Goal: Task Accomplishment & Management: Complete application form

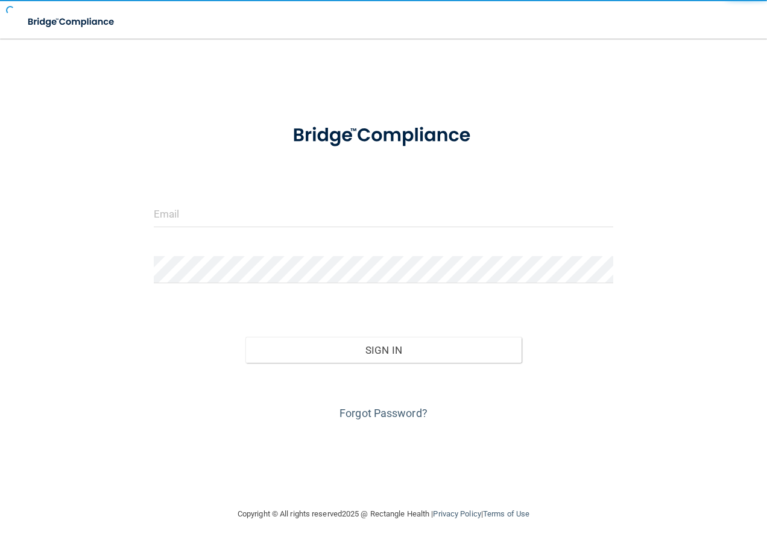
click at [295, 154] on img at bounding box center [383, 135] width 221 height 49
click at [202, 168] on form "Invalid email/password. You don't have permission to access that page. Sign In …" at bounding box center [384, 267] width 460 height 312
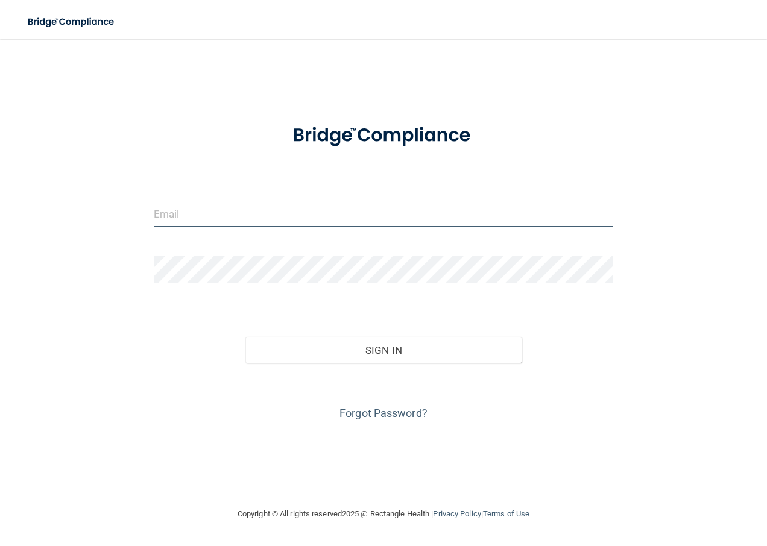
click at [183, 211] on input "email" at bounding box center [384, 213] width 460 height 27
type input "Crystal.Burke@timberlanesmile.com"
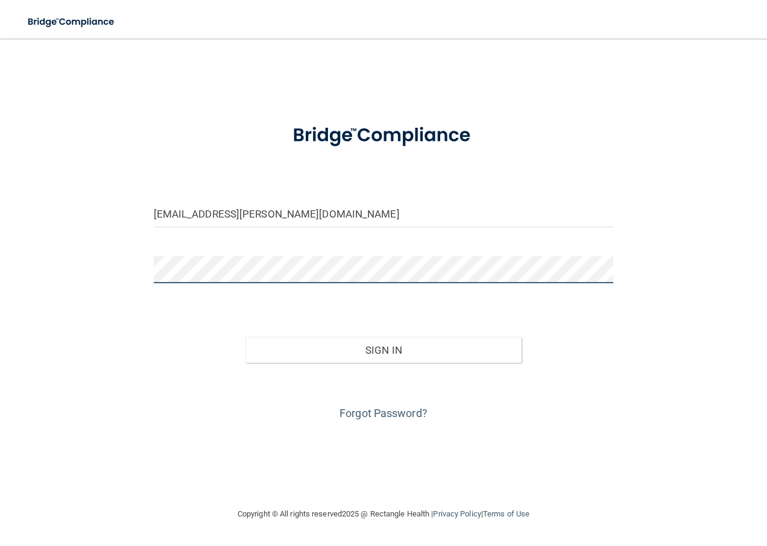
click at [246, 337] on button "Sign In" at bounding box center [384, 350] width 276 height 27
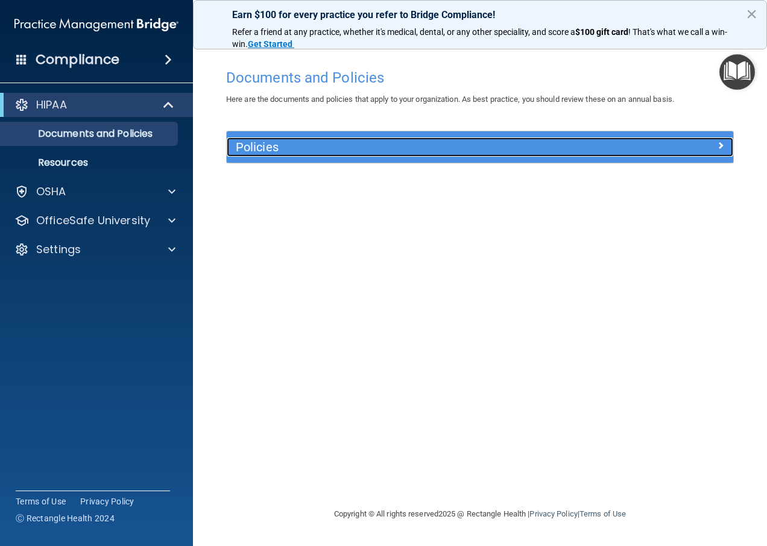
click at [712, 147] on div at bounding box center [670, 145] width 127 height 14
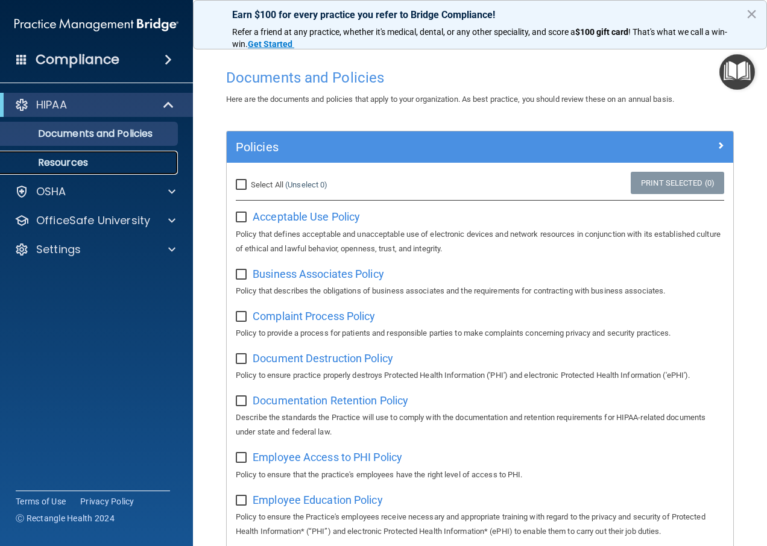
click at [80, 157] on p "Resources" at bounding box center [90, 163] width 165 height 12
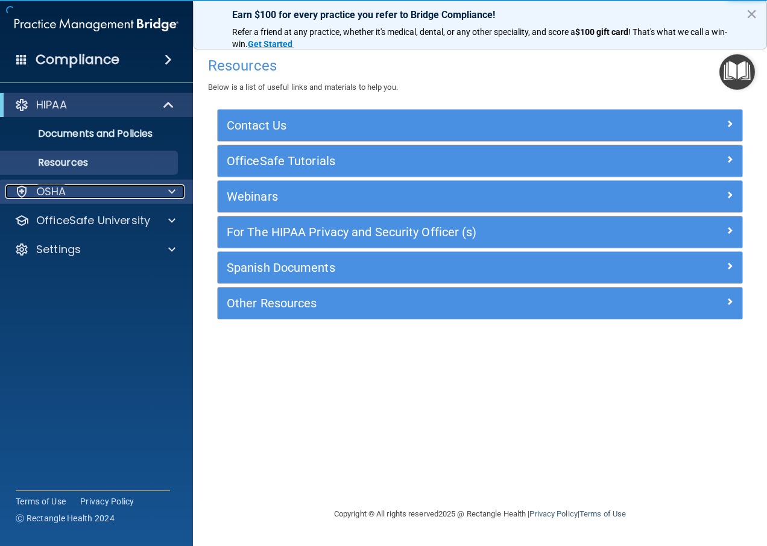
click at [79, 194] on div "OSHA" at bounding box center [80, 192] width 150 height 14
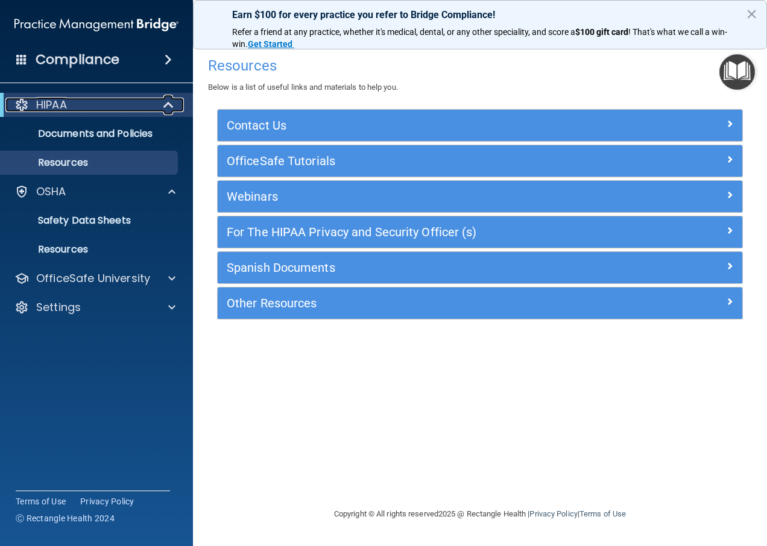
click at [119, 104] on div "HIPAA" at bounding box center [79, 105] width 149 height 14
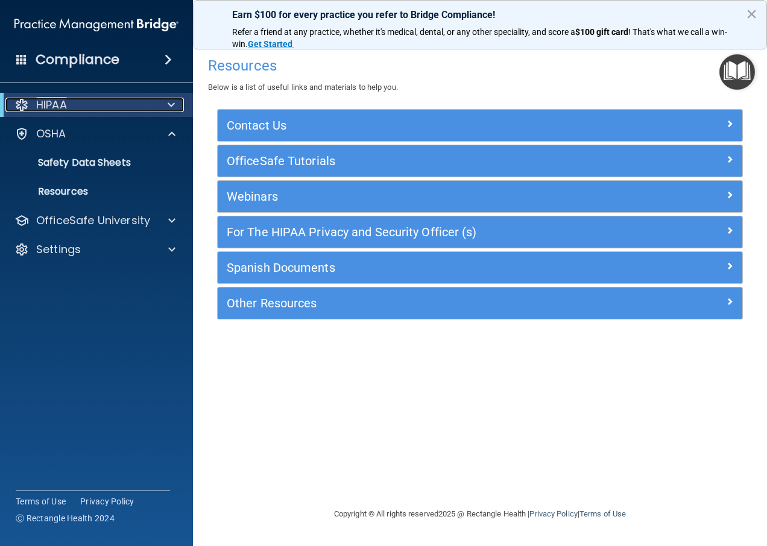
click at [80, 99] on div "HIPAA" at bounding box center [79, 105] width 149 height 14
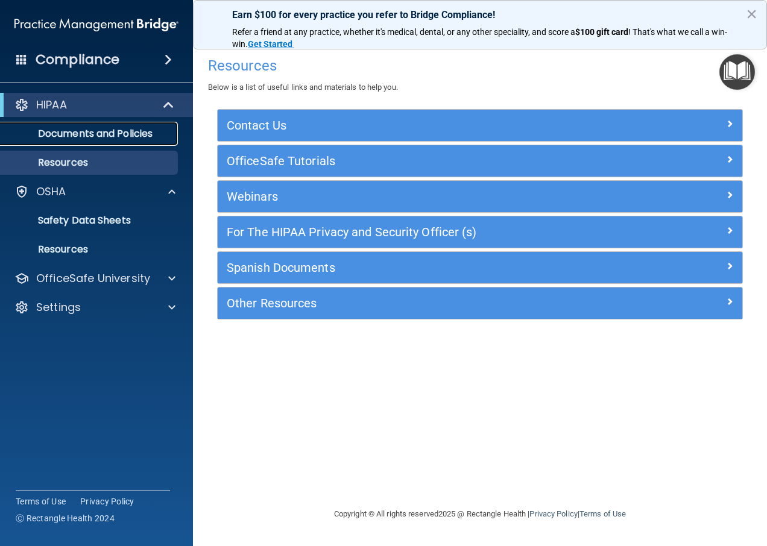
click at [83, 130] on p "Documents and Policies" at bounding box center [90, 134] width 165 height 12
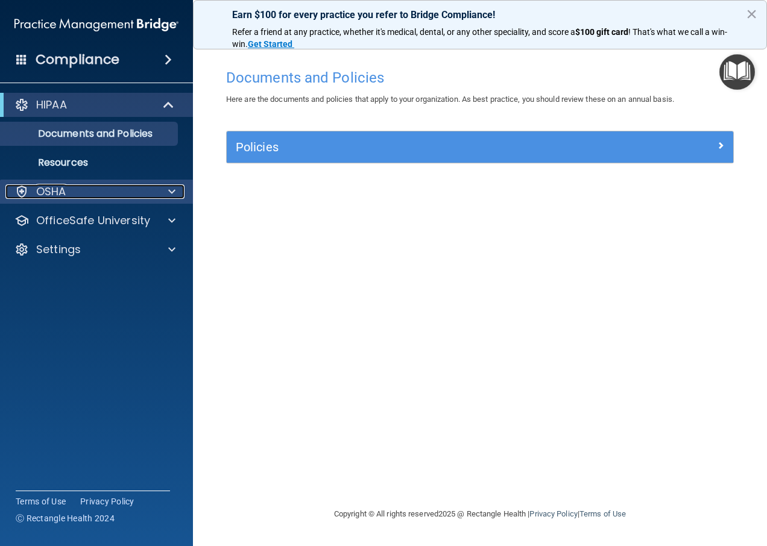
click at [45, 196] on p "OSHA" at bounding box center [51, 192] width 30 height 14
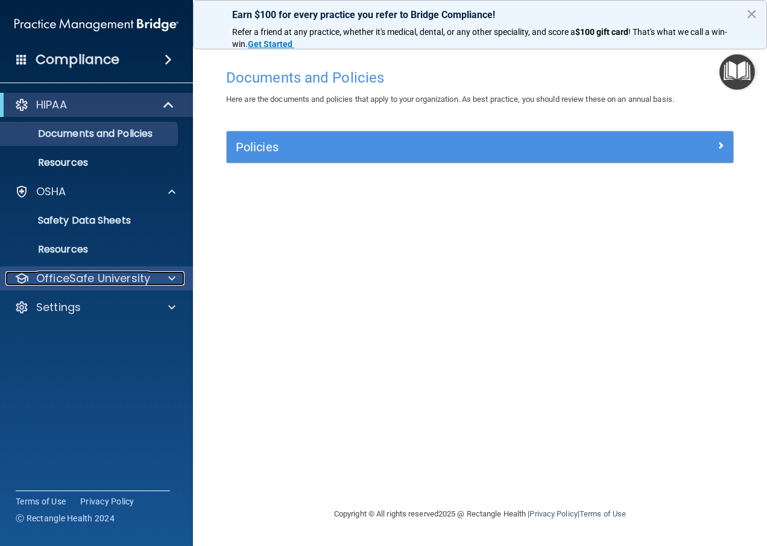
click at [119, 271] on p "OfficeSafe University" at bounding box center [93, 278] width 114 height 14
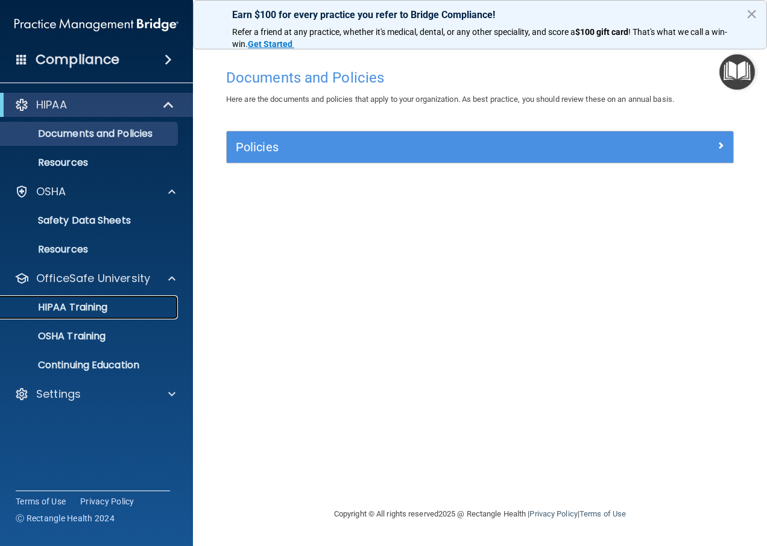
click at [101, 305] on p "HIPAA Training" at bounding box center [58, 308] width 100 height 12
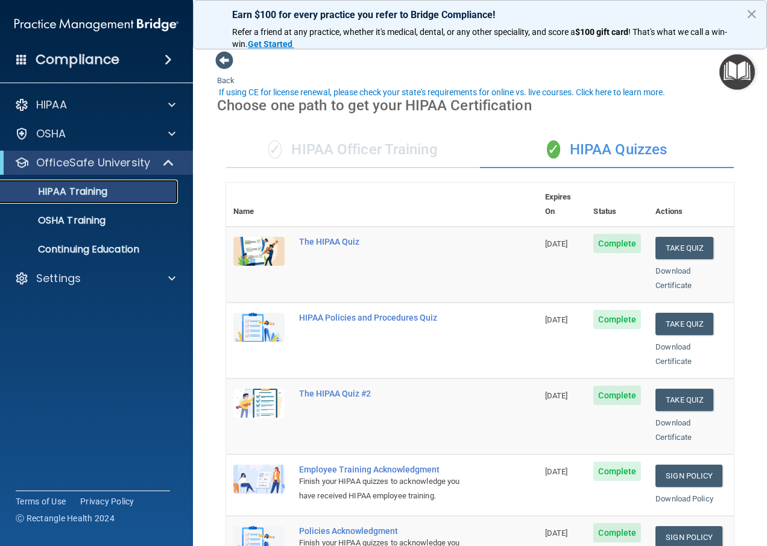
scroll to position [60, 0]
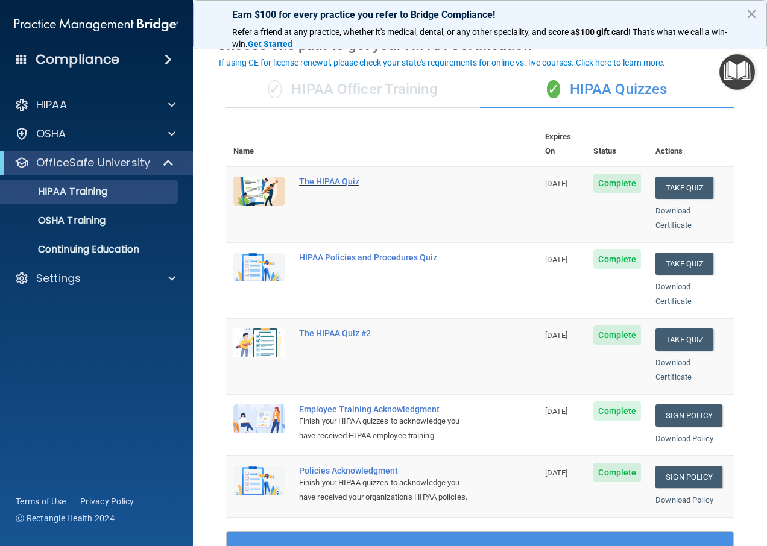
click at [339, 177] on div "The HIPAA Quiz" at bounding box center [388, 182] width 179 height 10
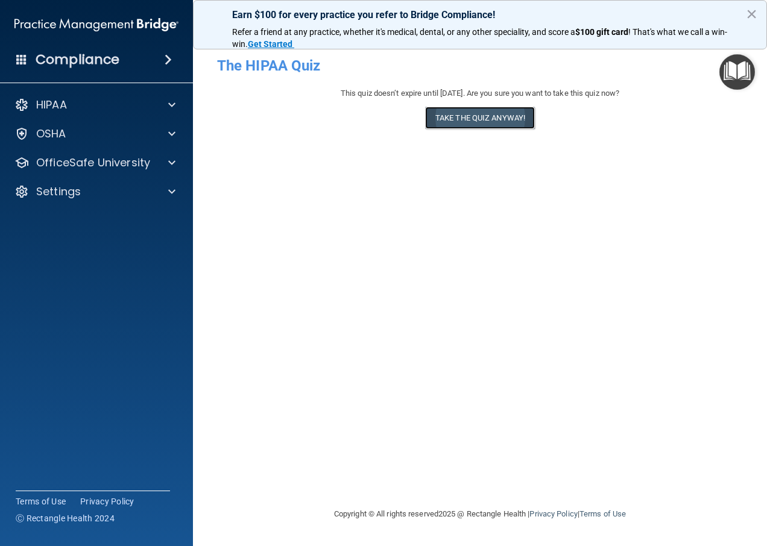
click at [486, 121] on button "Take the quiz anyway!" at bounding box center [480, 118] width 110 height 22
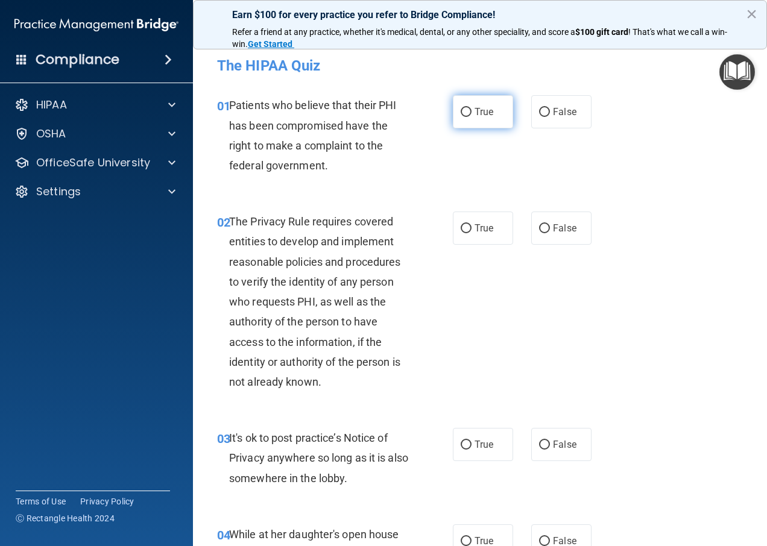
click at [478, 106] on label "True" at bounding box center [483, 111] width 60 height 33
click at [472, 108] on input "True" at bounding box center [466, 112] width 11 height 9
radio input "true"
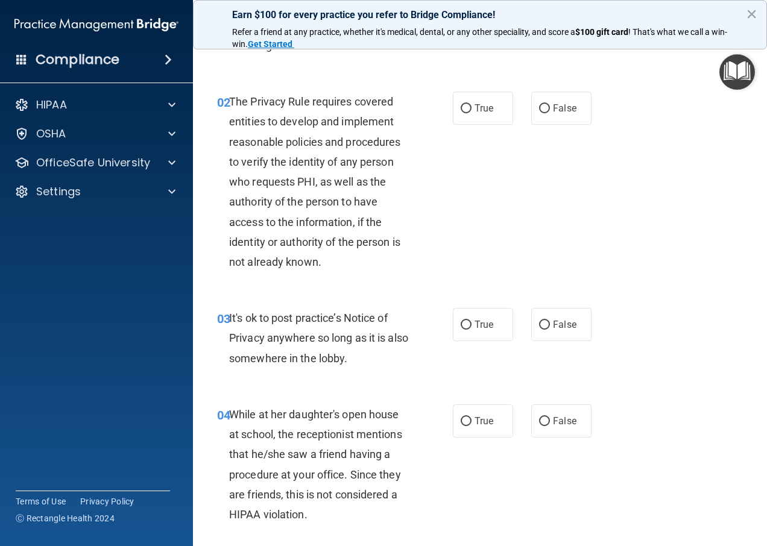
scroll to position [121, 0]
click at [475, 110] on span "True" at bounding box center [484, 107] width 19 height 11
click at [472, 110] on input "True" at bounding box center [466, 108] width 11 height 9
radio input "true"
click at [453, 322] on label "True" at bounding box center [483, 324] width 60 height 33
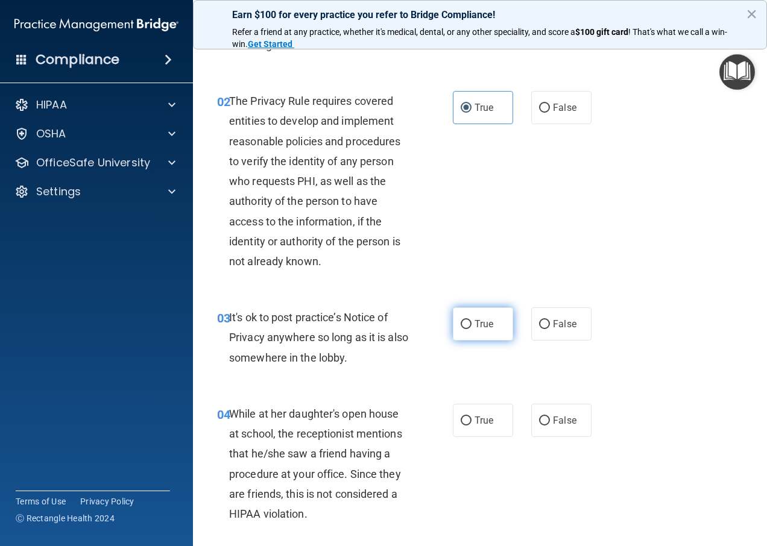
click at [461, 322] on input "True" at bounding box center [466, 324] width 11 height 9
radio input "true"
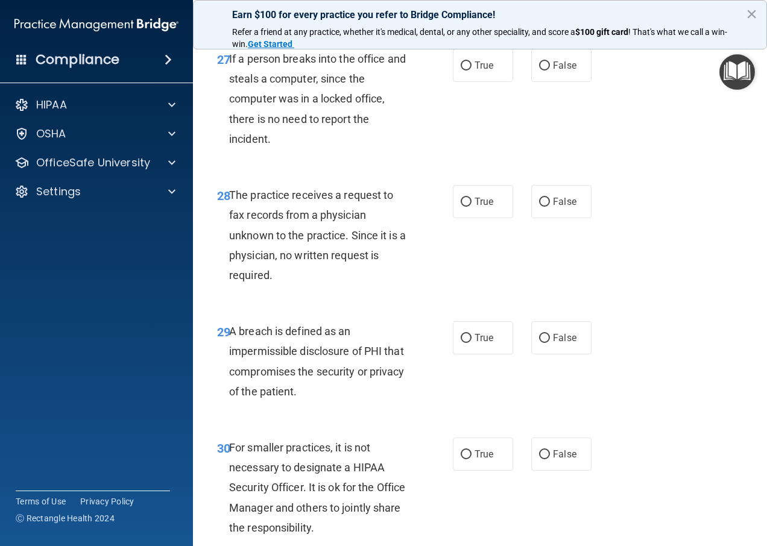
scroll to position [3444, 0]
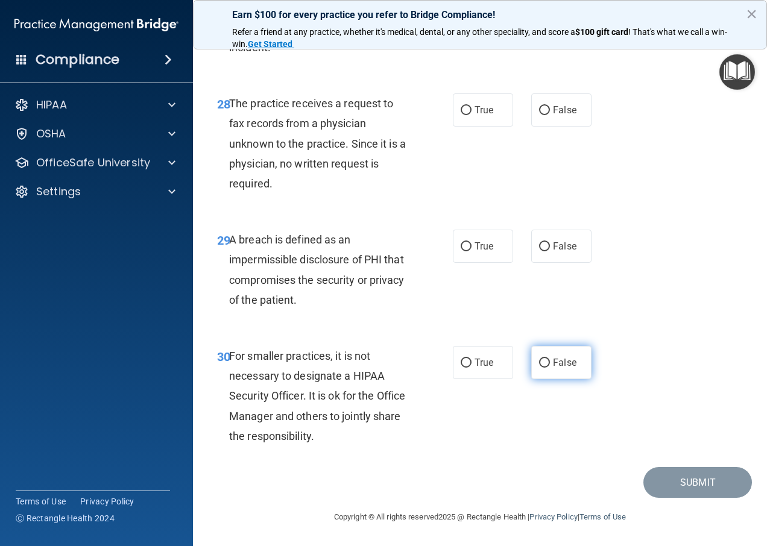
drag, startPoint x: 556, startPoint y: 363, endPoint x: 548, endPoint y: 369, distance: 9.4
click at [555, 363] on span "False" at bounding box center [565, 362] width 24 height 11
click at [550, 363] on input "False" at bounding box center [544, 363] width 11 height 9
radio input "true"
click at [555, 112] on span "False" at bounding box center [565, 109] width 24 height 11
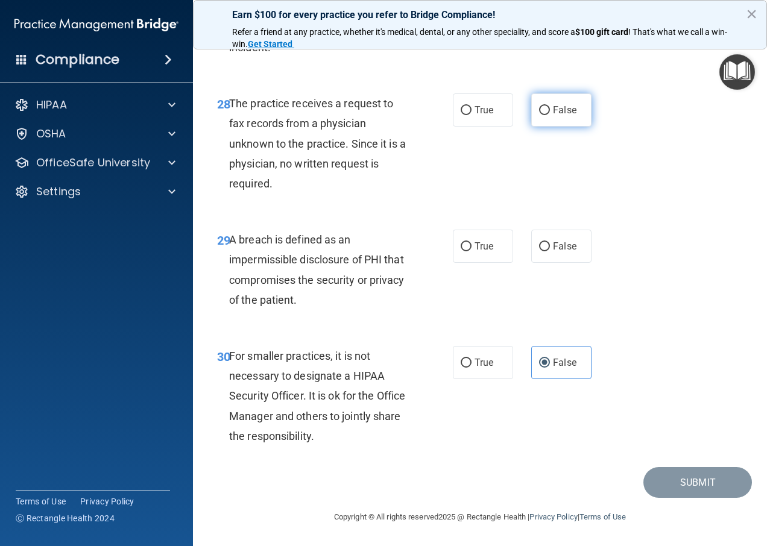
click at [550, 112] on input "False" at bounding box center [544, 110] width 11 height 9
radio input "true"
click at [478, 246] on span "True" at bounding box center [484, 246] width 19 height 11
click at [472, 246] on input "True" at bounding box center [466, 246] width 11 height 9
radio input "true"
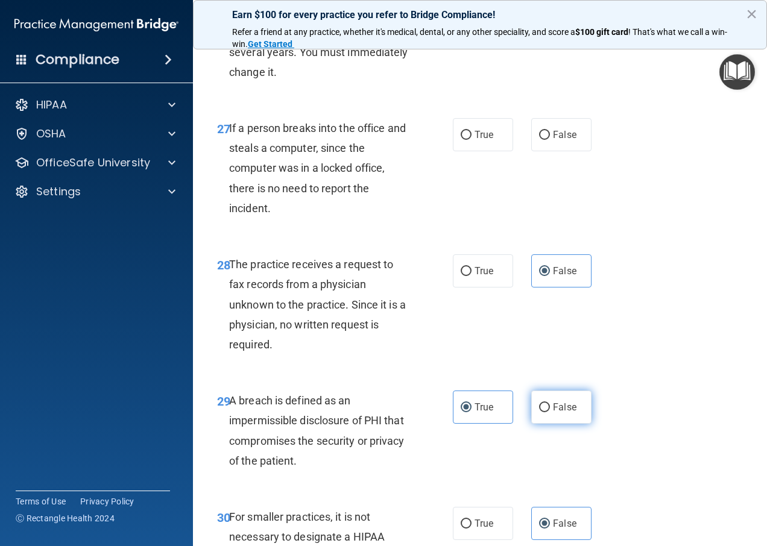
scroll to position [3202, 0]
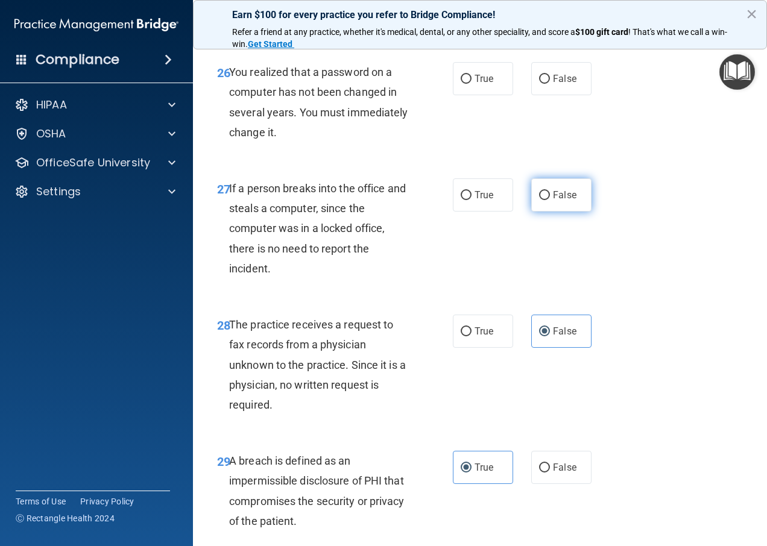
click at [560, 208] on label "False" at bounding box center [561, 195] width 60 height 33
click at [550, 200] on input "False" at bounding box center [544, 195] width 11 height 9
radio input "true"
click at [459, 95] on label "True" at bounding box center [483, 78] width 60 height 33
click at [461, 84] on input "True" at bounding box center [466, 79] width 11 height 9
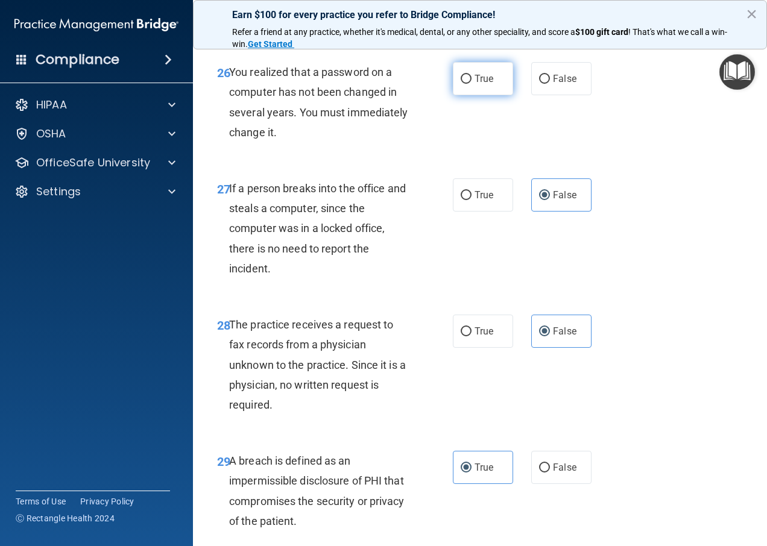
radio input "true"
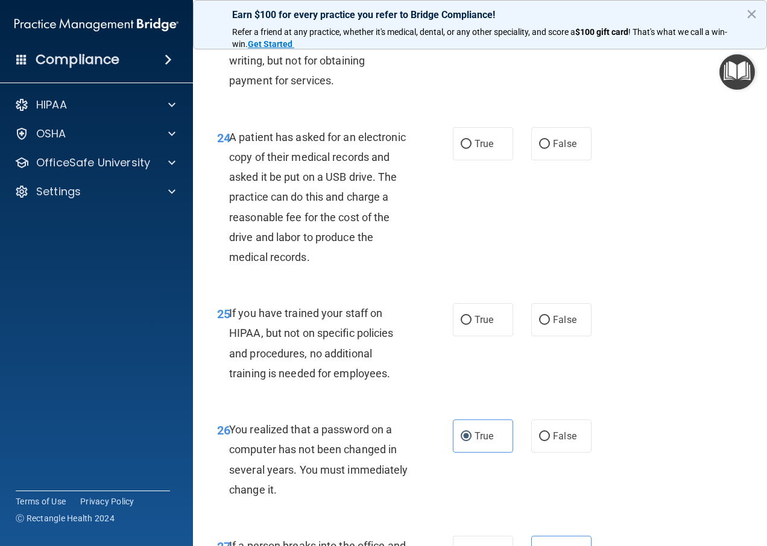
scroll to position [2840, 0]
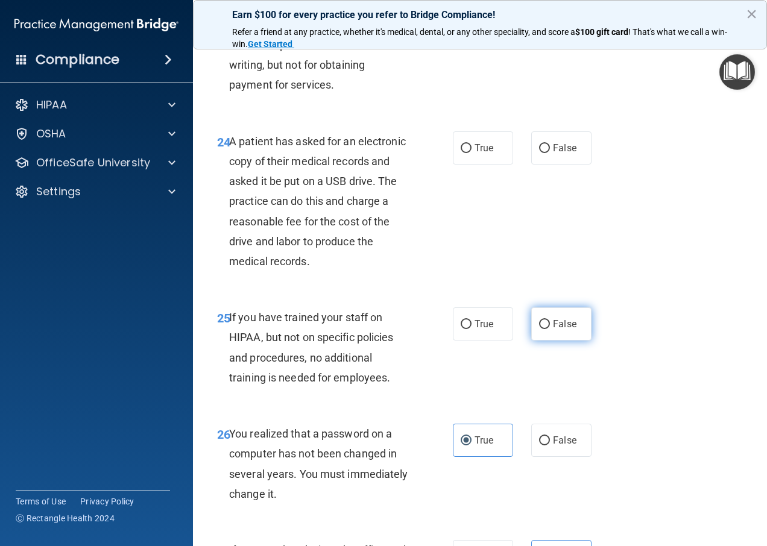
click at [559, 341] on label "False" at bounding box center [561, 324] width 60 height 33
click at [550, 329] on input "False" at bounding box center [544, 324] width 11 height 9
radio input "true"
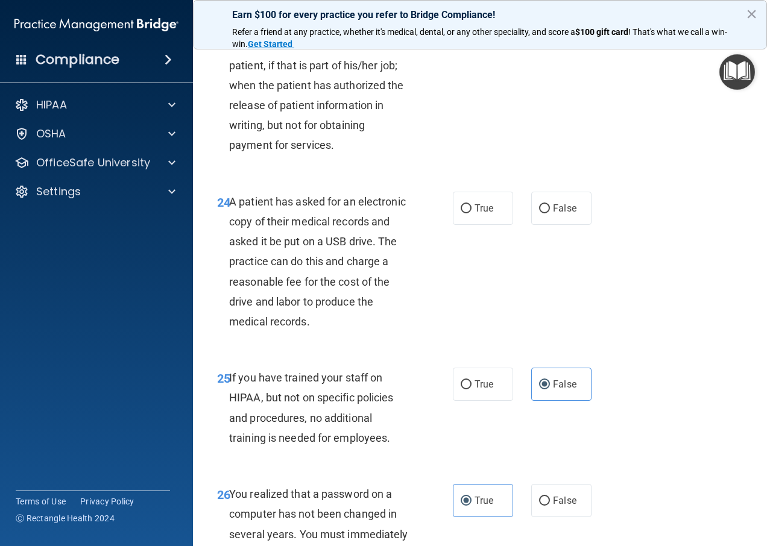
scroll to position [2720, 0]
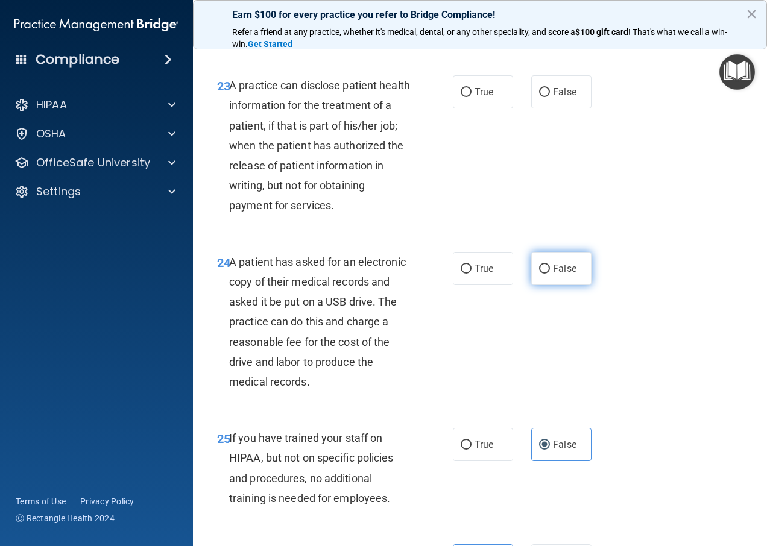
click at [556, 274] on span "False" at bounding box center [565, 268] width 24 height 11
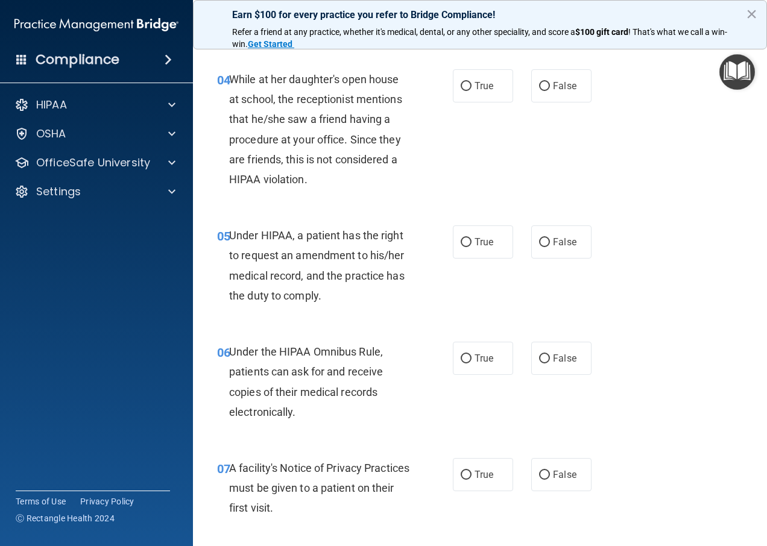
scroll to position [428, 0]
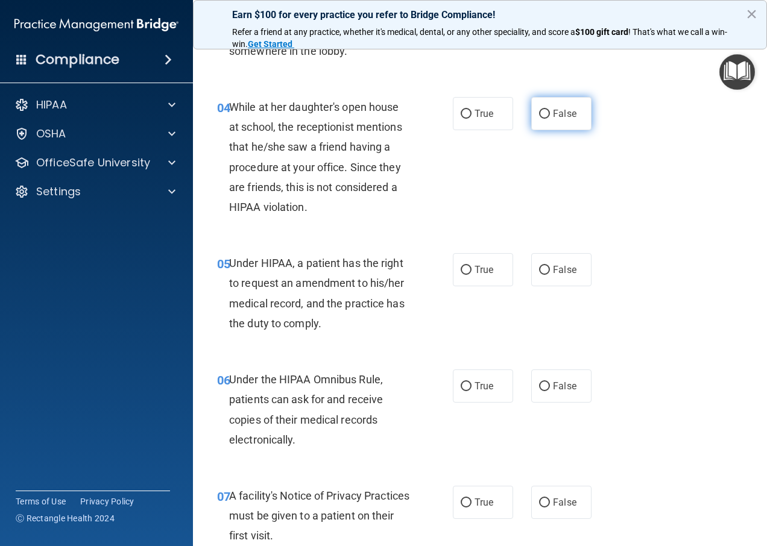
click at [553, 116] on span "False" at bounding box center [565, 113] width 24 height 11
click at [549, 116] on input "False" at bounding box center [544, 114] width 11 height 9
radio input "true"
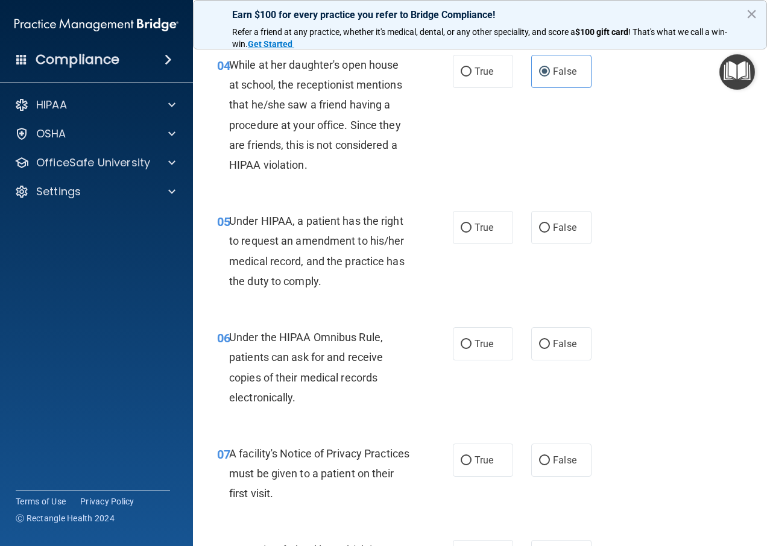
scroll to position [548, 0]
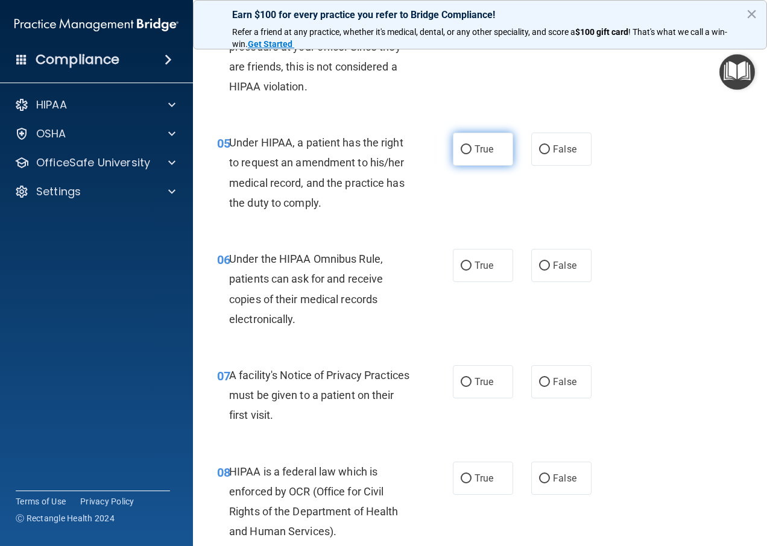
click at [485, 146] on span "True" at bounding box center [484, 149] width 19 height 11
click at [472, 146] on input "True" at bounding box center [466, 149] width 11 height 9
radio input "true"
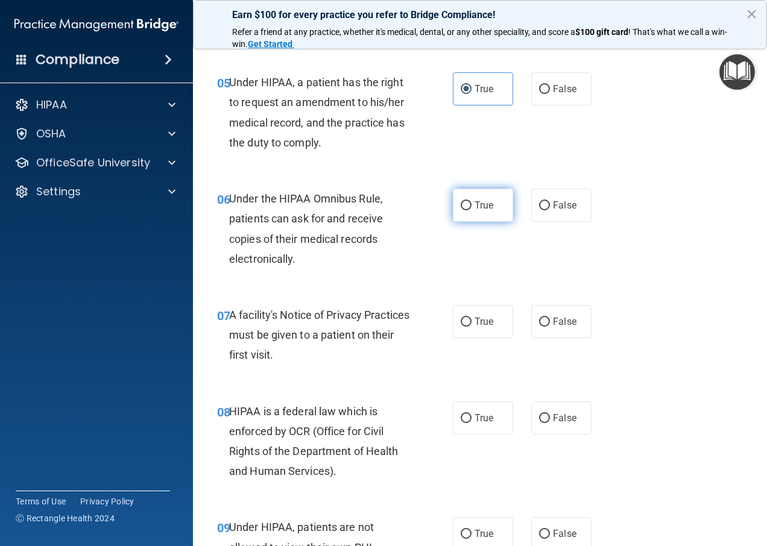
click at [475, 209] on span "True" at bounding box center [484, 205] width 19 height 11
click at [472, 209] on input "True" at bounding box center [466, 205] width 11 height 9
radio input "true"
click at [474, 329] on label "True" at bounding box center [483, 321] width 60 height 33
click at [472, 327] on input "True" at bounding box center [466, 322] width 11 height 9
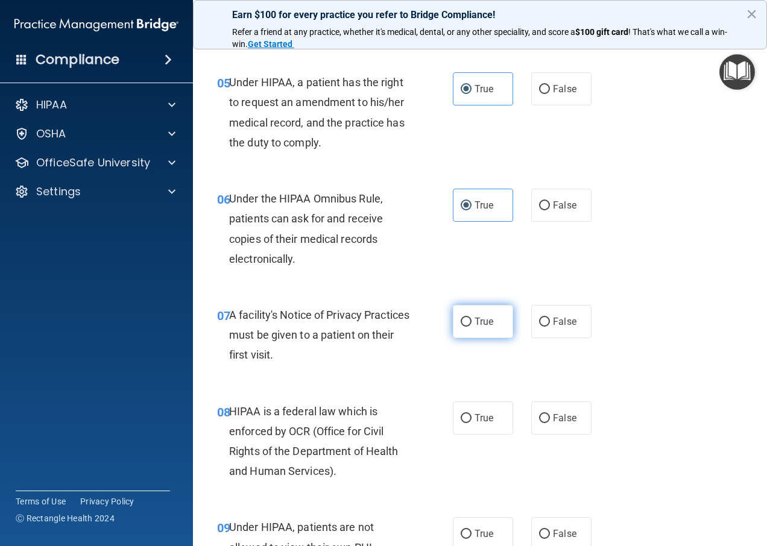
radio input "true"
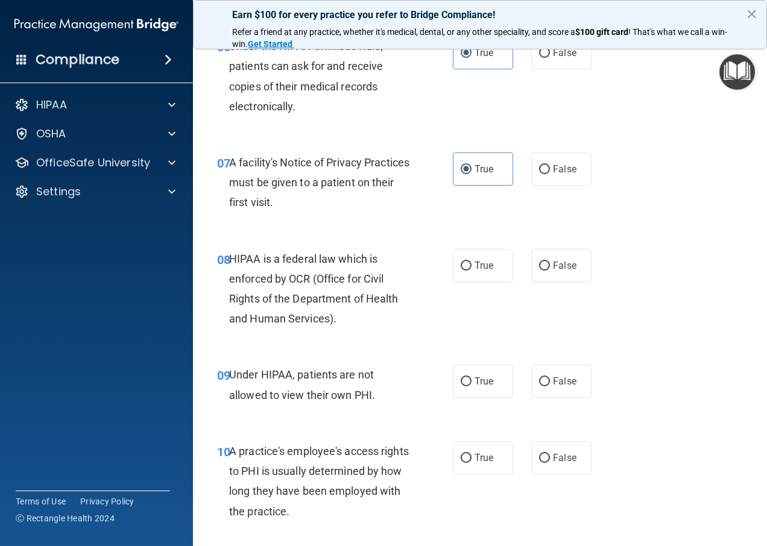
scroll to position [790, 0]
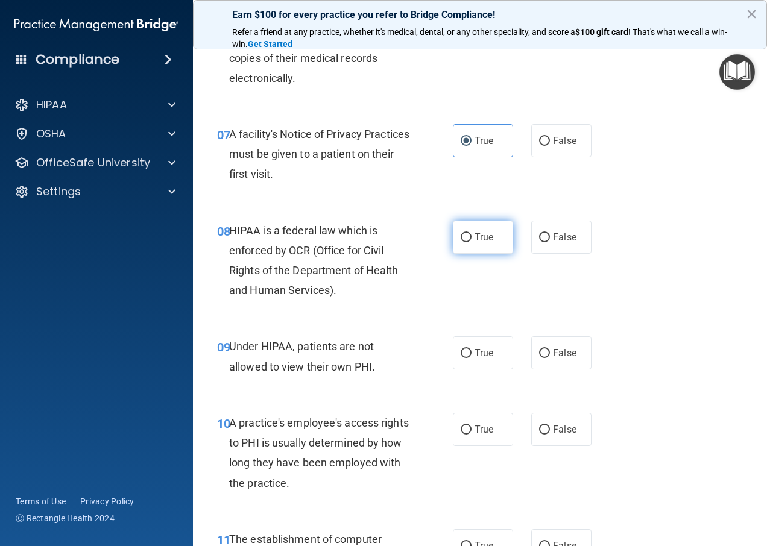
click at [494, 233] on label "True" at bounding box center [483, 237] width 60 height 33
click at [472, 233] on input "True" at bounding box center [466, 237] width 11 height 9
radio input "true"
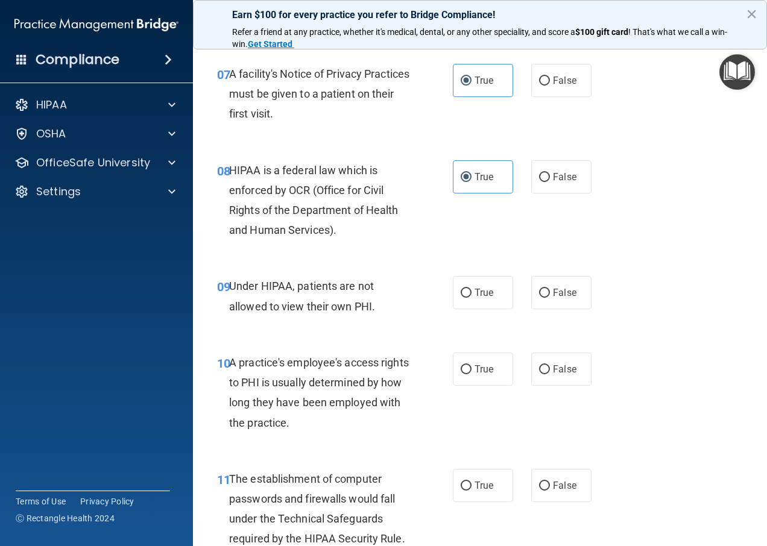
scroll to position [910, 0]
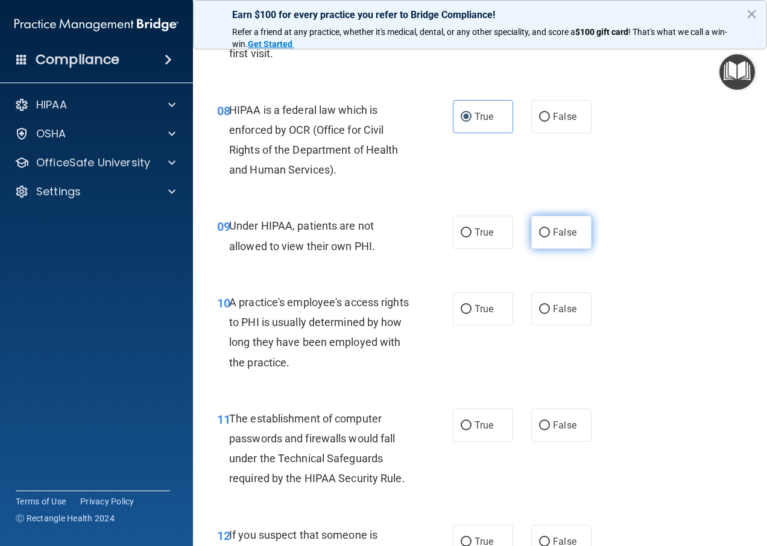
click at [565, 236] on span "False" at bounding box center [565, 232] width 24 height 11
click at [550, 236] on input "False" at bounding box center [544, 233] width 11 height 9
radio input "true"
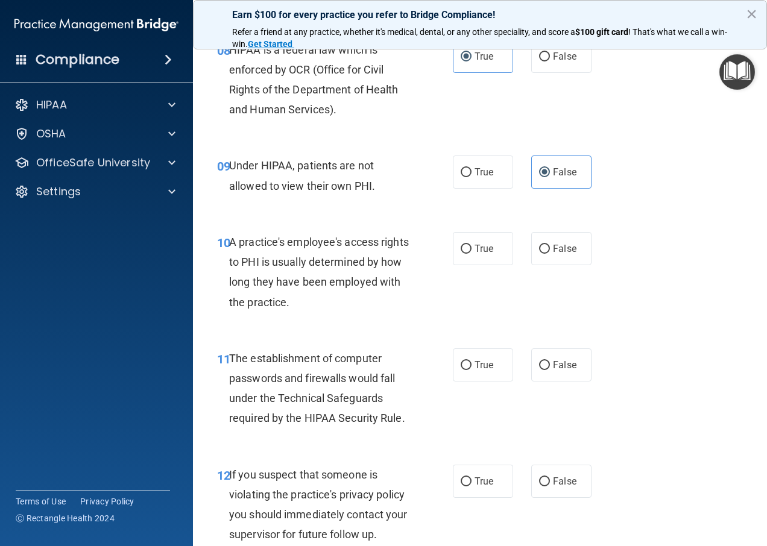
scroll to position [1031, 0]
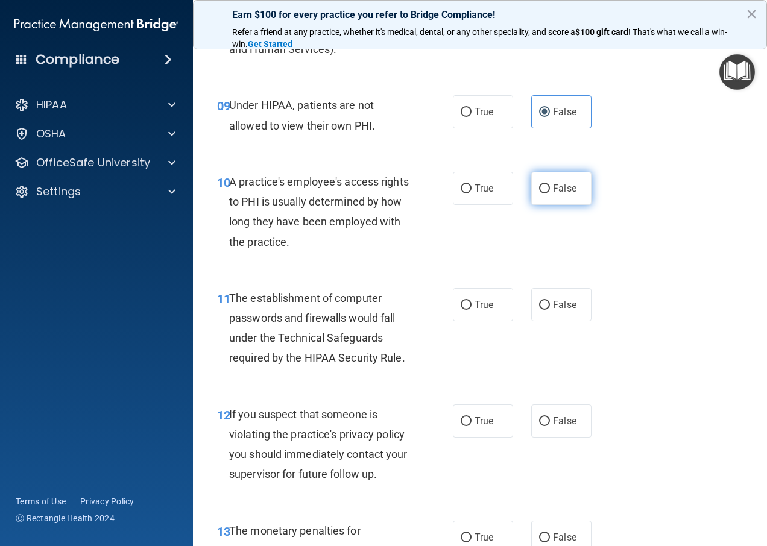
click at [570, 186] on span "False" at bounding box center [565, 188] width 24 height 11
click at [550, 186] on input "False" at bounding box center [544, 189] width 11 height 9
radio input "true"
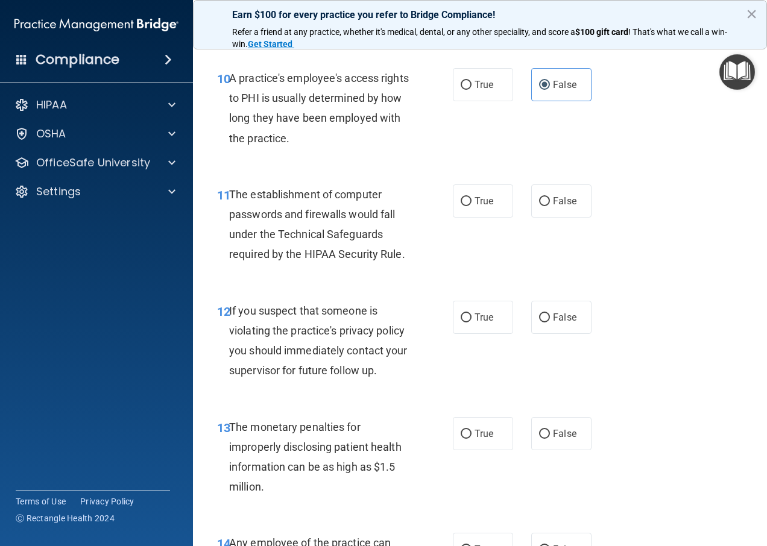
scroll to position [1212, 0]
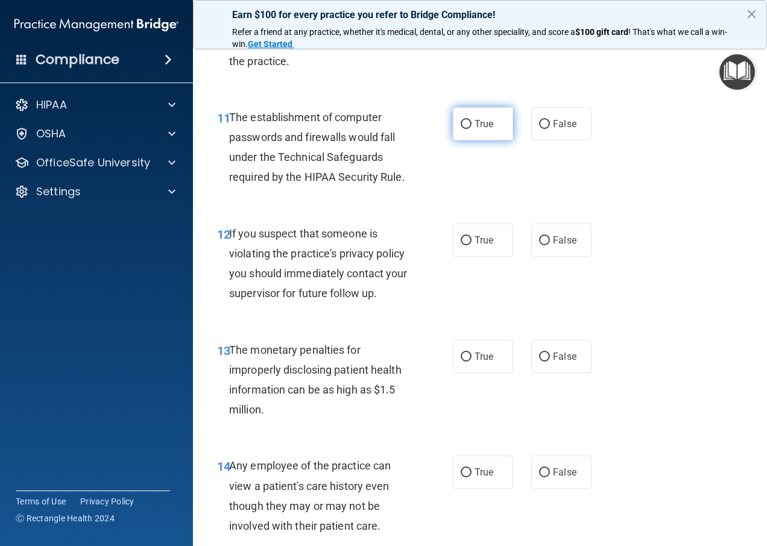
drag, startPoint x: 483, startPoint y: 125, endPoint x: 487, endPoint y: 131, distance: 7.4
click at [484, 125] on span "True" at bounding box center [484, 123] width 19 height 11
click at [472, 125] on input "True" at bounding box center [466, 124] width 11 height 9
radio input "true"
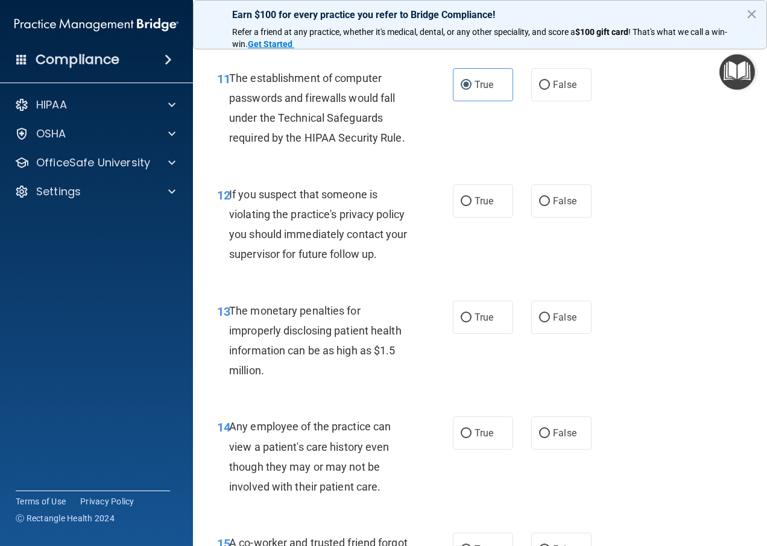
scroll to position [1272, 0]
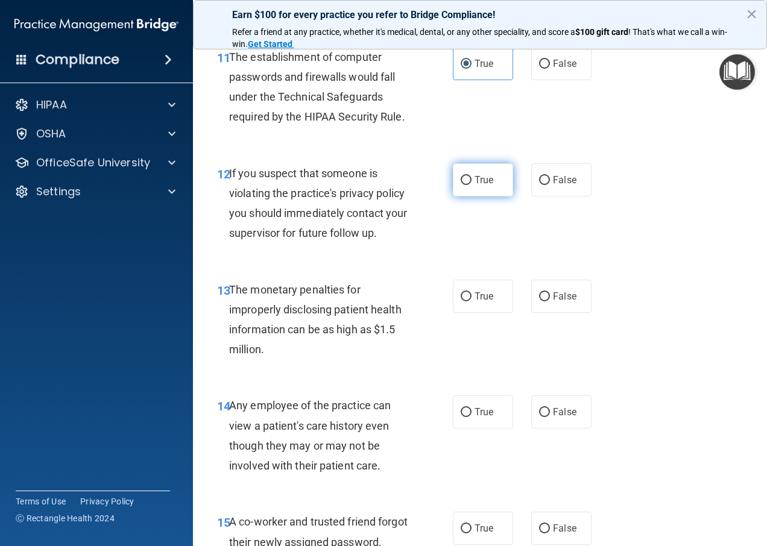
click at [468, 179] on label "True" at bounding box center [483, 179] width 60 height 33
click at [468, 179] on input "True" at bounding box center [466, 180] width 11 height 9
radio input "true"
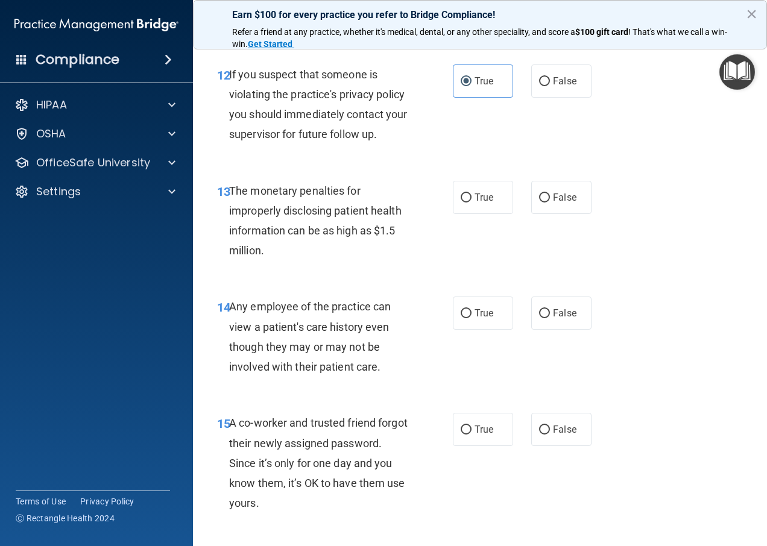
scroll to position [1393, 0]
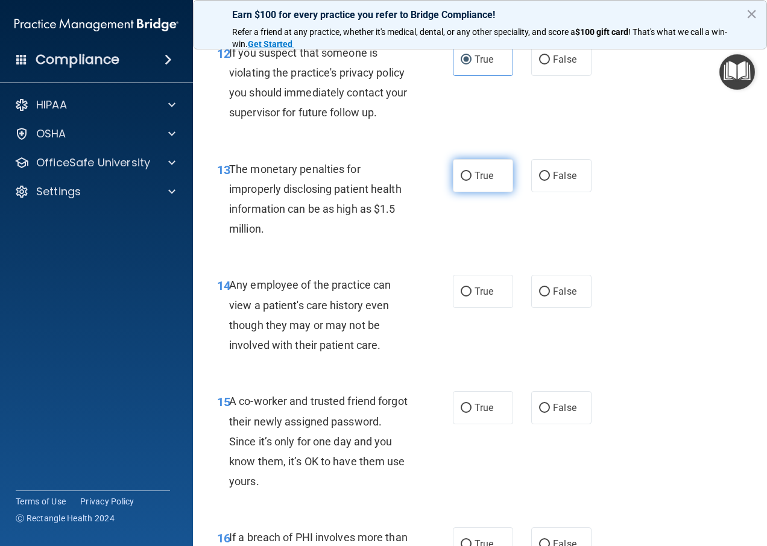
click at [481, 173] on span "True" at bounding box center [484, 175] width 19 height 11
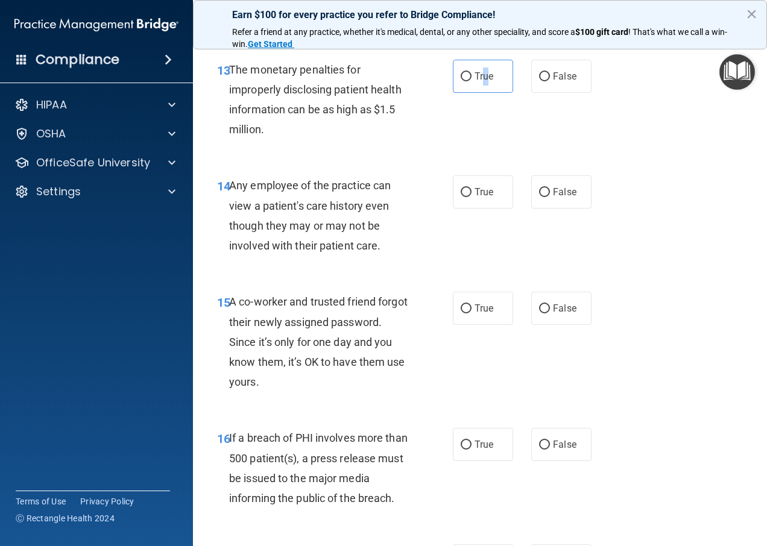
scroll to position [1513, 0]
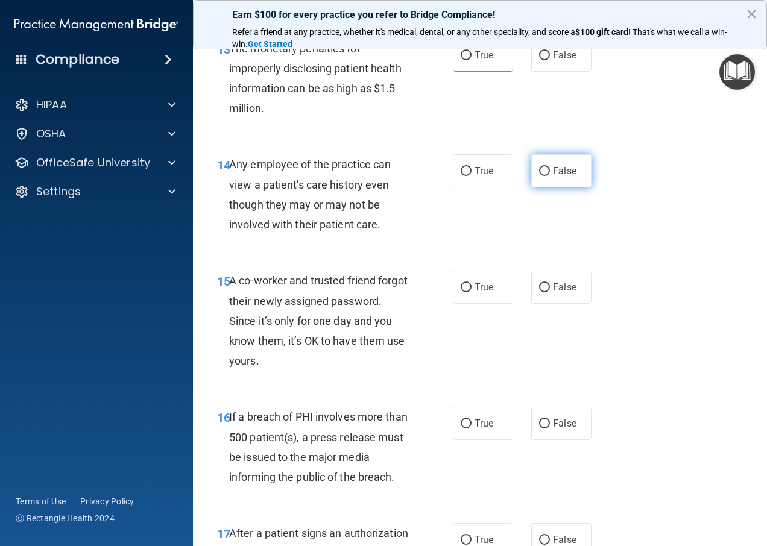
drag, startPoint x: 551, startPoint y: 176, endPoint x: 553, endPoint y: 183, distance: 7.3
click at [553, 176] on span "False" at bounding box center [565, 170] width 24 height 11
click at [550, 176] on input "False" at bounding box center [544, 171] width 11 height 9
radio input "true"
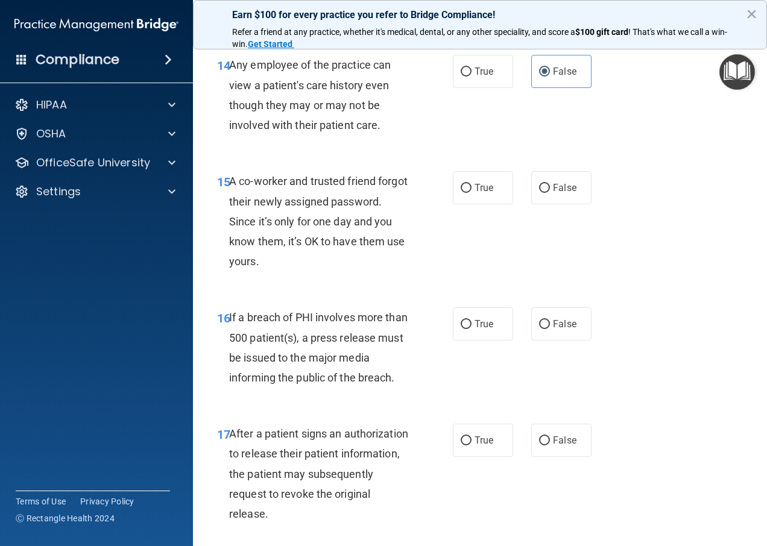
scroll to position [1634, 0]
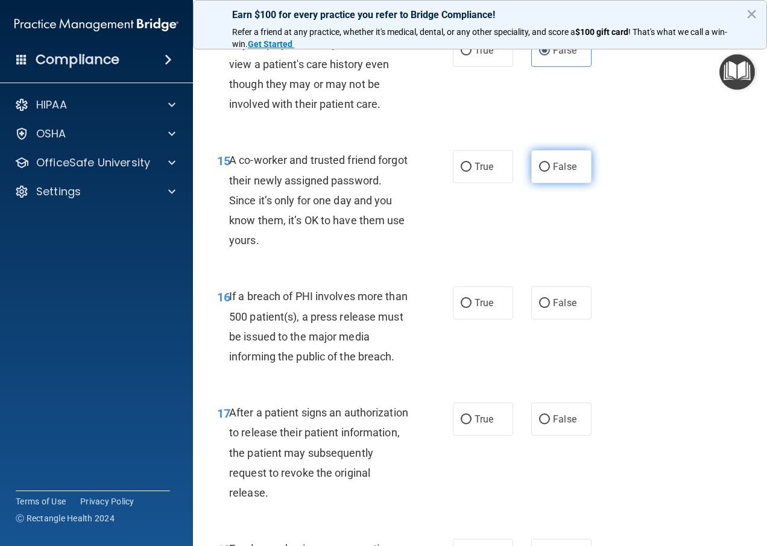
click at [570, 166] on span "False" at bounding box center [565, 166] width 24 height 11
click at [550, 166] on input "False" at bounding box center [544, 167] width 11 height 9
radio input "true"
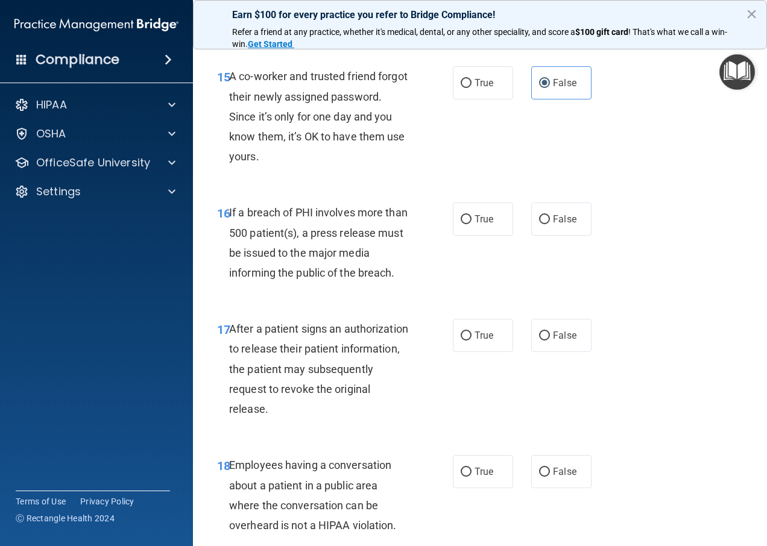
scroll to position [1755, 0]
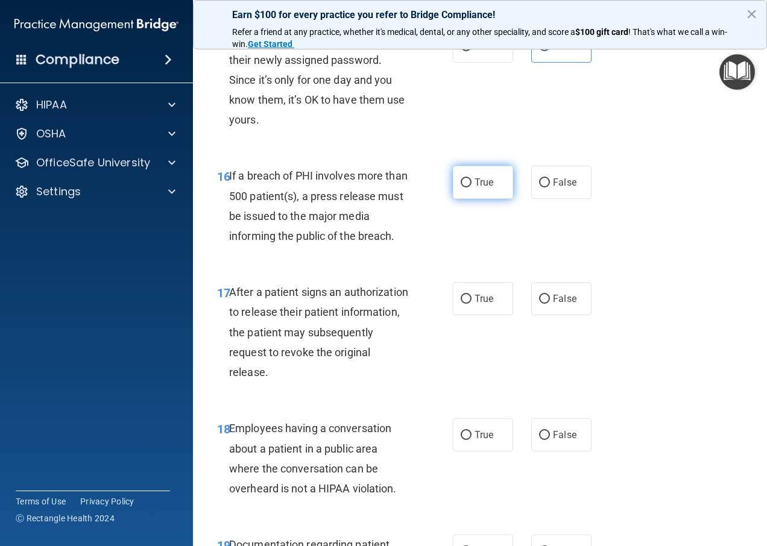
click at [486, 186] on span "True" at bounding box center [484, 182] width 19 height 11
click at [472, 186] on input "True" at bounding box center [466, 183] width 11 height 9
radio input "true"
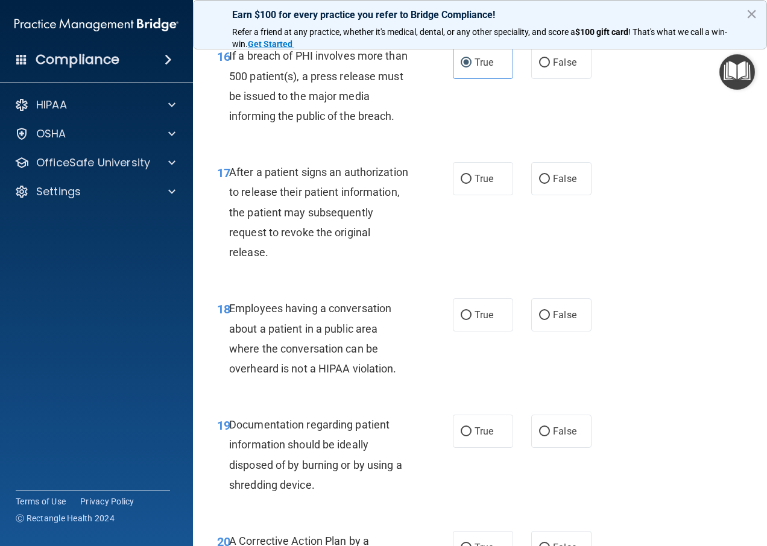
scroll to position [1875, 0]
click at [461, 177] on input "True" at bounding box center [466, 178] width 11 height 9
radio input "true"
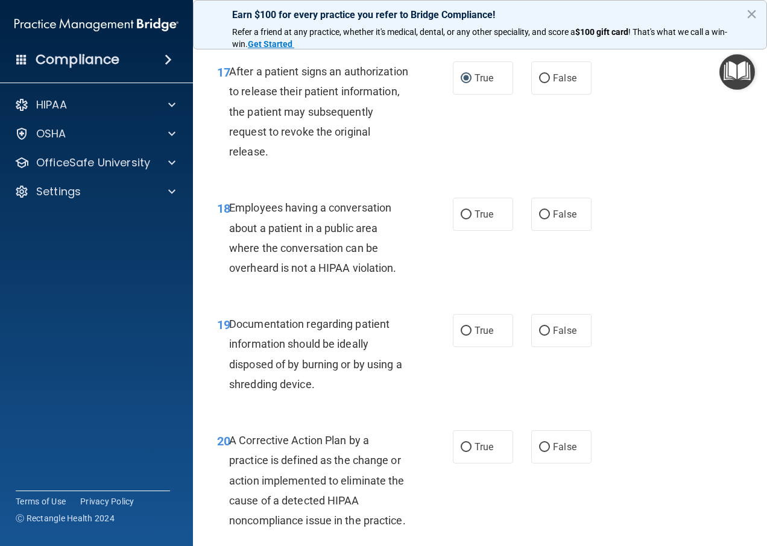
scroll to position [2056, 0]
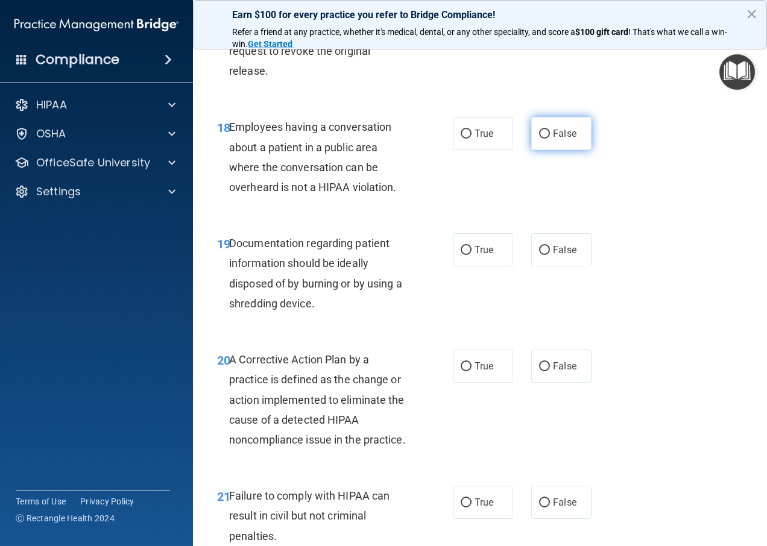
click at [556, 138] on span "False" at bounding box center [565, 133] width 24 height 11
click at [550, 138] on input "False" at bounding box center [544, 134] width 11 height 9
radio input "true"
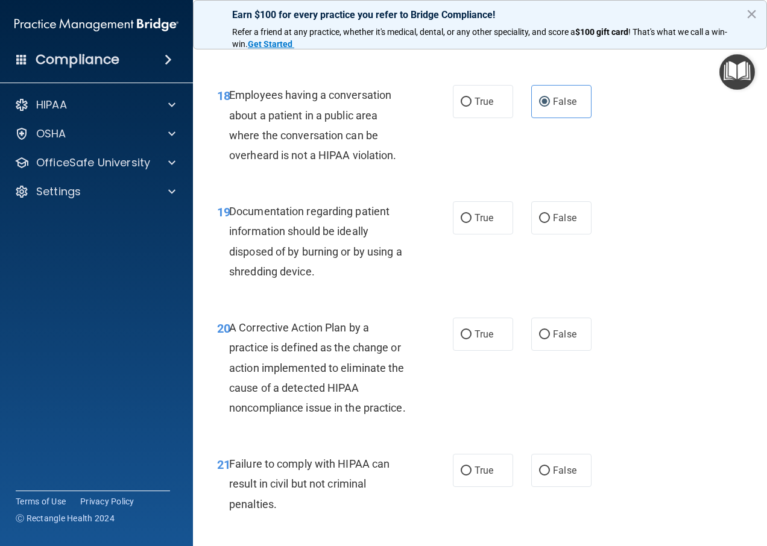
scroll to position [2117, 0]
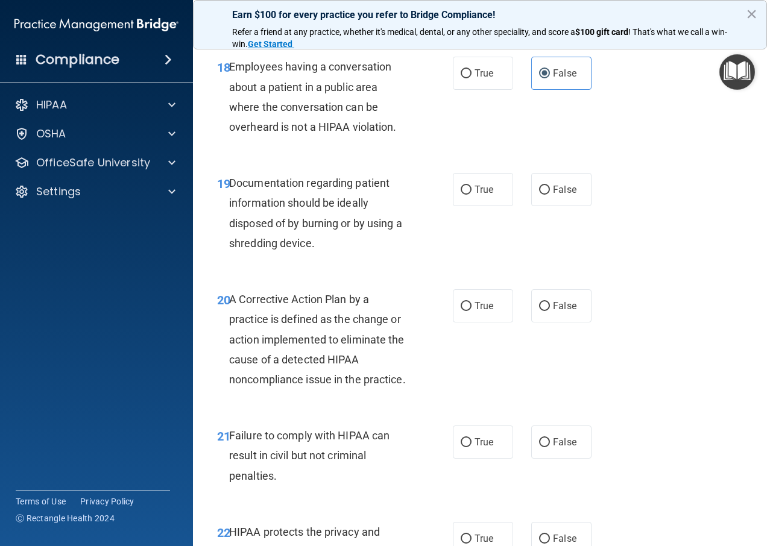
drag, startPoint x: 469, startPoint y: 194, endPoint x: 513, endPoint y: 249, distance: 70.4
click at [468, 193] on label "True" at bounding box center [483, 189] width 60 height 33
click at [468, 193] on input "True" at bounding box center [466, 190] width 11 height 9
radio input "true"
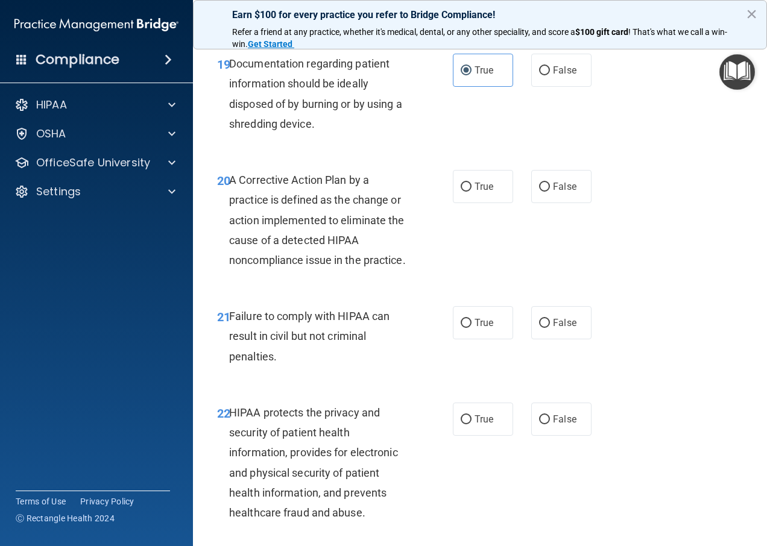
scroll to position [2237, 0]
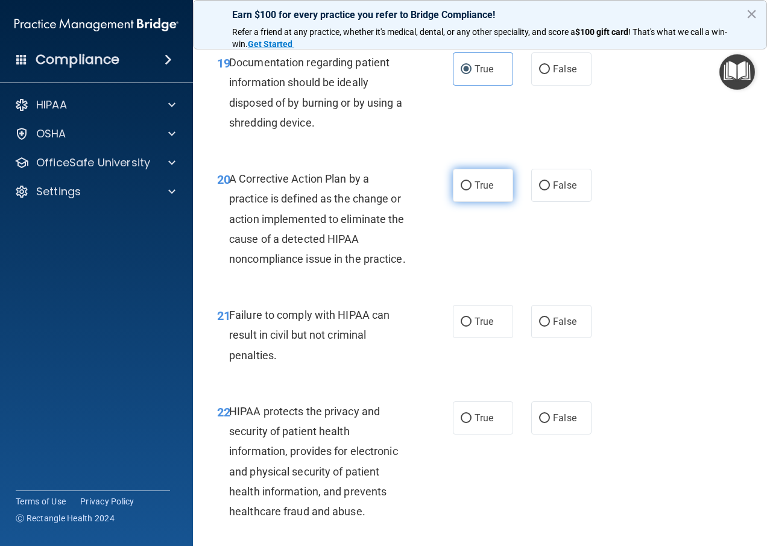
click at [478, 194] on label "True" at bounding box center [483, 185] width 60 height 33
click at [472, 191] on input "True" at bounding box center [466, 186] width 11 height 9
radio input "true"
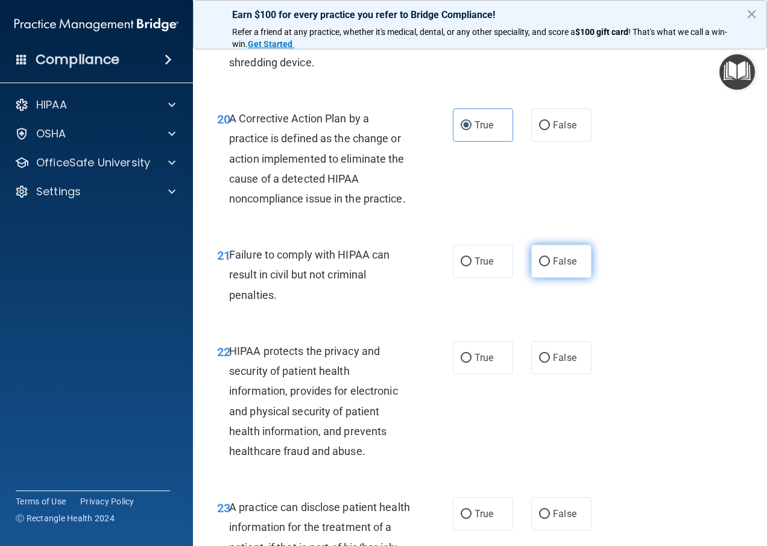
click at [556, 273] on label "False" at bounding box center [561, 261] width 60 height 33
click at [550, 267] on input "False" at bounding box center [544, 262] width 11 height 9
radio input "true"
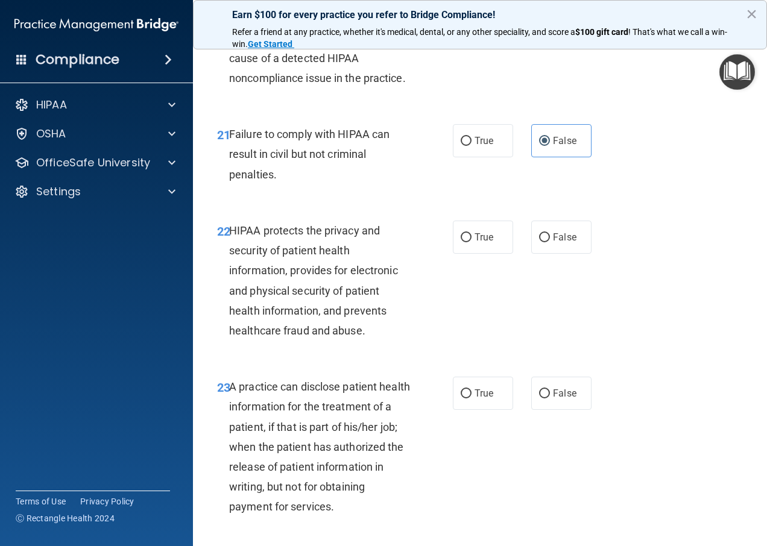
drag, startPoint x: 476, startPoint y: 272, endPoint x: 613, endPoint y: 354, distance: 159.6
click at [476, 254] on label "True" at bounding box center [483, 237] width 60 height 33
click at [472, 242] on input "True" at bounding box center [466, 237] width 11 height 9
radio input "true"
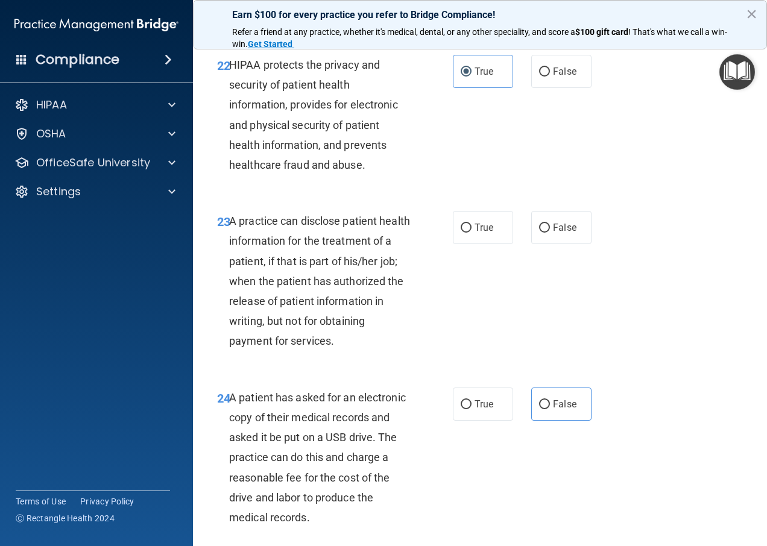
scroll to position [2660, 0]
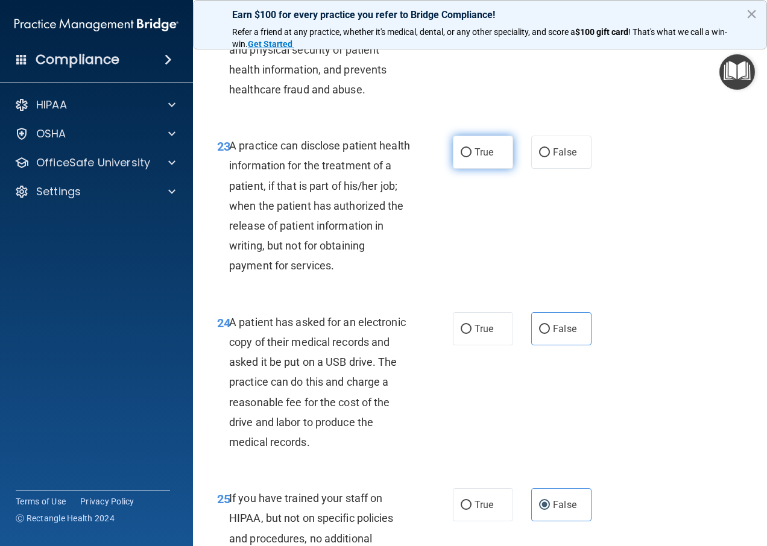
click at [461, 157] on input "True" at bounding box center [466, 152] width 11 height 9
radio input "true"
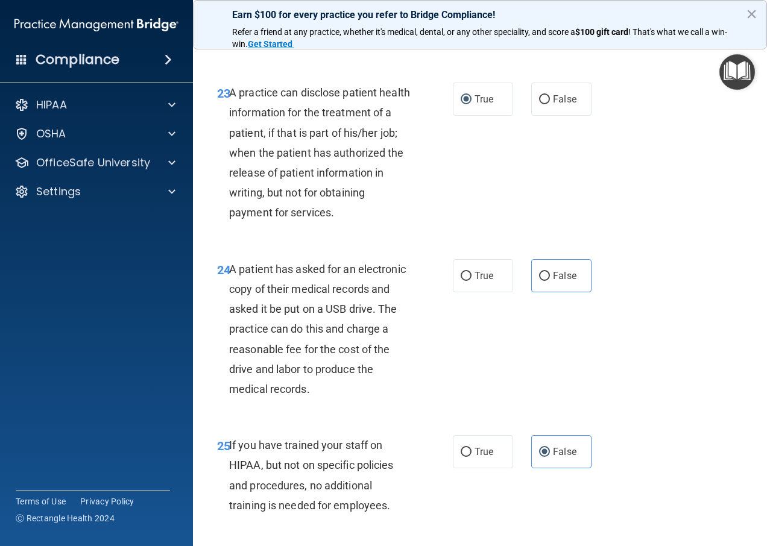
scroll to position [2780, 0]
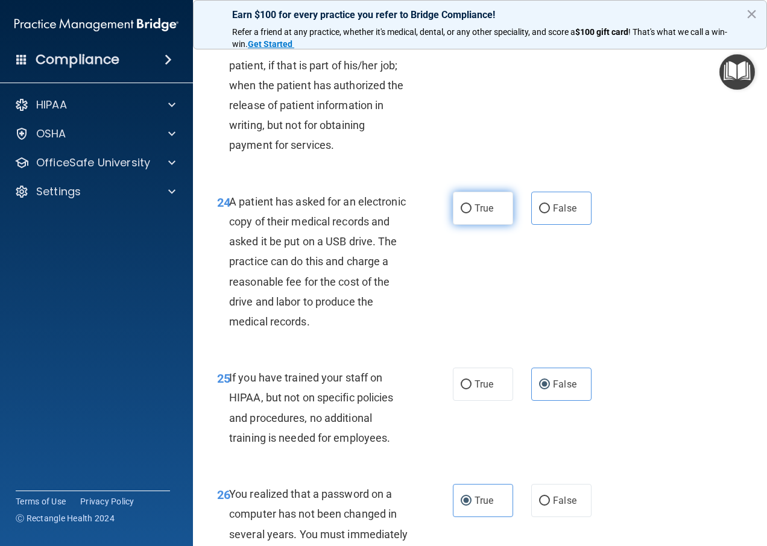
click at [488, 214] on span "True" at bounding box center [484, 208] width 19 height 11
click at [472, 214] on input "True" at bounding box center [466, 208] width 11 height 9
radio input "true"
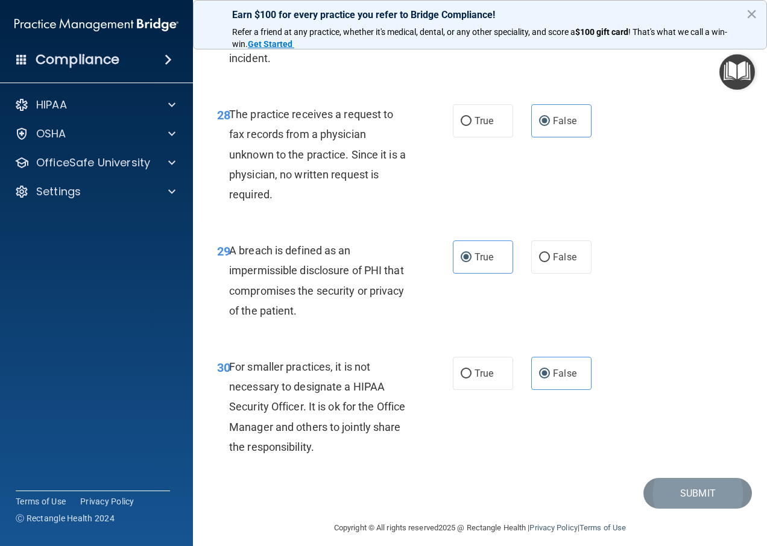
scroll to position [3444, 0]
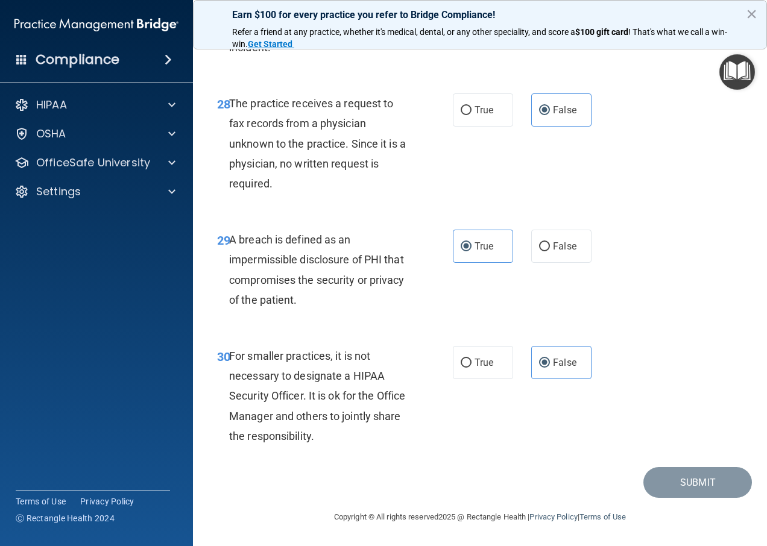
click at [343, 442] on span "For smaller practices, it is not necessary to designate a HIPAA Security Office…" at bounding box center [317, 396] width 176 height 93
click at [559, 367] on span "False" at bounding box center [565, 362] width 24 height 11
click at [550, 367] on input "False" at bounding box center [544, 363] width 11 height 9
click at [749, 17] on button "×" at bounding box center [751, 13] width 11 height 19
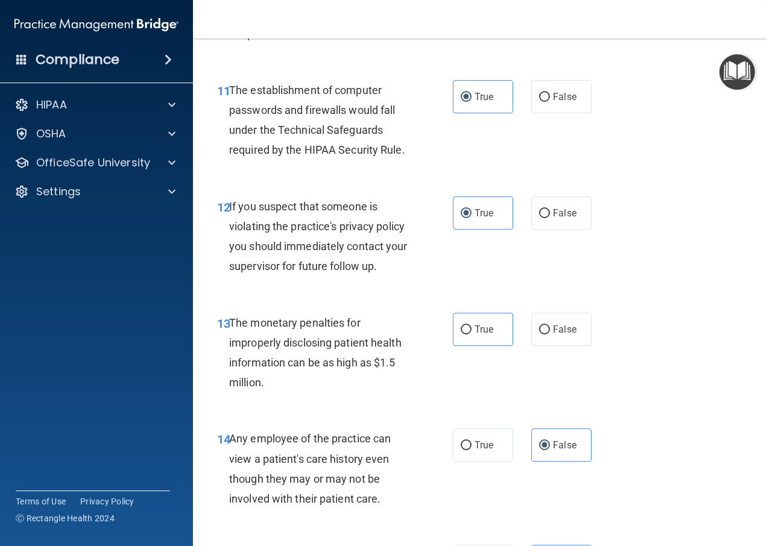
scroll to position [1267, 0]
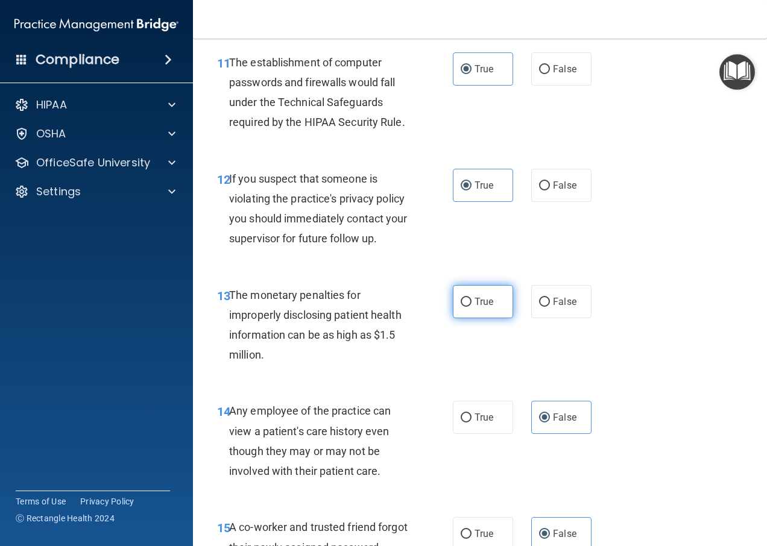
click at [481, 303] on span "True" at bounding box center [484, 301] width 19 height 11
click at [472, 303] on input "True" at bounding box center [466, 302] width 11 height 9
radio input "true"
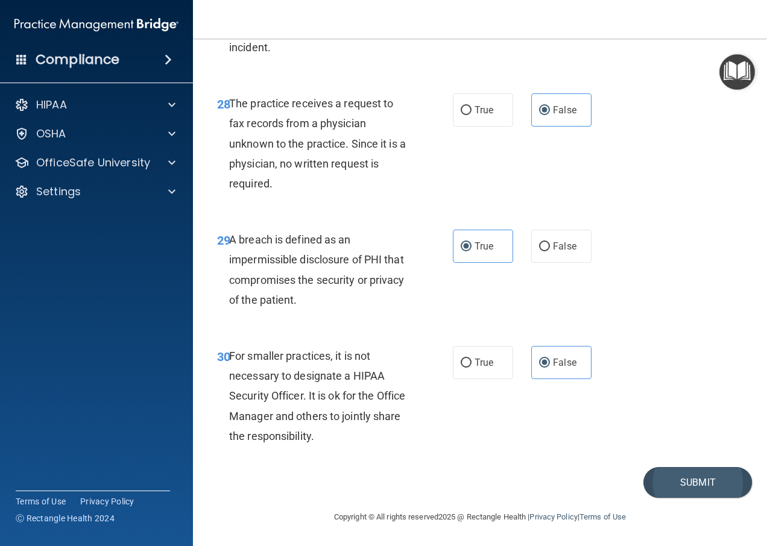
scroll to position [3444, 0]
click at [692, 486] on button "Submit" at bounding box center [698, 482] width 109 height 31
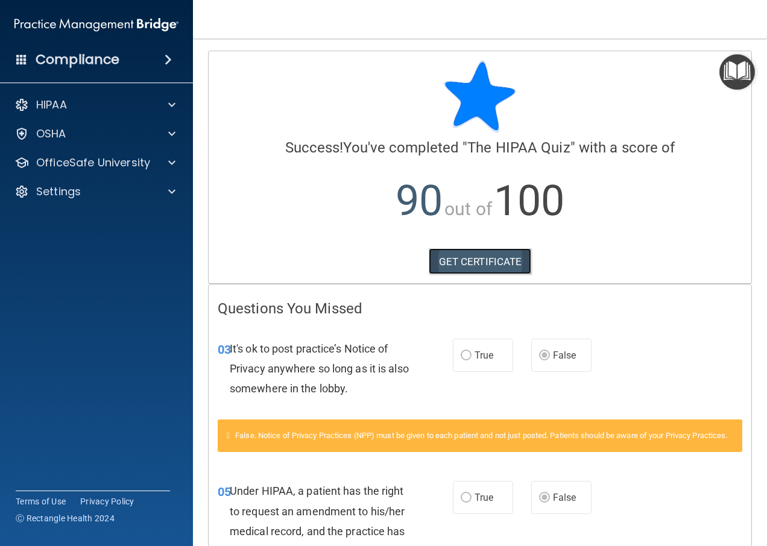
click at [480, 262] on link "GET CERTIFICATE" at bounding box center [480, 262] width 103 height 27
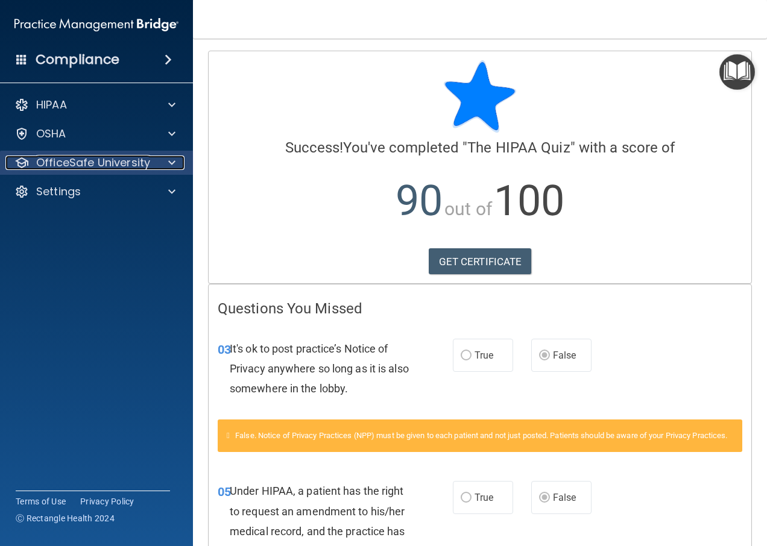
click at [107, 166] on p "OfficeSafe University" at bounding box center [93, 163] width 114 height 14
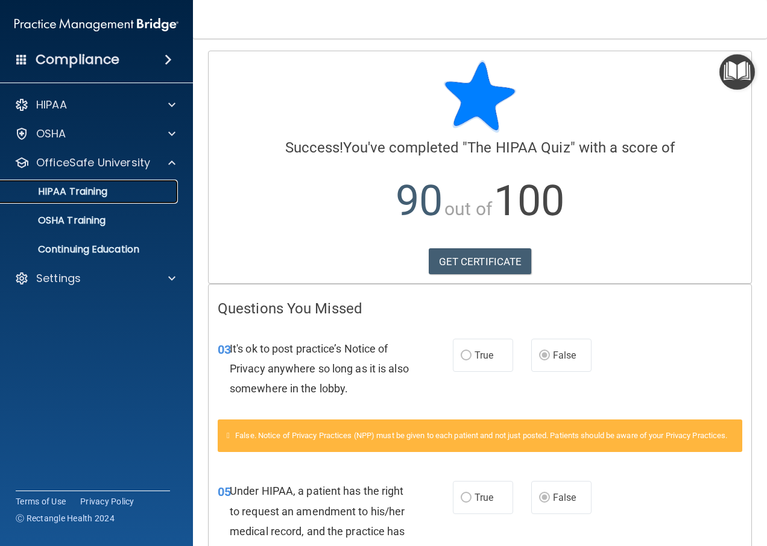
click at [99, 192] on p "HIPAA Training" at bounding box center [58, 192] width 100 height 12
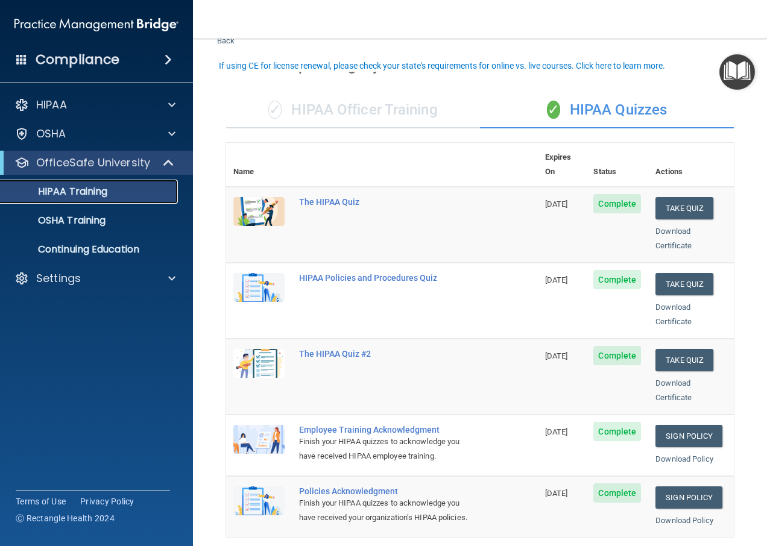
scroll to position [60, 0]
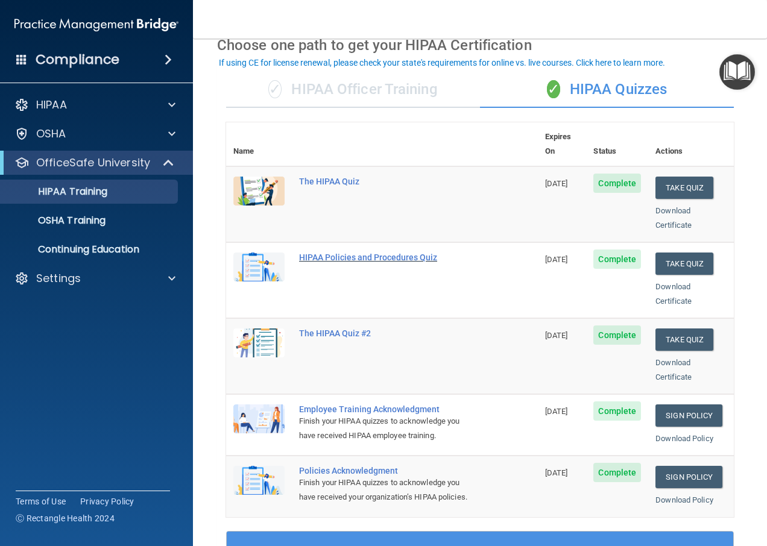
click at [309, 253] on div "HIPAA Policies and Procedures Quiz" at bounding box center [388, 258] width 179 height 10
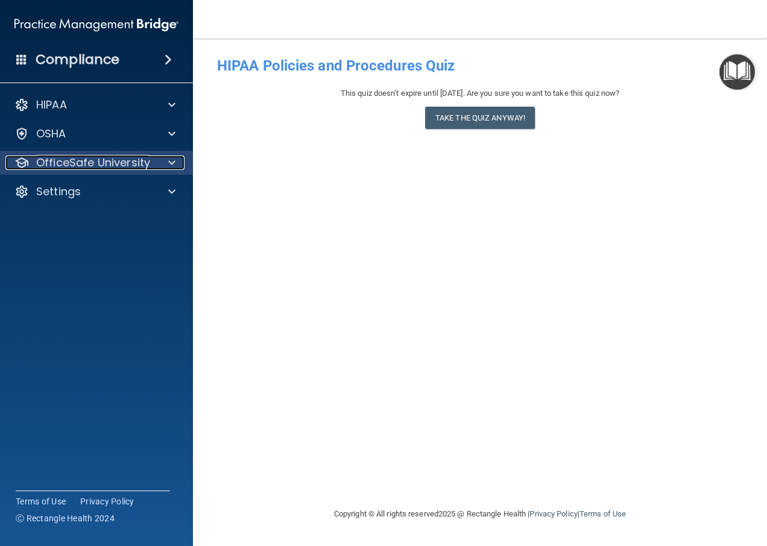
click at [54, 158] on p "OfficeSafe University" at bounding box center [93, 163] width 114 height 14
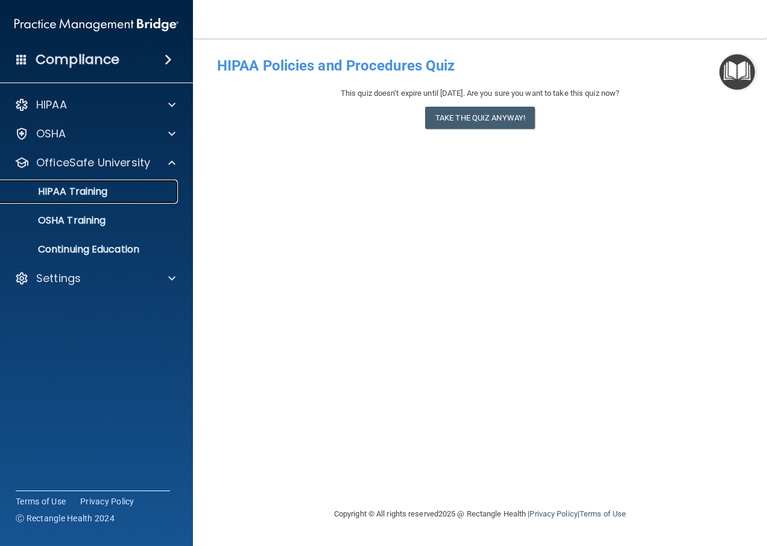
click at [75, 194] on p "HIPAA Training" at bounding box center [58, 192] width 100 height 12
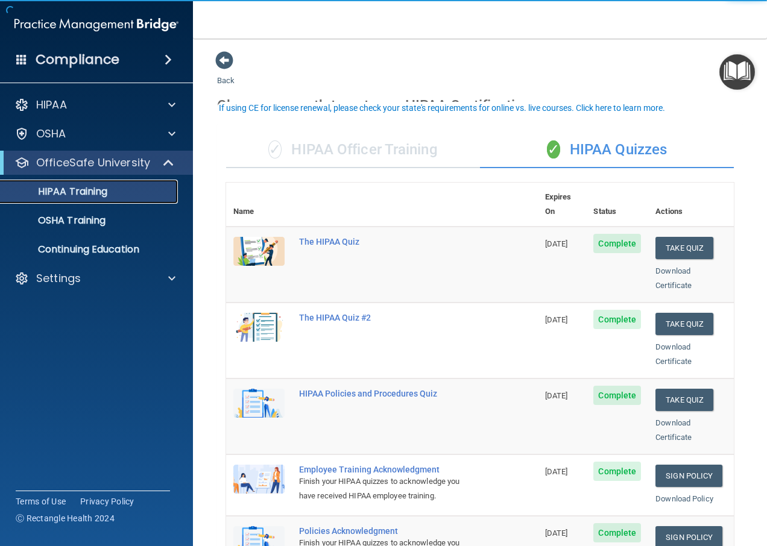
scroll to position [60, 0]
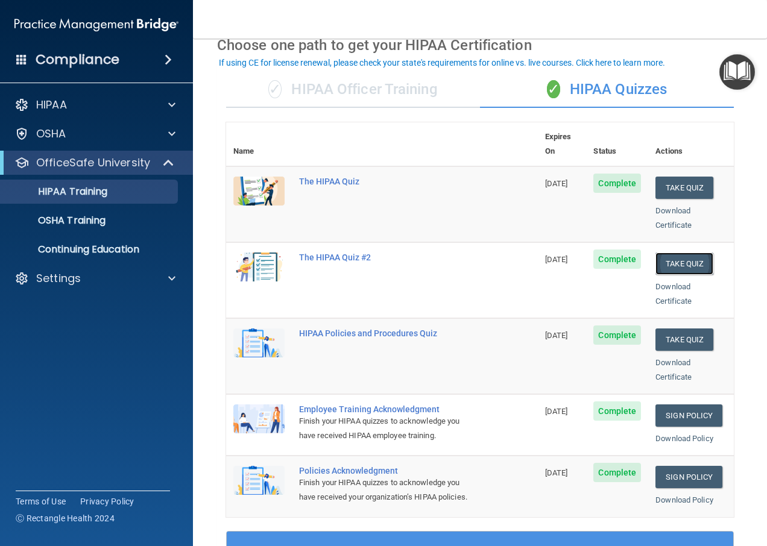
click at [665, 253] on button "Take Quiz" at bounding box center [685, 264] width 58 height 22
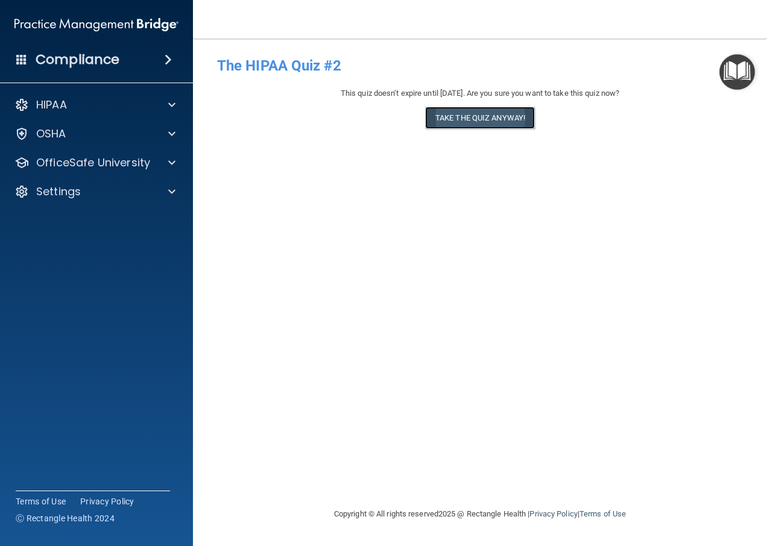
click at [495, 119] on button "Take the quiz anyway!" at bounding box center [480, 118] width 110 height 22
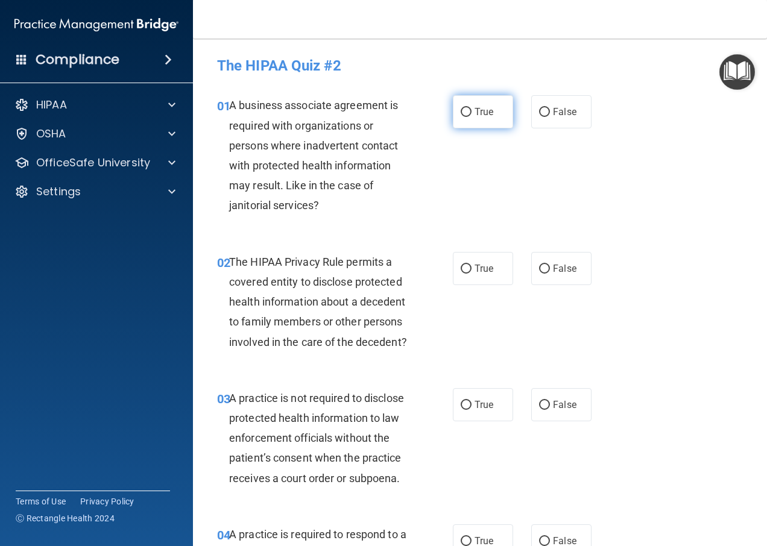
click at [482, 107] on span "True" at bounding box center [484, 111] width 19 height 11
click at [472, 108] on input "True" at bounding box center [466, 112] width 11 height 9
radio input "true"
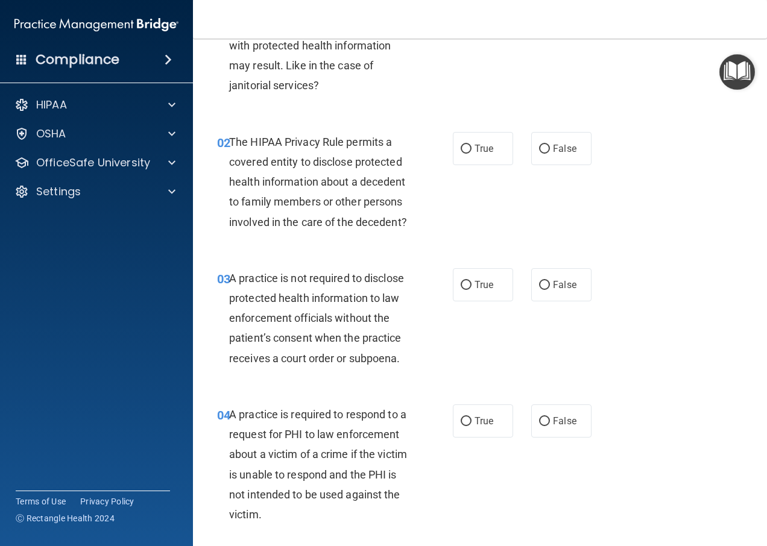
scroll to position [121, 0]
click at [485, 154] on label "True" at bounding box center [483, 147] width 60 height 33
click at [472, 153] on input "True" at bounding box center [466, 148] width 11 height 9
radio input "true"
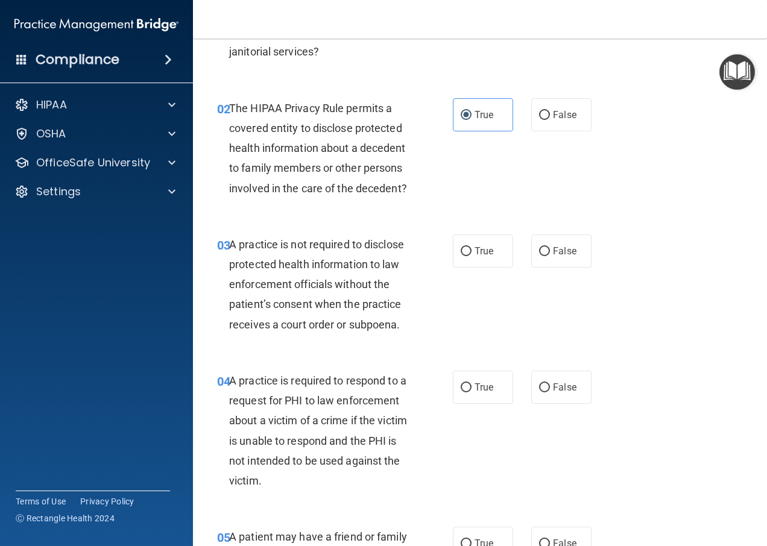
scroll to position [181, 0]
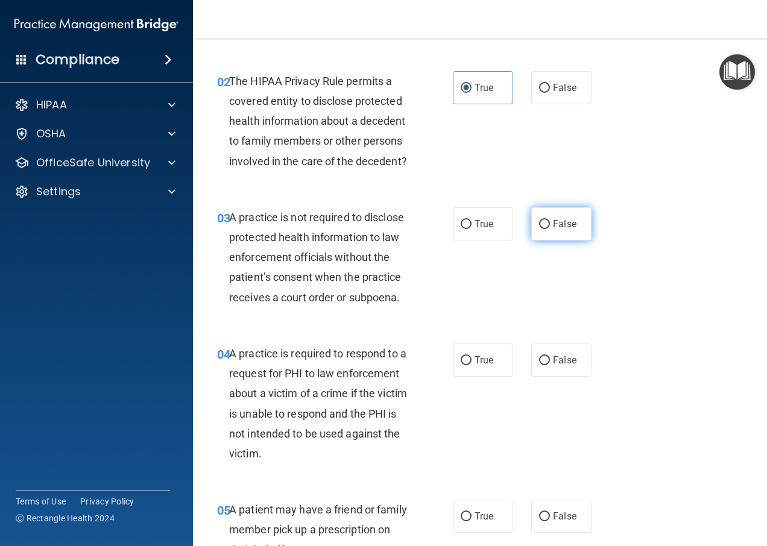
click at [543, 229] on input "False" at bounding box center [544, 224] width 11 height 9
radio input "true"
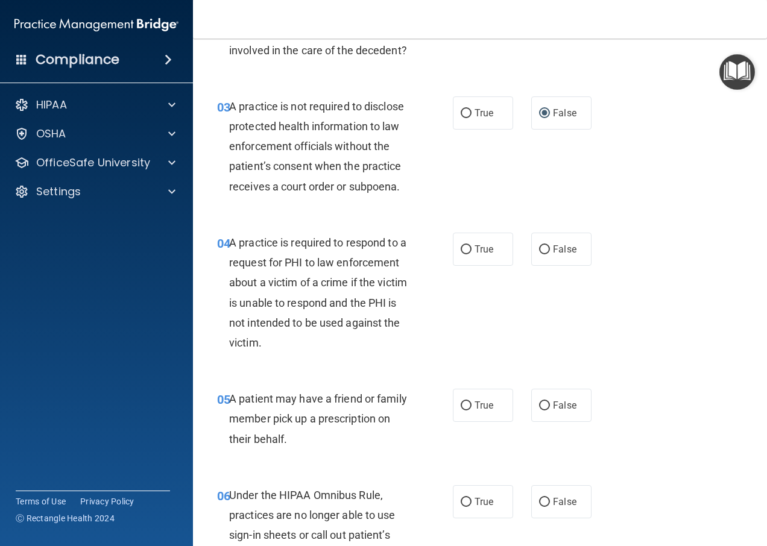
scroll to position [362, 0]
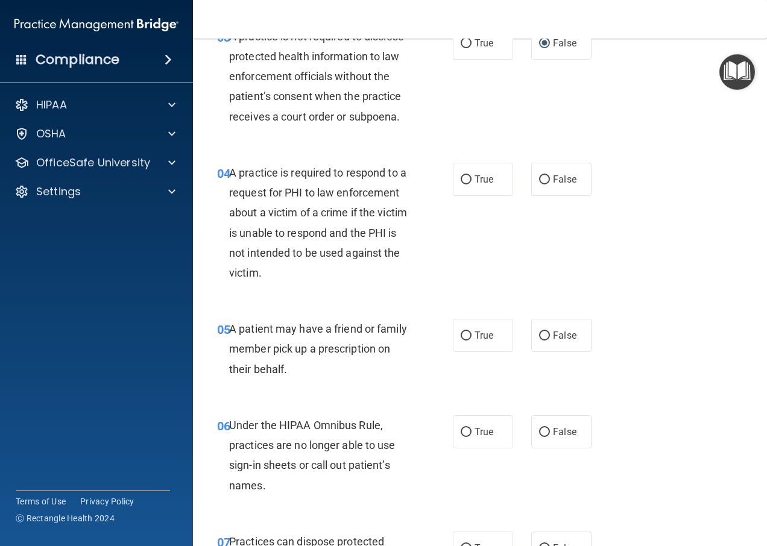
click at [482, 174] on div "04 A practice is required to respond to a request for PHI to law enforcement ab…" at bounding box center [480, 226] width 544 height 156
click at [485, 185] on span "True" at bounding box center [484, 179] width 19 height 11
click at [472, 185] on input "True" at bounding box center [466, 180] width 11 height 9
radio input "true"
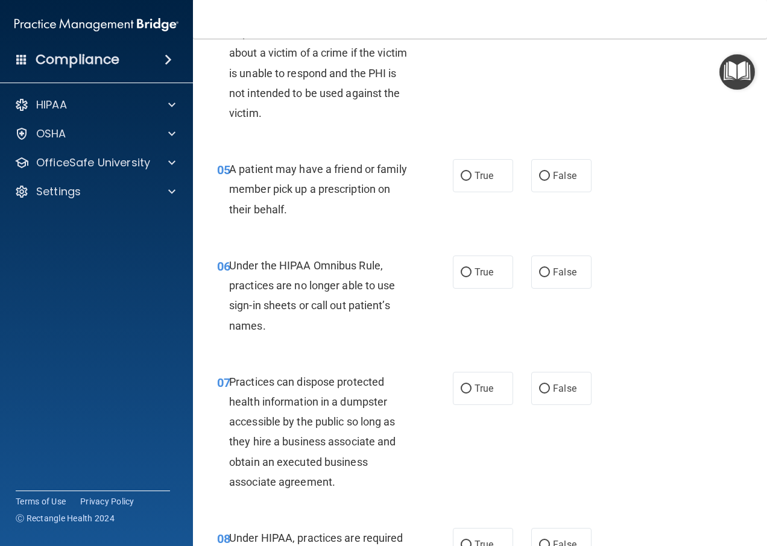
scroll to position [543, 0]
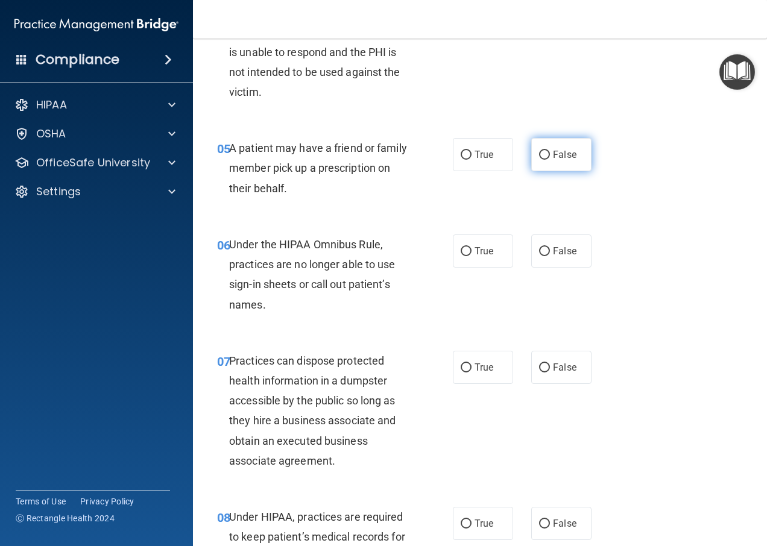
click at [533, 171] on label "False" at bounding box center [561, 154] width 60 height 33
click at [539, 160] on input "False" at bounding box center [544, 155] width 11 height 9
radio input "true"
click at [481, 160] on span "True" at bounding box center [484, 154] width 19 height 11
click at [472, 160] on input "True" at bounding box center [466, 155] width 11 height 9
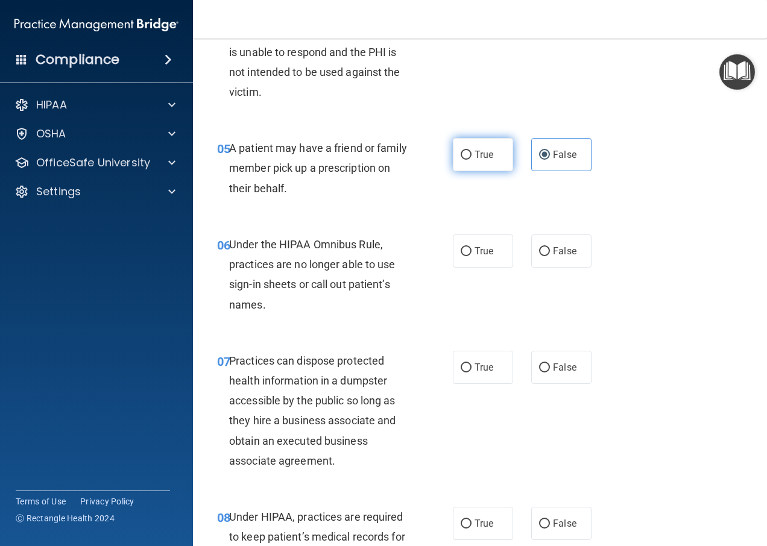
radio input "true"
radio input "false"
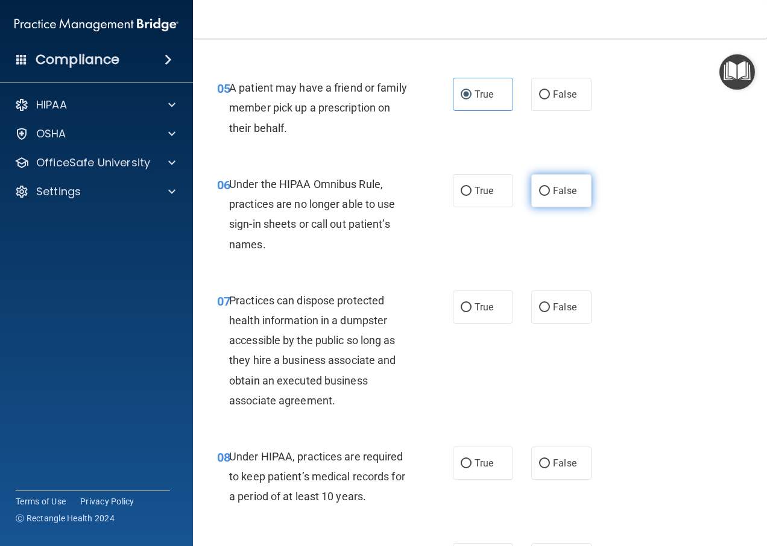
click at [559, 197] on span "False" at bounding box center [565, 190] width 24 height 11
click at [550, 196] on input "False" at bounding box center [544, 191] width 11 height 9
radio input "true"
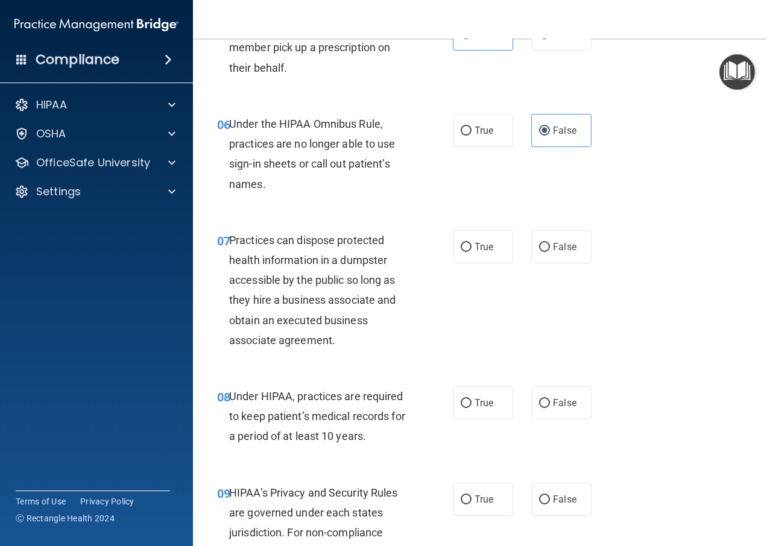
scroll to position [724, 0]
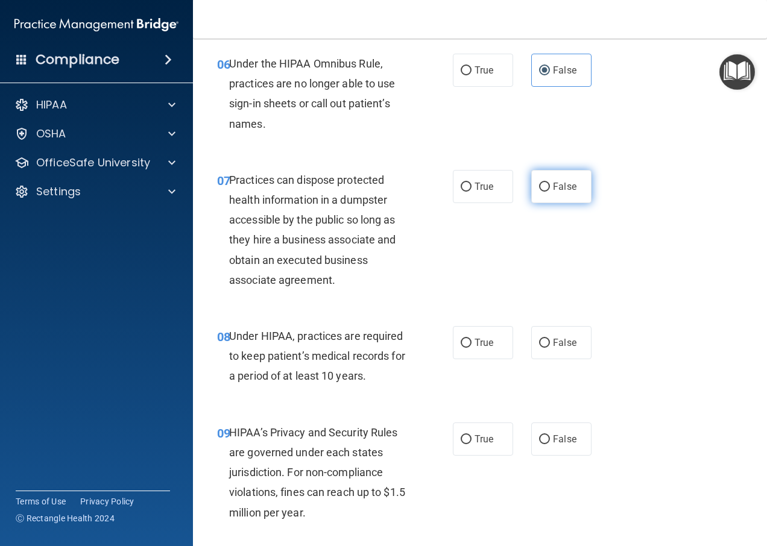
click at [546, 203] on label "False" at bounding box center [561, 186] width 60 height 33
click at [546, 192] on input "False" at bounding box center [544, 187] width 11 height 9
radio input "true"
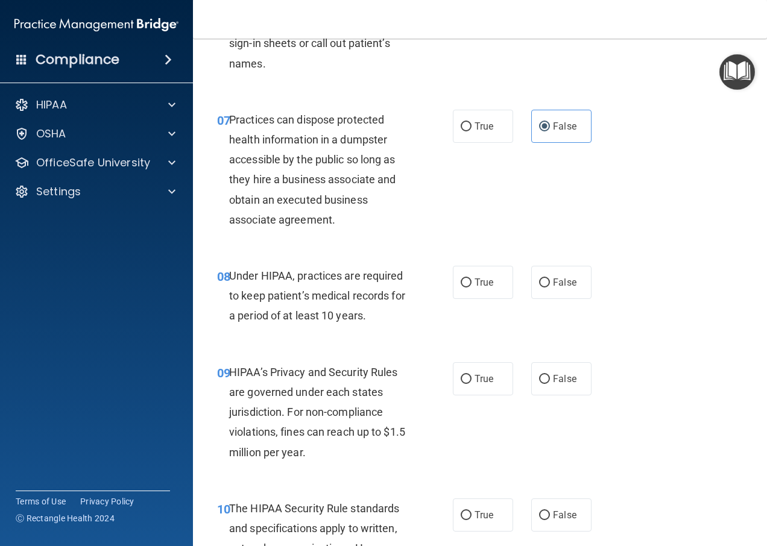
scroll to position [844, 0]
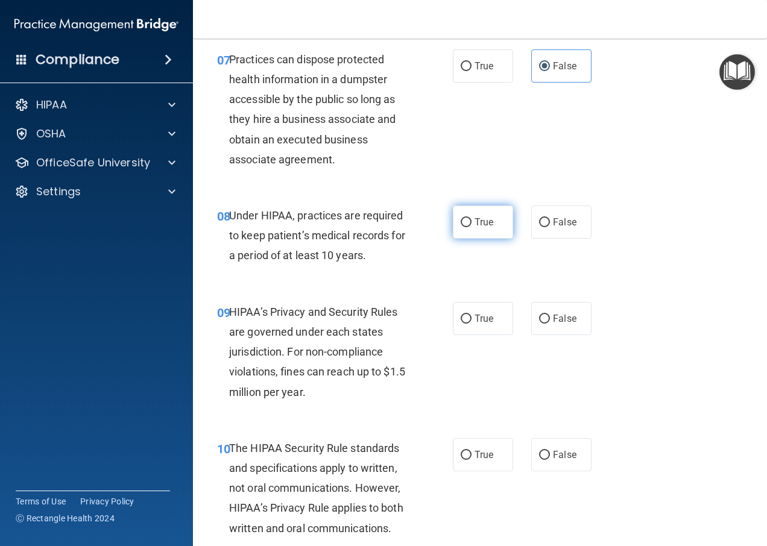
click at [463, 227] on input "True" at bounding box center [466, 222] width 11 height 9
radio input "true"
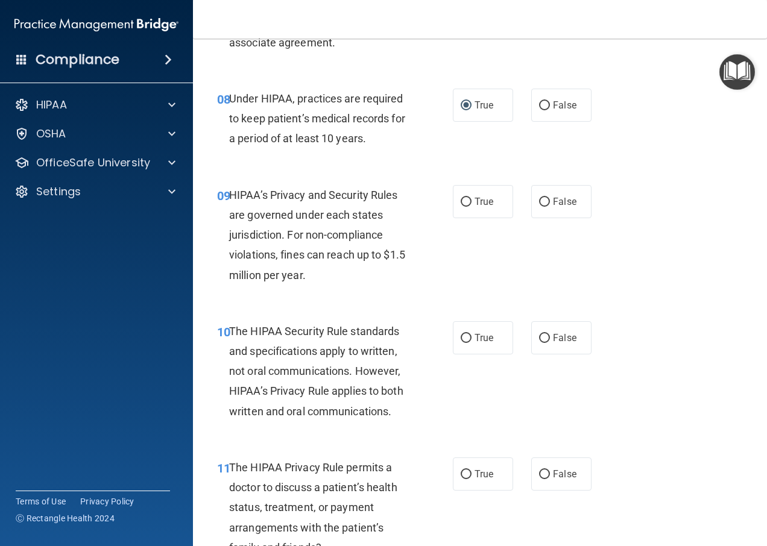
scroll to position [990, 0]
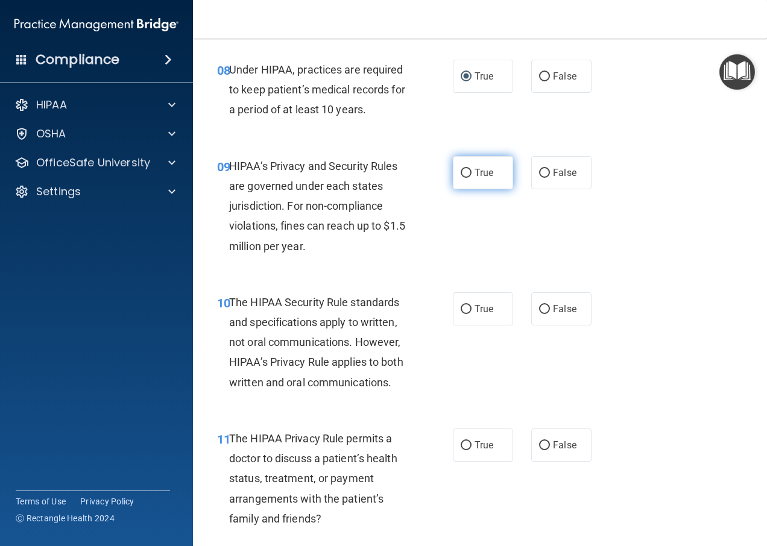
click at [475, 179] on span "True" at bounding box center [484, 172] width 19 height 11
click at [472, 178] on input "True" at bounding box center [466, 173] width 11 height 9
radio input "true"
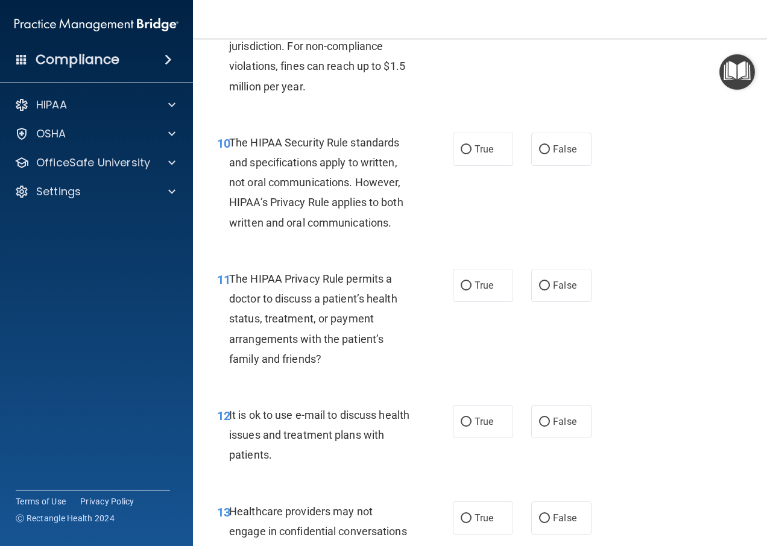
scroll to position [1171, 0]
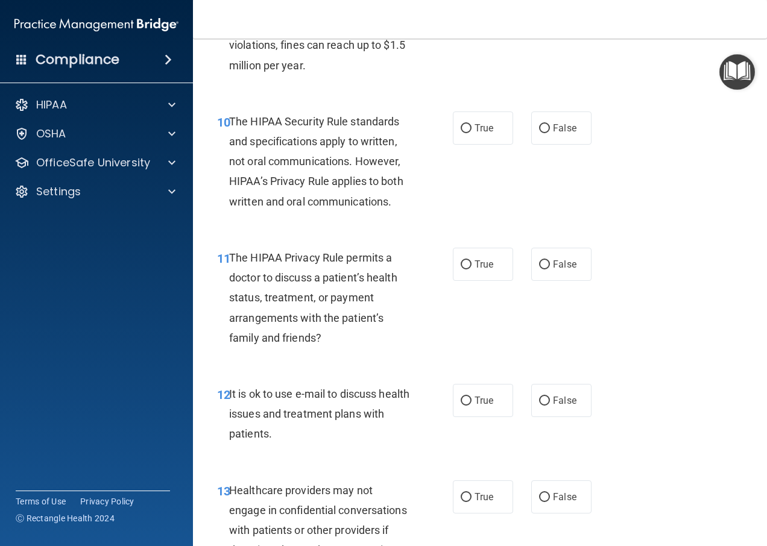
drag, startPoint x: 490, startPoint y: 149, endPoint x: 574, endPoint y: 225, distance: 112.7
click at [489, 145] on label "True" at bounding box center [483, 128] width 60 height 33
click at [472, 133] on input "True" at bounding box center [466, 128] width 11 height 9
radio input "true"
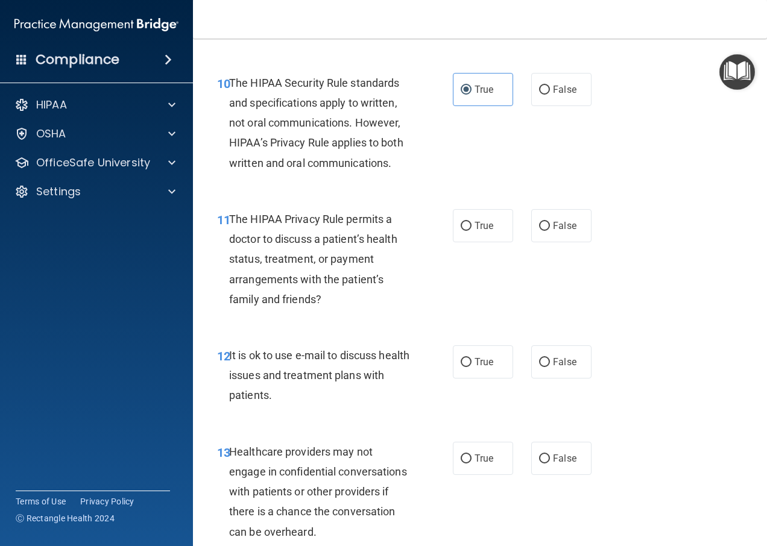
scroll to position [1232, 0]
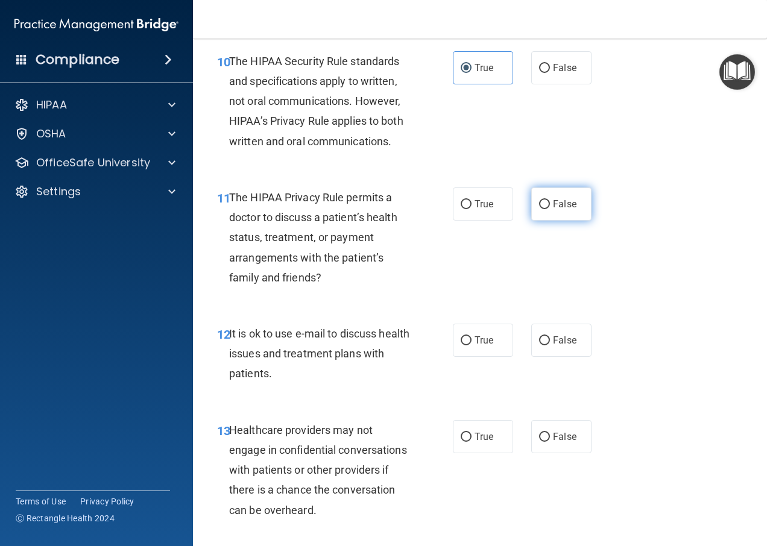
click at [553, 210] on span "False" at bounding box center [565, 203] width 24 height 11
click at [548, 209] on input "False" at bounding box center [544, 204] width 11 height 9
radio input "true"
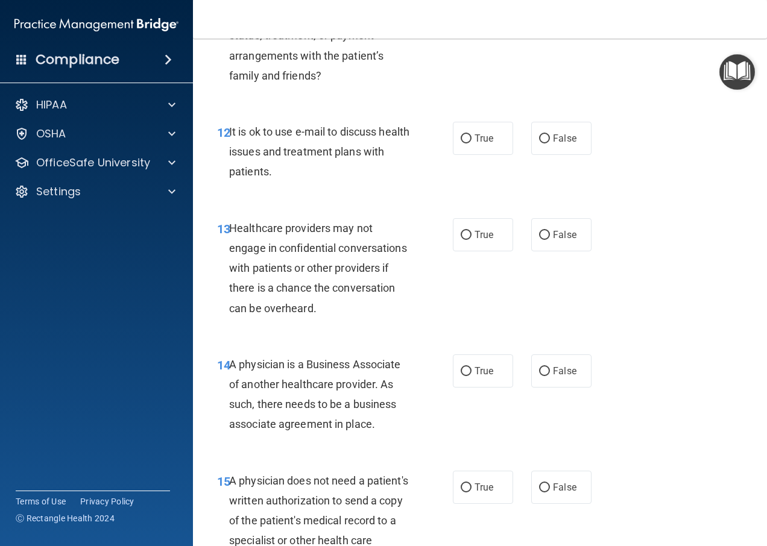
scroll to position [1413, 0]
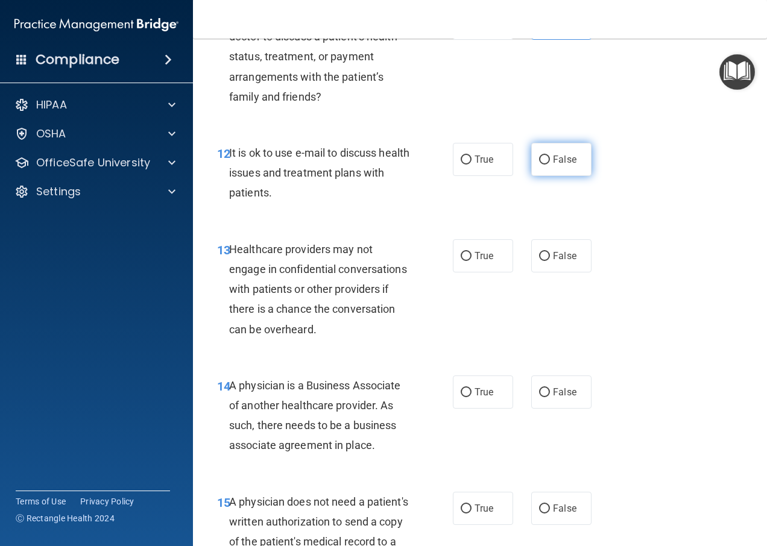
click at [565, 176] on label "False" at bounding box center [561, 159] width 60 height 33
click at [550, 165] on input "False" at bounding box center [544, 160] width 11 height 9
radio input "true"
click at [472, 273] on label "True" at bounding box center [483, 255] width 60 height 33
click at [472, 261] on input "True" at bounding box center [466, 256] width 11 height 9
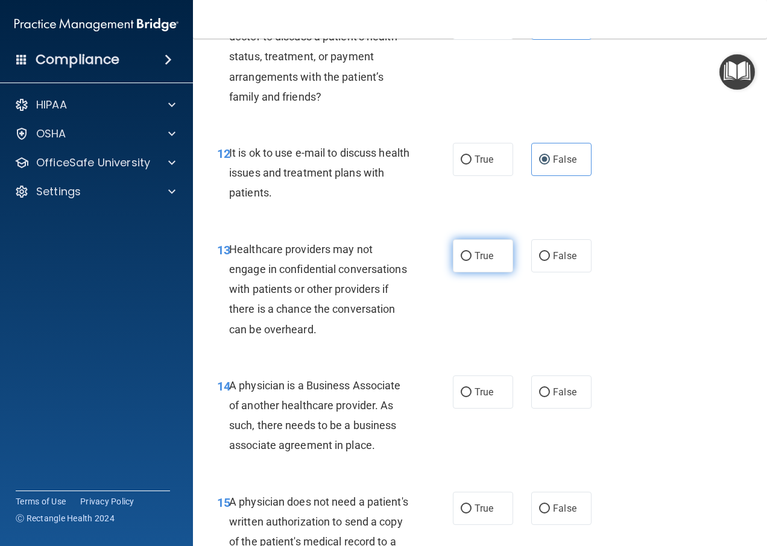
radio input "true"
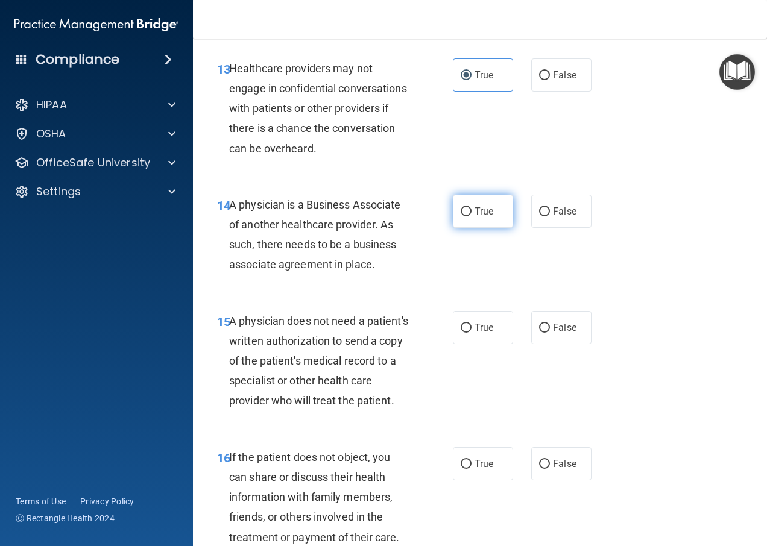
click at [470, 225] on label "True" at bounding box center [483, 211] width 60 height 33
click at [470, 217] on input "True" at bounding box center [466, 212] width 11 height 9
radio input "true"
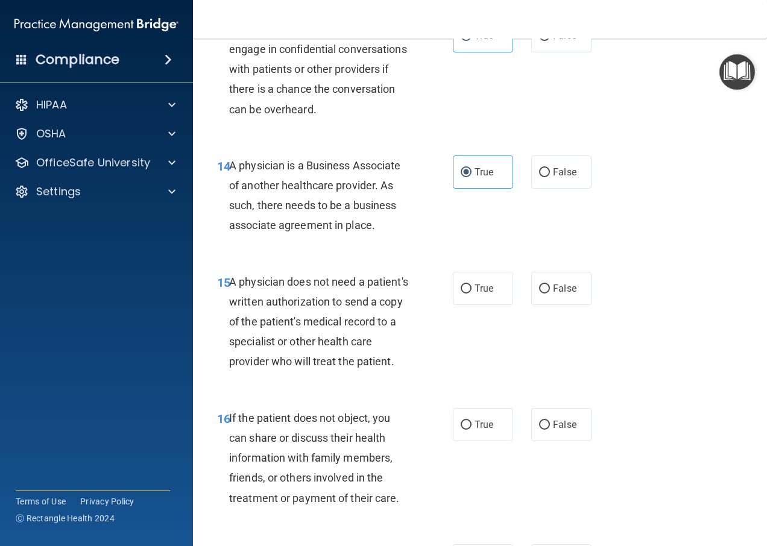
scroll to position [1775, 0]
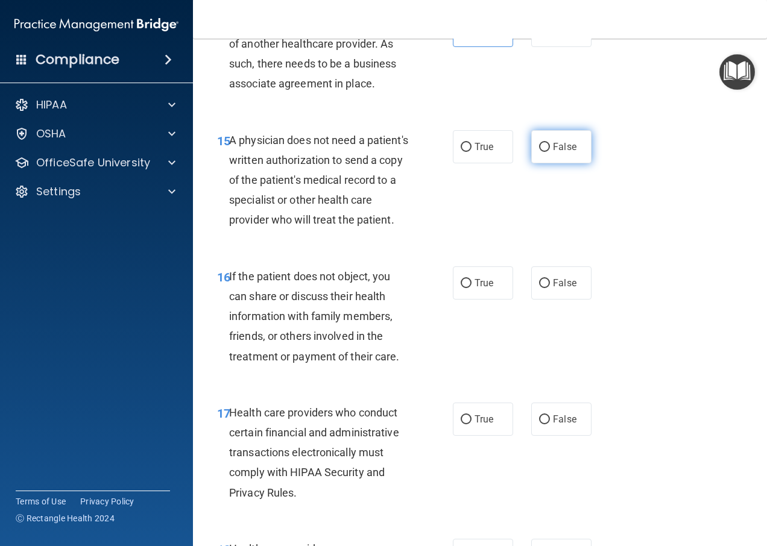
click at [539, 152] on input "False" at bounding box center [544, 147] width 11 height 9
radio input "true"
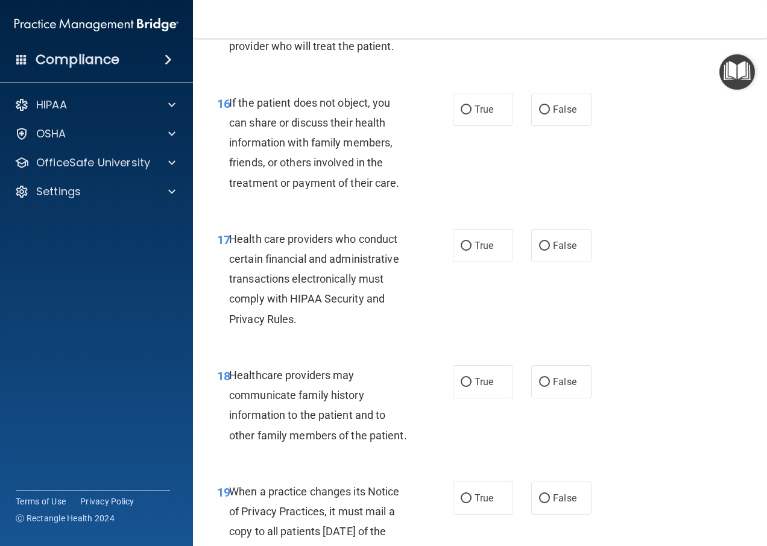
scroll to position [1956, 0]
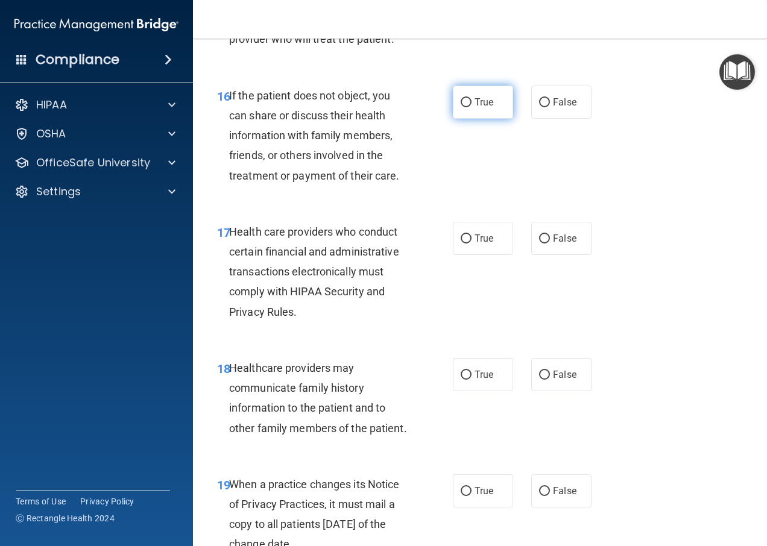
click at [470, 119] on label "True" at bounding box center [483, 102] width 60 height 33
click at [470, 107] on input "True" at bounding box center [466, 102] width 11 height 9
radio input "true"
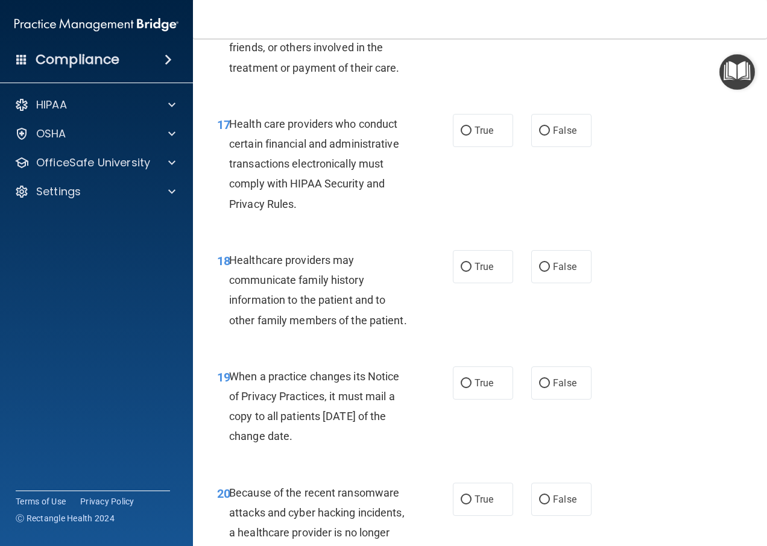
scroll to position [2076, 0]
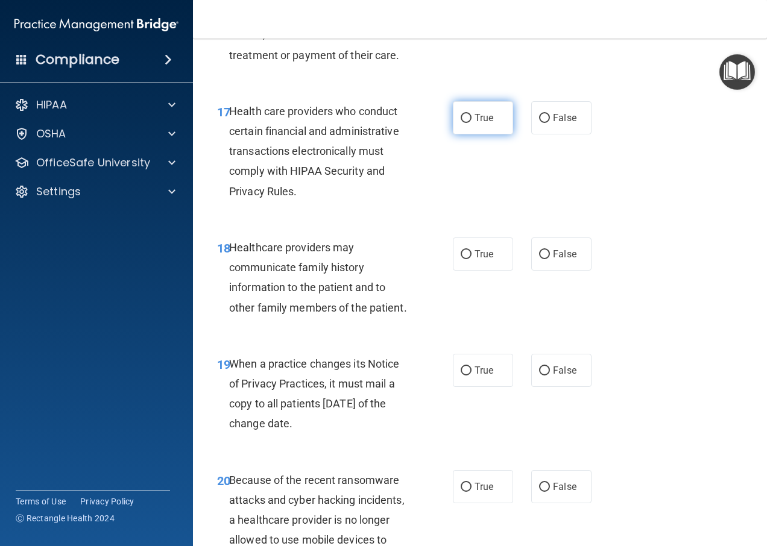
click at [463, 123] on input "True" at bounding box center [466, 118] width 11 height 9
radio input "true"
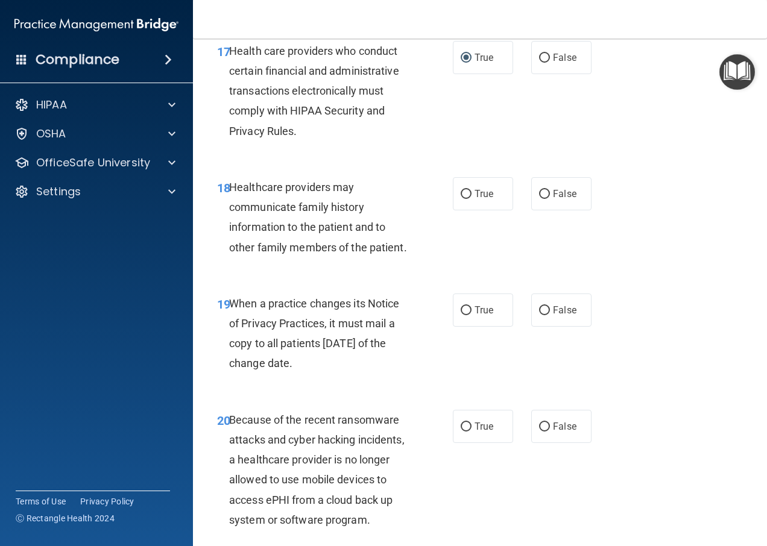
scroll to position [2197, 0]
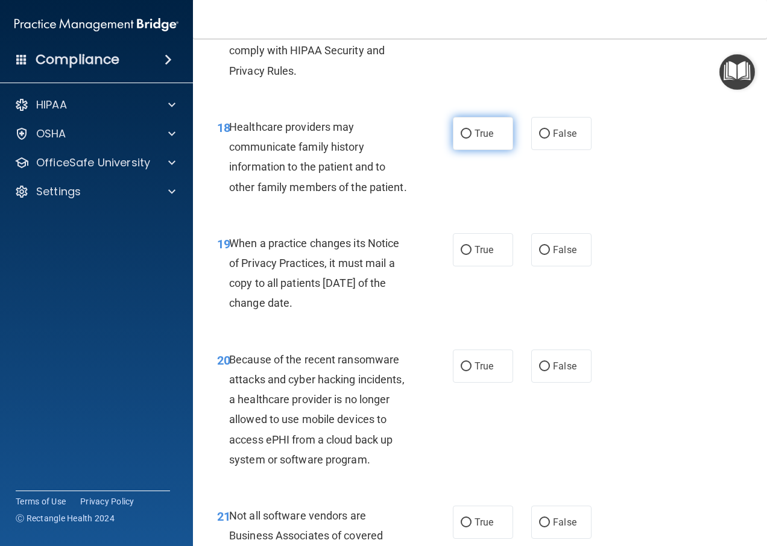
click at [464, 139] on input "True" at bounding box center [466, 134] width 11 height 9
radio input "true"
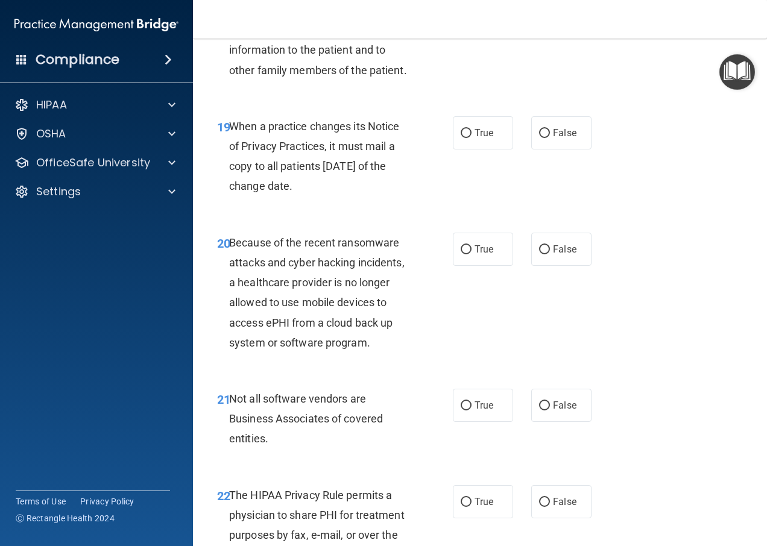
scroll to position [2317, 0]
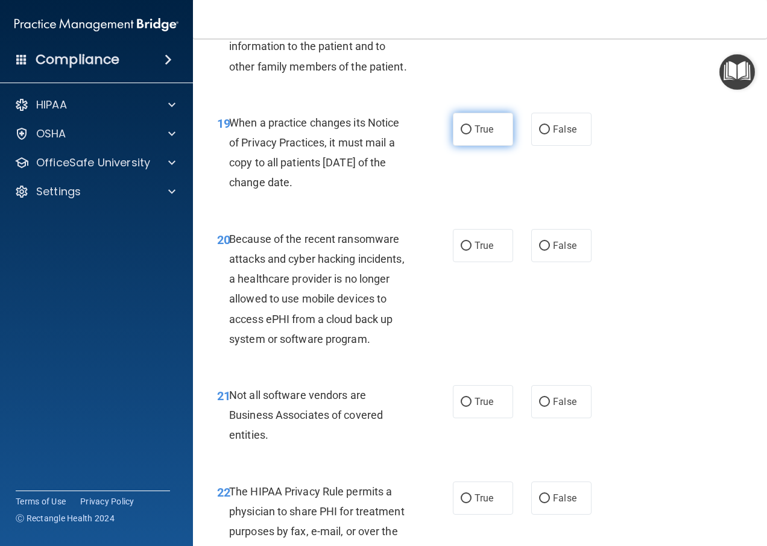
click at [461, 135] on input "True" at bounding box center [466, 129] width 11 height 9
radio input "true"
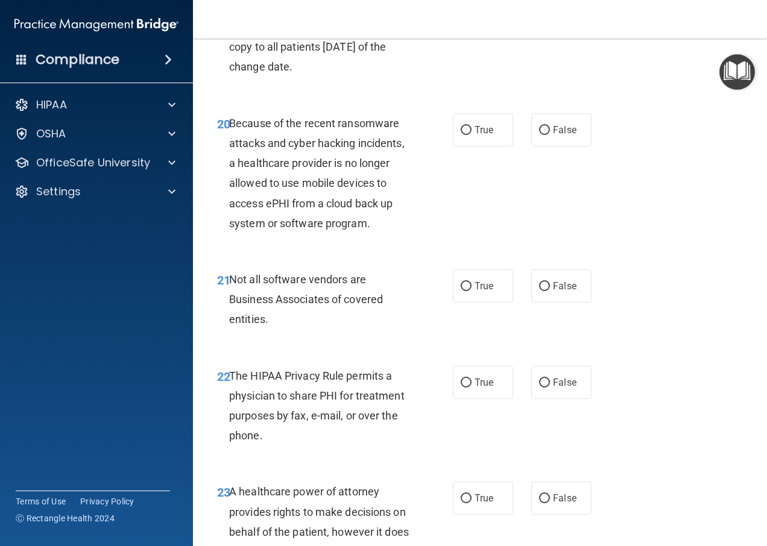
scroll to position [2438, 0]
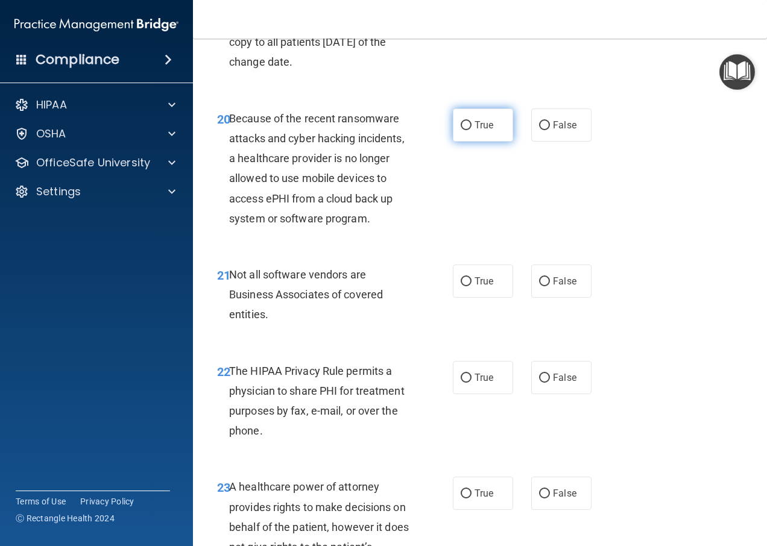
click at [493, 142] on label "True" at bounding box center [483, 125] width 60 height 33
click at [472, 130] on input "True" at bounding box center [466, 125] width 11 height 9
radio input "true"
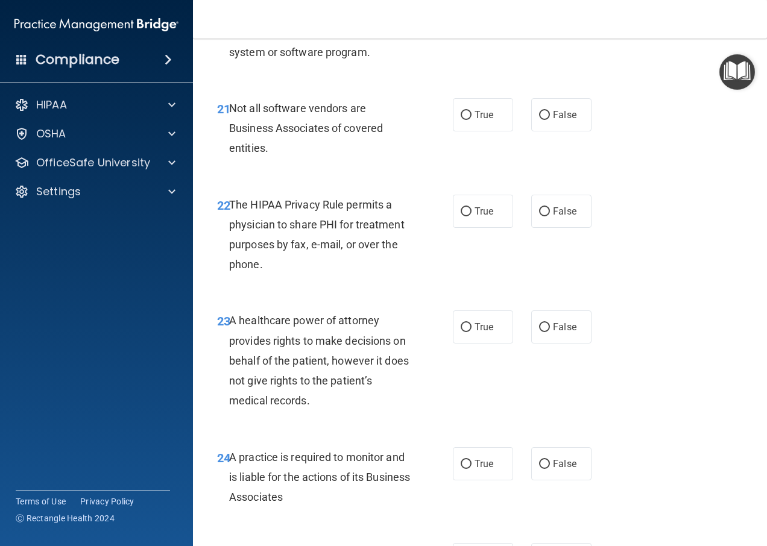
scroll to position [2619, 0]
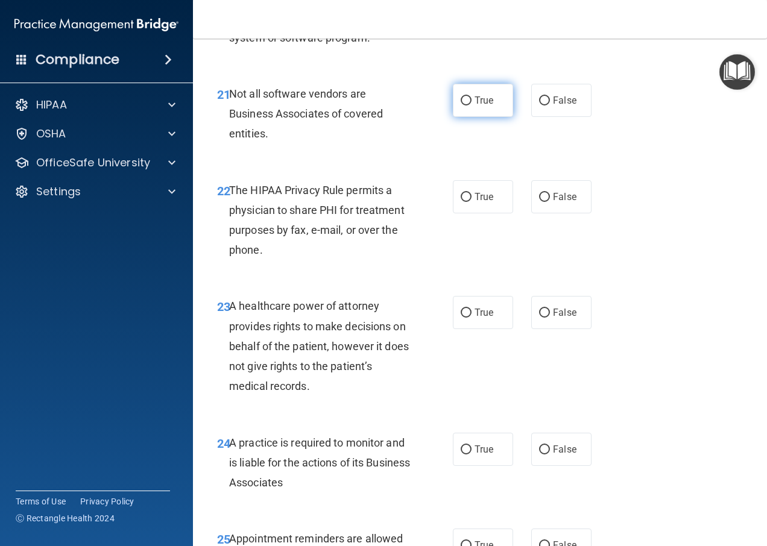
click at [492, 117] on label "True" at bounding box center [483, 100] width 60 height 33
click at [472, 106] on input "True" at bounding box center [466, 101] width 11 height 9
radio input "true"
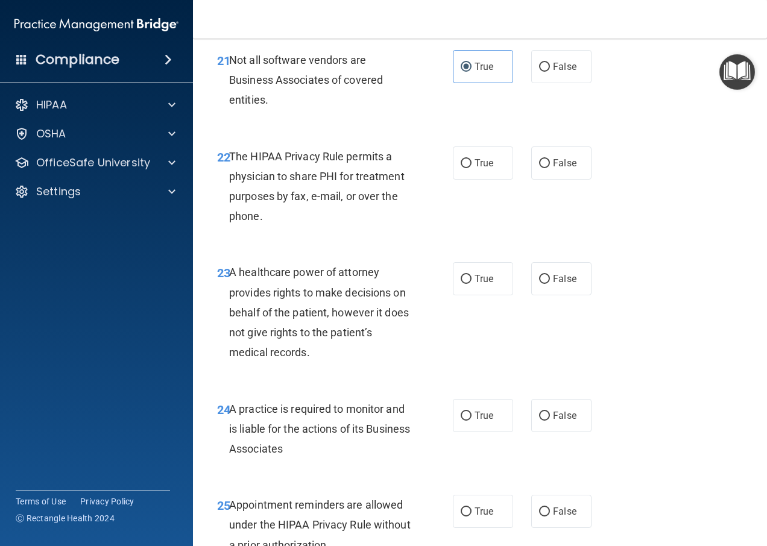
scroll to position [2679, 0]
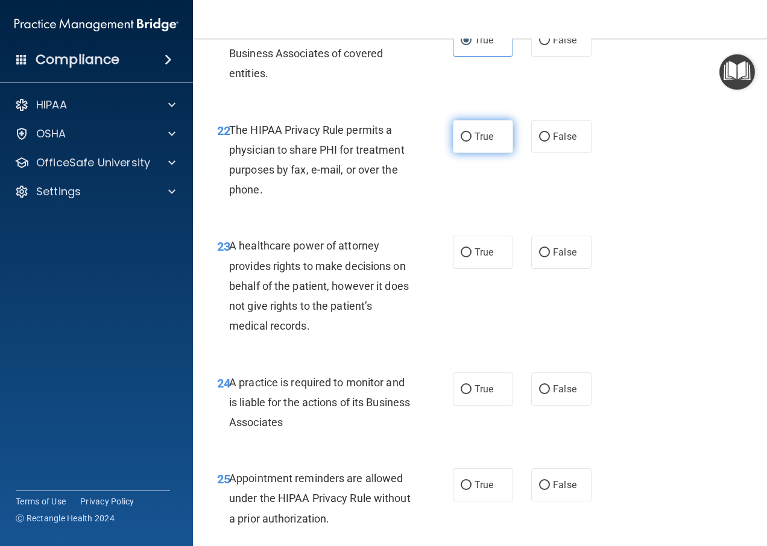
drag, startPoint x: 477, startPoint y: 177, endPoint x: 493, endPoint y: 191, distance: 21.5
click at [477, 142] on span "True" at bounding box center [484, 136] width 19 height 11
click at [472, 142] on input "True" at bounding box center [466, 137] width 11 height 9
radio input "true"
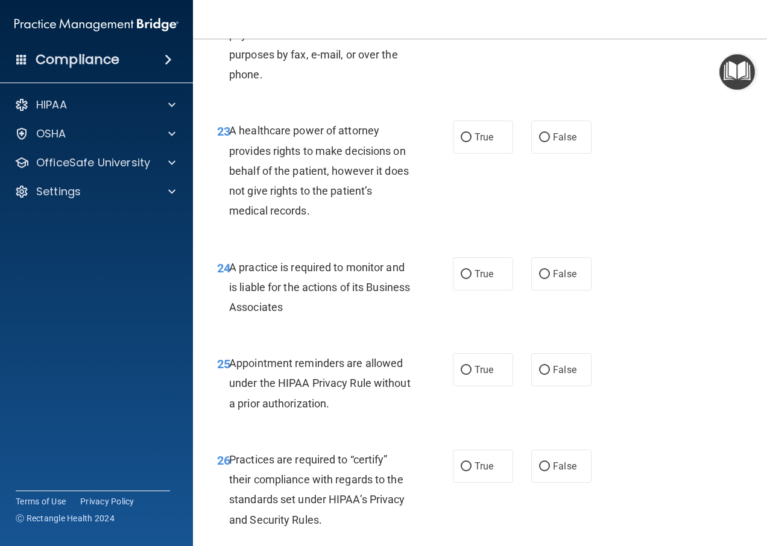
scroll to position [2800, 0]
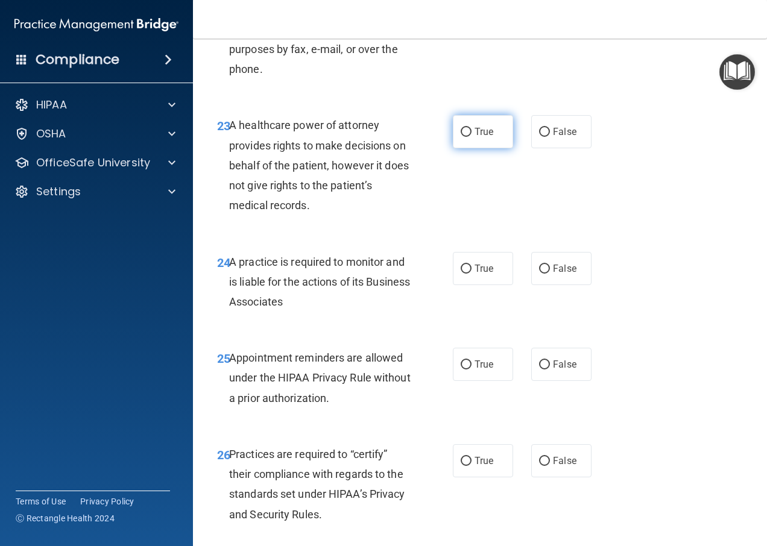
click at [482, 148] on label "True" at bounding box center [483, 131] width 60 height 33
click at [472, 137] on input "True" at bounding box center [466, 132] width 11 height 9
radio input "true"
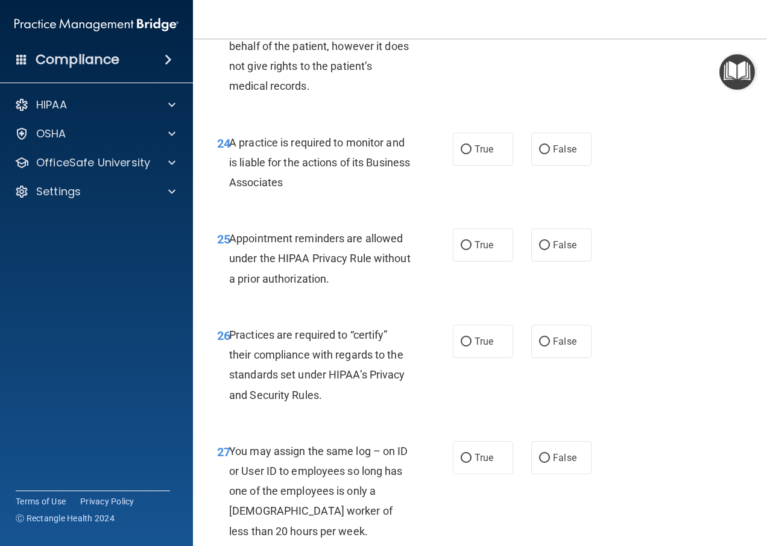
scroll to position [2921, 0]
click at [489, 154] on span "True" at bounding box center [484, 147] width 19 height 11
click at [472, 153] on input "True" at bounding box center [466, 148] width 11 height 9
radio input "true"
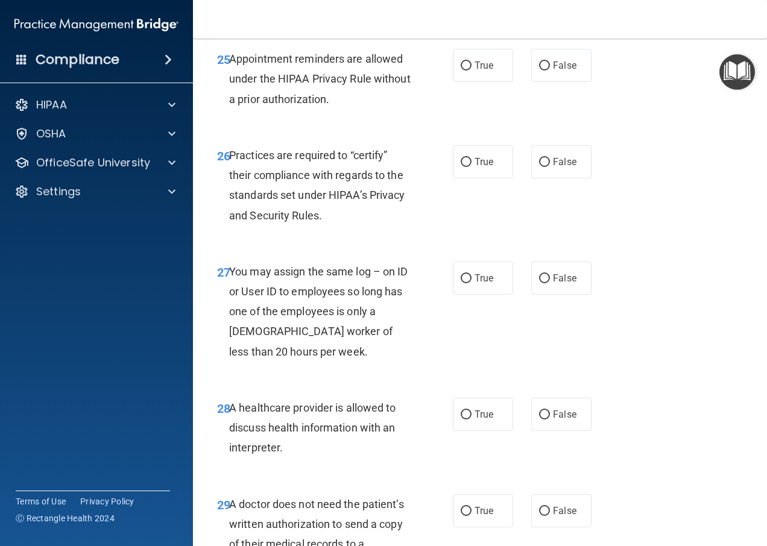
scroll to position [3102, 0]
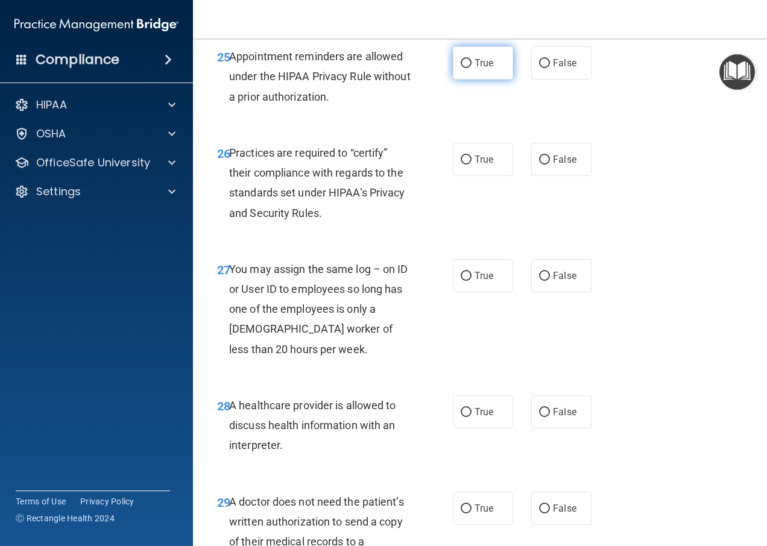
click at [464, 80] on label "True" at bounding box center [483, 62] width 60 height 33
click at [464, 68] on input "True" at bounding box center [466, 63] width 11 height 9
radio input "true"
click at [541, 281] on input "False" at bounding box center [544, 276] width 11 height 9
radio input "true"
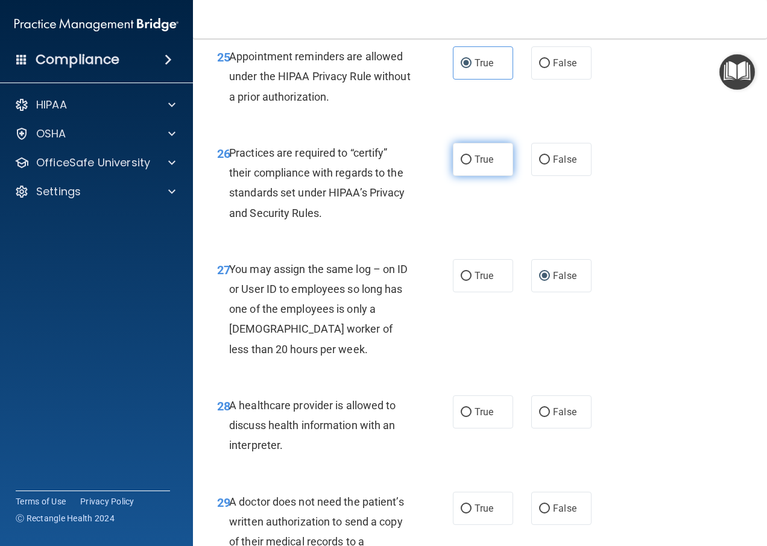
click at [469, 176] on label "True" at bounding box center [483, 159] width 60 height 33
click at [469, 165] on input "True" at bounding box center [466, 160] width 11 height 9
radio input "true"
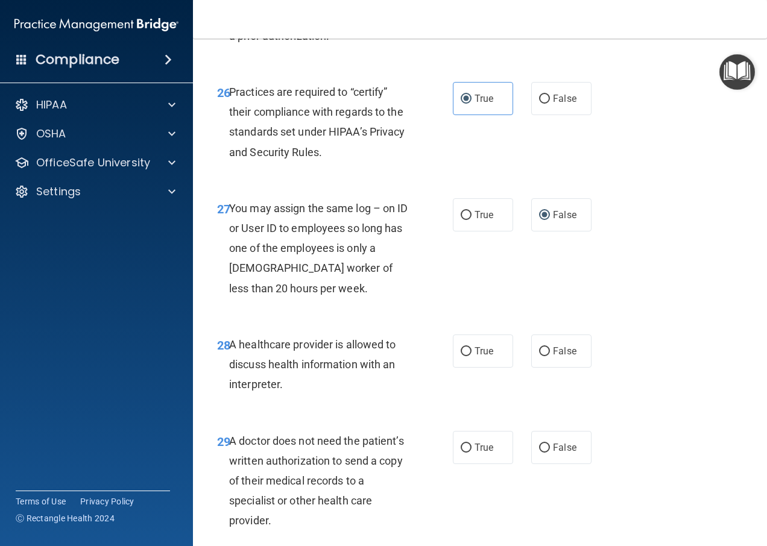
scroll to position [3283, 0]
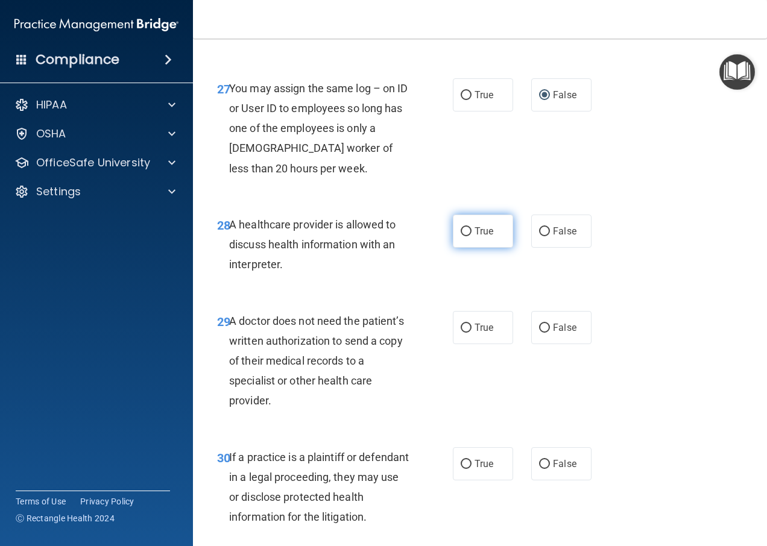
click at [477, 237] on span "True" at bounding box center [484, 231] width 19 height 11
click at [472, 236] on input "True" at bounding box center [466, 231] width 11 height 9
radio input "true"
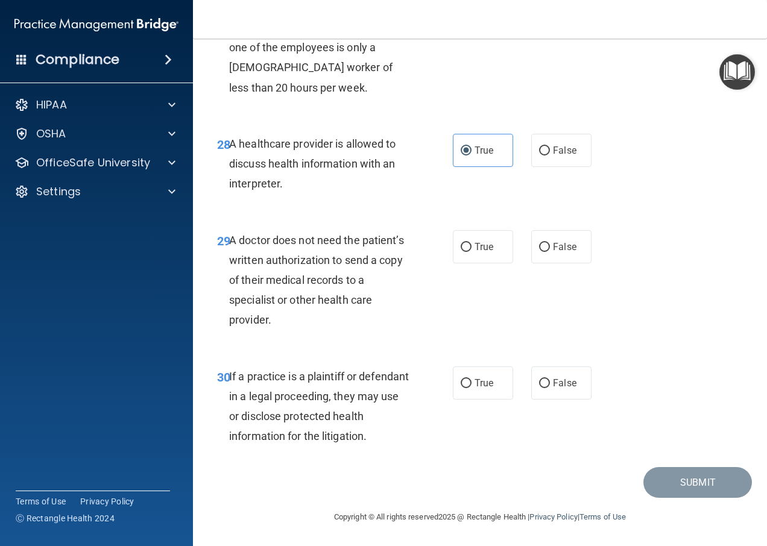
scroll to position [3403, 0]
click at [545, 153] on label "False" at bounding box center [561, 150] width 60 height 33
click at [545, 153] on input "False" at bounding box center [544, 151] width 11 height 9
radio input "true"
radio input "false"
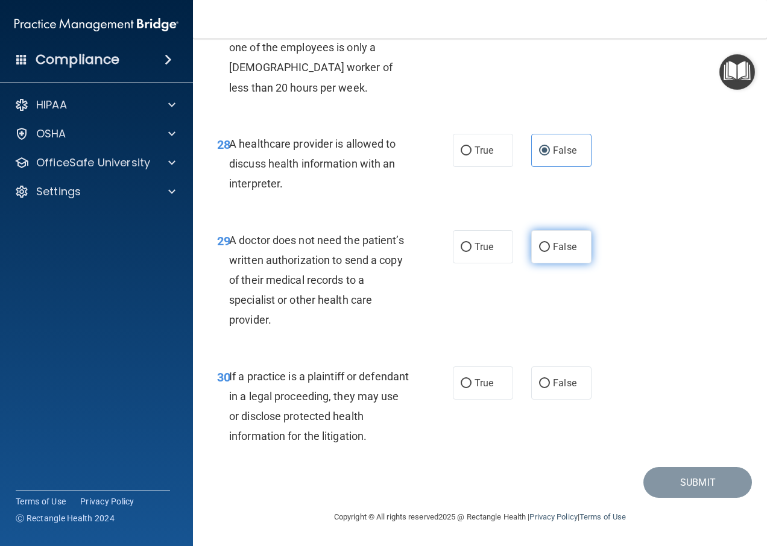
click at [556, 247] on span "False" at bounding box center [565, 246] width 24 height 11
click at [550, 247] on input "False" at bounding box center [544, 247] width 11 height 9
radio input "true"
click at [565, 378] on label "False" at bounding box center [561, 383] width 60 height 33
click at [543, 379] on label "False" at bounding box center [561, 383] width 60 height 33
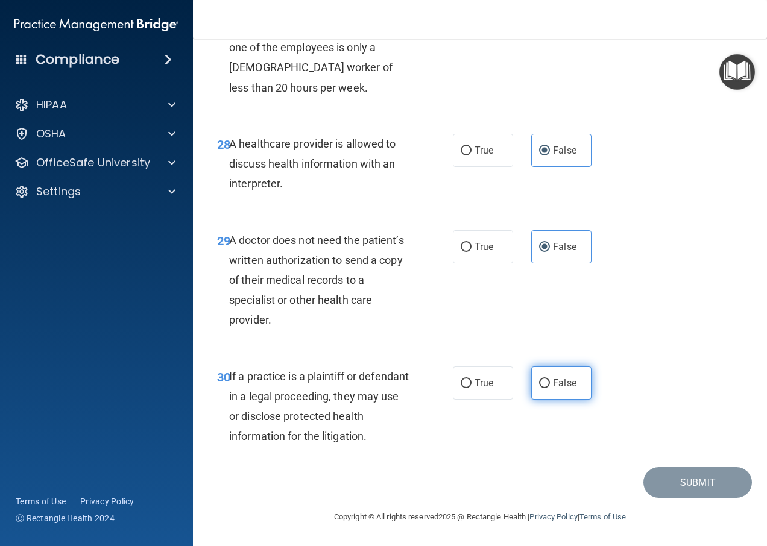
click at [543, 379] on input "False" at bounding box center [544, 383] width 11 height 9
radio input "true"
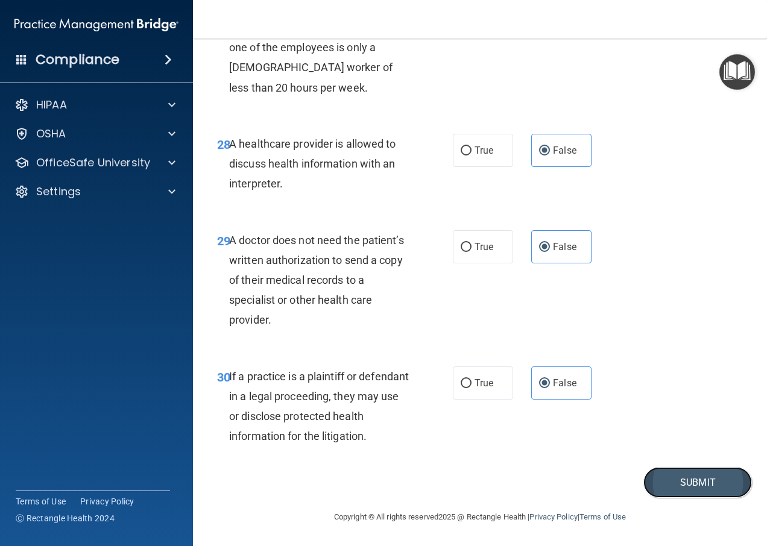
click at [692, 475] on button "Submit" at bounding box center [698, 482] width 109 height 31
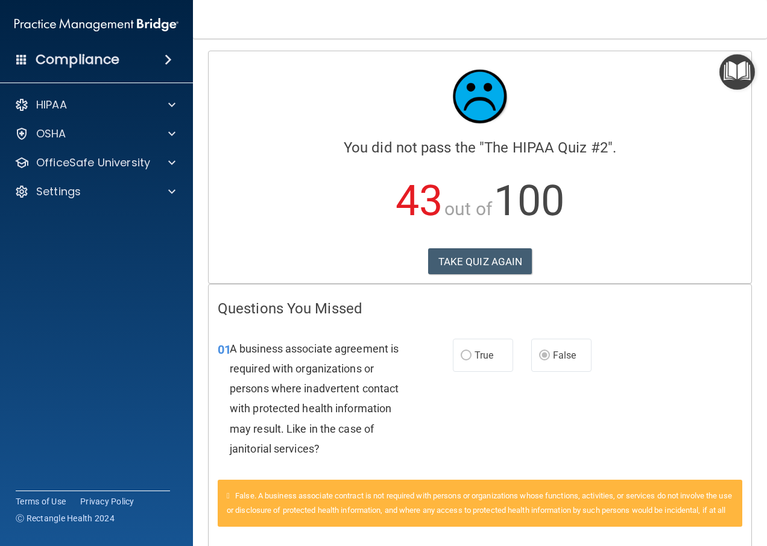
click at [465, 267] on button "TAKE QUIZ AGAIN" at bounding box center [480, 262] width 104 height 27
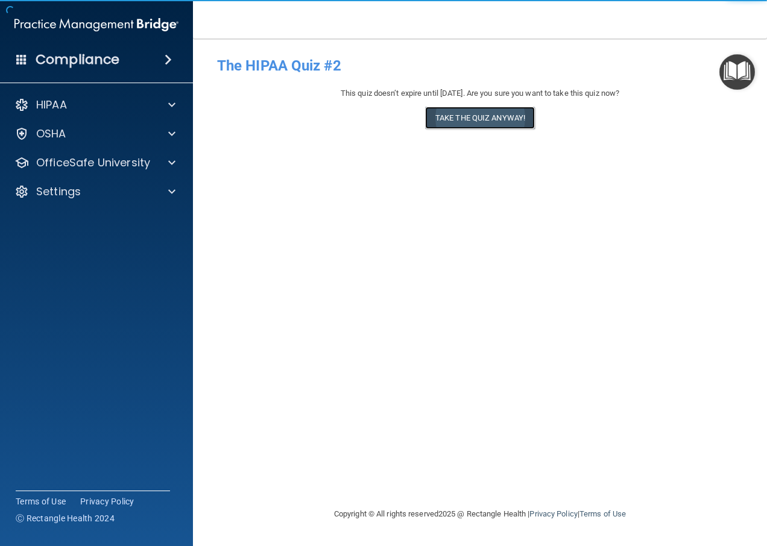
click at [494, 118] on button "Take the quiz anyway!" at bounding box center [480, 118] width 110 height 22
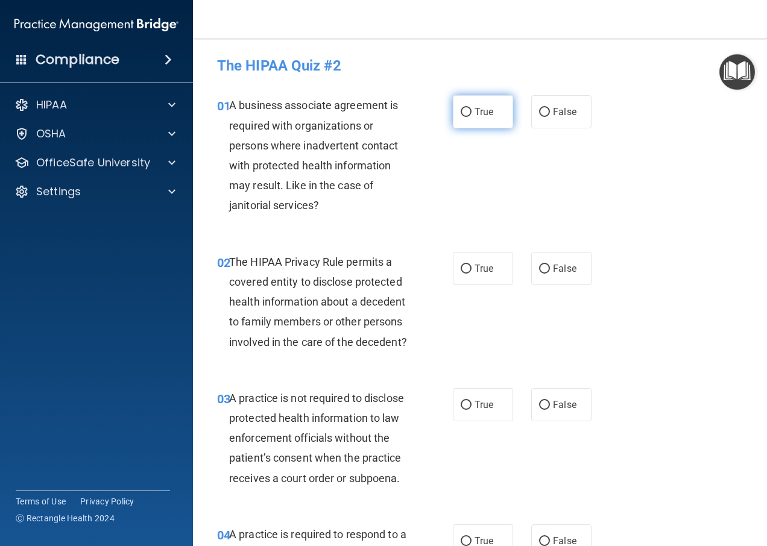
click at [475, 113] on span "True" at bounding box center [484, 111] width 19 height 11
click at [472, 113] on input "True" at bounding box center [466, 112] width 11 height 9
radio input "true"
click at [464, 275] on label "True" at bounding box center [483, 268] width 60 height 33
click at [464, 274] on input "True" at bounding box center [466, 269] width 11 height 9
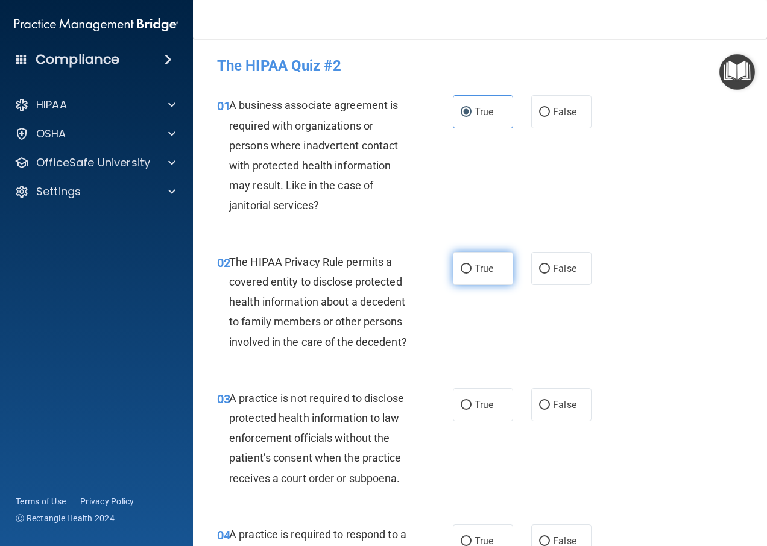
radio input "true"
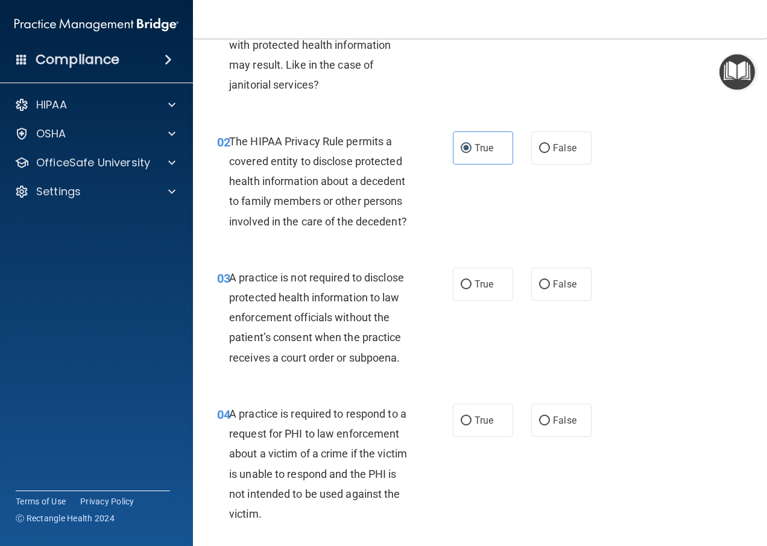
scroll to position [181, 0]
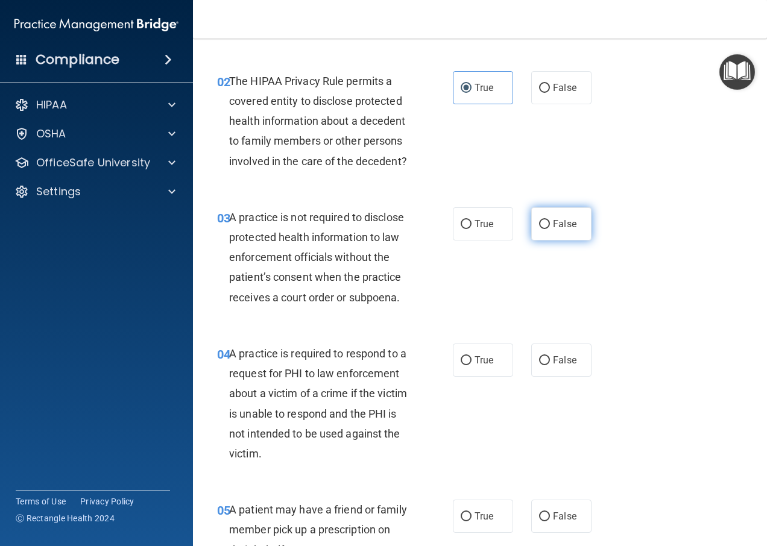
click at [539, 229] on input "False" at bounding box center [544, 224] width 11 height 9
radio input "true"
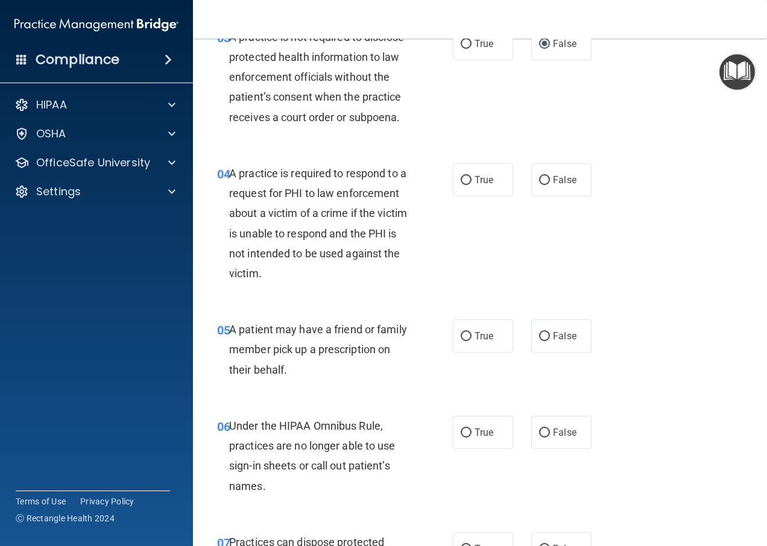
scroll to position [362, 0]
click at [461, 185] on input "True" at bounding box center [466, 180] width 11 height 9
radio input "true"
click at [495, 352] on label "True" at bounding box center [483, 335] width 60 height 33
click at [472, 341] on input "True" at bounding box center [466, 336] width 11 height 9
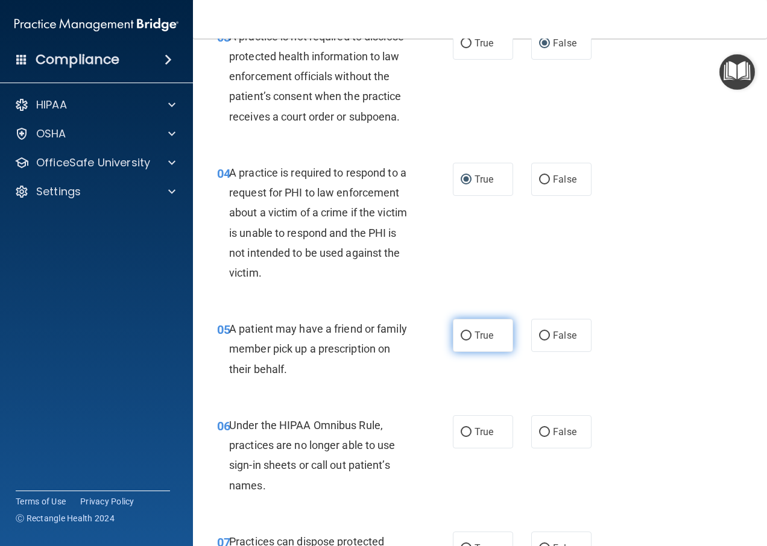
radio input "true"
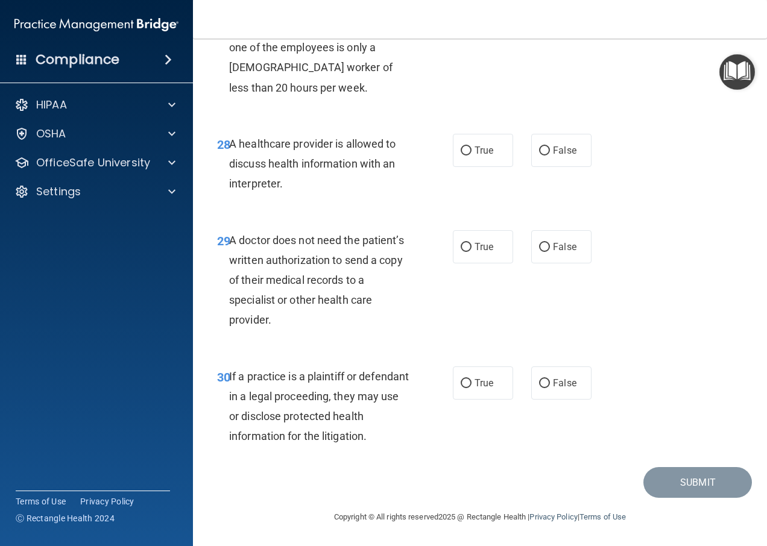
scroll to position [3403, 0]
click at [533, 388] on label "False" at bounding box center [561, 383] width 60 height 33
click at [539, 388] on input "False" at bounding box center [544, 383] width 11 height 9
radio input "true"
click at [564, 245] on span "False" at bounding box center [565, 246] width 24 height 11
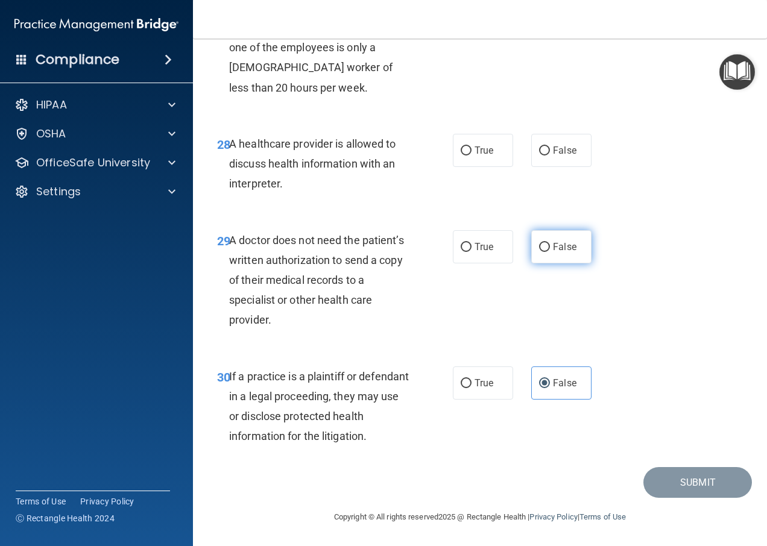
click at [550, 245] on input "False" at bounding box center [544, 247] width 11 height 9
radio input "true"
click at [553, 147] on span "False" at bounding box center [565, 150] width 24 height 11
click at [550, 147] on input "False" at bounding box center [544, 151] width 11 height 9
radio input "true"
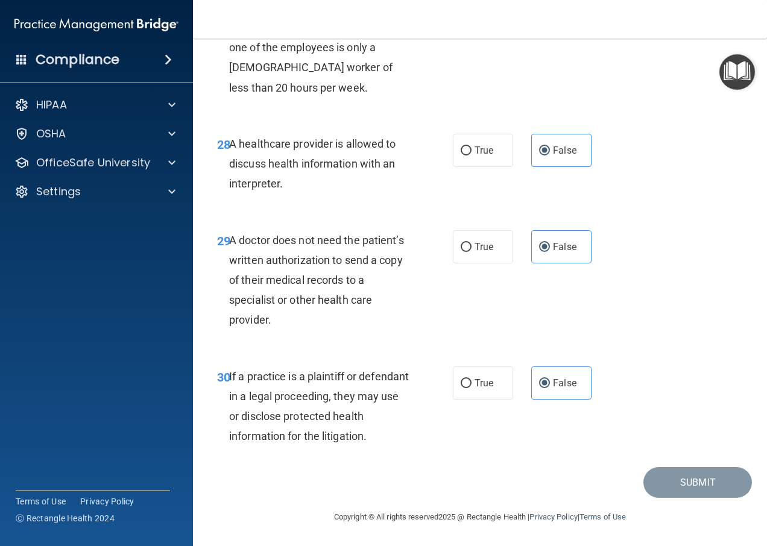
scroll to position [3283, 0]
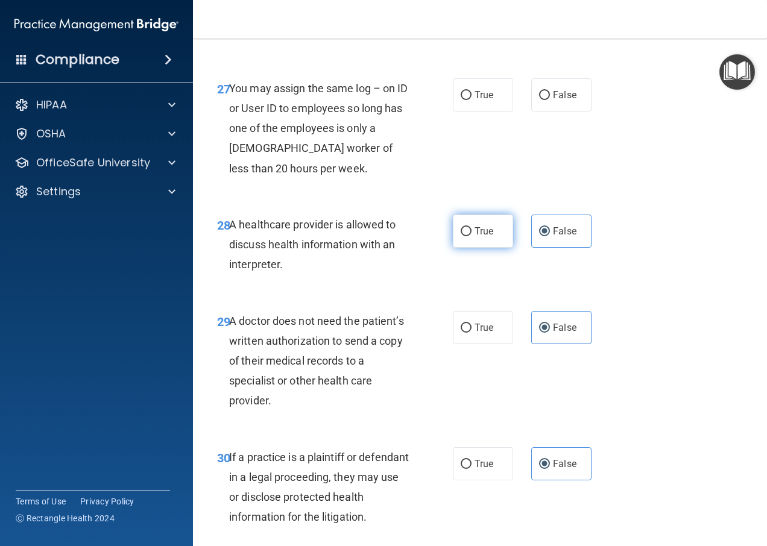
drag, startPoint x: 484, startPoint y: 271, endPoint x: 490, endPoint y: 324, distance: 53.4
click at [483, 237] on span "True" at bounding box center [484, 231] width 19 height 11
click at [472, 236] on input "True" at bounding box center [466, 231] width 11 height 9
radio input "true"
radio input "false"
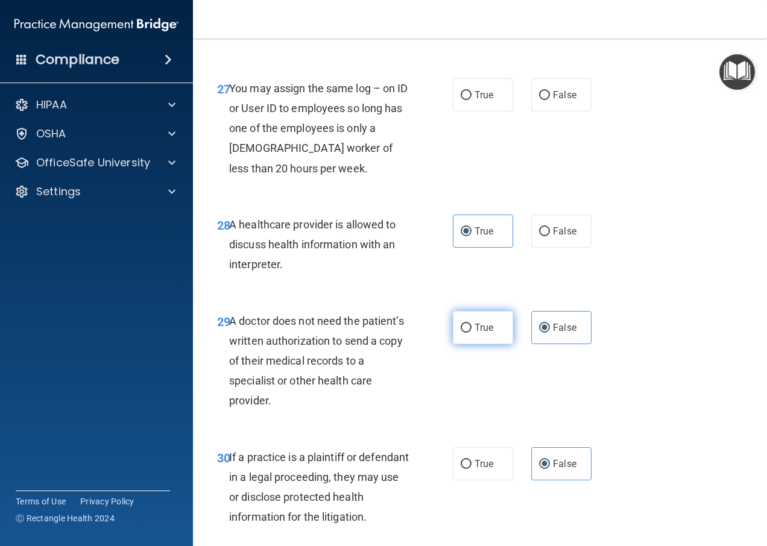
click at [458, 344] on label "True" at bounding box center [483, 327] width 60 height 33
click at [461, 333] on input "True" at bounding box center [466, 328] width 11 height 9
radio input "true"
radio input "false"
click at [463, 481] on label "True" at bounding box center [483, 464] width 60 height 33
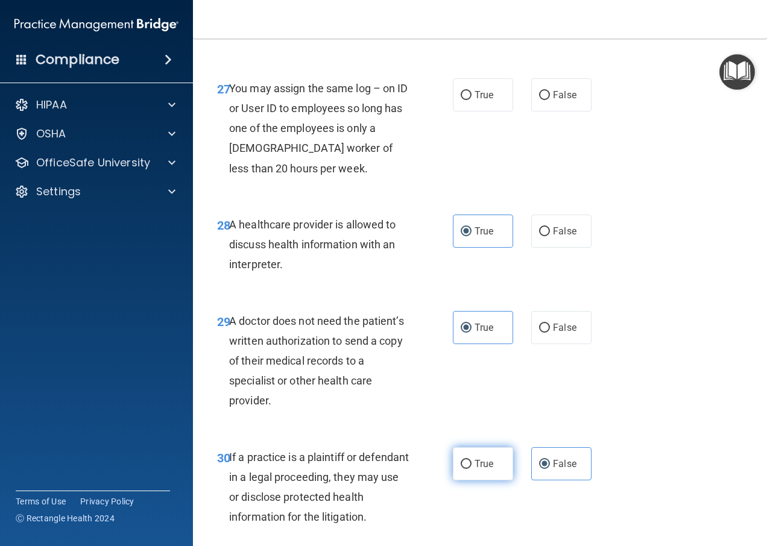
click at [463, 469] on input "True" at bounding box center [466, 464] width 11 height 9
radio input "true"
radio input "false"
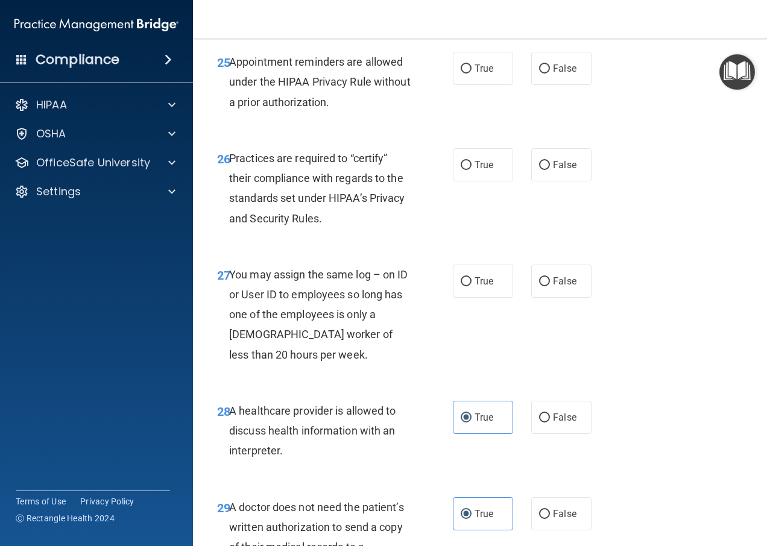
scroll to position [3041, 0]
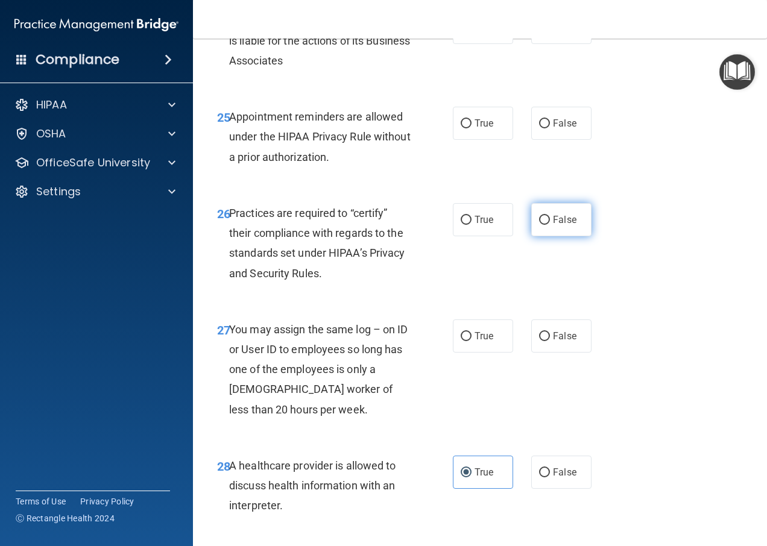
click at [540, 225] on input "False" at bounding box center [544, 220] width 11 height 9
radio input "true"
click at [539, 341] on input "False" at bounding box center [544, 336] width 11 height 9
radio input "true"
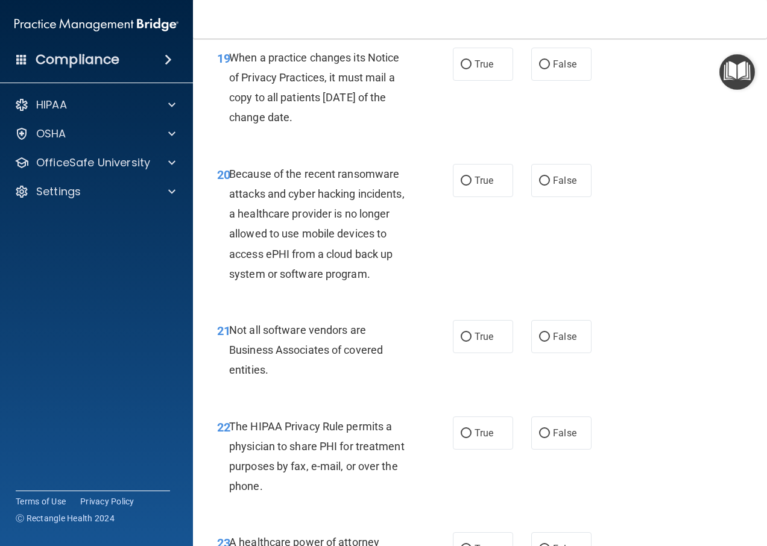
scroll to position [2378, 0]
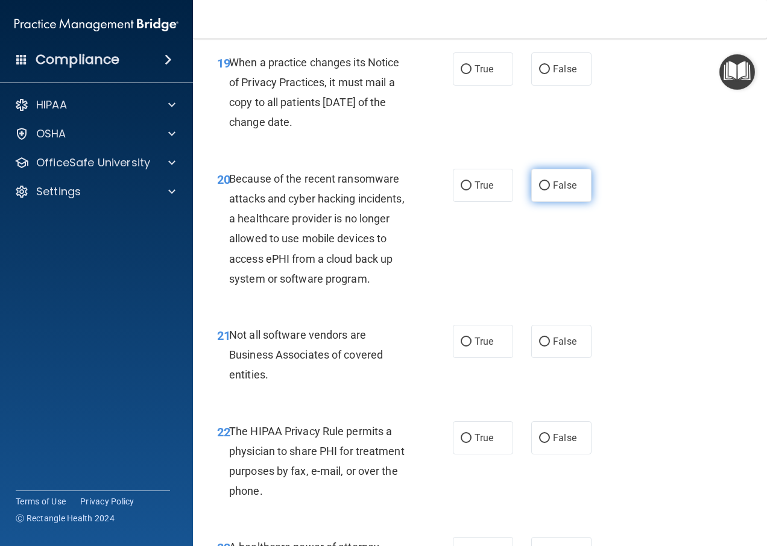
click at [569, 191] on span "False" at bounding box center [565, 185] width 24 height 11
click at [550, 191] on input "False" at bounding box center [544, 186] width 11 height 9
radio input "true"
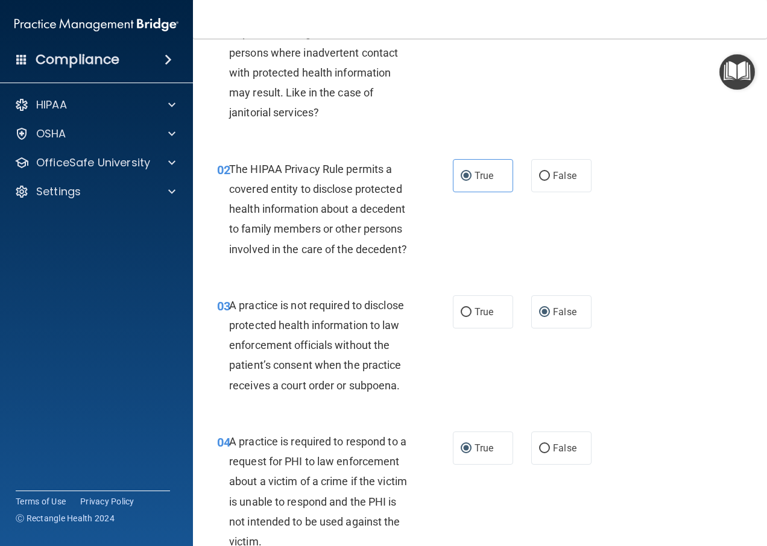
scroll to position [0, 0]
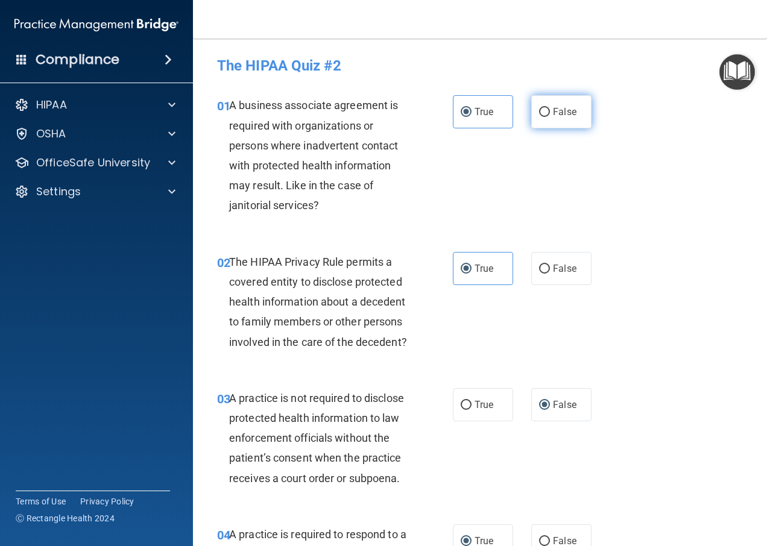
click at [569, 111] on span "False" at bounding box center [565, 111] width 24 height 11
click at [550, 111] on input "False" at bounding box center [544, 112] width 11 height 9
radio input "true"
radio input "false"
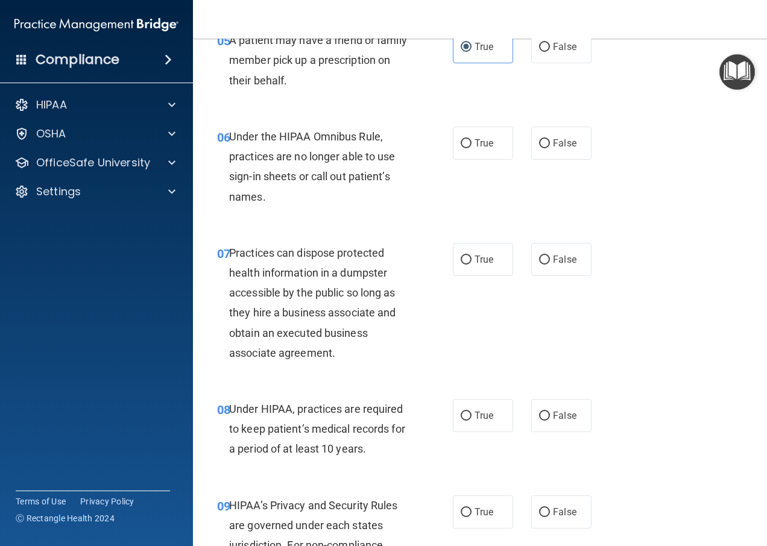
scroll to position [724, 0]
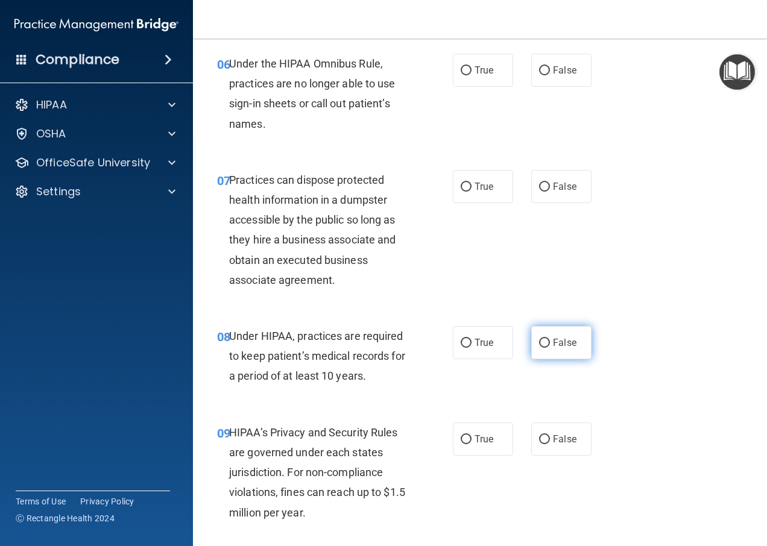
click at [542, 360] on label "False" at bounding box center [561, 342] width 60 height 33
click at [542, 348] on input "False" at bounding box center [544, 343] width 11 height 9
radio input "true"
click at [553, 445] on span "False" at bounding box center [565, 439] width 24 height 11
click at [550, 445] on input "False" at bounding box center [544, 440] width 11 height 9
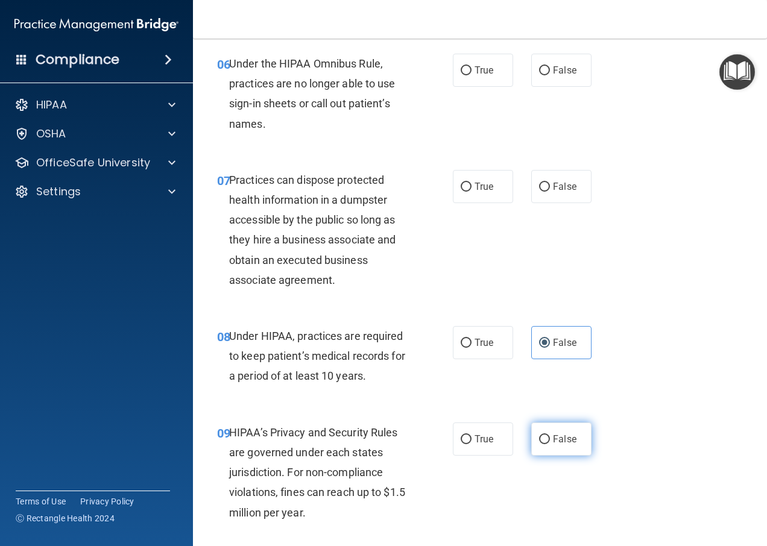
radio input "true"
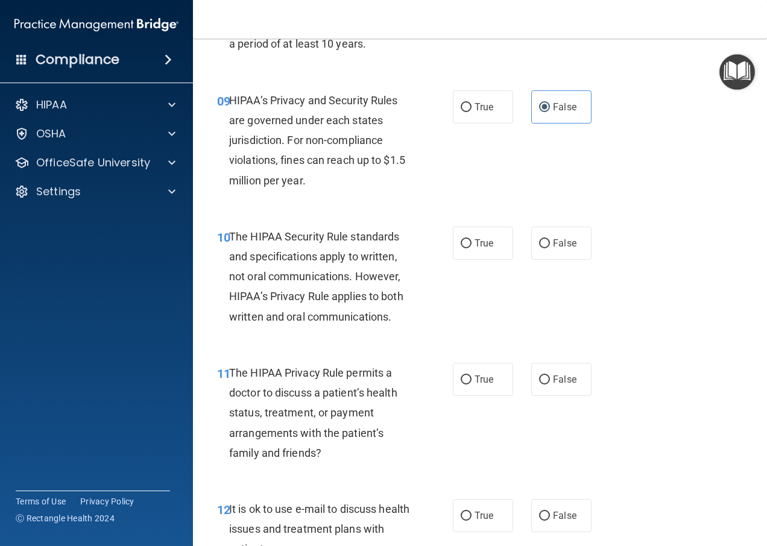
scroll to position [1086, 0]
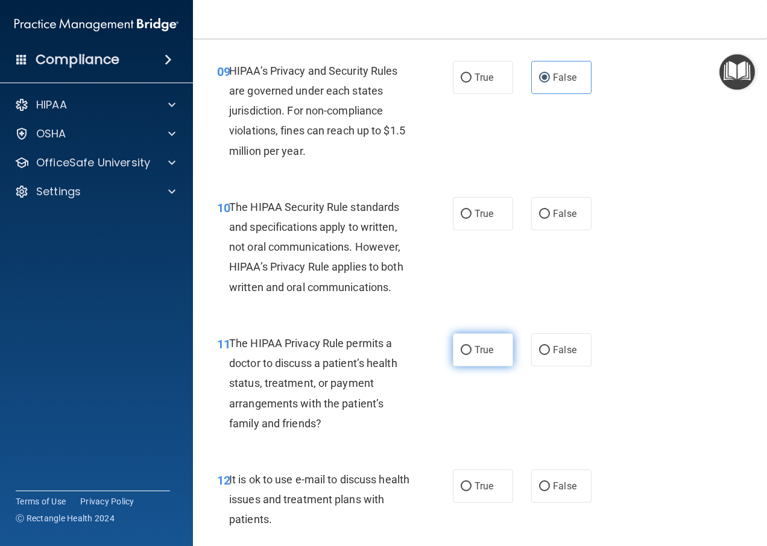
click at [475, 356] on span "True" at bounding box center [484, 349] width 19 height 11
click at [470, 355] on input "True" at bounding box center [466, 350] width 11 height 9
radio input "true"
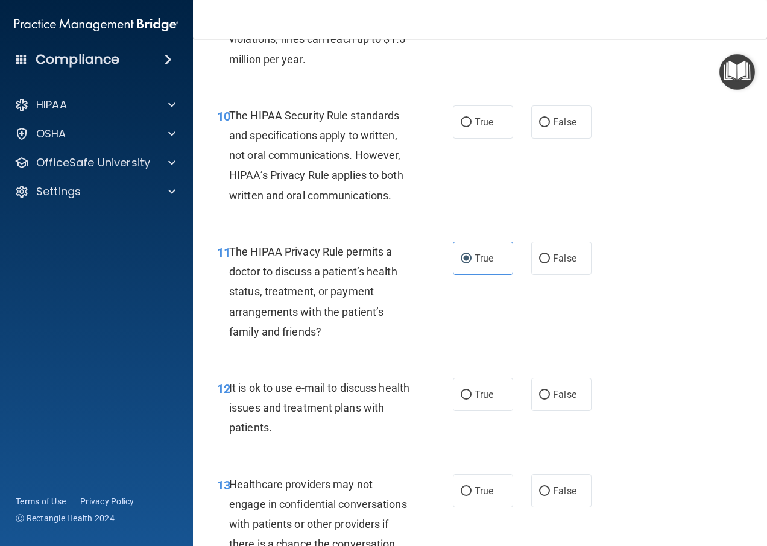
scroll to position [1206, 0]
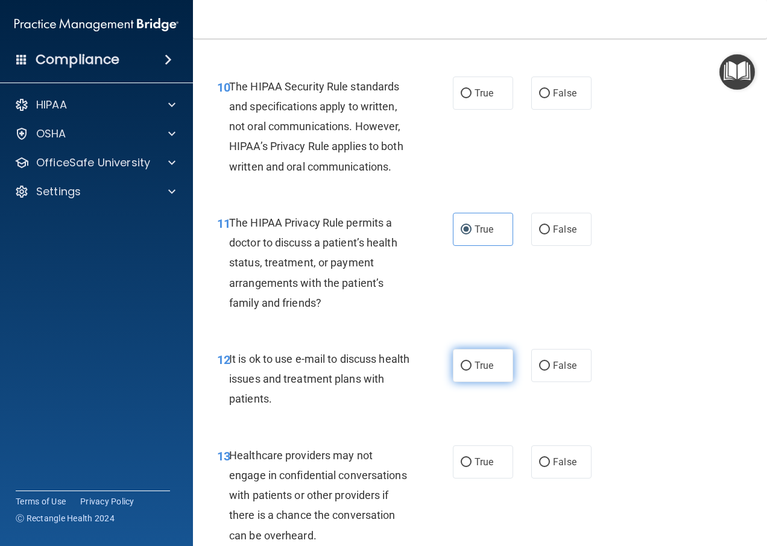
click at [479, 372] on span "True" at bounding box center [484, 365] width 19 height 11
click at [472, 371] on input "True" at bounding box center [466, 366] width 11 height 9
radio input "true"
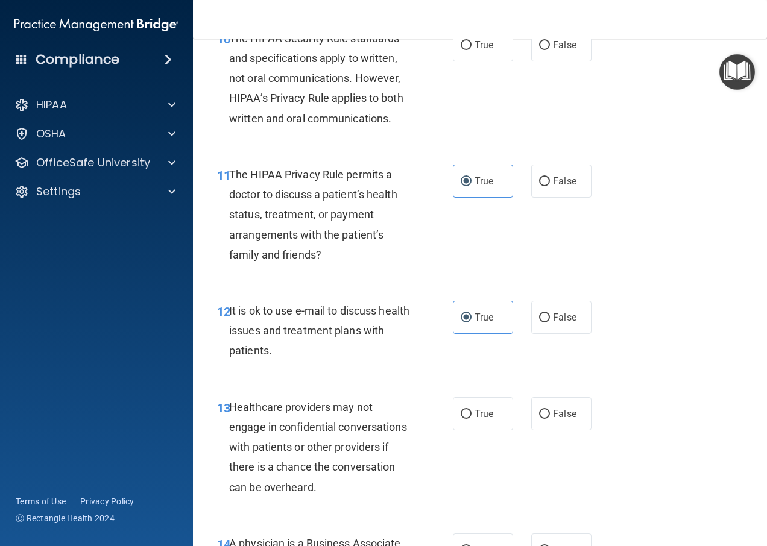
scroll to position [1327, 0]
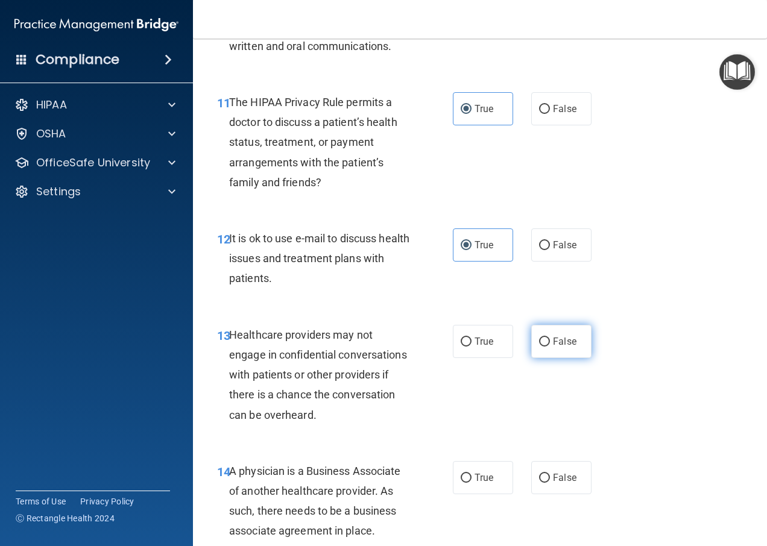
click at [566, 355] on label "False" at bounding box center [561, 341] width 60 height 33
click at [550, 347] on input "False" at bounding box center [544, 342] width 11 height 9
radio input "true"
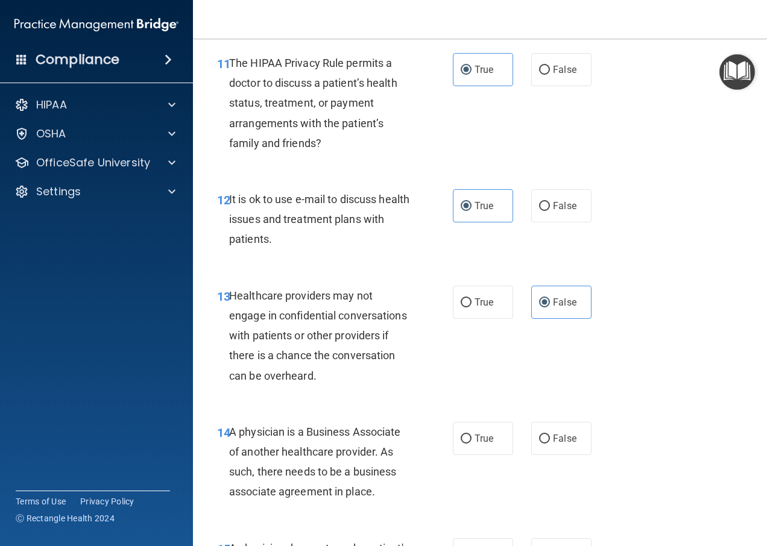
scroll to position [1387, 0]
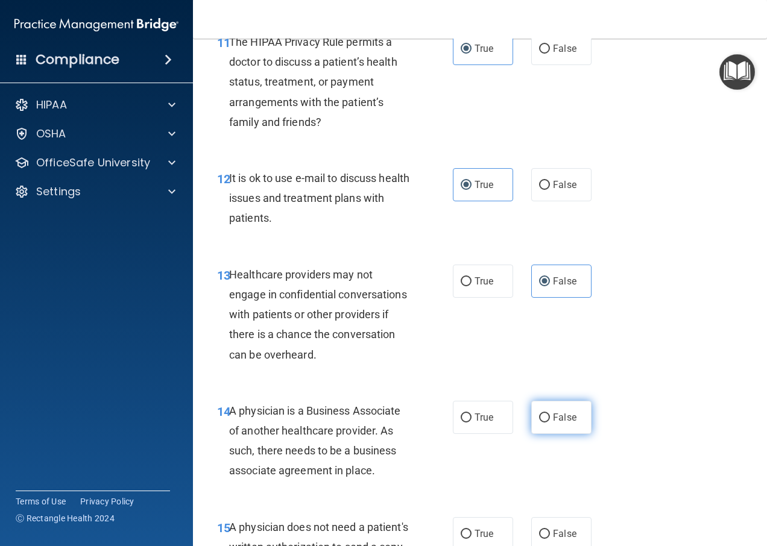
click at [557, 431] on label "False" at bounding box center [561, 417] width 60 height 33
click at [550, 423] on input "False" at bounding box center [544, 418] width 11 height 9
radio input "true"
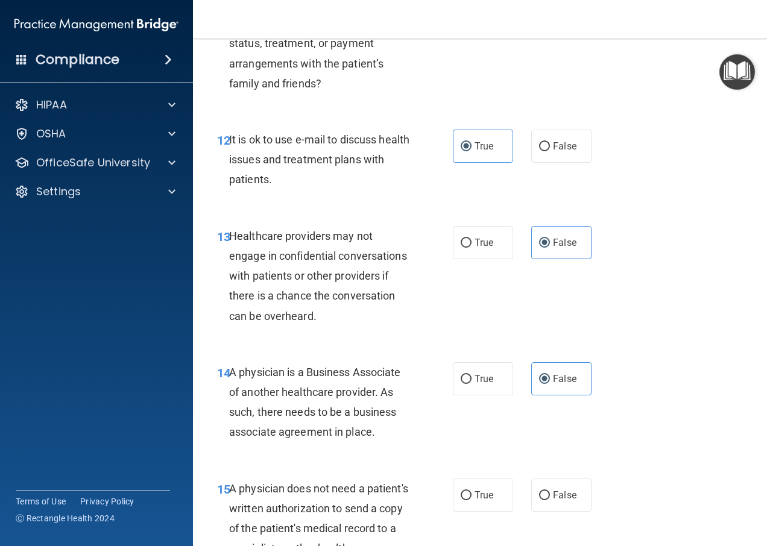
scroll to position [1568, 0]
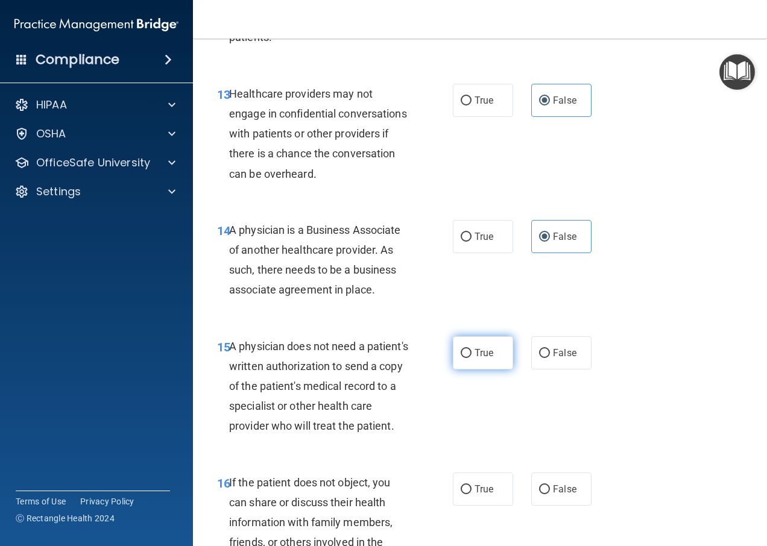
click at [481, 359] on span "True" at bounding box center [484, 352] width 19 height 11
click at [472, 358] on input "True" at bounding box center [466, 353] width 11 height 9
radio input "true"
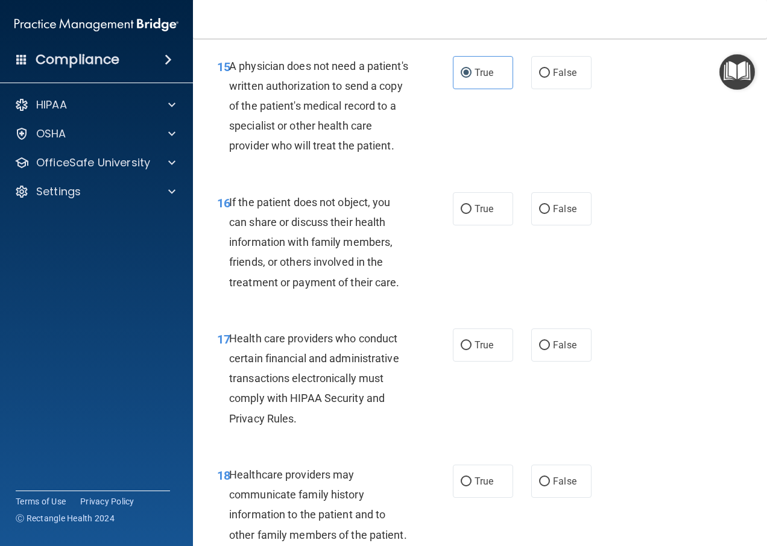
scroll to position [1870, 0]
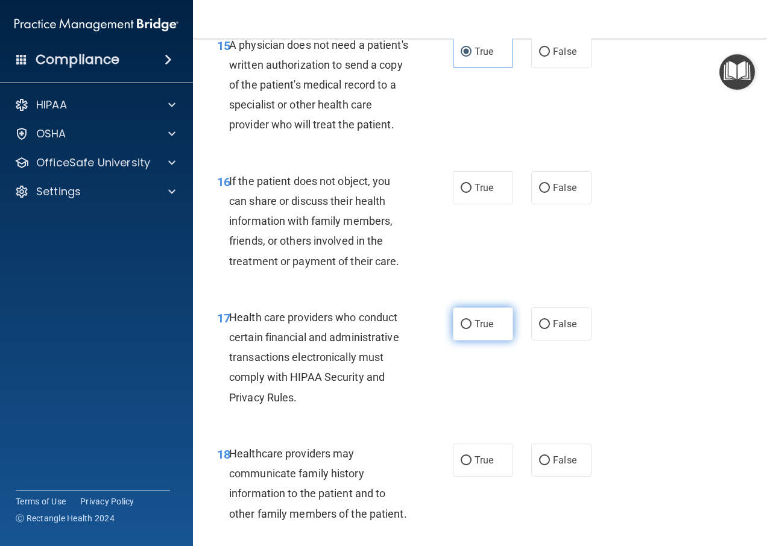
click at [455, 341] on label "True" at bounding box center [483, 324] width 60 height 33
click at [461, 329] on input "True" at bounding box center [466, 324] width 11 height 9
radio input "true"
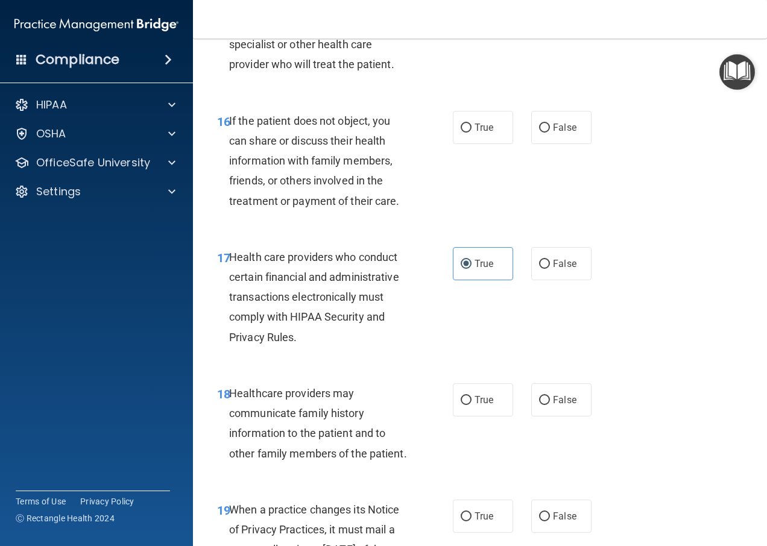
scroll to position [1991, 0]
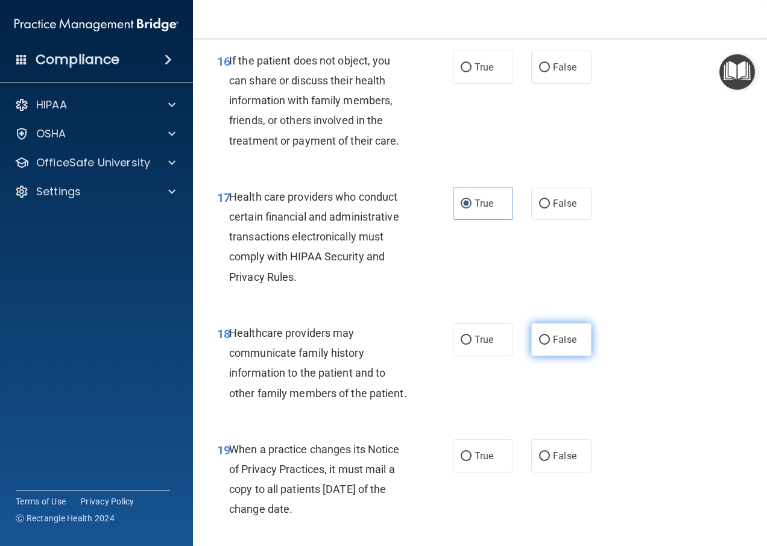
click at [557, 356] on label "False" at bounding box center [561, 339] width 60 height 33
click at [550, 345] on input "False" at bounding box center [544, 340] width 11 height 9
radio input "true"
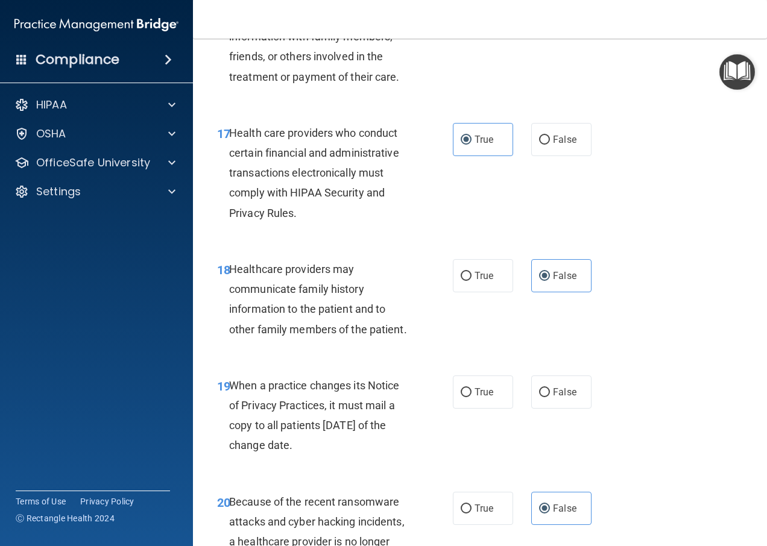
scroll to position [2111, 0]
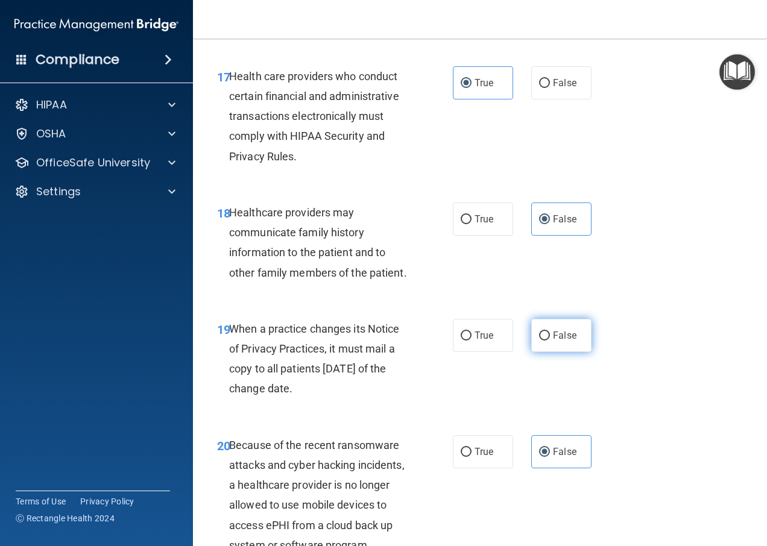
click at [535, 352] on label "False" at bounding box center [561, 335] width 60 height 33
click at [539, 341] on input "False" at bounding box center [544, 336] width 11 height 9
radio input "true"
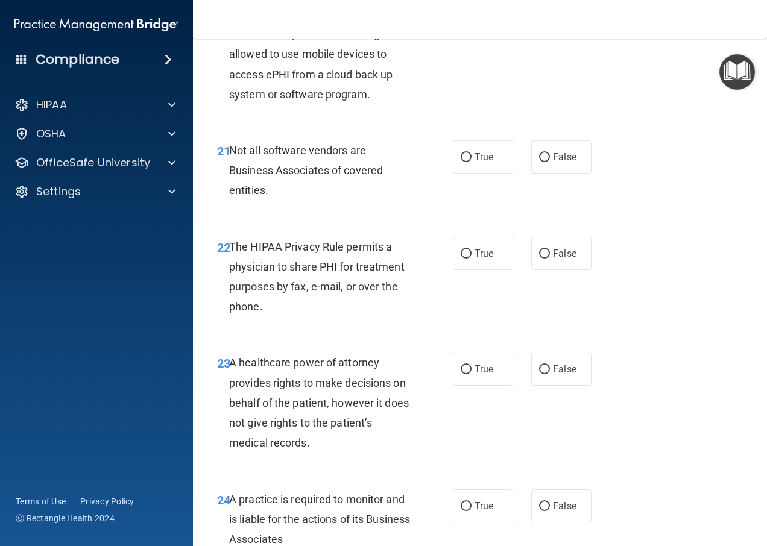
scroll to position [2533, 0]
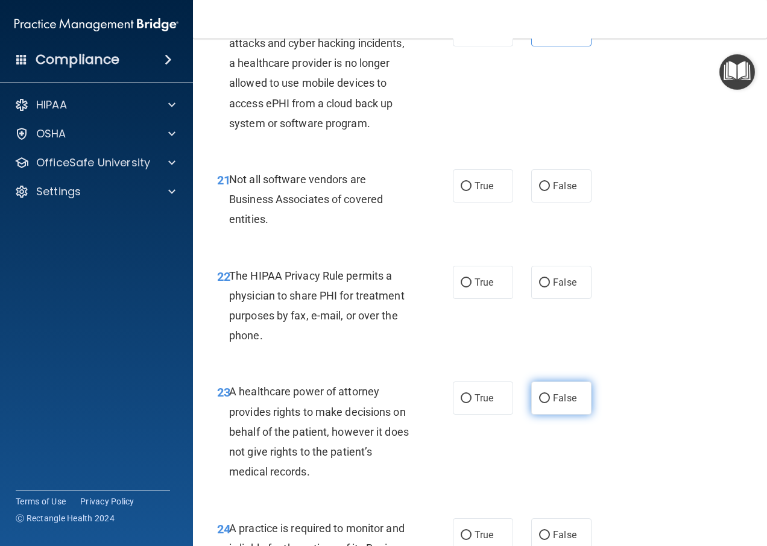
click at [558, 404] on span "False" at bounding box center [565, 398] width 24 height 11
click at [550, 404] on input "False" at bounding box center [544, 398] width 11 height 9
radio input "true"
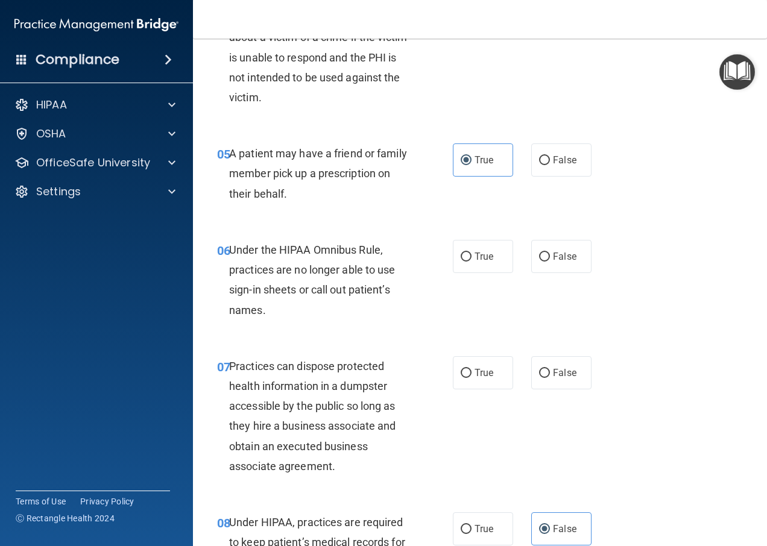
scroll to position [543, 0]
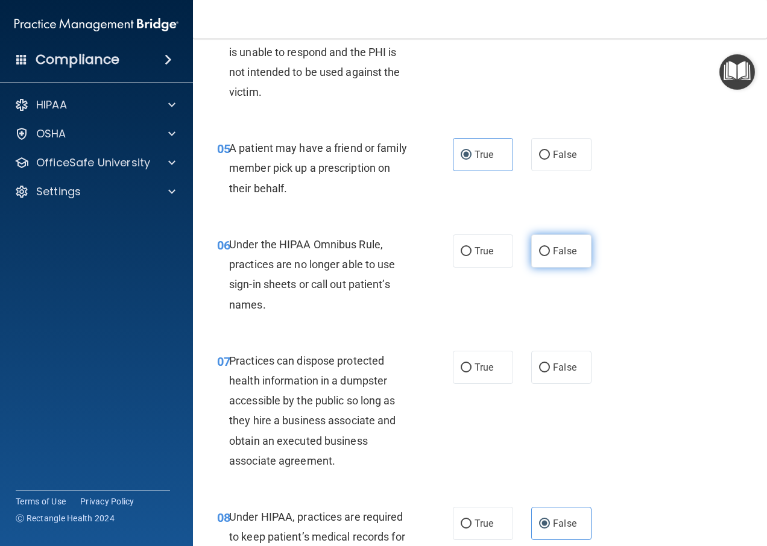
click at [543, 268] on label "False" at bounding box center [561, 251] width 60 height 33
click at [543, 256] on input "False" at bounding box center [544, 251] width 11 height 9
radio input "true"
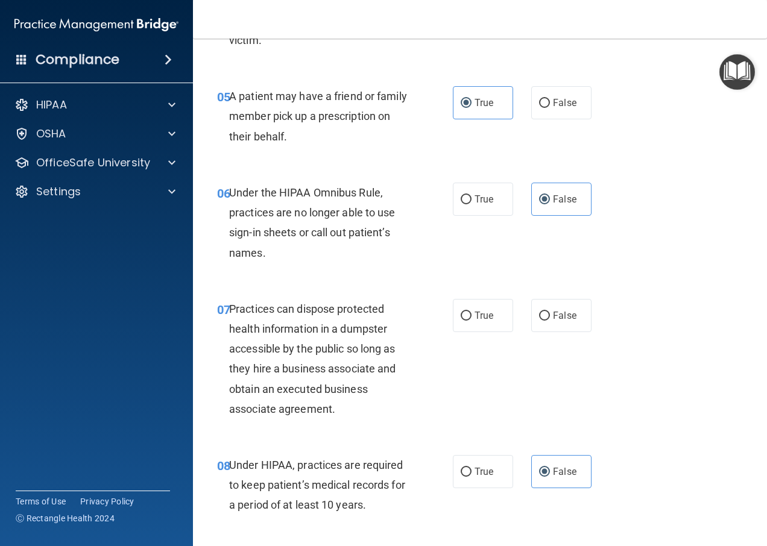
scroll to position [664, 0]
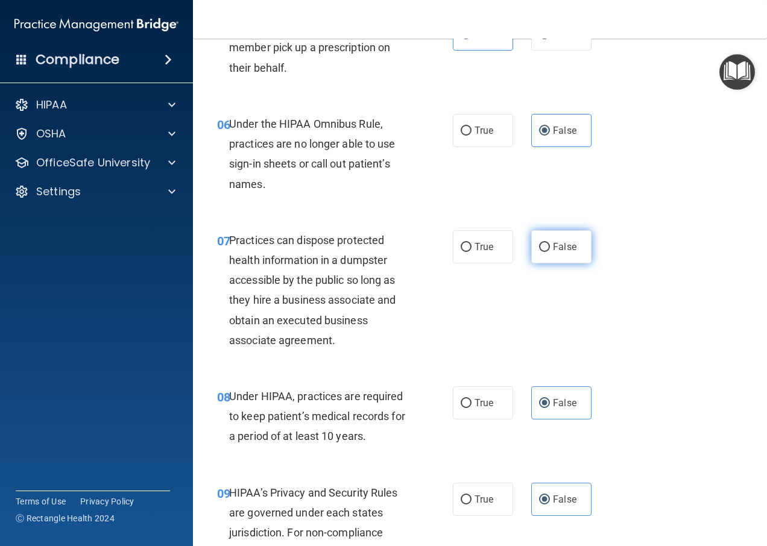
click at [553, 253] on span "False" at bounding box center [565, 246] width 24 height 11
click at [550, 252] on input "False" at bounding box center [544, 247] width 11 height 9
radio input "true"
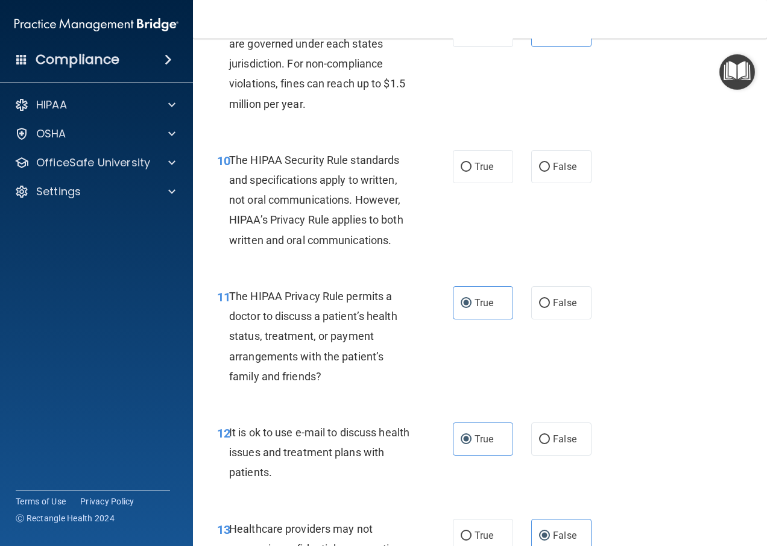
scroll to position [1206, 0]
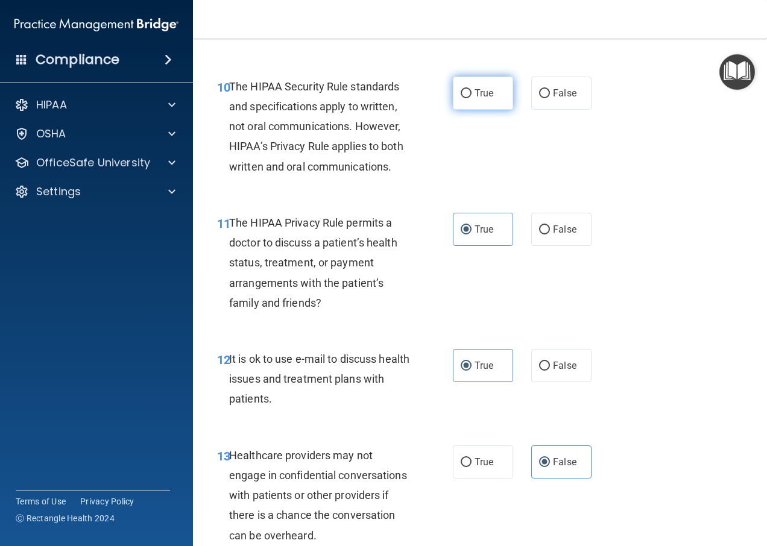
click at [468, 110] on label "True" at bounding box center [483, 93] width 60 height 33
click at [468, 98] on input "True" at bounding box center [466, 93] width 11 height 9
radio input "true"
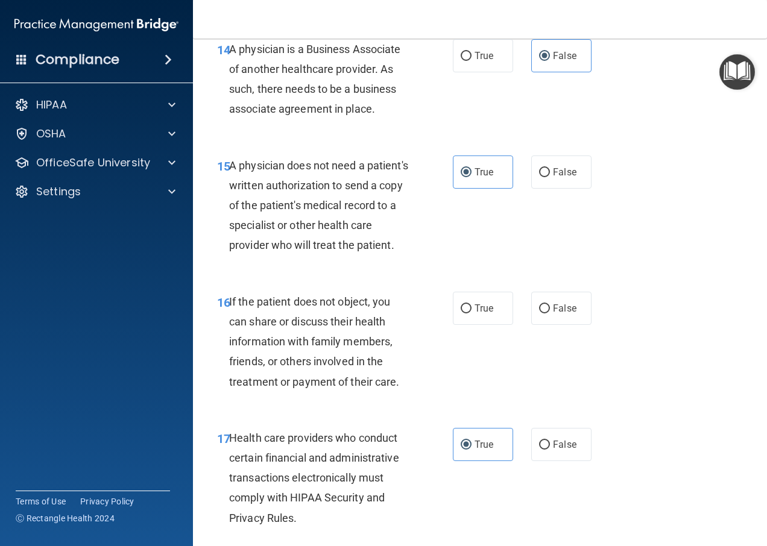
scroll to position [1870, 0]
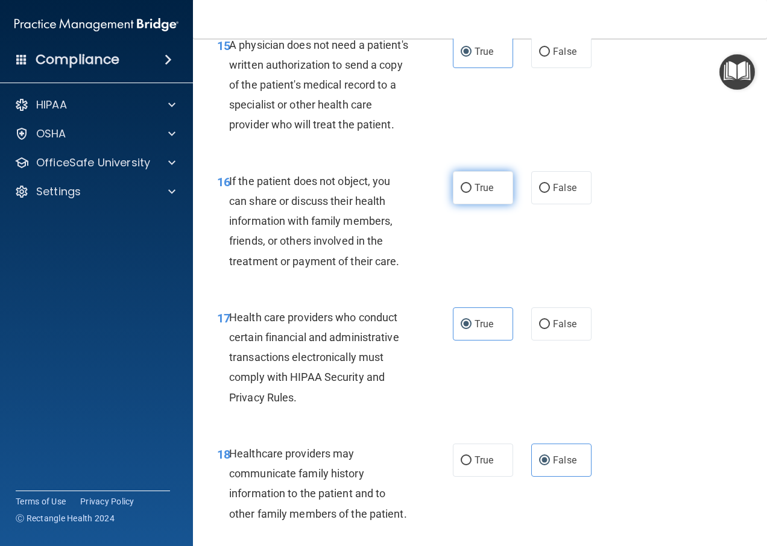
click at [487, 194] on span "True" at bounding box center [484, 187] width 19 height 11
click at [472, 193] on input "True" at bounding box center [466, 188] width 11 height 9
radio input "true"
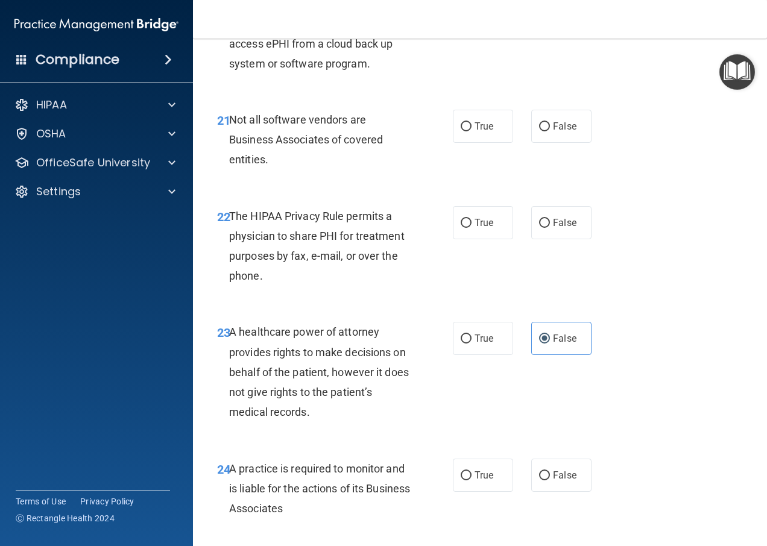
scroll to position [2594, 0]
click at [487, 131] on span "True" at bounding box center [484, 125] width 19 height 11
click at [467, 142] on label "True" at bounding box center [483, 125] width 60 height 33
click at [632, 191] on div "21 Not all software vendors are Business Associates of covered entities. True F…" at bounding box center [480, 142] width 544 height 97
click at [466, 131] on input "True" at bounding box center [466, 126] width 11 height 9
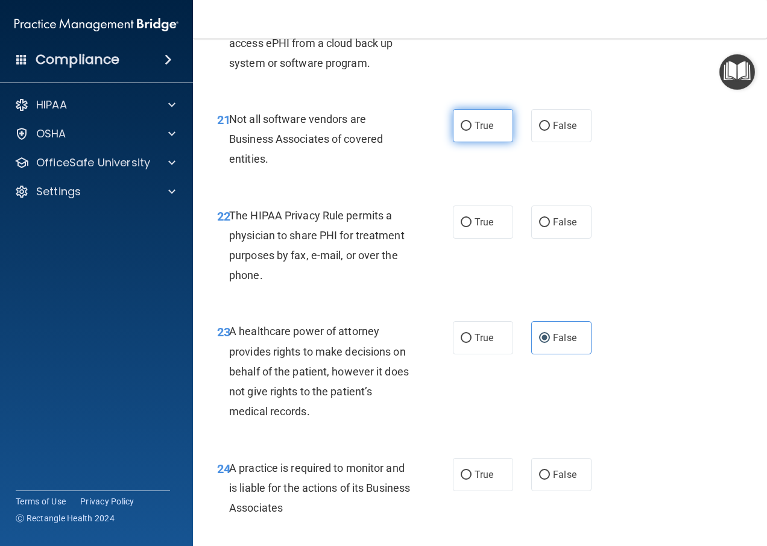
radio input "true"
click at [635, 191] on div "21 Not all software vendors are Business Associates of covered entities. True F…" at bounding box center [480, 142] width 544 height 97
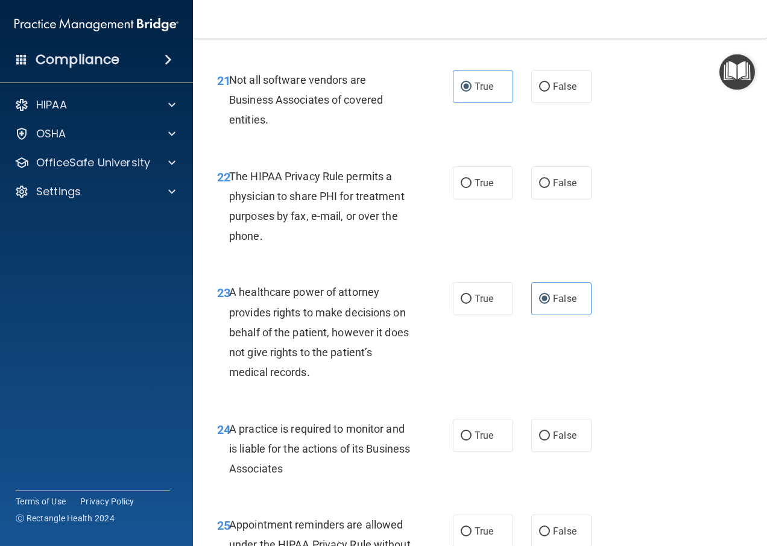
scroll to position [2654, 0]
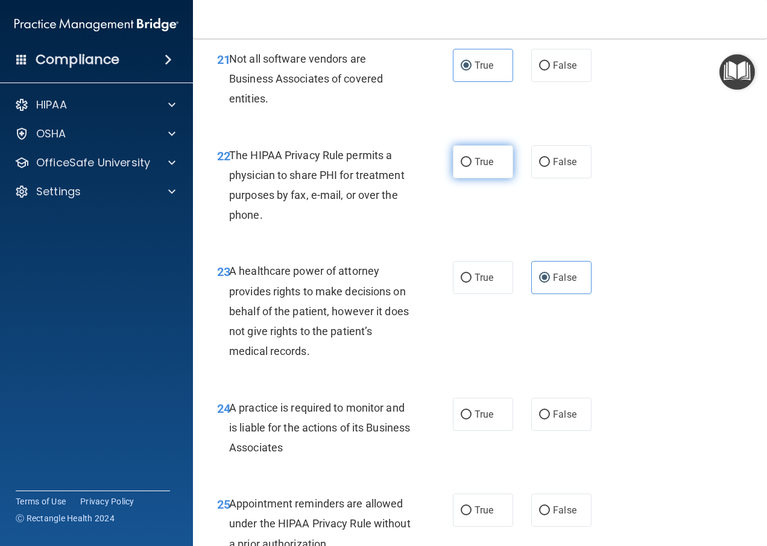
click at [464, 167] on input "True" at bounding box center [466, 162] width 11 height 9
radio input "true"
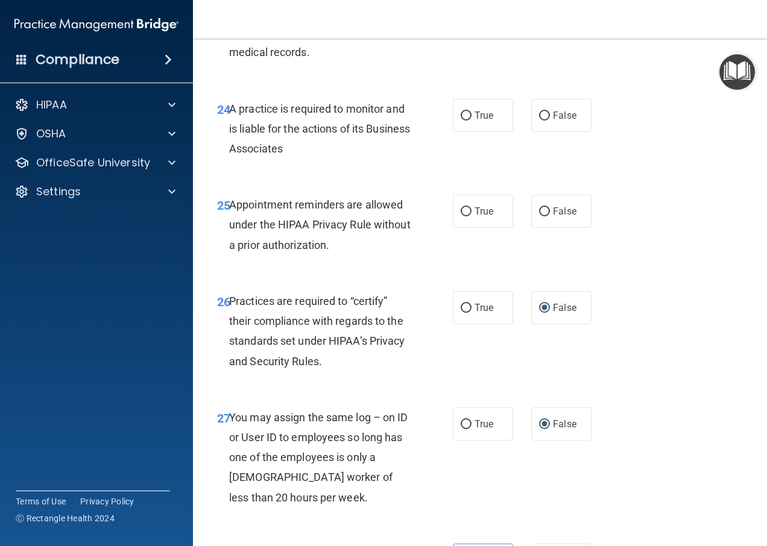
scroll to position [2956, 0]
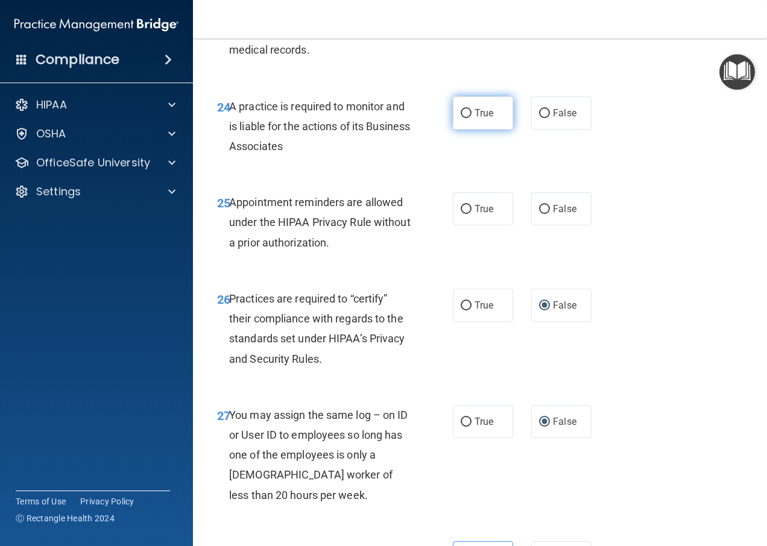
click at [461, 118] on input "True" at bounding box center [466, 113] width 11 height 9
radio input "true"
click at [461, 214] on input "True" at bounding box center [466, 209] width 11 height 9
radio input "true"
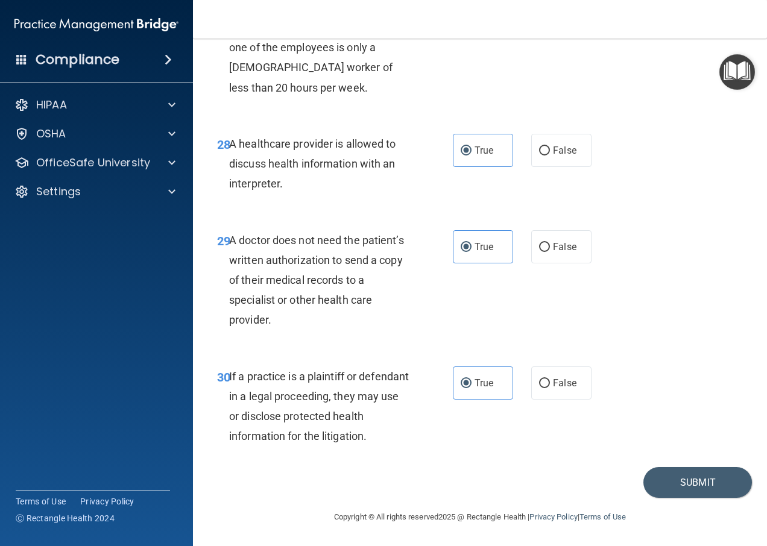
scroll to position [3403, 0]
click at [704, 479] on button "Submit" at bounding box center [698, 482] width 109 height 31
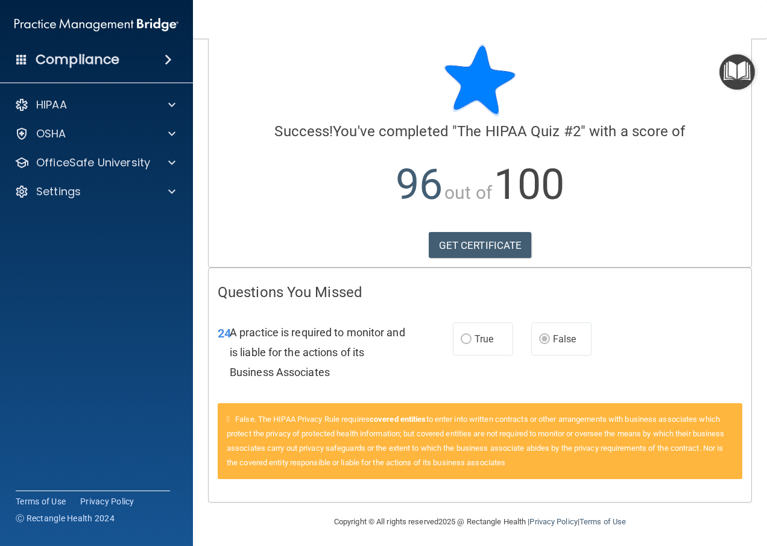
scroll to position [21, 0]
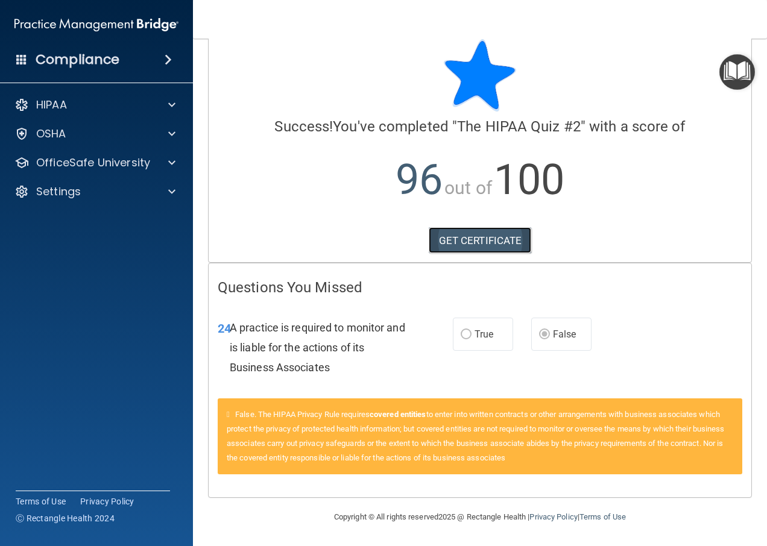
click at [460, 244] on link "GET CERTIFICATE" at bounding box center [480, 240] width 103 height 27
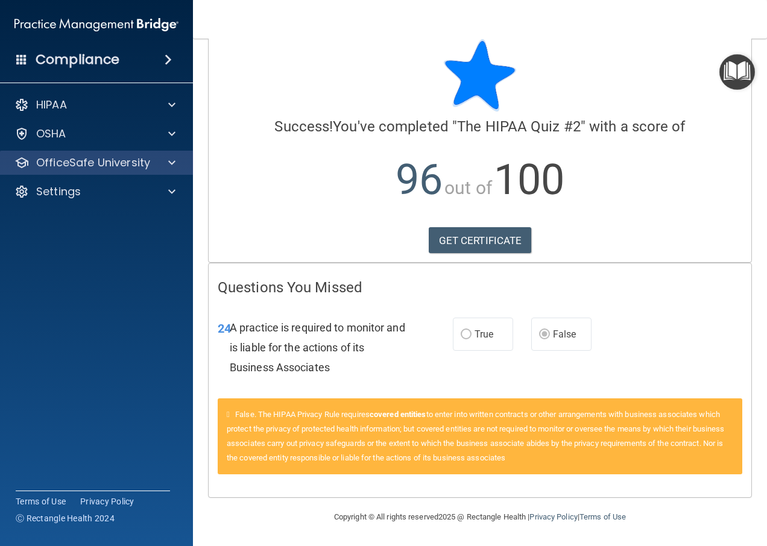
click at [87, 170] on div "OfficeSafe University" at bounding box center [97, 163] width 194 height 24
click at [127, 171] on div "OfficeSafe University" at bounding box center [97, 163] width 194 height 24
click at [104, 160] on p "OfficeSafe University" at bounding box center [93, 163] width 114 height 14
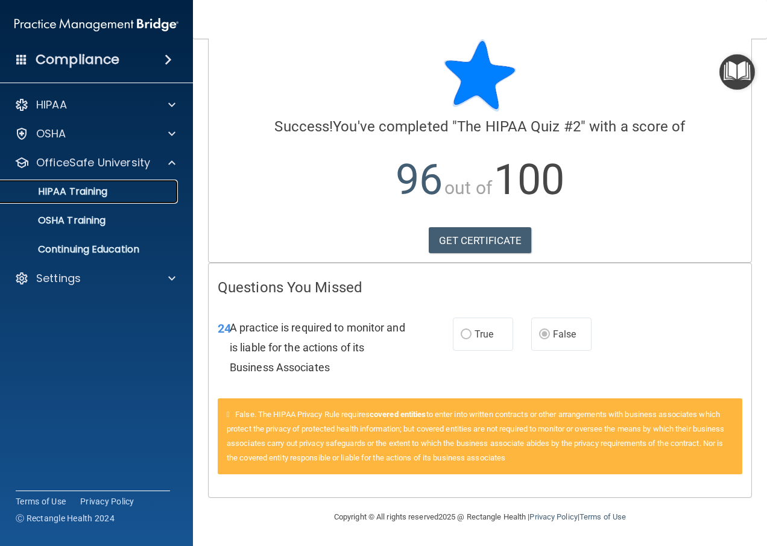
click at [81, 197] on p "HIPAA Training" at bounding box center [58, 192] width 100 height 12
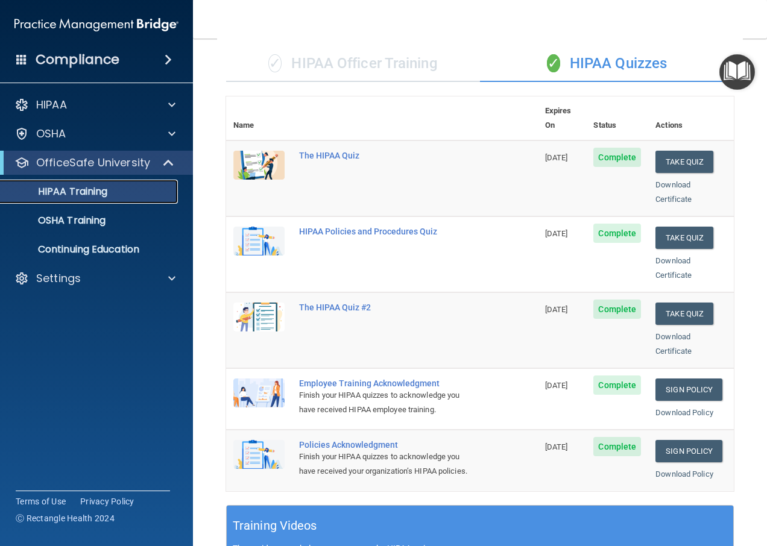
scroll to position [55, 0]
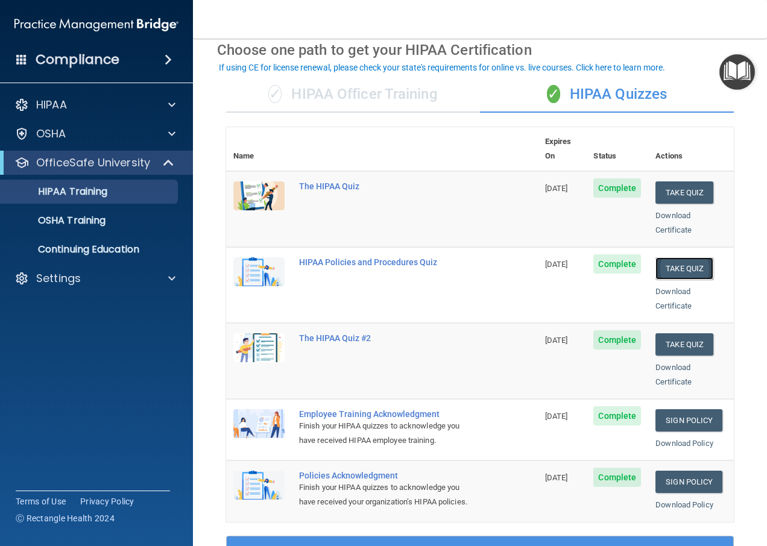
click at [676, 258] on button "Take Quiz" at bounding box center [685, 269] width 58 height 22
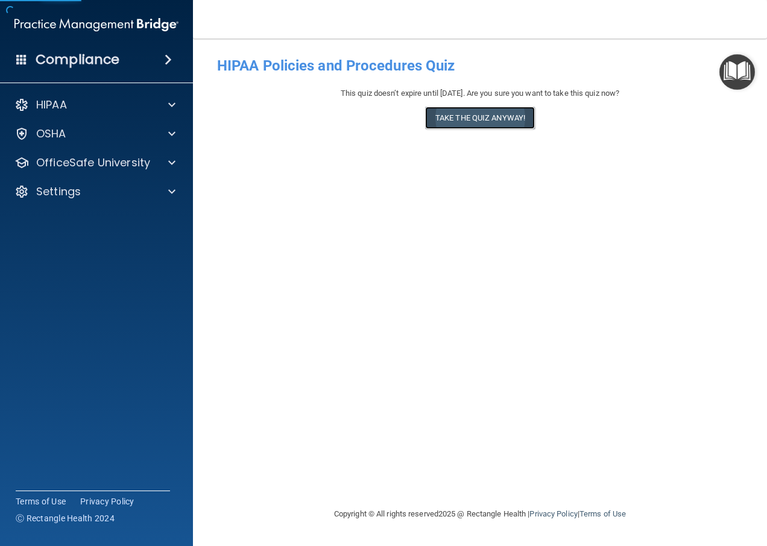
click at [478, 125] on button "Take the quiz anyway!" at bounding box center [480, 118] width 110 height 22
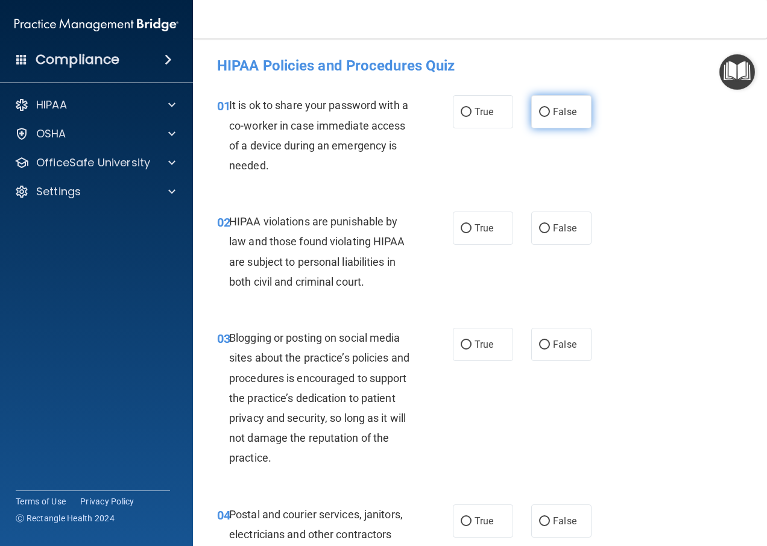
click at [563, 104] on label "False" at bounding box center [561, 111] width 60 height 33
click at [550, 108] on input "False" at bounding box center [544, 112] width 11 height 9
radio input "true"
click at [453, 227] on label "True" at bounding box center [483, 228] width 60 height 33
click at [461, 227] on input "True" at bounding box center [466, 228] width 11 height 9
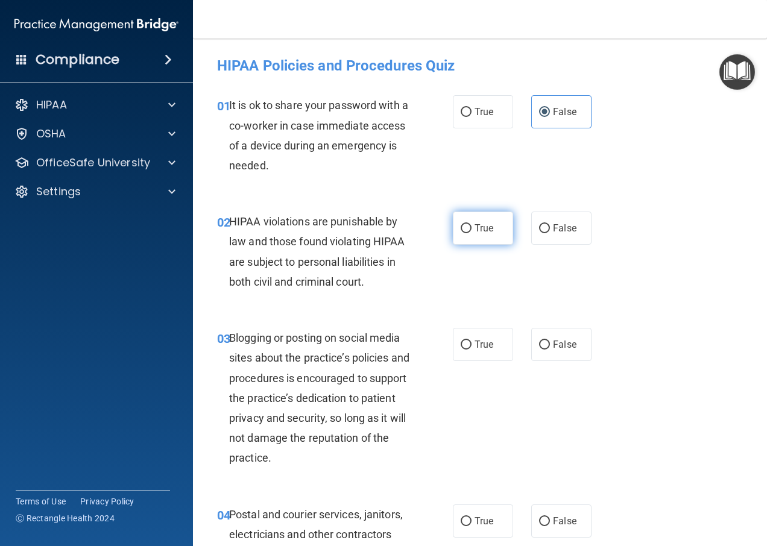
radio input "true"
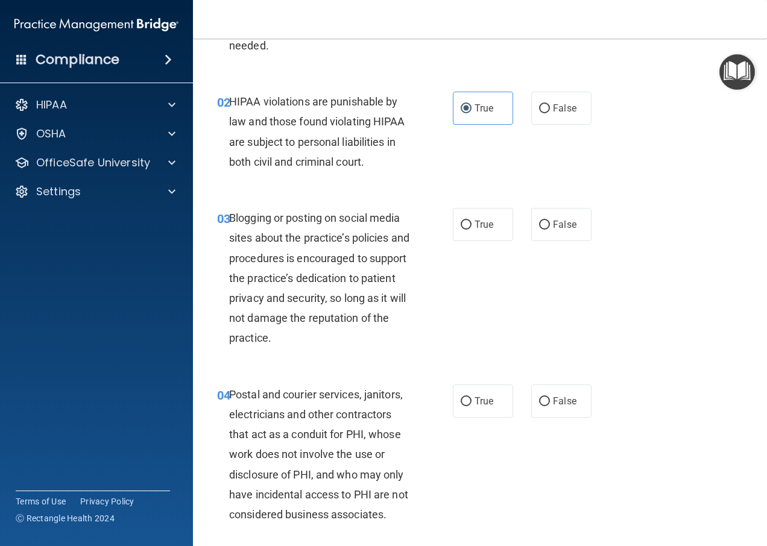
scroll to position [121, 0]
click at [566, 227] on span "False" at bounding box center [565, 223] width 24 height 11
click at [550, 227] on input "False" at bounding box center [544, 224] width 11 height 9
radio input "true"
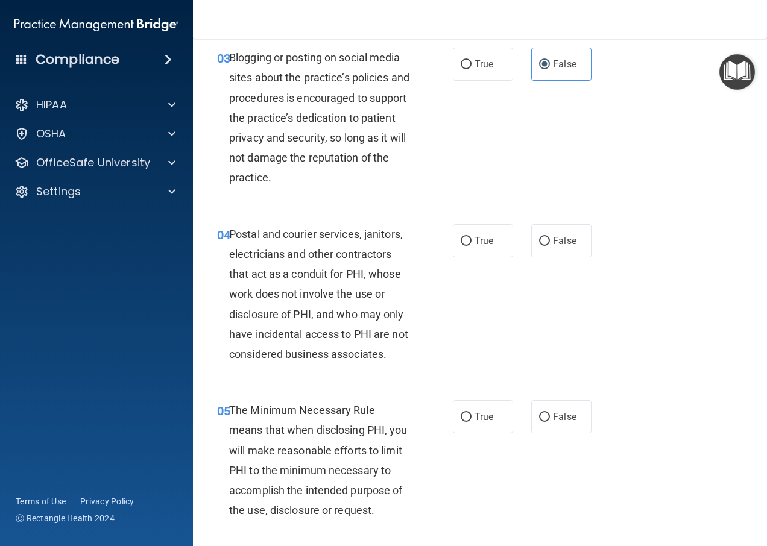
scroll to position [302, 0]
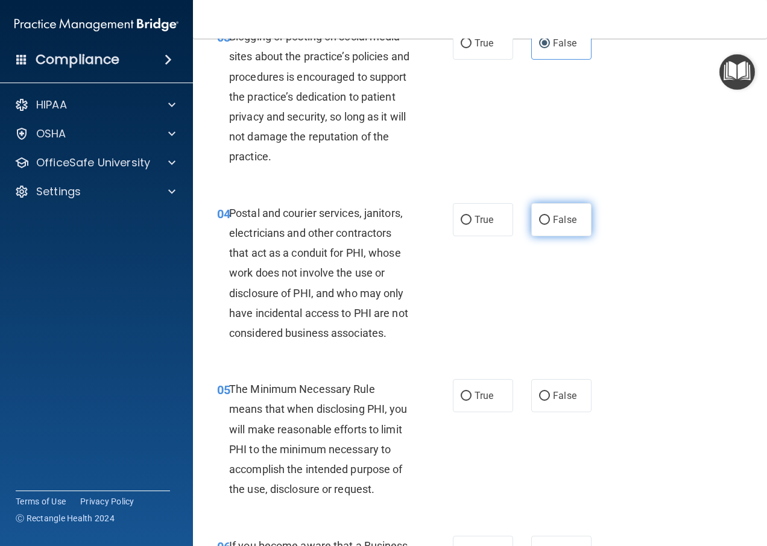
click at [553, 220] on span "False" at bounding box center [565, 219] width 24 height 11
click at [550, 220] on input "False" at bounding box center [544, 220] width 11 height 9
radio input "true"
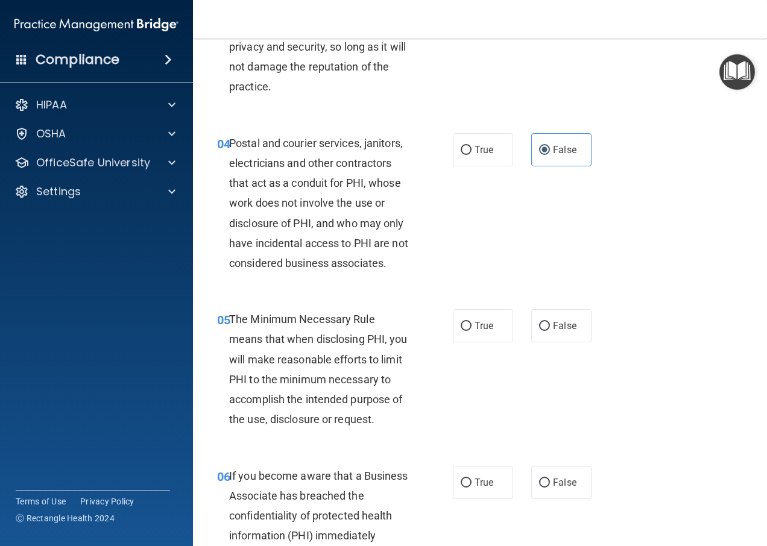
scroll to position [483, 0]
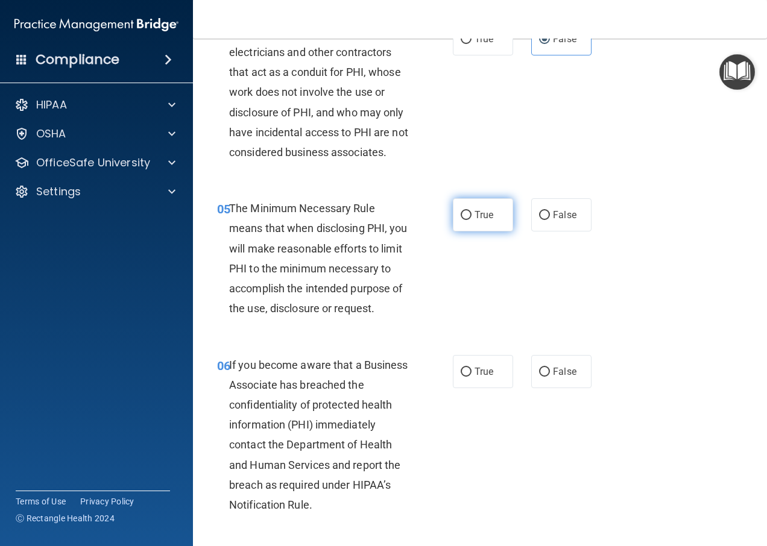
click at [475, 215] on span "True" at bounding box center [484, 214] width 19 height 11
click at [472, 215] on input "True" at bounding box center [466, 215] width 11 height 9
radio input "true"
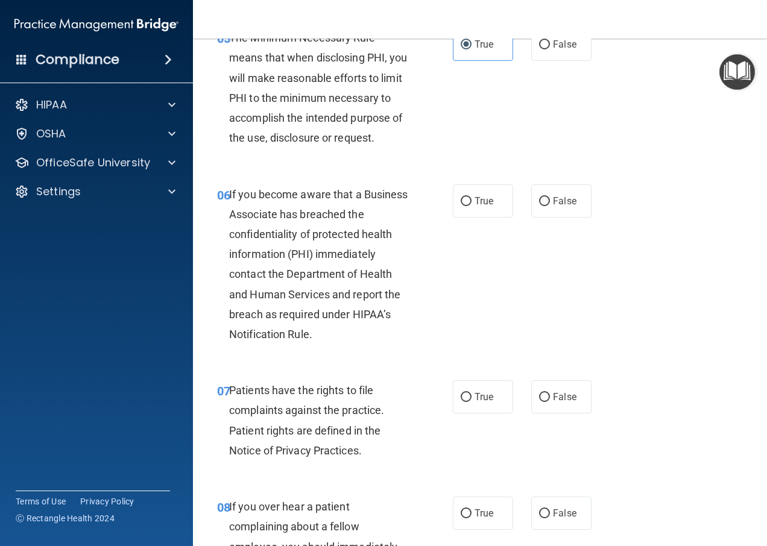
scroll to position [664, 0]
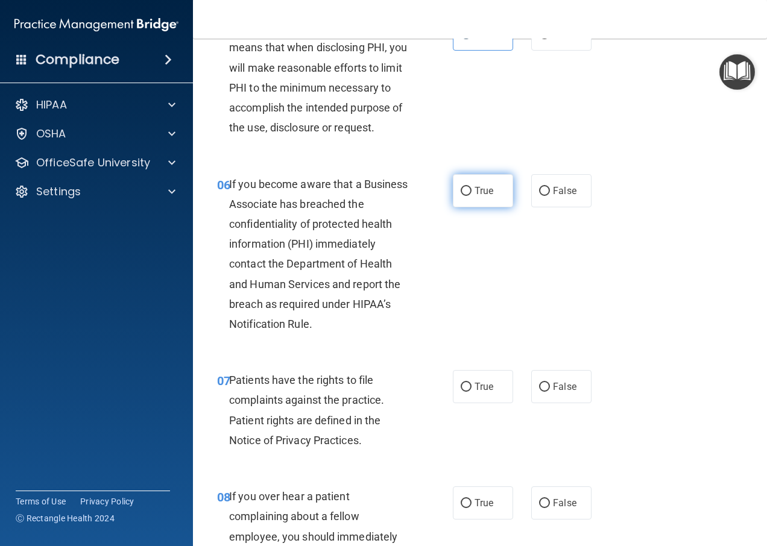
click at [475, 186] on span "True" at bounding box center [484, 190] width 19 height 11
click at [472, 187] on input "True" at bounding box center [466, 191] width 11 height 9
radio input "true"
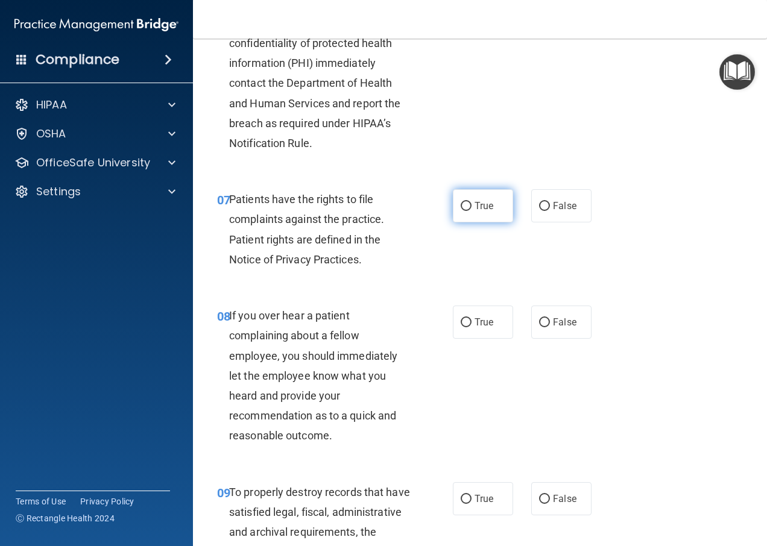
click at [469, 223] on label "True" at bounding box center [483, 205] width 60 height 33
click at [469, 211] on input "True" at bounding box center [466, 206] width 11 height 9
radio input "true"
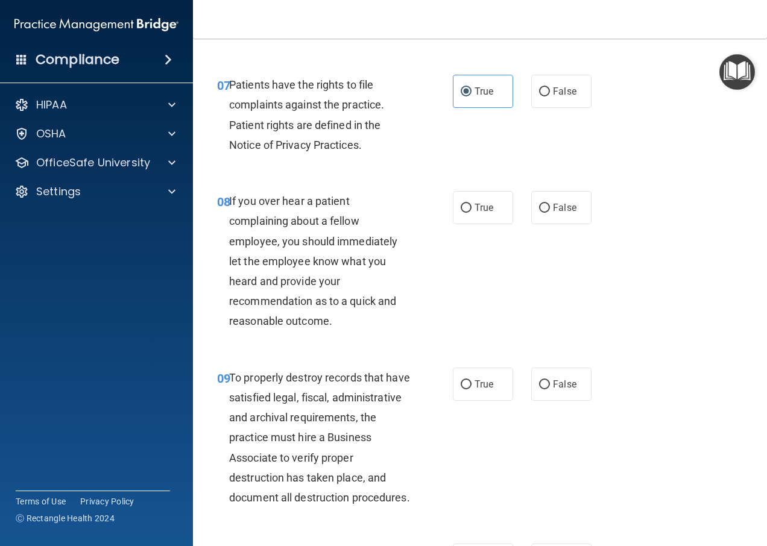
scroll to position [1025, 0]
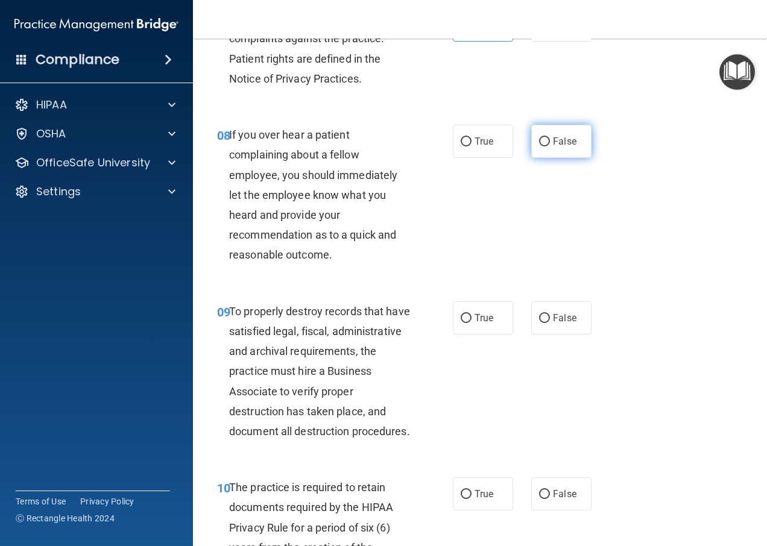
click at [564, 147] on span "False" at bounding box center [565, 141] width 24 height 11
click at [550, 147] on input "False" at bounding box center [544, 142] width 11 height 9
radio input "true"
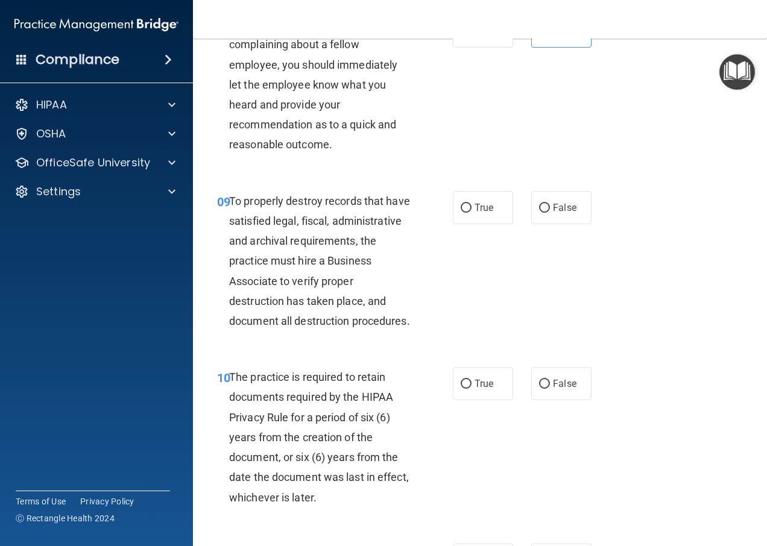
scroll to position [1146, 0]
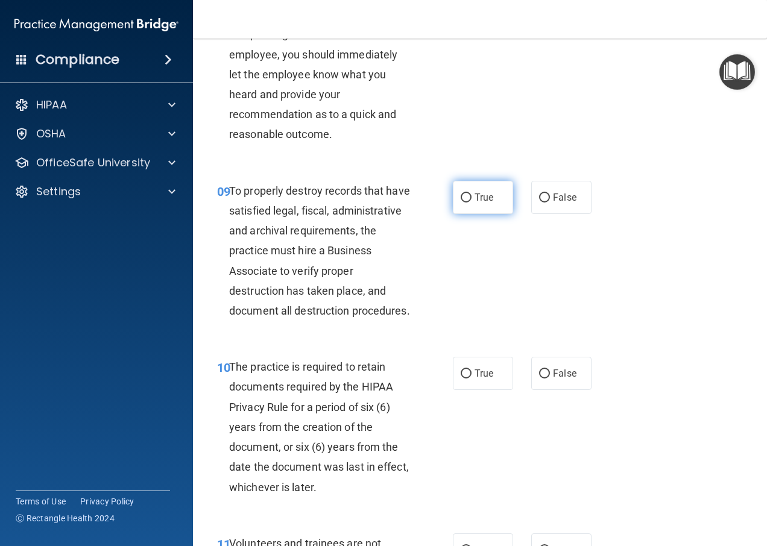
click at [458, 214] on label "True" at bounding box center [483, 197] width 60 height 33
click at [461, 203] on input "True" at bounding box center [466, 198] width 11 height 9
radio input "true"
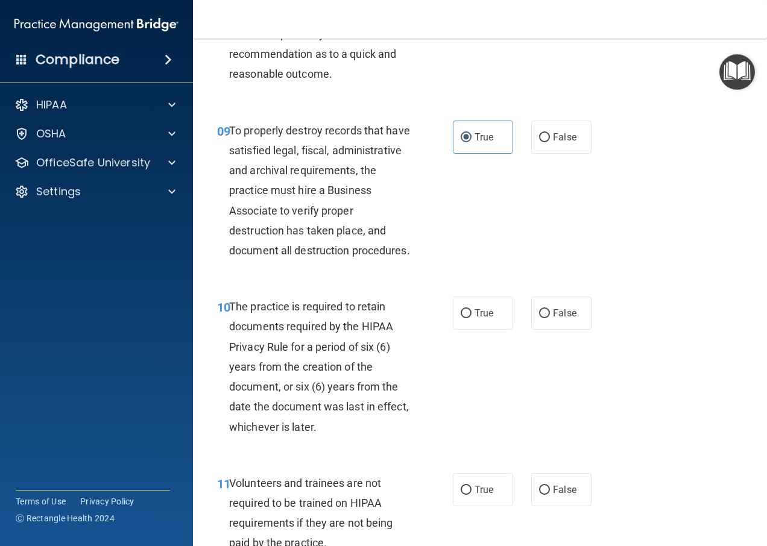
scroll to position [1267, 0]
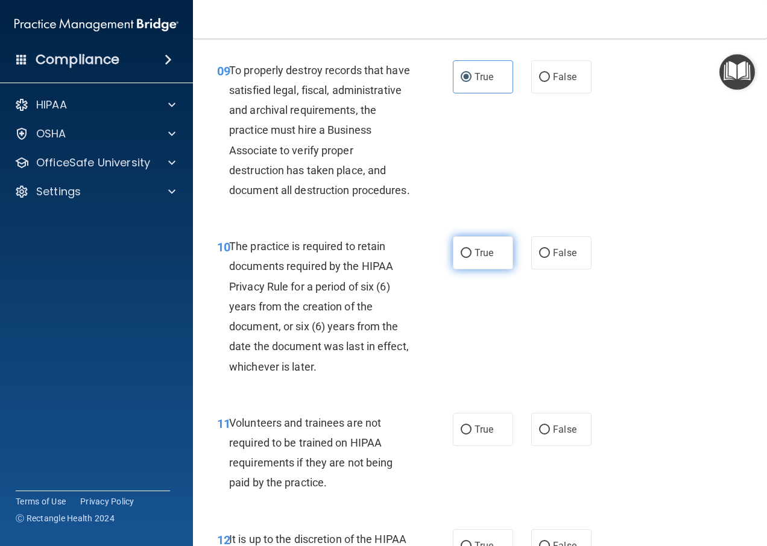
click at [469, 270] on label "True" at bounding box center [483, 252] width 60 height 33
click at [469, 258] on input "True" at bounding box center [466, 253] width 11 height 9
radio input "true"
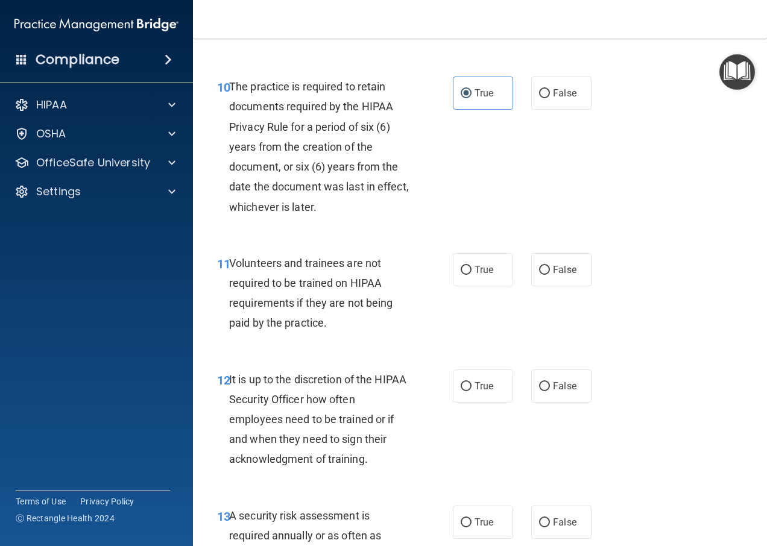
scroll to position [1448, 0]
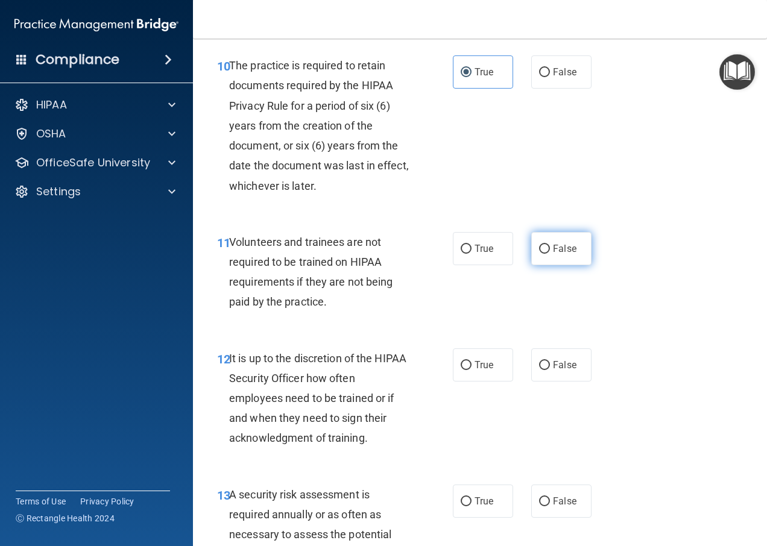
drag, startPoint x: 552, startPoint y: 296, endPoint x: 553, endPoint y: 305, distance: 9.1
click at [552, 265] on label "False" at bounding box center [561, 248] width 60 height 33
click at [550, 254] on input "False" at bounding box center [544, 249] width 11 height 9
radio input "true"
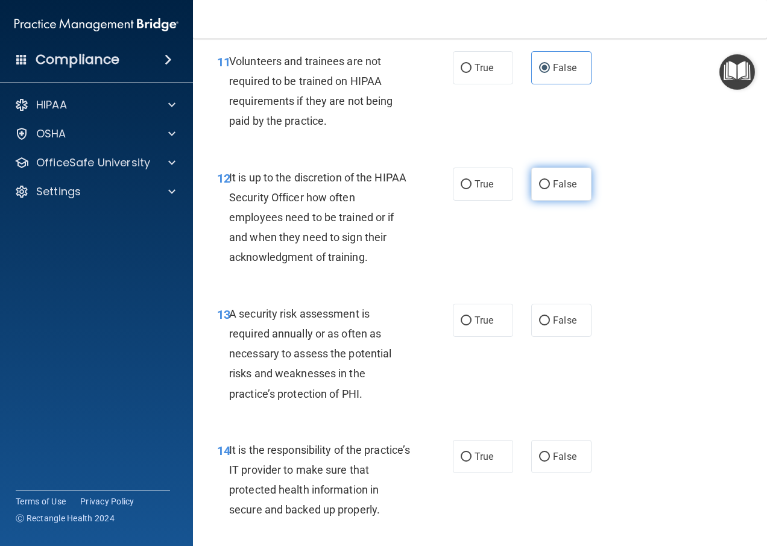
click at [543, 189] on input "False" at bounding box center [544, 184] width 11 height 9
radio input "true"
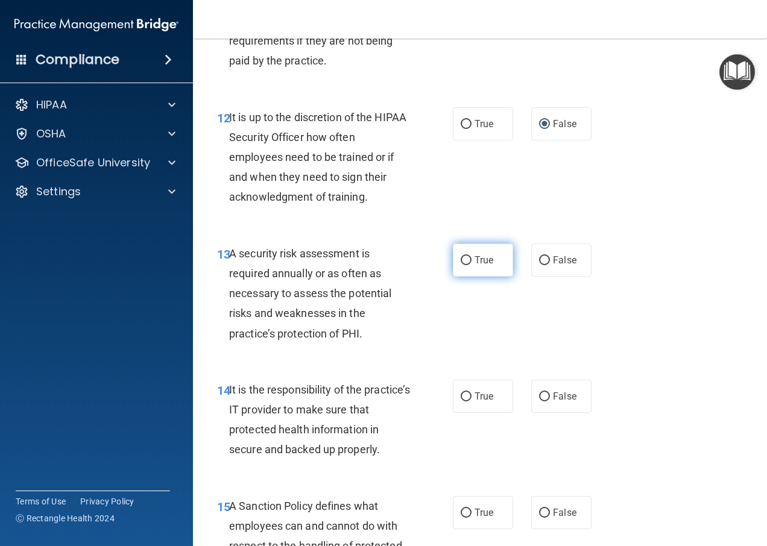
click at [465, 265] on input "True" at bounding box center [466, 260] width 11 height 9
radio input "true"
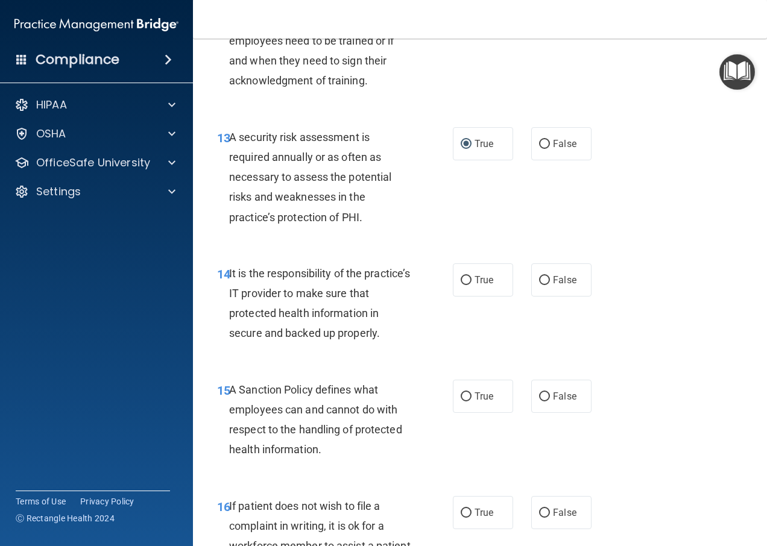
scroll to position [1810, 0]
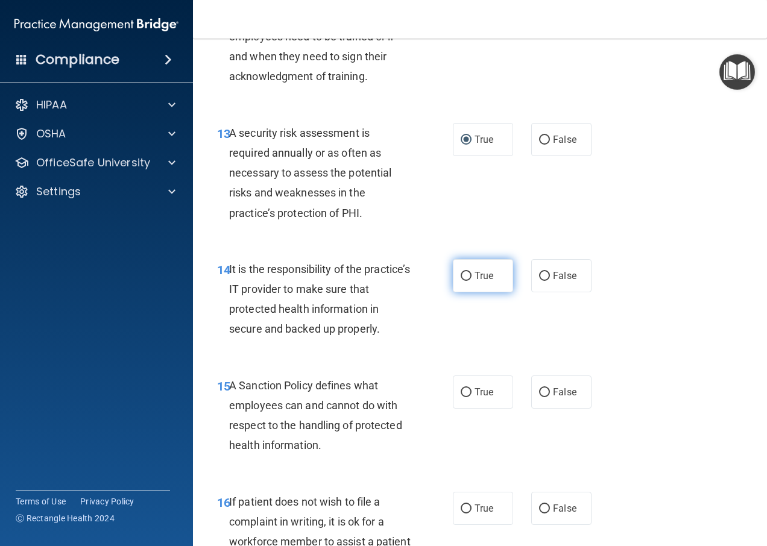
click at [483, 282] on span "True" at bounding box center [484, 275] width 19 height 11
click at [472, 281] on input "True" at bounding box center [466, 276] width 11 height 9
radio input "true"
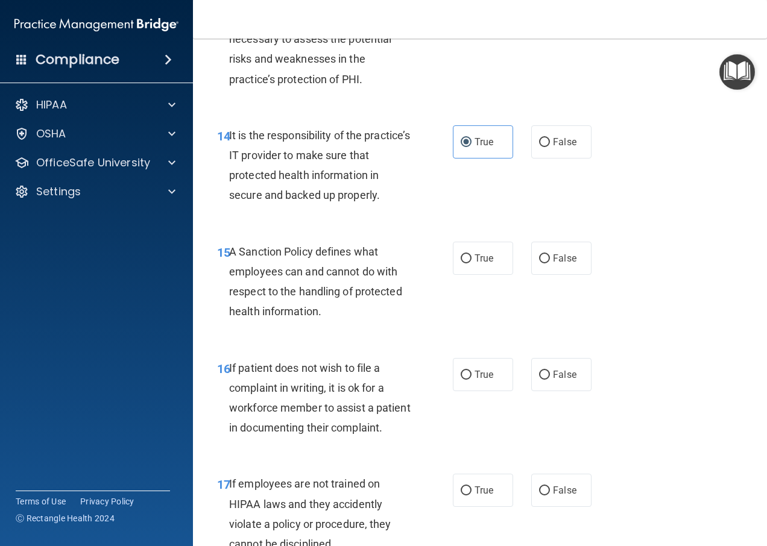
scroll to position [1991, 0]
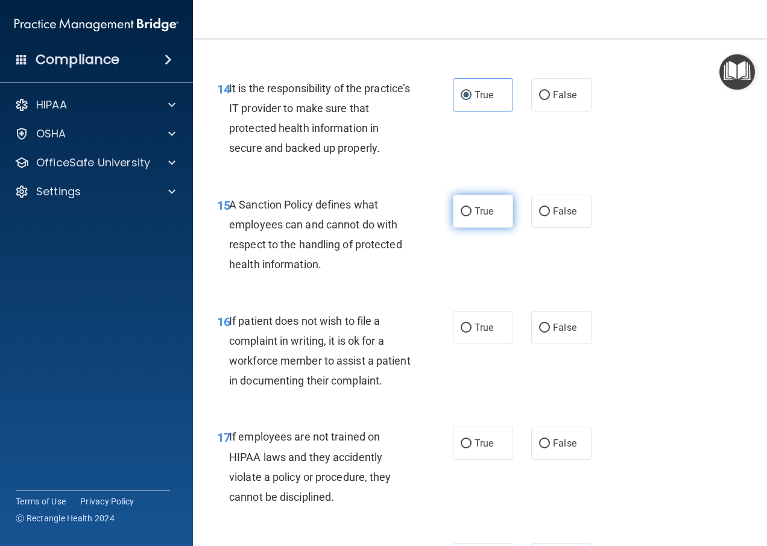
click at [486, 228] on label "True" at bounding box center [483, 211] width 60 height 33
click at [472, 217] on input "True" at bounding box center [466, 212] width 11 height 9
radio input "true"
click at [469, 344] on label "True" at bounding box center [483, 327] width 60 height 33
click at [469, 333] on input "True" at bounding box center [466, 328] width 11 height 9
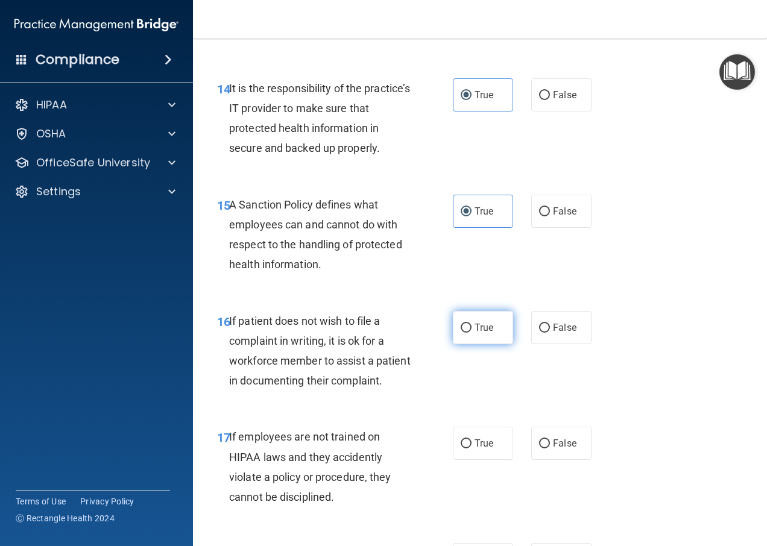
radio input "true"
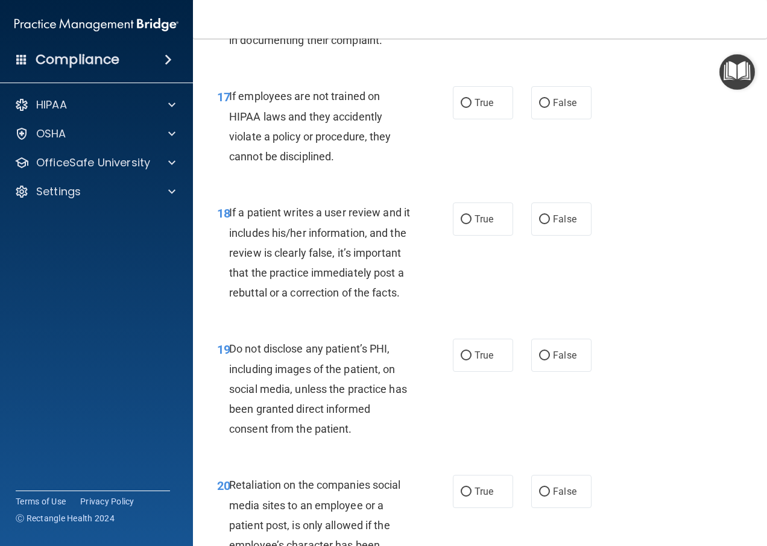
scroll to position [2352, 0]
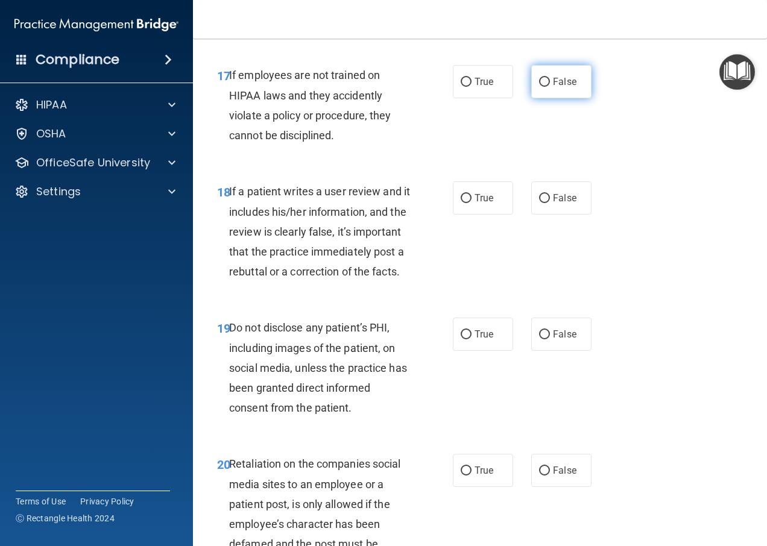
click at [560, 87] on span "False" at bounding box center [565, 81] width 24 height 11
click at [550, 87] on input "False" at bounding box center [544, 82] width 11 height 9
radio input "true"
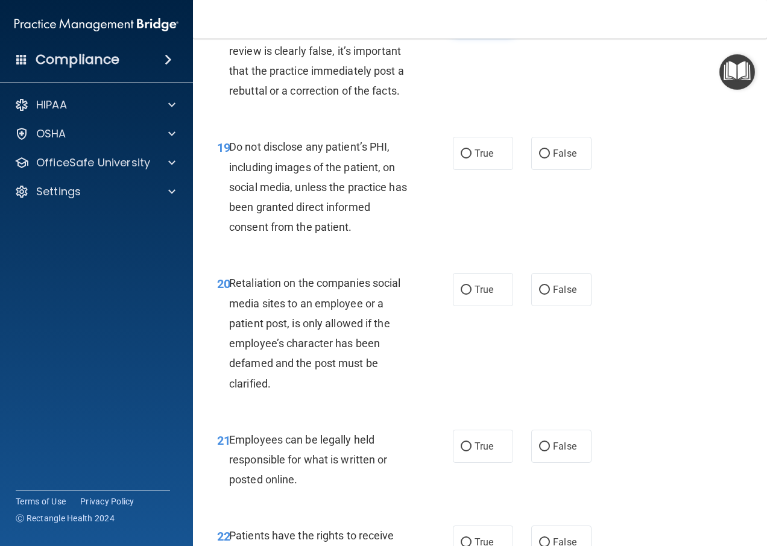
click at [463, 22] on input "True" at bounding box center [466, 17] width 11 height 9
radio input "true"
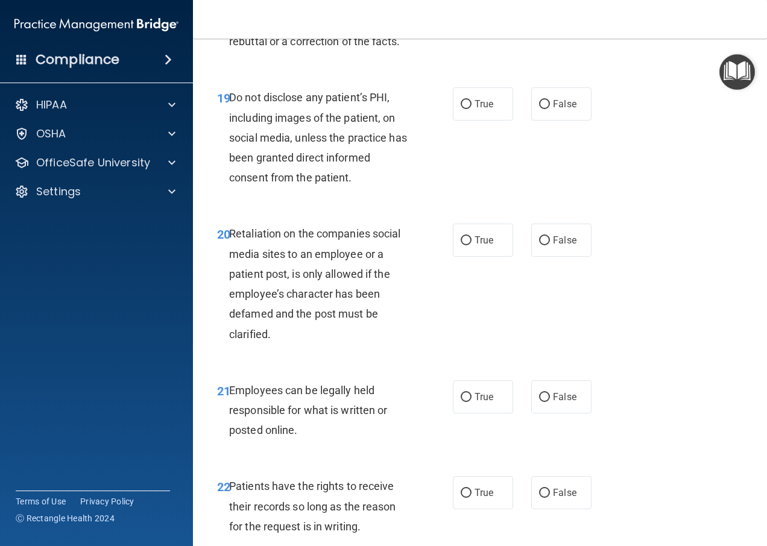
scroll to position [2654, 0]
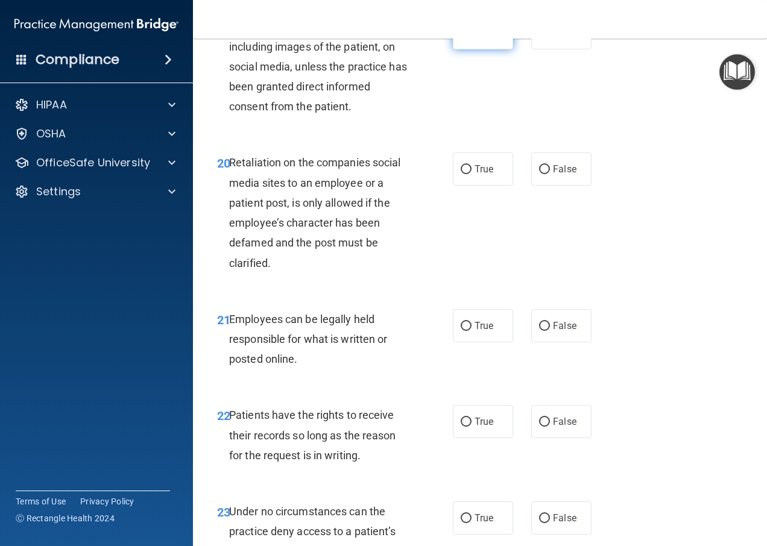
click at [463, 49] on label "True" at bounding box center [483, 32] width 60 height 33
click at [463, 38] on input "True" at bounding box center [466, 33] width 11 height 9
radio input "true"
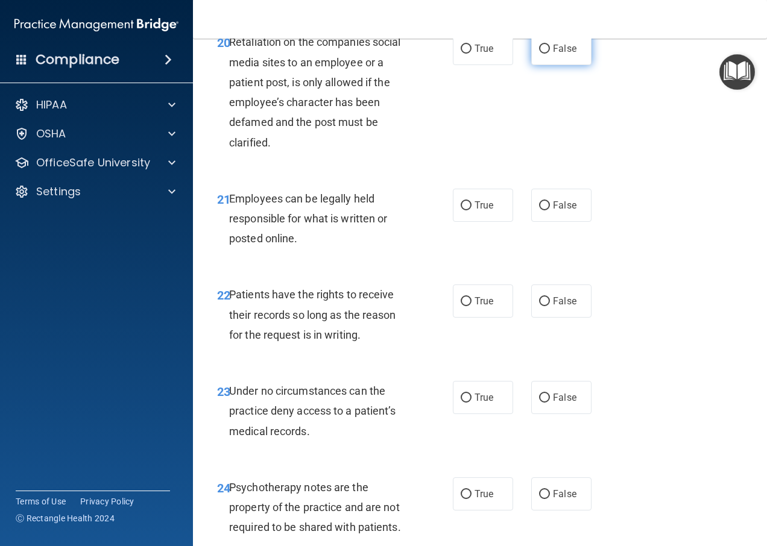
click at [558, 54] on span "False" at bounding box center [565, 48] width 24 height 11
click at [550, 54] on input "False" at bounding box center [544, 49] width 11 height 9
radio input "true"
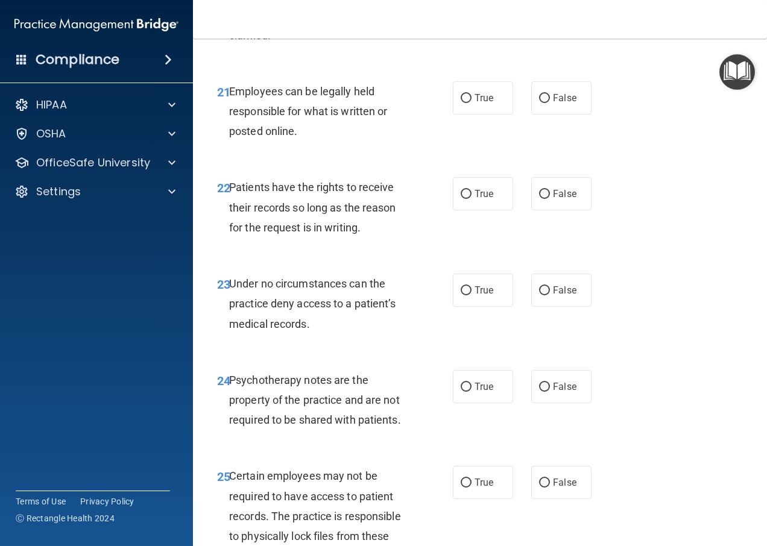
scroll to position [2895, 0]
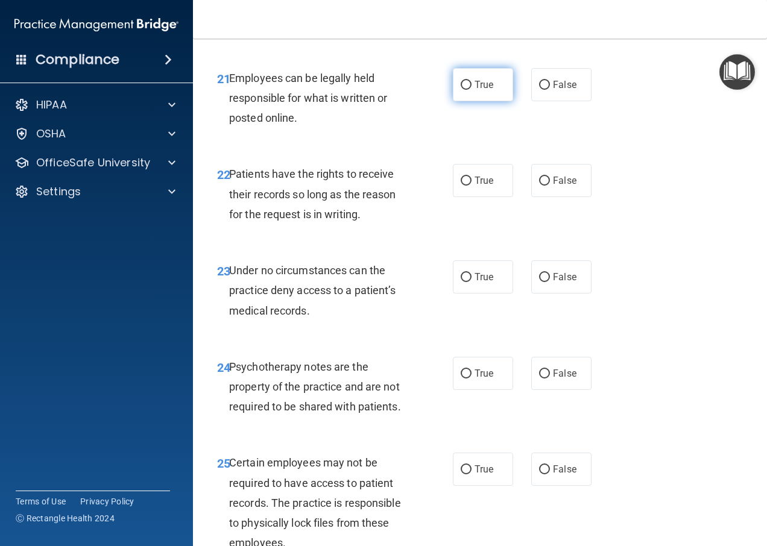
click at [475, 90] on span "True" at bounding box center [484, 84] width 19 height 11
click at [472, 90] on input "True" at bounding box center [466, 85] width 11 height 9
radio input "true"
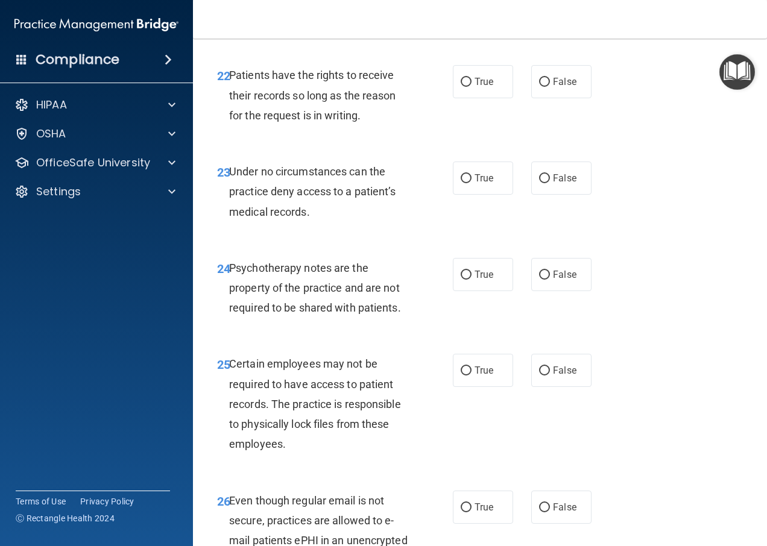
scroll to position [3016, 0]
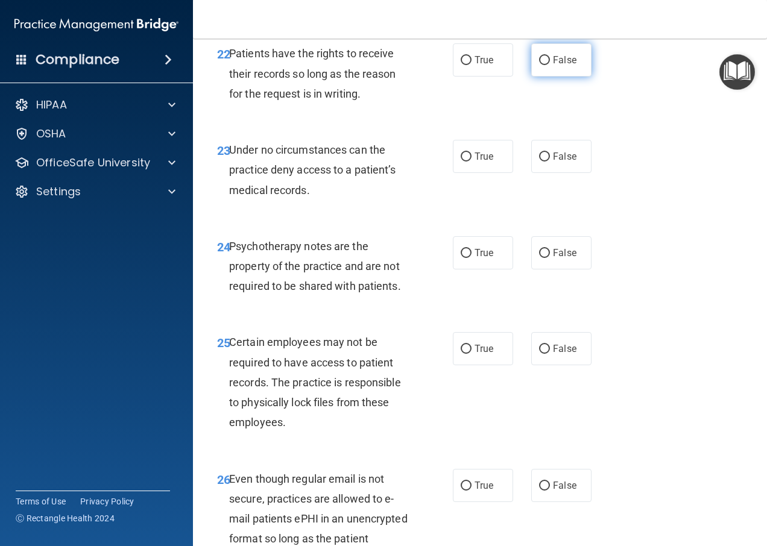
click at [551, 77] on label "False" at bounding box center [561, 59] width 60 height 33
click at [550, 65] on input "False" at bounding box center [544, 60] width 11 height 9
radio input "true"
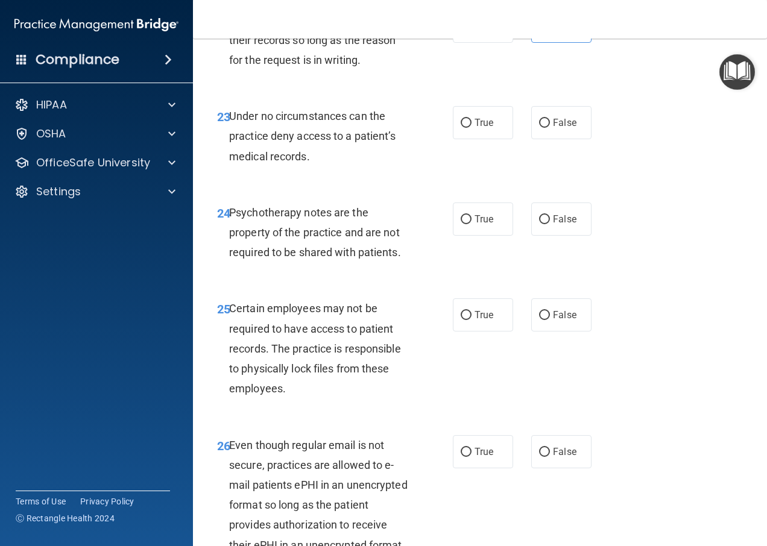
scroll to position [3076, 0]
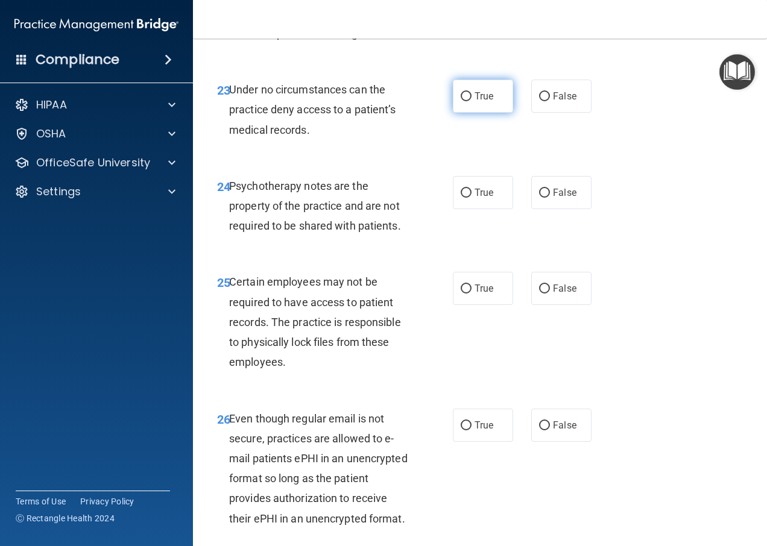
click at [481, 102] on span "True" at bounding box center [484, 95] width 19 height 11
click at [472, 101] on input "True" at bounding box center [466, 96] width 11 height 9
radio input "true"
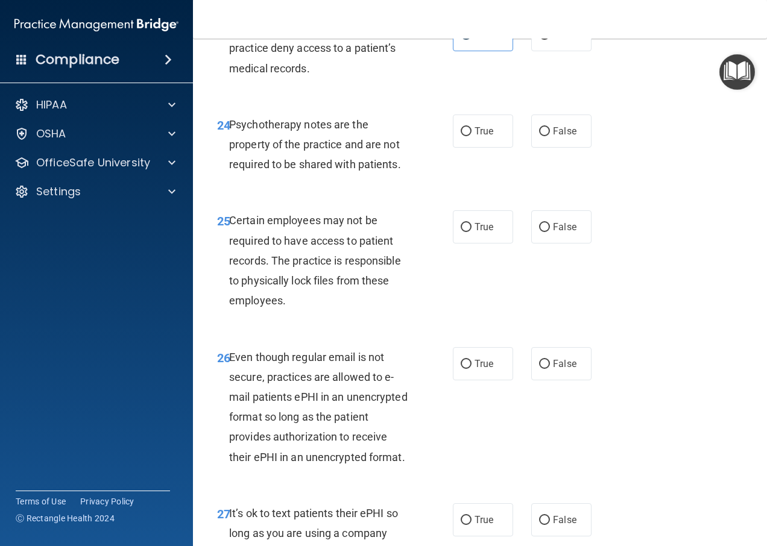
scroll to position [3197, 0]
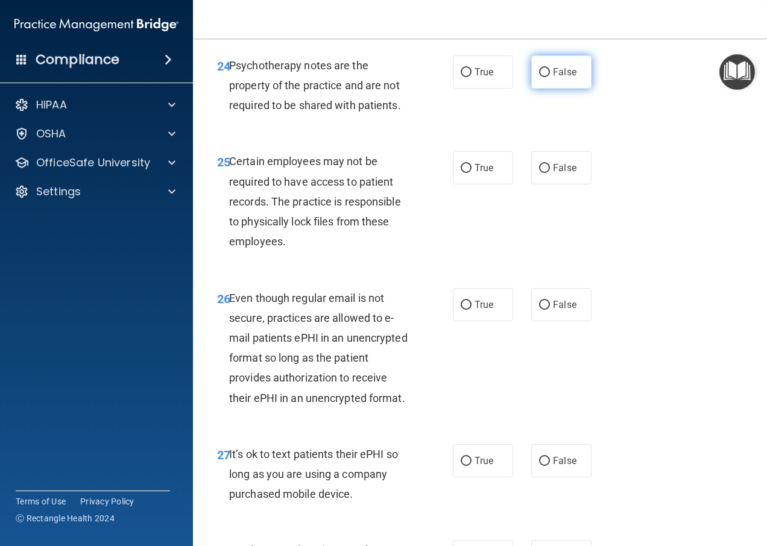
click at [553, 89] on label "False" at bounding box center [561, 71] width 60 height 33
click at [550, 77] on input "False" at bounding box center [544, 72] width 11 height 9
radio input "true"
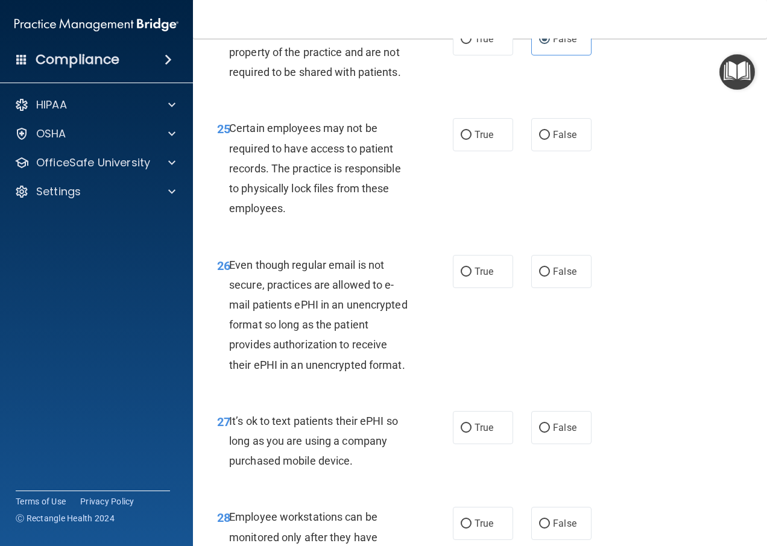
scroll to position [3257, 0]
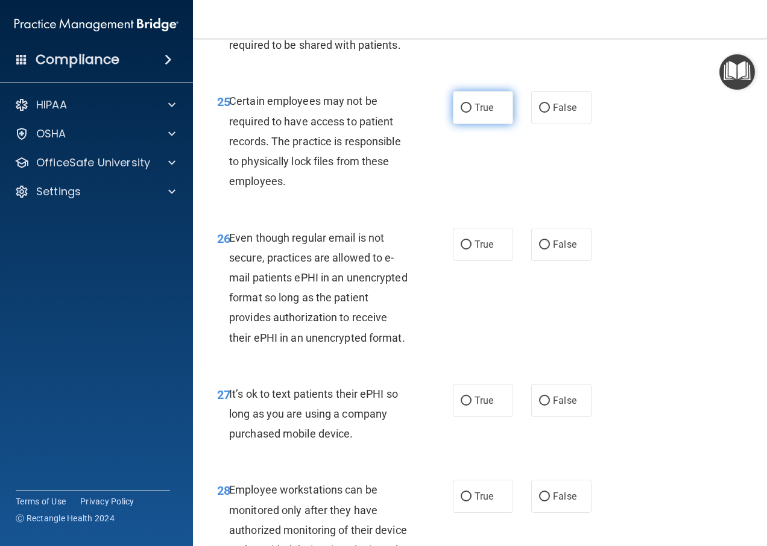
click at [480, 113] on span "True" at bounding box center [484, 107] width 19 height 11
click at [472, 113] on input "True" at bounding box center [466, 108] width 11 height 9
radio input "true"
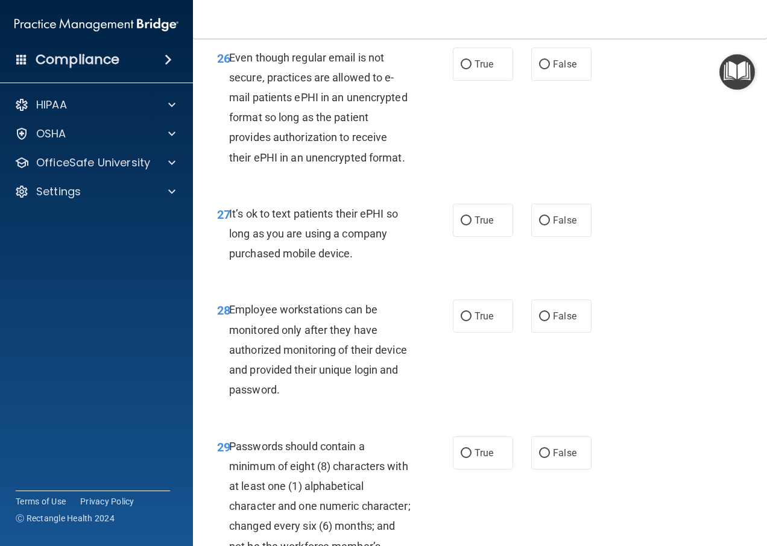
scroll to position [3438, 0]
click at [466, 80] on label "True" at bounding box center [483, 63] width 60 height 33
click at [466, 69] on input "True" at bounding box center [466, 64] width 11 height 9
radio input "true"
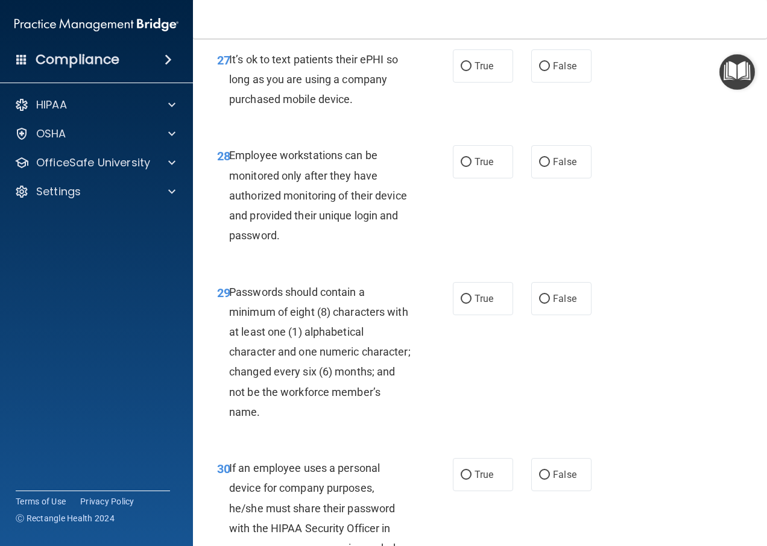
scroll to position [3619, 0]
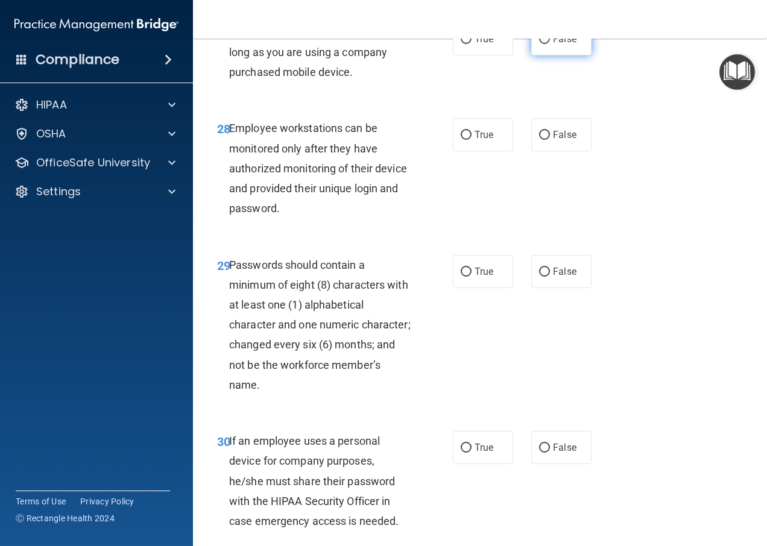
click at [556, 55] on label "False" at bounding box center [561, 38] width 60 height 33
click at [550, 44] on input "False" at bounding box center [544, 39] width 11 height 9
radio input "true"
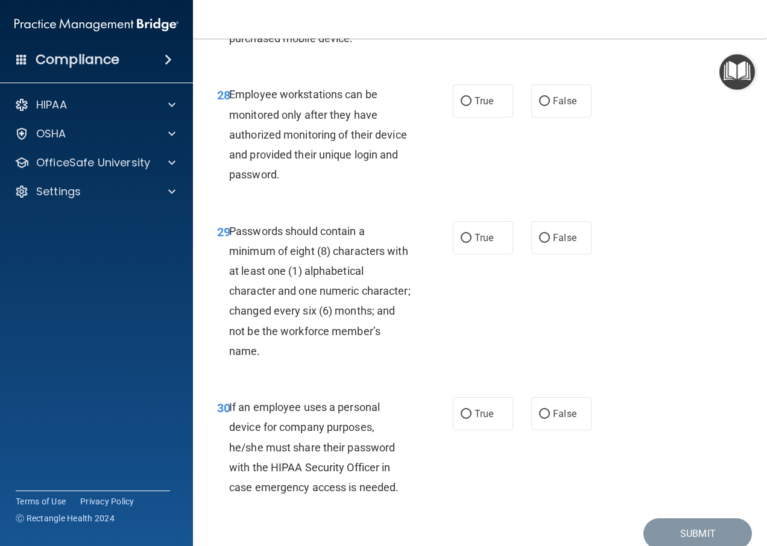
scroll to position [3680, 0]
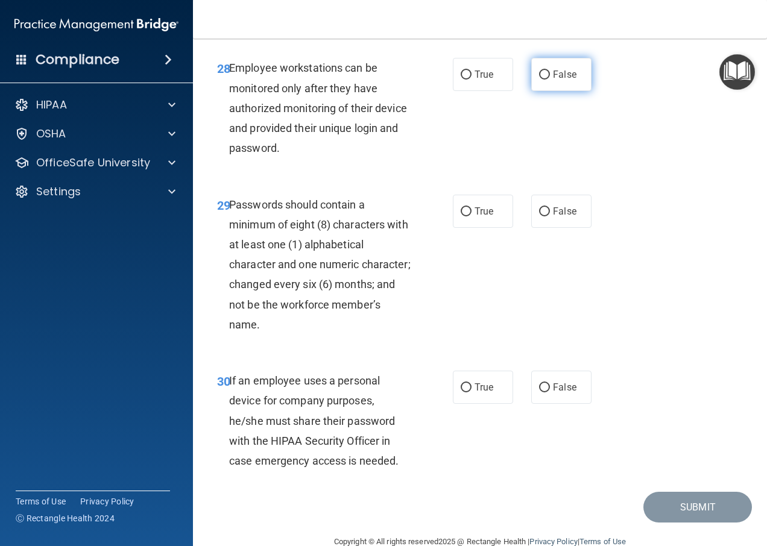
click at [565, 80] on span "False" at bounding box center [565, 74] width 24 height 11
click at [550, 80] on input "False" at bounding box center [544, 75] width 11 height 9
radio input "true"
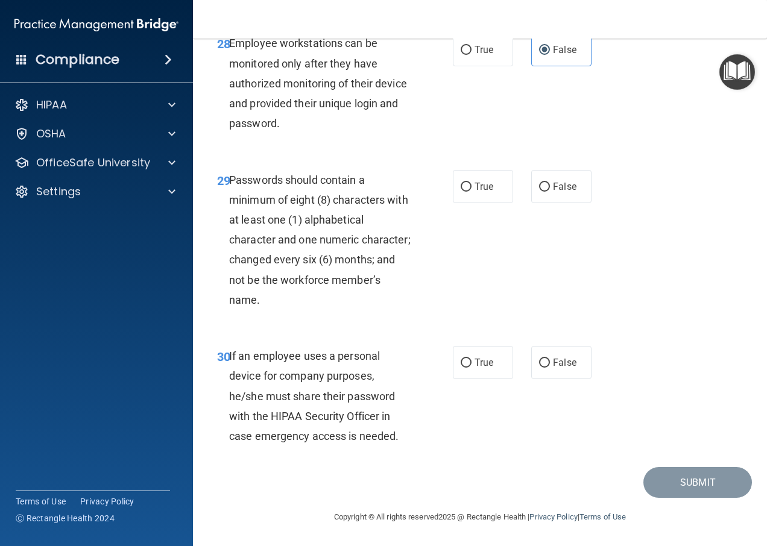
scroll to position [3800, 0]
click at [476, 186] on span "True" at bounding box center [484, 186] width 19 height 11
click at [472, 186] on input "True" at bounding box center [466, 187] width 11 height 9
radio input "true"
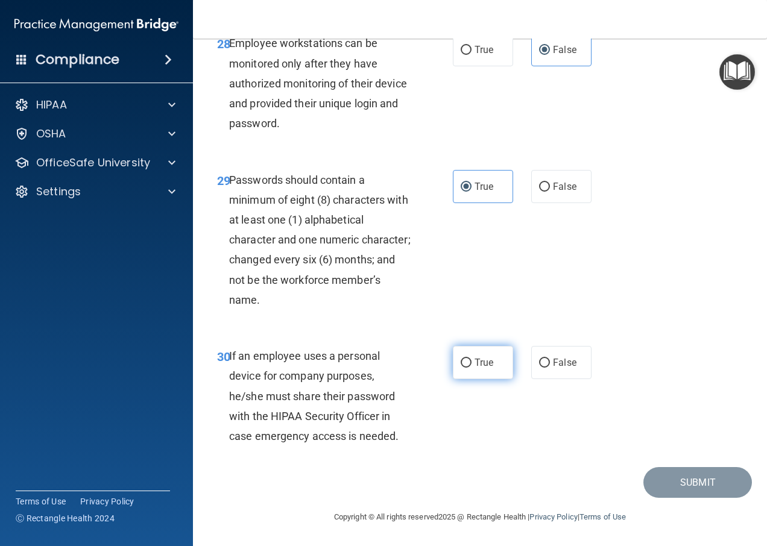
click at [484, 359] on span "True" at bounding box center [484, 362] width 19 height 11
click at [472, 359] on input "True" at bounding box center [466, 363] width 11 height 9
radio input "true"
click at [699, 486] on button "Submit" at bounding box center [698, 482] width 109 height 31
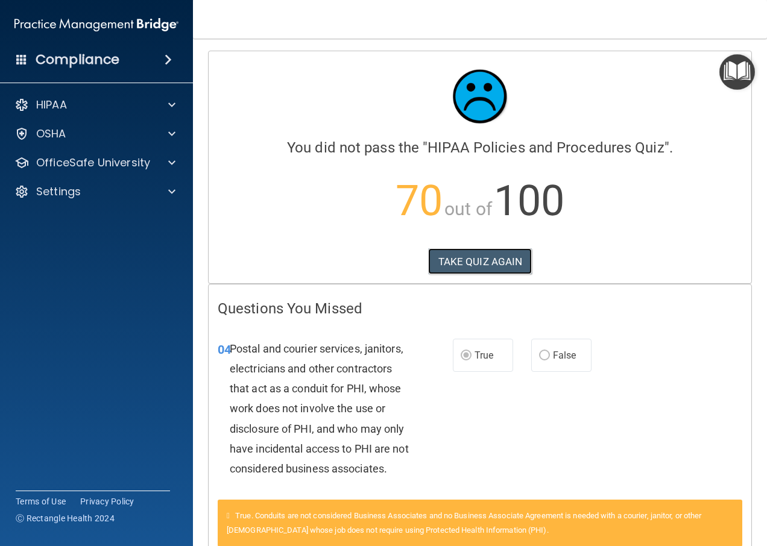
drag, startPoint x: 487, startPoint y: 256, endPoint x: 613, endPoint y: 248, distance: 126.3
click at [486, 256] on button "TAKE QUIZ AGAIN" at bounding box center [480, 262] width 104 height 27
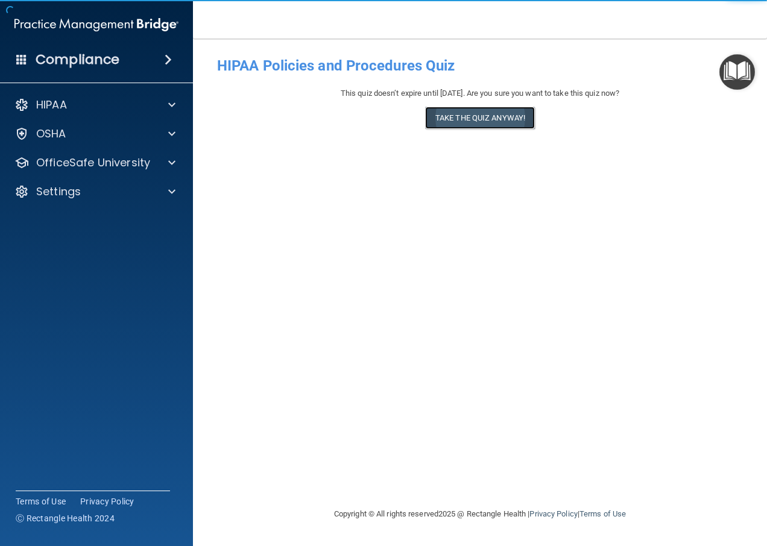
drag, startPoint x: 517, startPoint y: 119, endPoint x: 544, endPoint y: 151, distance: 42.4
click at [515, 118] on button "Take the quiz anyway!" at bounding box center [480, 118] width 110 height 22
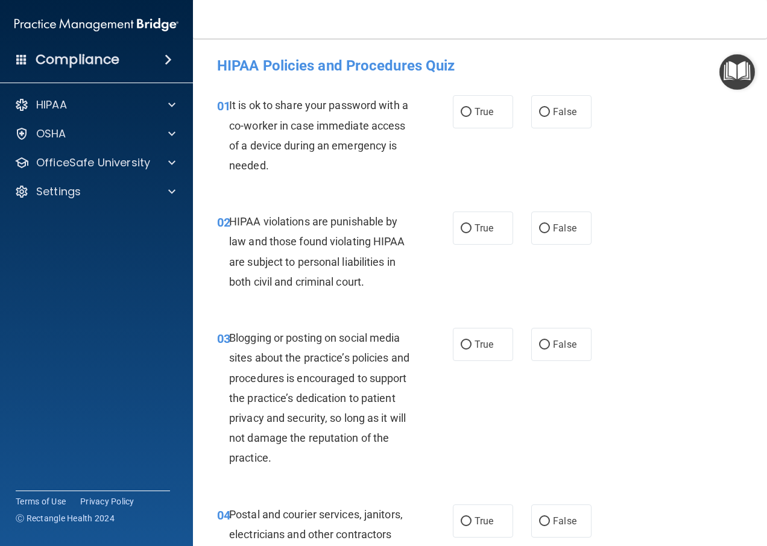
drag, startPoint x: 559, startPoint y: 113, endPoint x: 619, endPoint y: 183, distance: 93.2
click at [559, 112] on span "False" at bounding box center [565, 111] width 24 height 11
click at [550, 112] on input "False" at bounding box center [544, 112] width 11 height 9
radio input "true"
click at [466, 212] on label "True" at bounding box center [483, 228] width 60 height 33
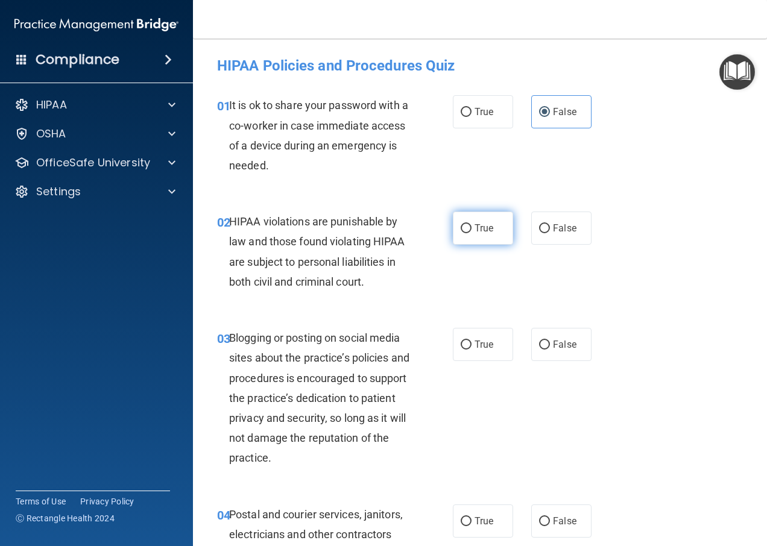
click at [466, 224] on input "True" at bounding box center [466, 228] width 11 height 9
radio input "true"
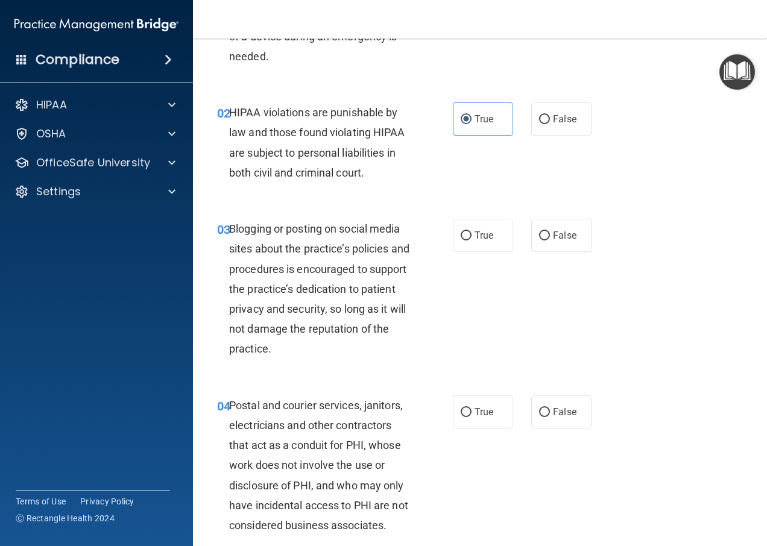
scroll to position [121, 0]
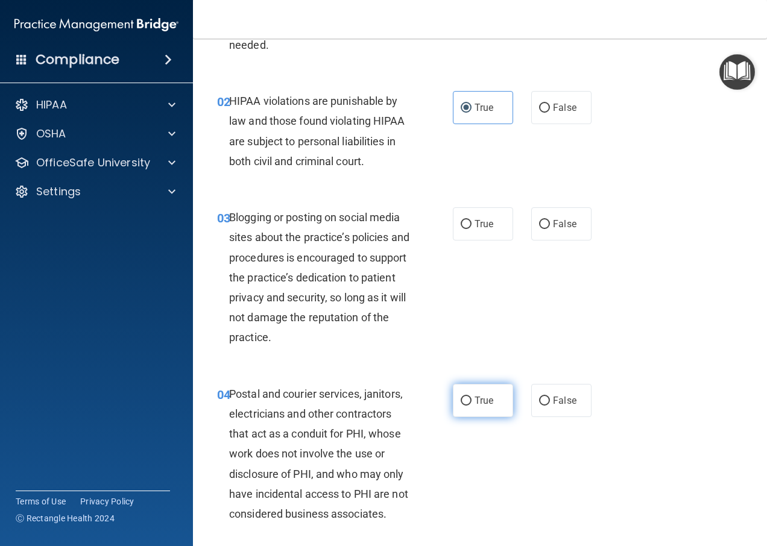
click at [480, 401] on span "True" at bounding box center [484, 400] width 19 height 11
click at [472, 401] on input "True" at bounding box center [466, 401] width 11 height 9
radio input "true"
click at [539, 223] on input "False" at bounding box center [544, 224] width 11 height 9
radio input "true"
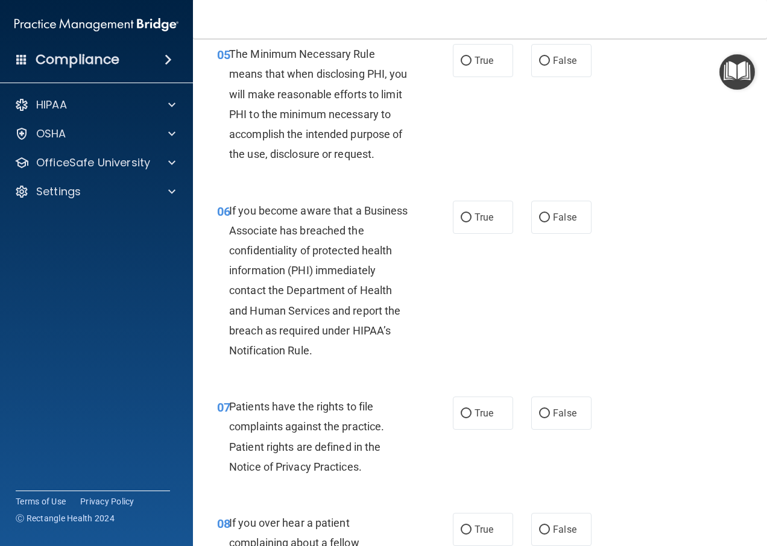
scroll to position [664, 0]
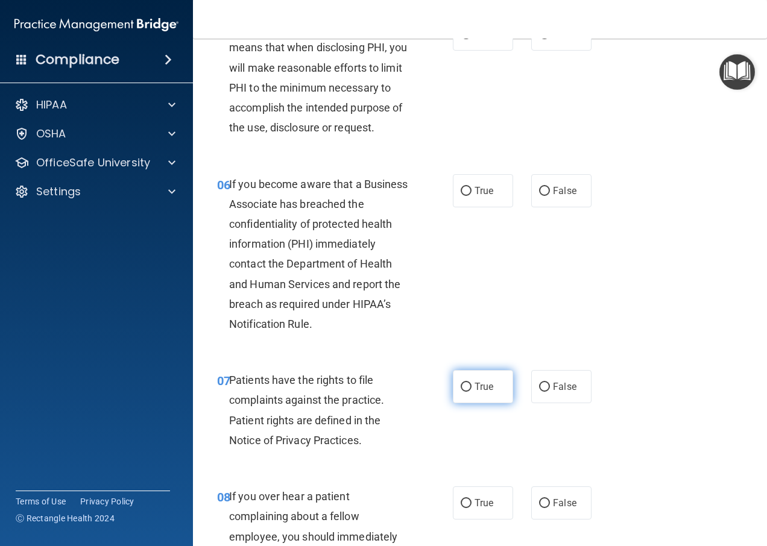
click at [461, 392] on input "True" at bounding box center [466, 387] width 11 height 9
radio input "true"
click at [566, 185] on label "False" at bounding box center [561, 190] width 60 height 33
click at [550, 187] on input "False" at bounding box center [544, 191] width 11 height 9
radio input "true"
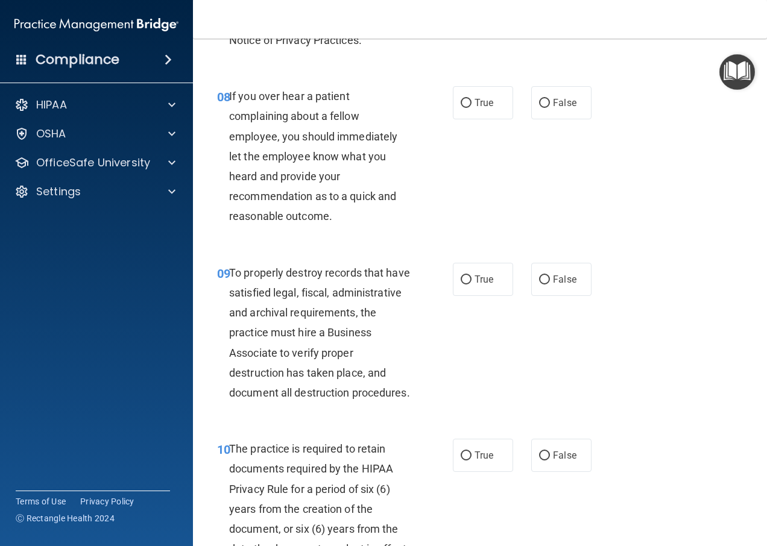
scroll to position [1086, 0]
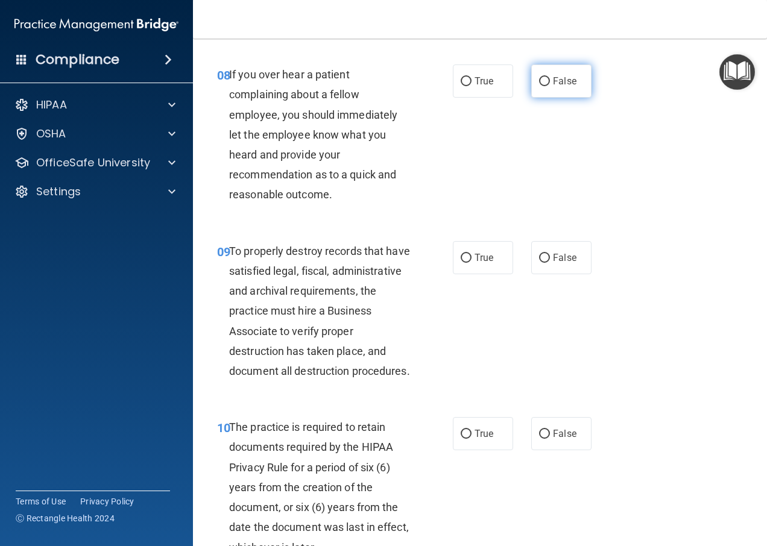
click at [569, 87] on span "False" at bounding box center [565, 80] width 24 height 11
click at [550, 86] on input "False" at bounding box center [544, 81] width 11 height 9
radio input "true"
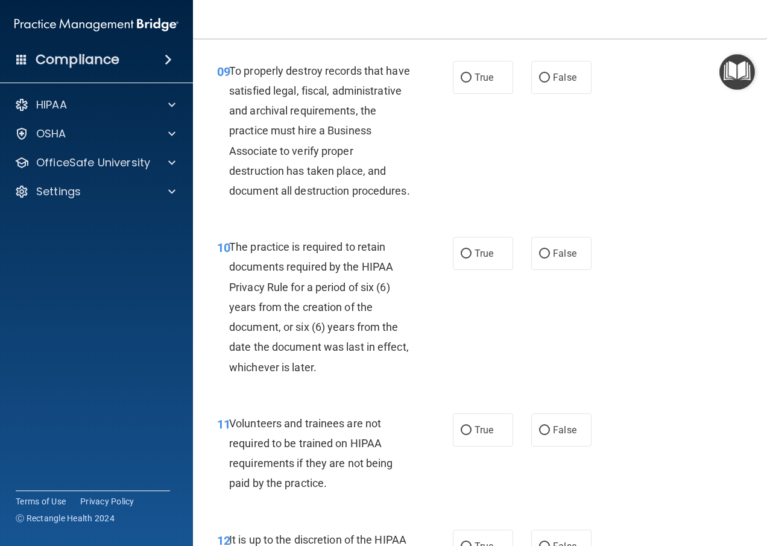
scroll to position [1267, 0]
click at [568, 83] on span "False" at bounding box center [565, 76] width 24 height 11
click at [550, 82] on input "False" at bounding box center [544, 77] width 11 height 9
radio input "true"
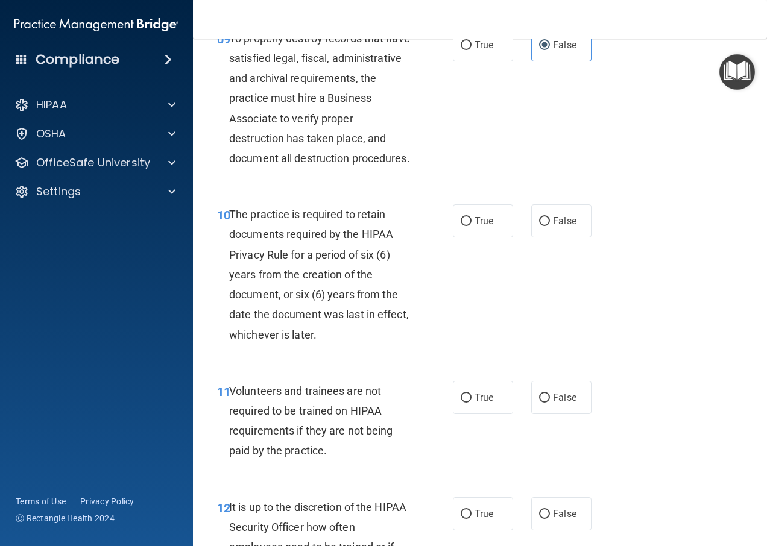
scroll to position [1327, 0]
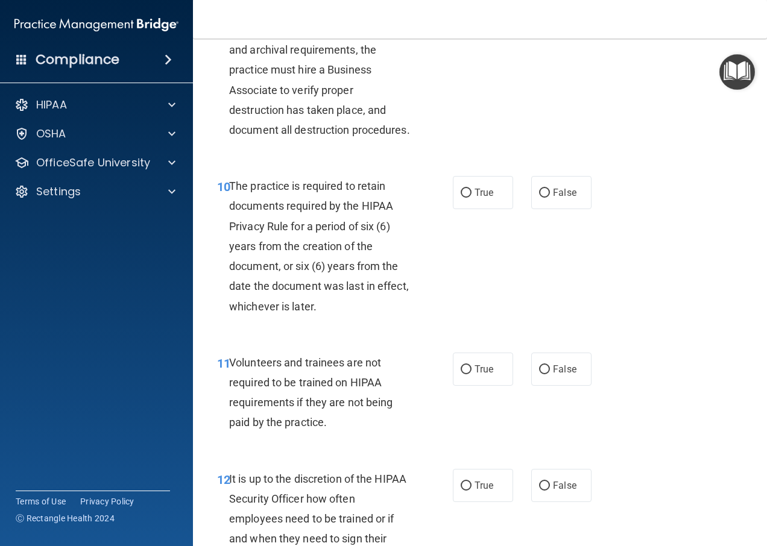
drag, startPoint x: 465, startPoint y: 234, endPoint x: 477, endPoint y: 262, distance: 30.3
click at [465, 198] on input "True" at bounding box center [466, 193] width 11 height 9
radio input "true"
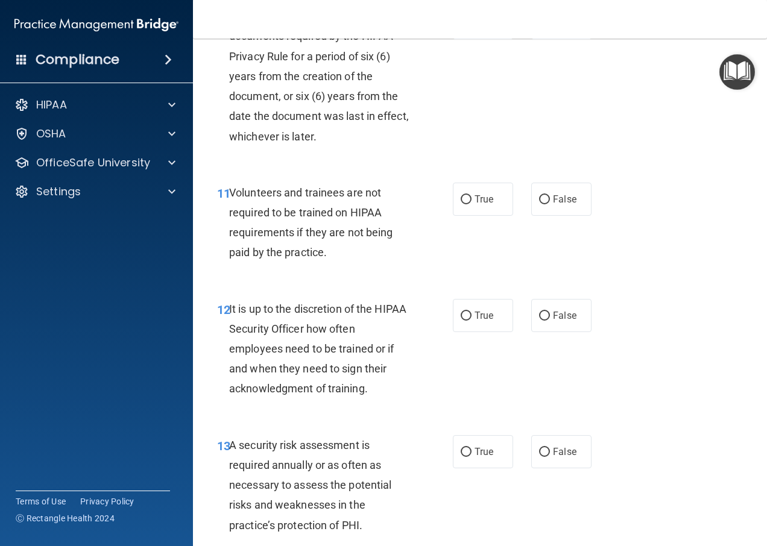
scroll to position [1508, 0]
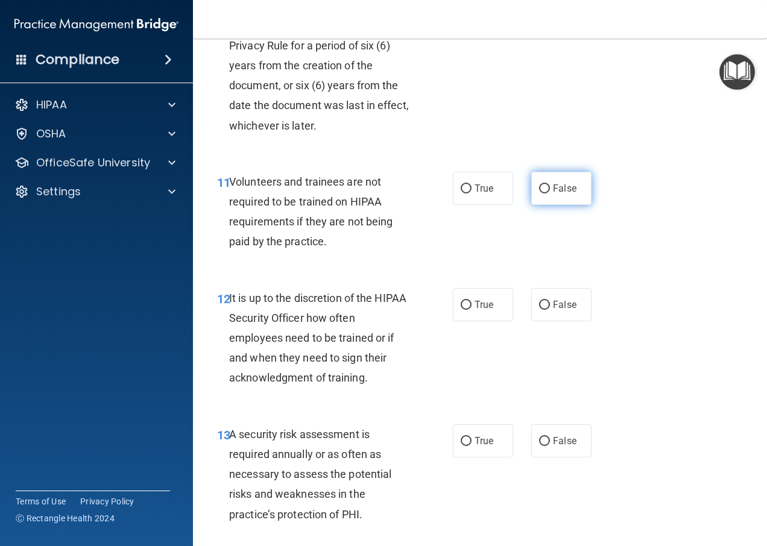
click at [570, 194] on span "False" at bounding box center [565, 188] width 24 height 11
click at [550, 194] on input "False" at bounding box center [544, 189] width 11 height 9
radio input "true"
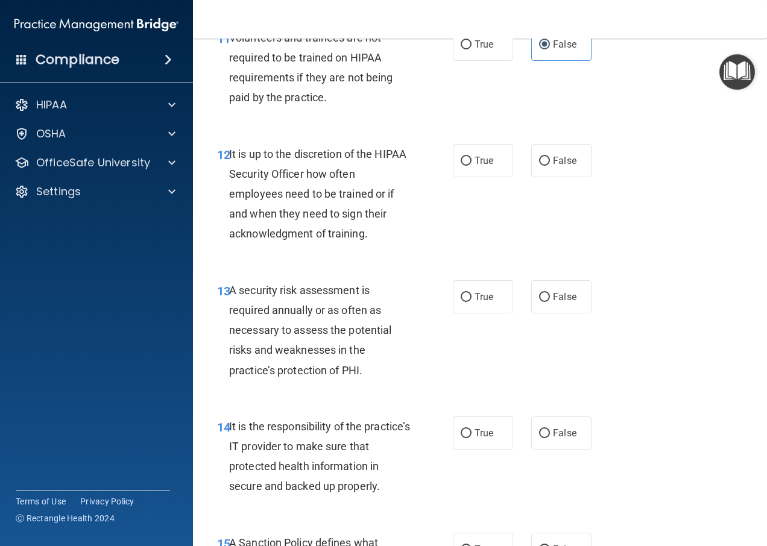
scroll to position [1689, 0]
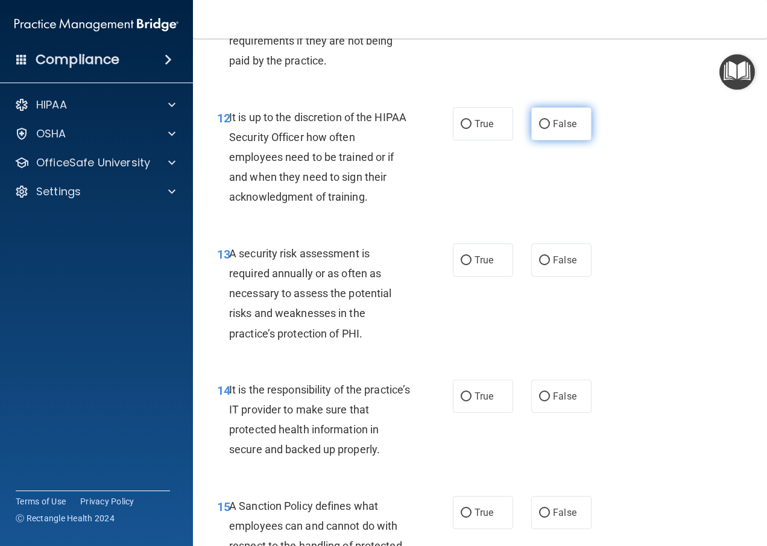
click at [554, 130] on span "False" at bounding box center [565, 123] width 24 height 11
click at [550, 129] on input "False" at bounding box center [544, 124] width 11 height 9
radio input "true"
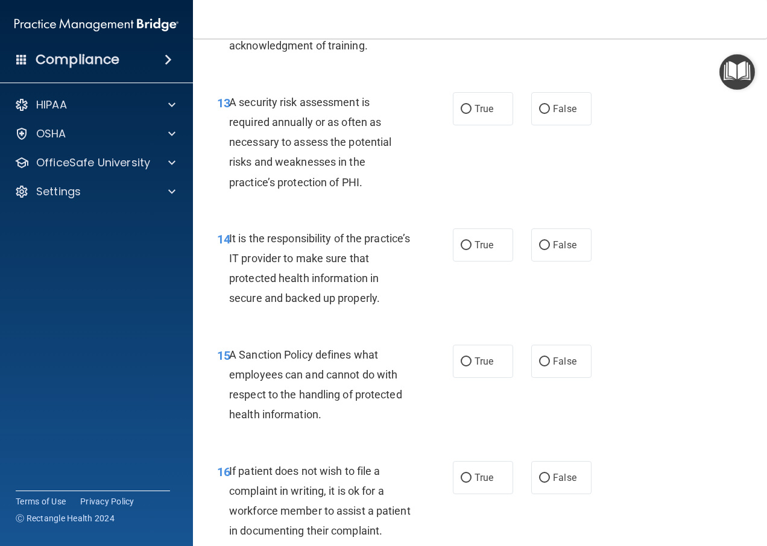
scroll to position [1870, 0]
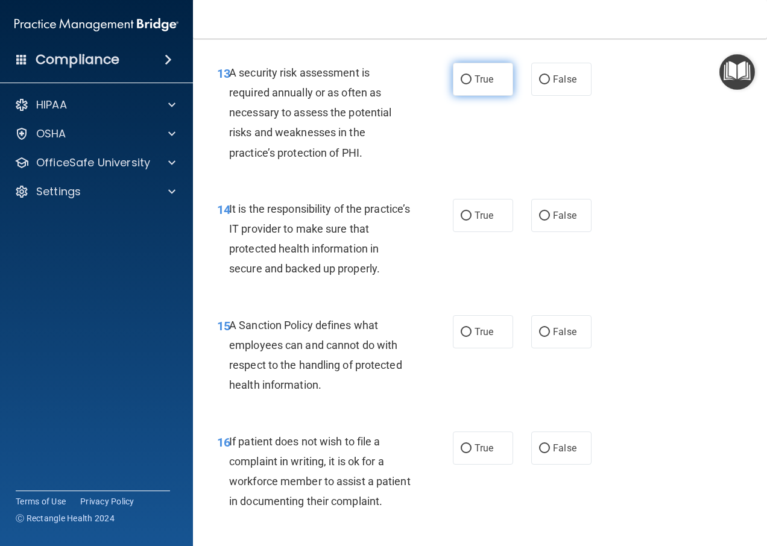
click at [475, 85] on span "True" at bounding box center [484, 79] width 19 height 11
click at [472, 84] on input "True" at bounding box center [466, 79] width 11 height 9
radio input "true"
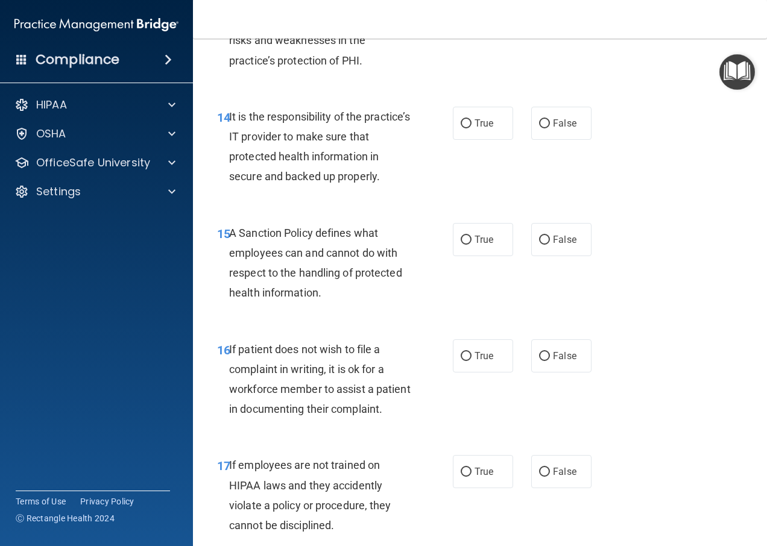
scroll to position [1991, 0]
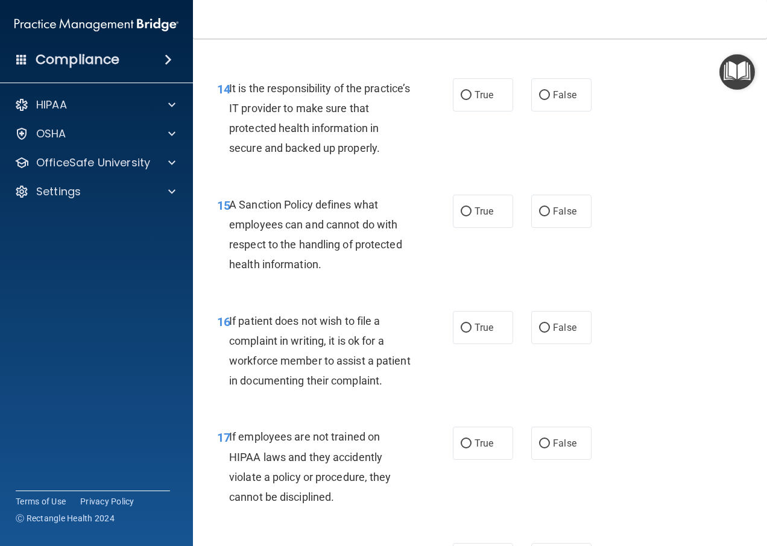
drag, startPoint x: 552, startPoint y: 128, endPoint x: 634, endPoint y: 191, distance: 103.6
click at [553, 112] on label "False" at bounding box center [561, 94] width 60 height 33
click at [550, 100] on input "False" at bounding box center [544, 95] width 11 height 9
radio input "true"
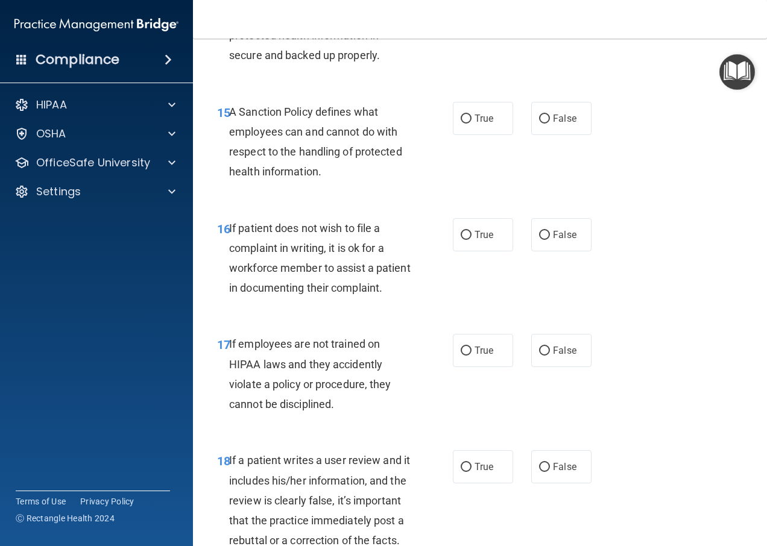
scroll to position [2111, 0]
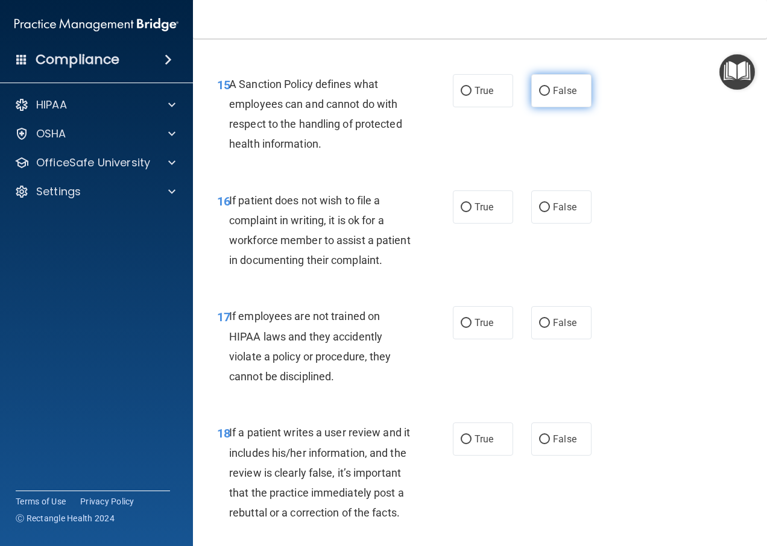
click at [559, 97] on span "False" at bounding box center [565, 90] width 24 height 11
click at [550, 96] on input "False" at bounding box center [544, 91] width 11 height 9
radio input "true"
click at [456, 224] on label "True" at bounding box center [483, 207] width 60 height 33
click at [461, 212] on input "True" at bounding box center [466, 207] width 11 height 9
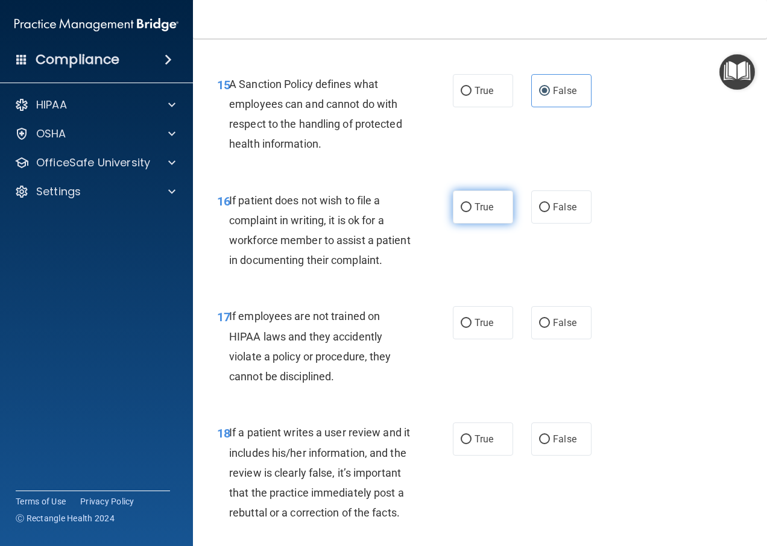
radio input "true"
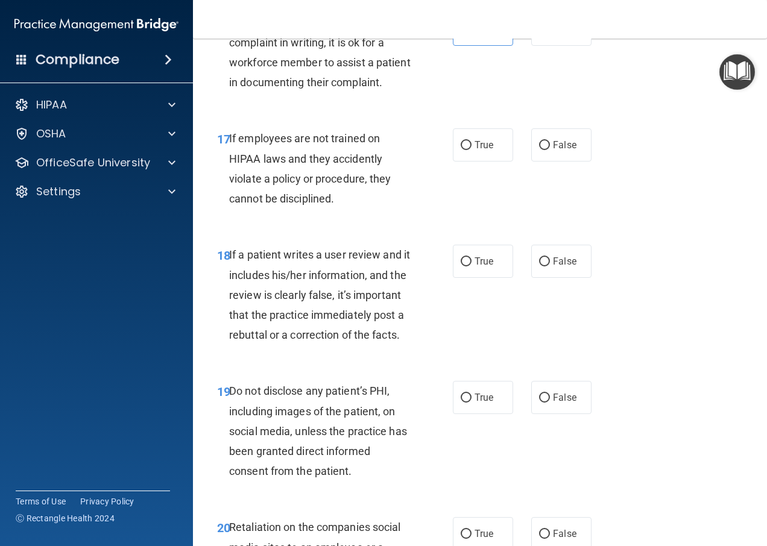
scroll to position [2292, 0]
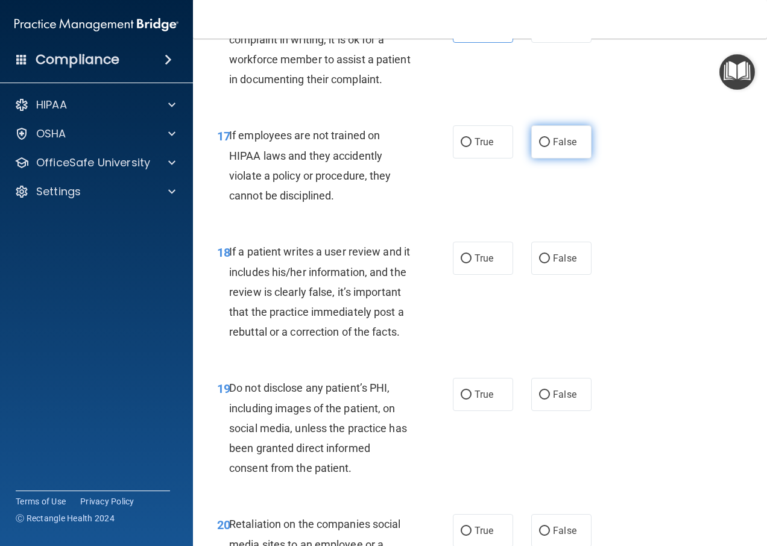
click at [545, 147] on input "False" at bounding box center [544, 142] width 11 height 9
radio input "true"
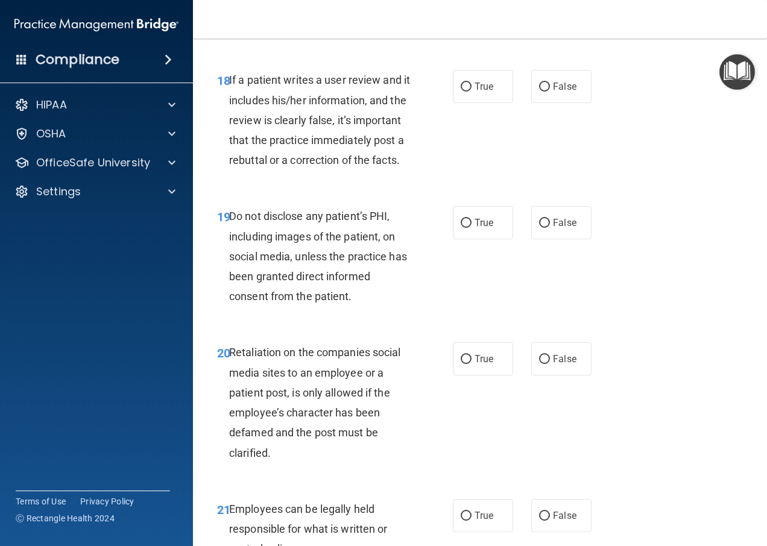
scroll to position [2473, 0]
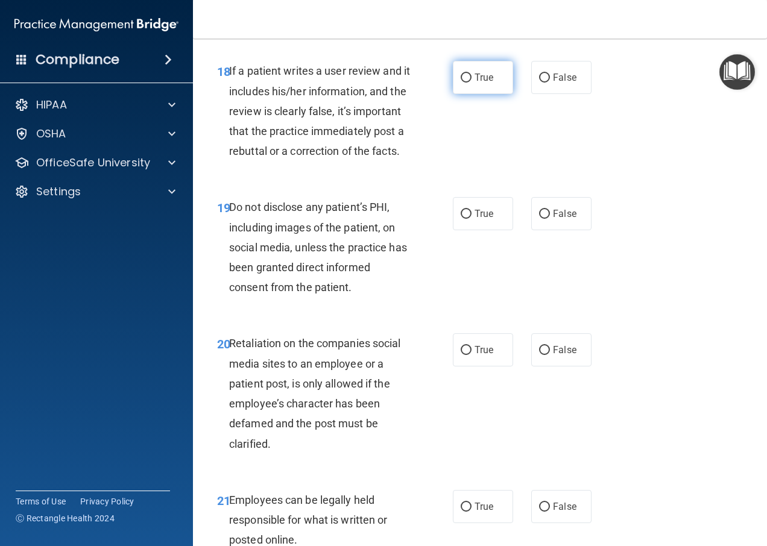
click at [458, 94] on label "True" at bounding box center [483, 77] width 60 height 33
click at [467, 83] on input "True" at bounding box center [466, 78] width 11 height 9
radio input "true"
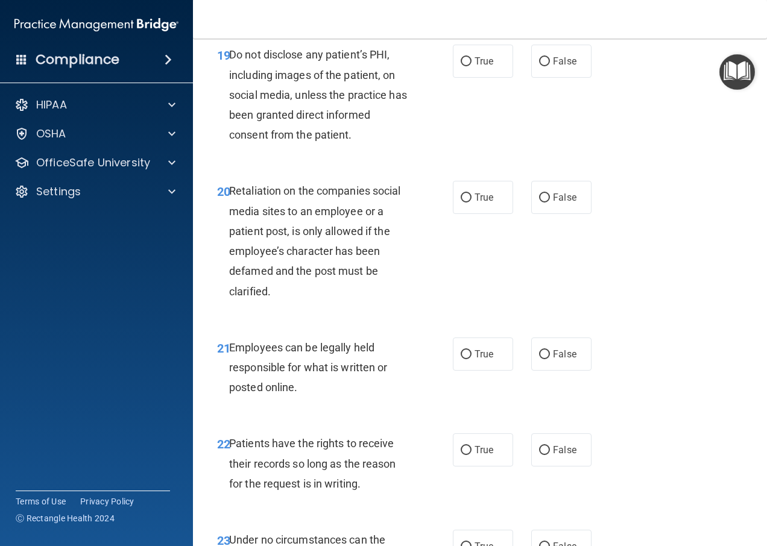
scroll to position [2654, 0]
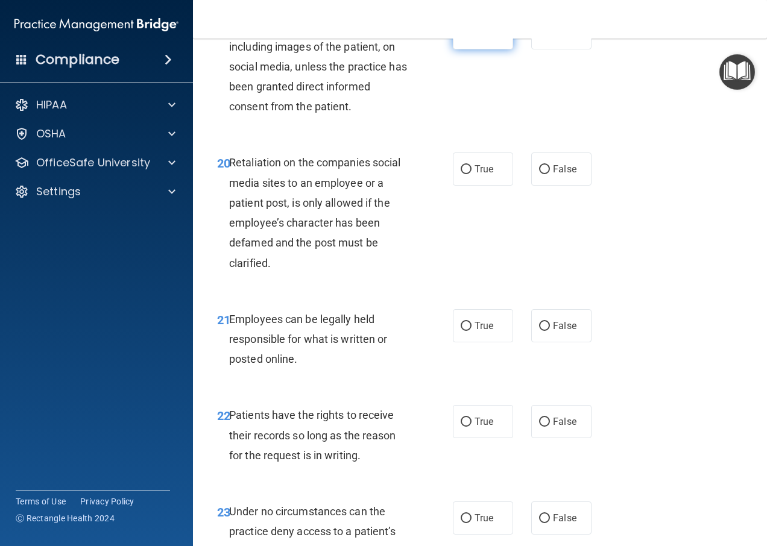
click at [480, 39] on span "True" at bounding box center [484, 32] width 19 height 11
click at [472, 38] on input "True" at bounding box center [466, 33] width 11 height 9
radio input "true"
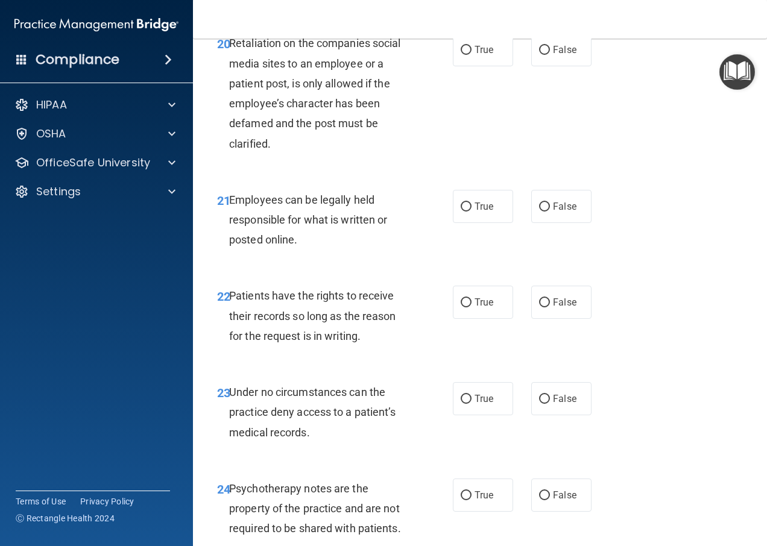
scroll to position [2775, 0]
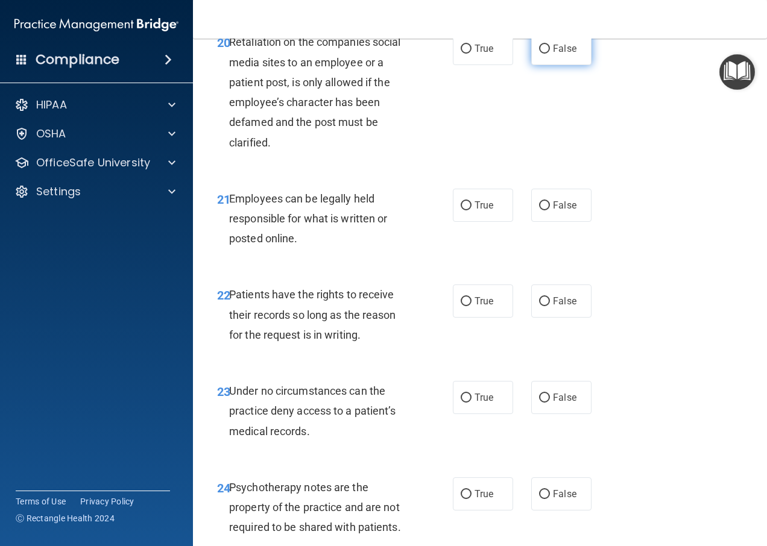
click at [553, 54] on span "False" at bounding box center [565, 48] width 24 height 11
click at [550, 54] on input "False" at bounding box center [544, 49] width 11 height 9
radio input "true"
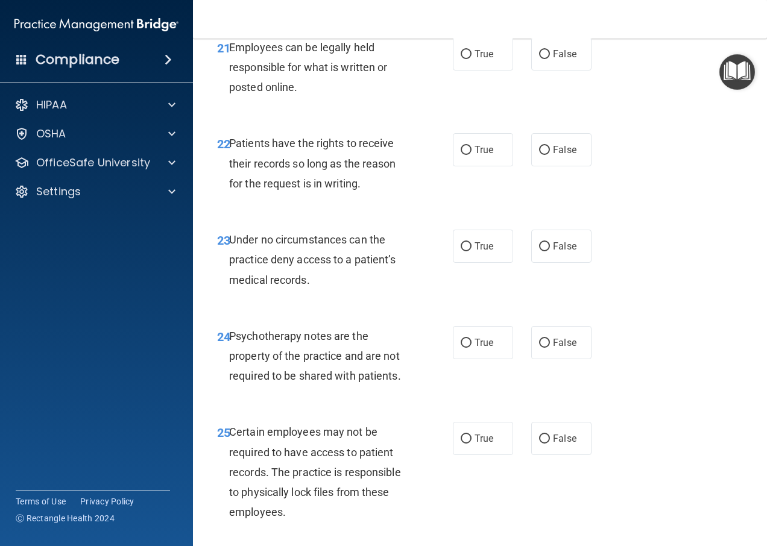
scroll to position [2956, 0]
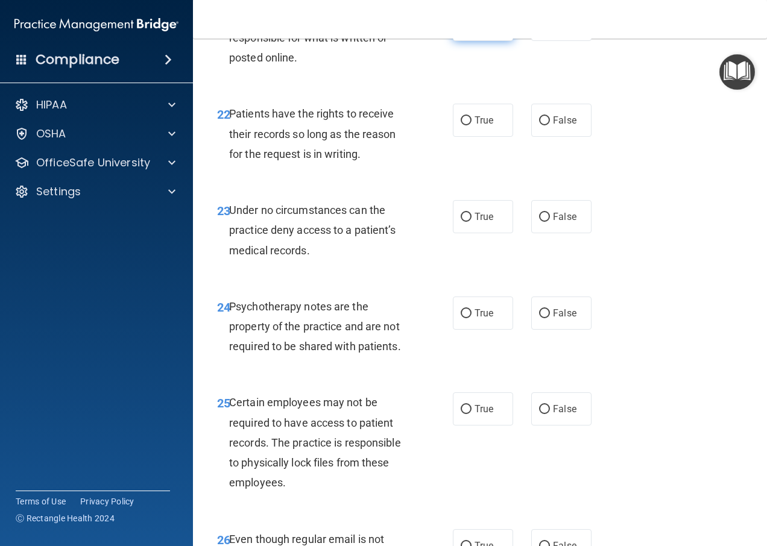
click at [475, 30] on span "True" at bounding box center [484, 24] width 19 height 11
click at [470, 30] on input "True" at bounding box center [466, 25] width 11 height 9
radio input "true"
click at [467, 318] on input "True" at bounding box center [466, 313] width 11 height 9
radio input "true"
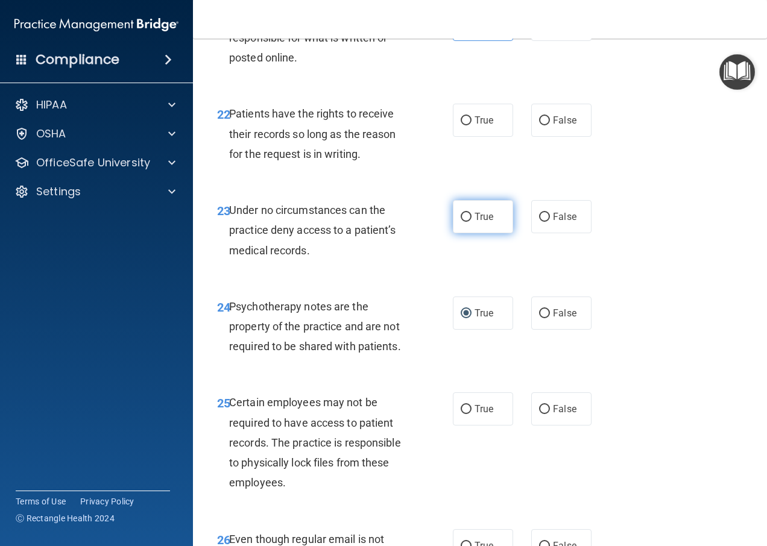
click at [481, 223] on span "True" at bounding box center [484, 216] width 19 height 11
click at [472, 222] on input "True" at bounding box center [466, 217] width 11 height 9
radio input "true"
click at [553, 126] on span "False" at bounding box center [565, 120] width 24 height 11
click at [548, 125] on input "False" at bounding box center [544, 120] width 11 height 9
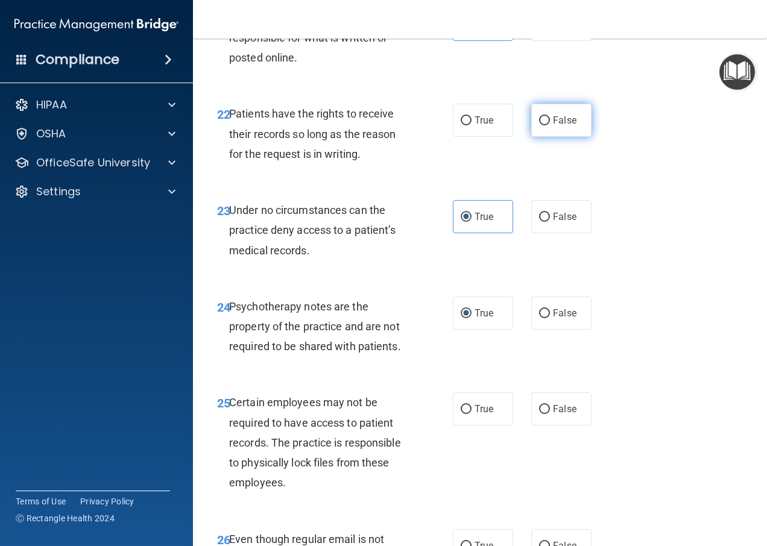
radio input "true"
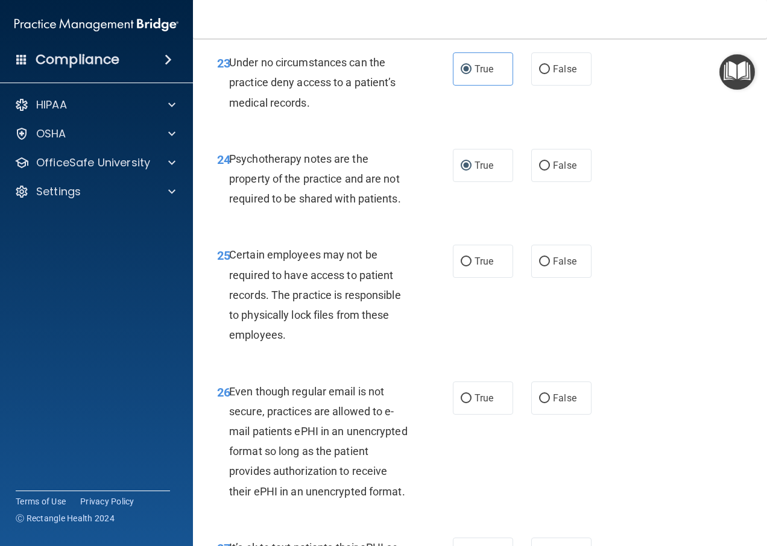
scroll to position [3081, 0]
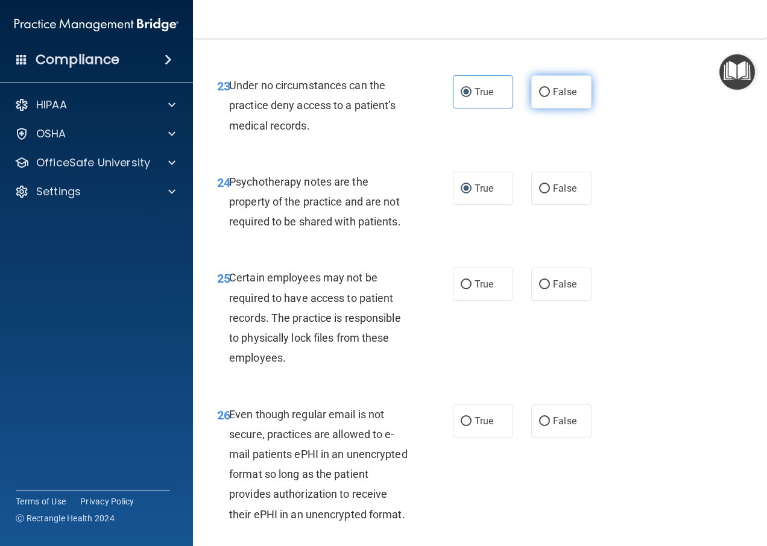
click at [539, 97] on input "False" at bounding box center [544, 92] width 11 height 9
radio input "true"
radio input "false"
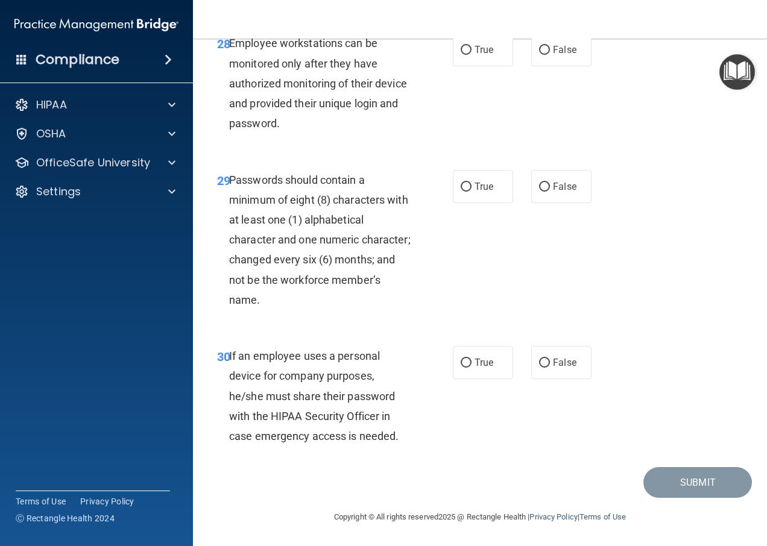
scroll to position [3804, 0]
click at [555, 367] on span "False" at bounding box center [565, 362] width 24 height 11
click at [550, 367] on input "False" at bounding box center [544, 363] width 11 height 9
radio input "true"
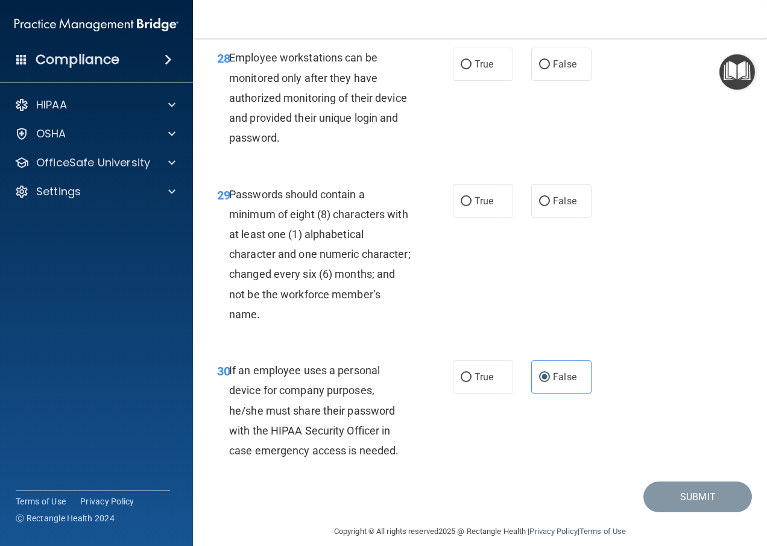
scroll to position [3684, 0]
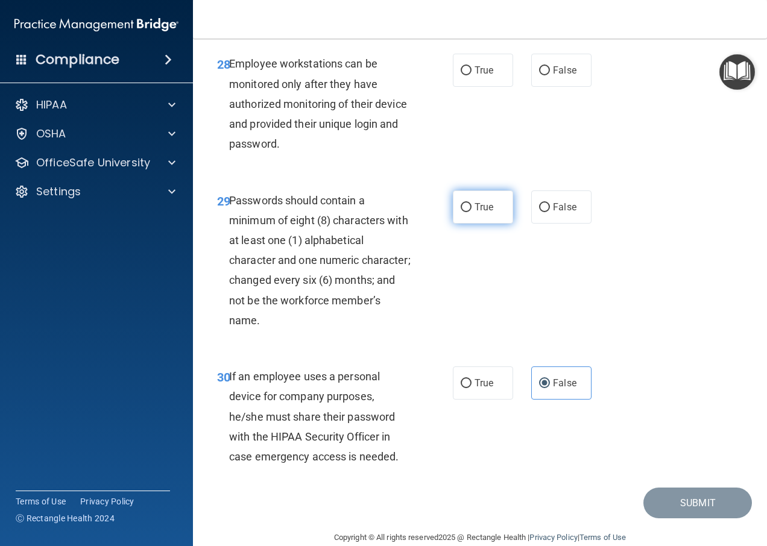
click at [469, 224] on label "True" at bounding box center [483, 207] width 60 height 33
click at [469, 212] on input "True" at bounding box center [466, 207] width 11 height 9
radio input "true"
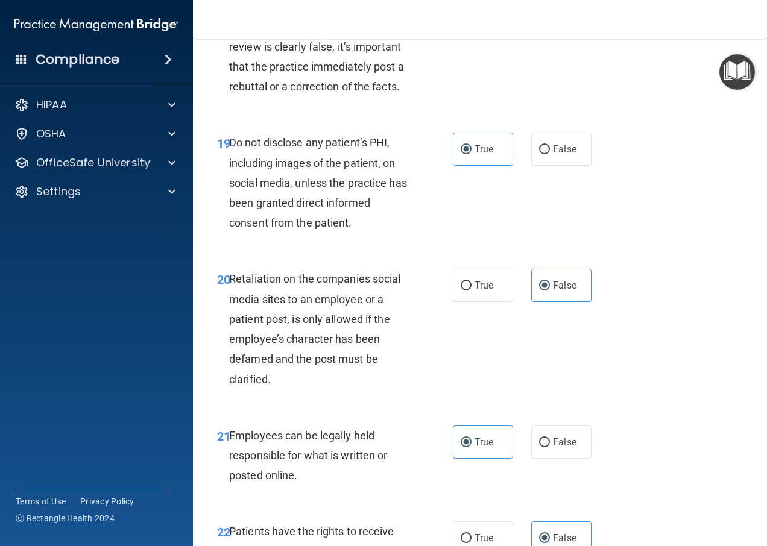
scroll to position [2417, 0]
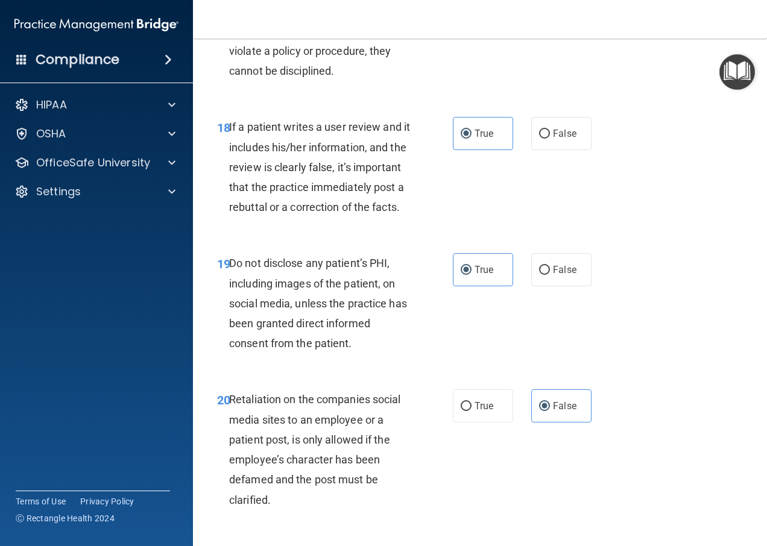
drag, startPoint x: 554, startPoint y: 200, endPoint x: 559, endPoint y: 211, distance: 11.9
click at [554, 150] on label "False" at bounding box center [561, 133] width 60 height 33
click at [550, 139] on input "False" at bounding box center [544, 134] width 11 height 9
radio input "true"
radio input "false"
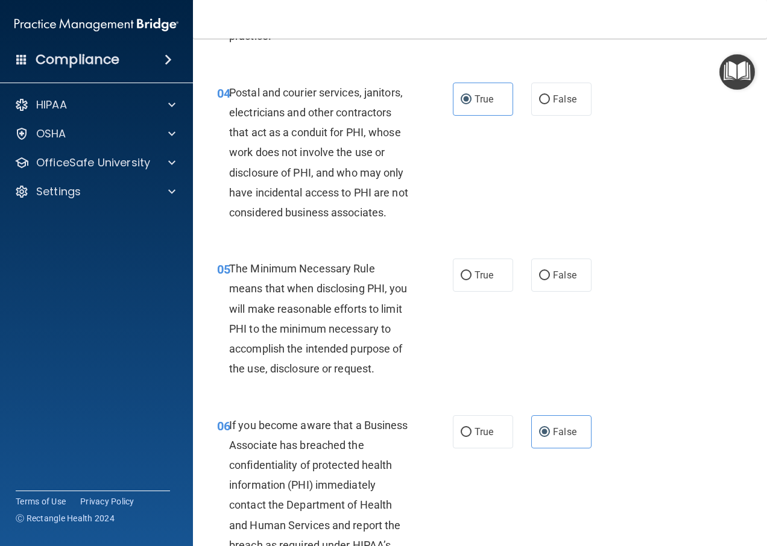
scroll to position [483, 0]
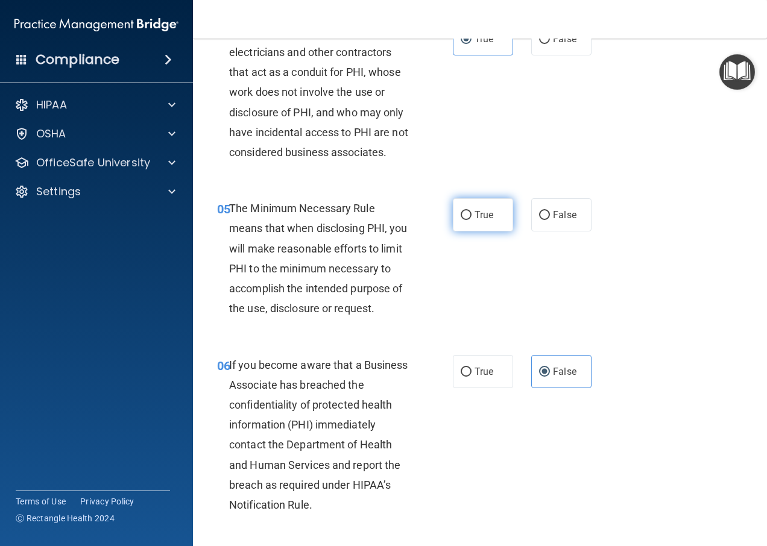
click at [470, 215] on label "True" at bounding box center [483, 214] width 60 height 33
click at [470, 215] on input "True" at bounding box center [466, 215] width 11 height 9
radio input "true"
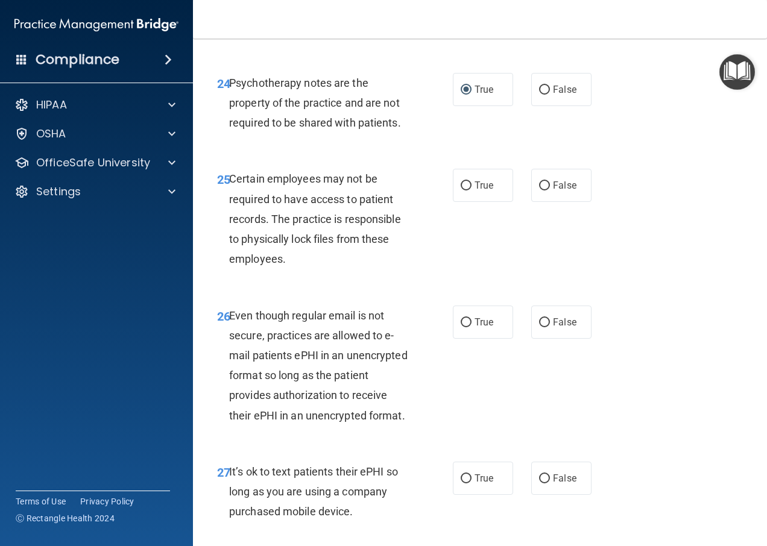
scroll to position [3197, 0]
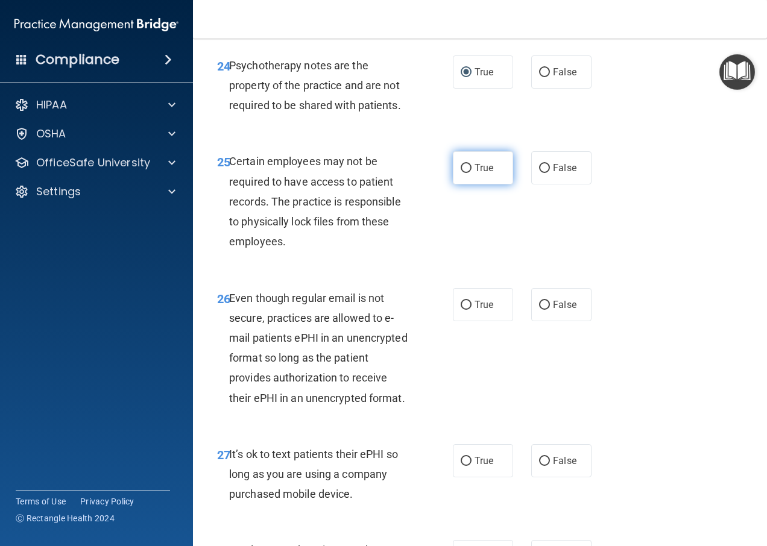
click at [461, 173] on input "True" at bounding box center [466, 168] width 11 height 9
radio input "true"
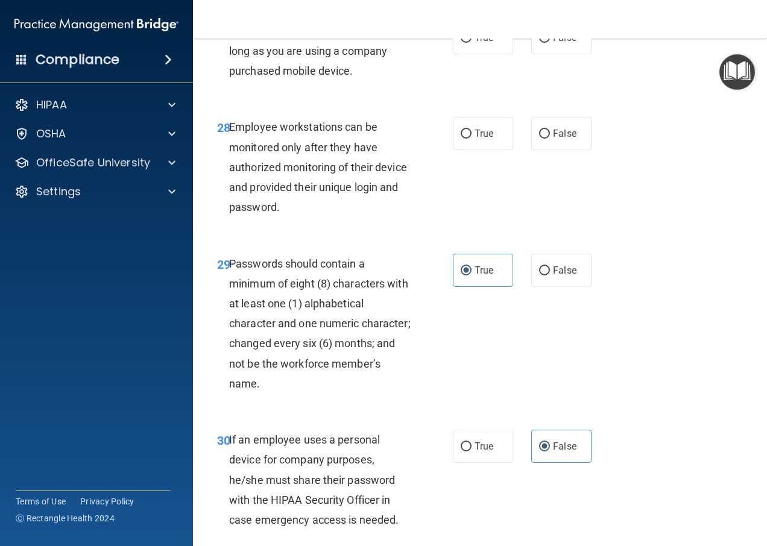
scroll to position [3563, 0]
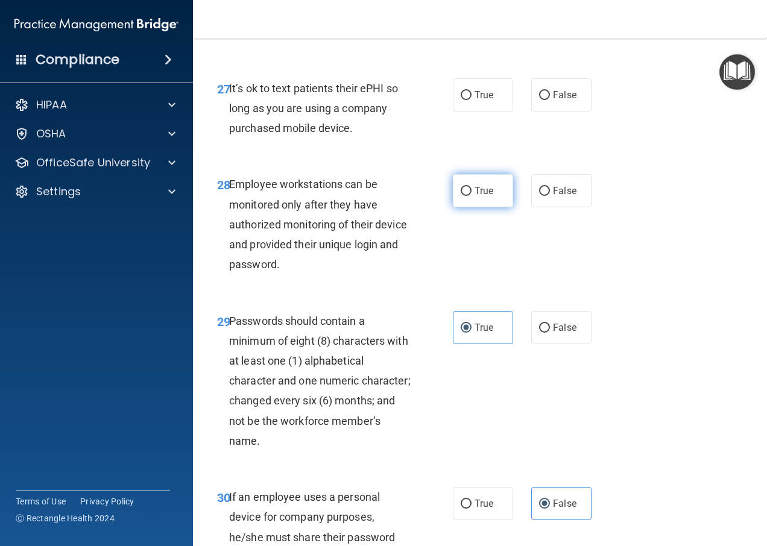
click at [463, 208] on label "True" at bounding box center [483, 190] width 60 height 33
click at [463, 196] on input "True" at bounding box center [466, 191] width 11 height 9
radio input "true"
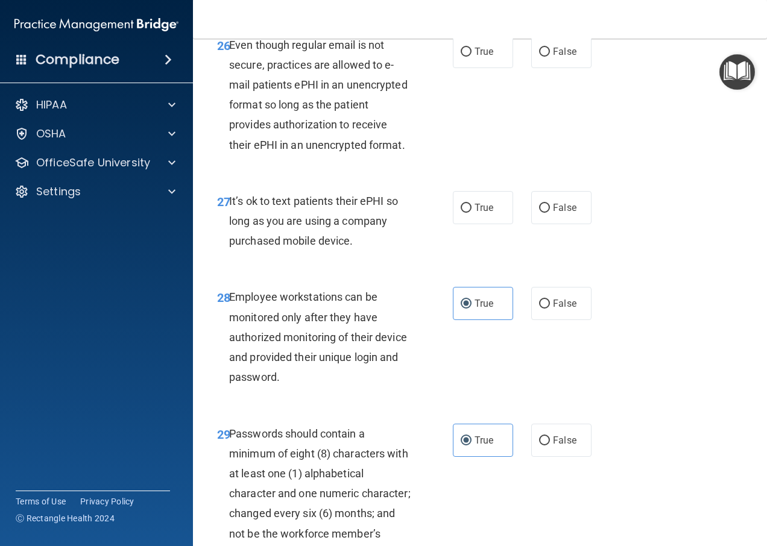
scroll to position [3442, 0]
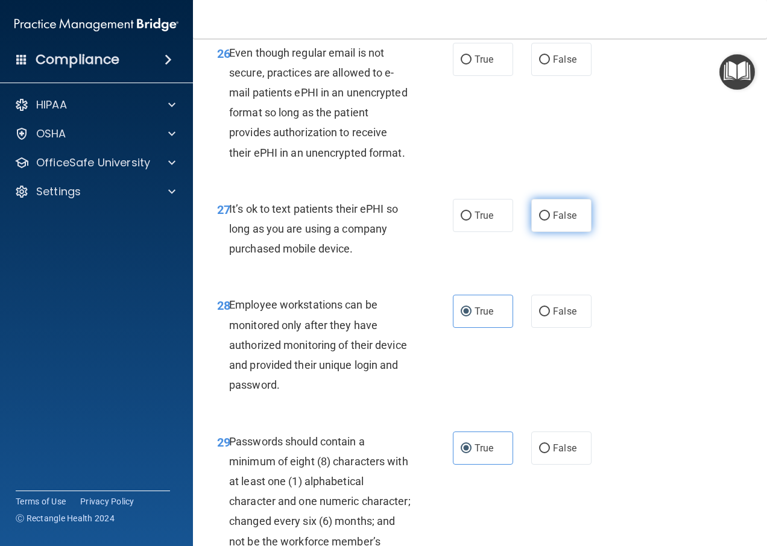
click at [553, 221] on span "False" at bounding box center [565, 215] width 24 height 11
click at [550, 221] on input "False" at bounding box center [544, 216] width 11 height 9
radio input "true"
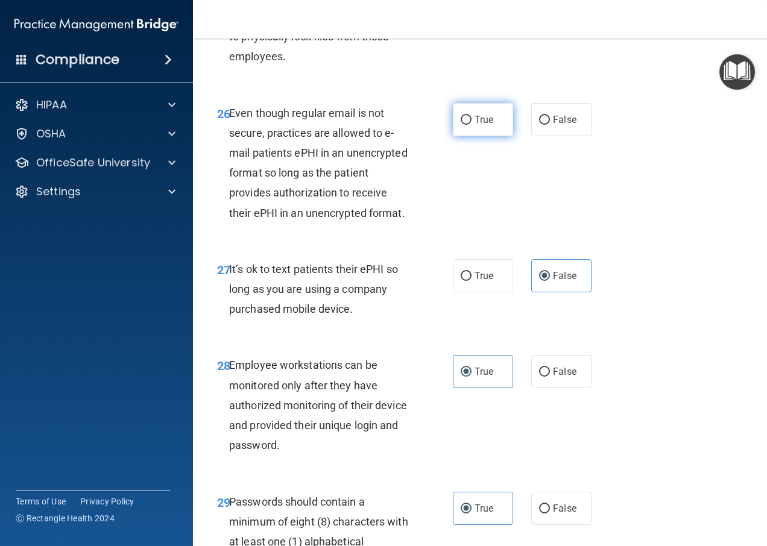
click at [475, 125] on span "True" at bounding box center [484, 119] width 19 height 11
click at [472, 125] on input "True" at bounding box center [466, 120] width 11 height 9
radio input "true"
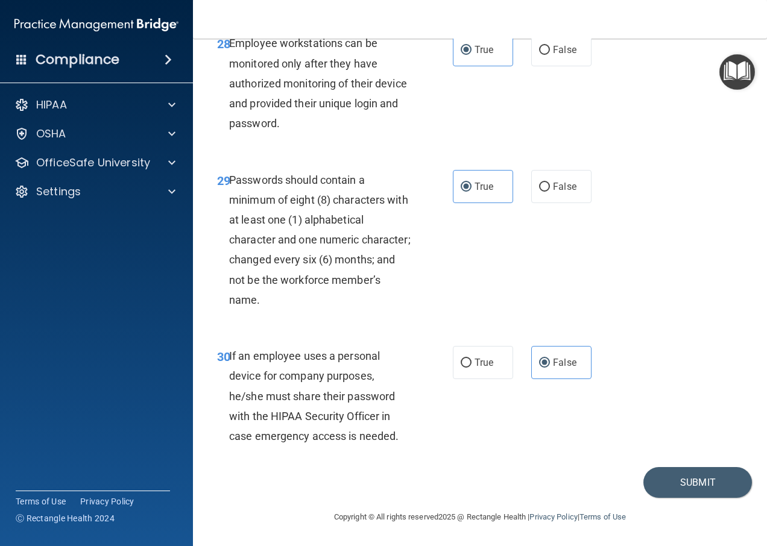
scroll to position [3804, 0]
click at [695, 481] on button "Submit" at bounding box center [698, 482] width 109 height 31
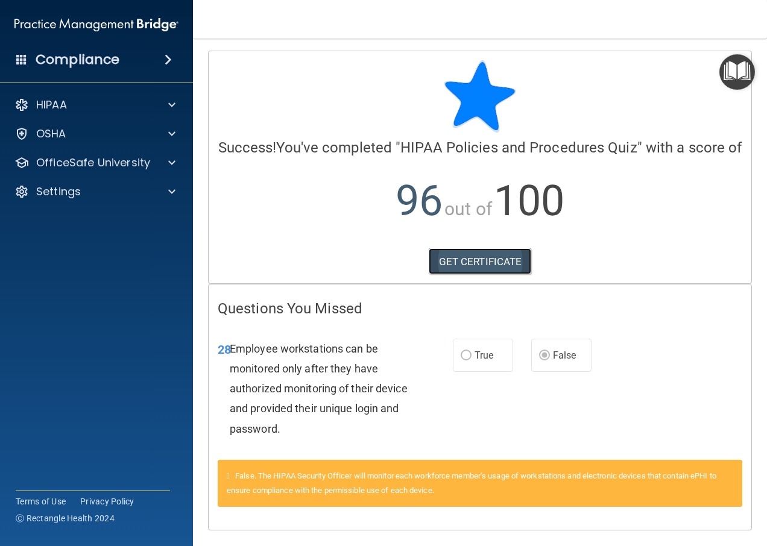
click at [464, 275] on link "GET CERTIFICATE" at bounding box center [480, 262] width 103 height 27
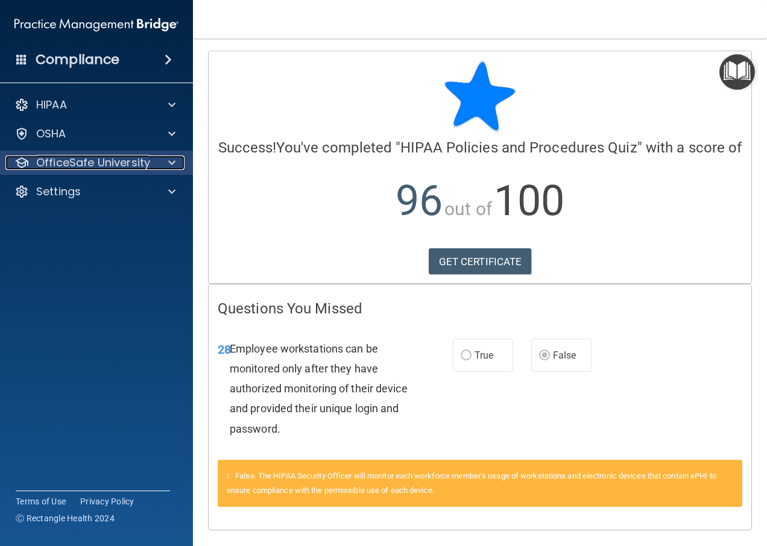
click at [97, 160] on p "OfficeSafe University" at bounding box center [93, 163] width 114 height 14
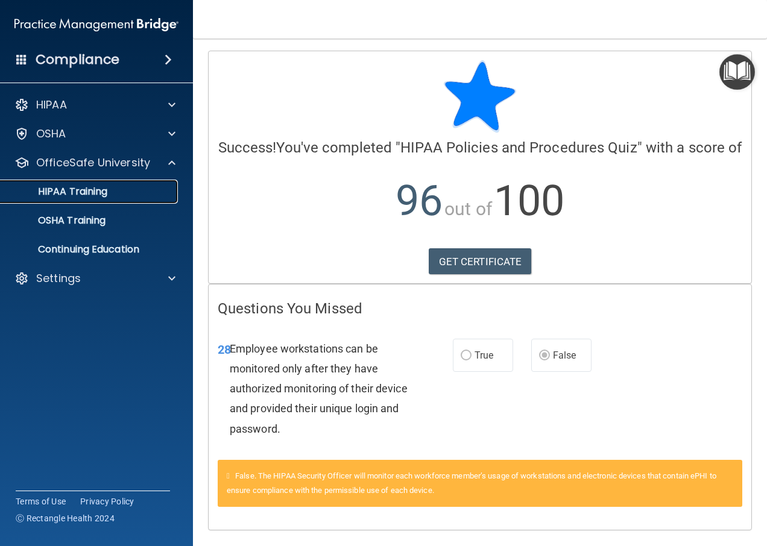
click at [90, 191] on p "HIPAA Training" at bounding box center [58, 192] width 100 height 12
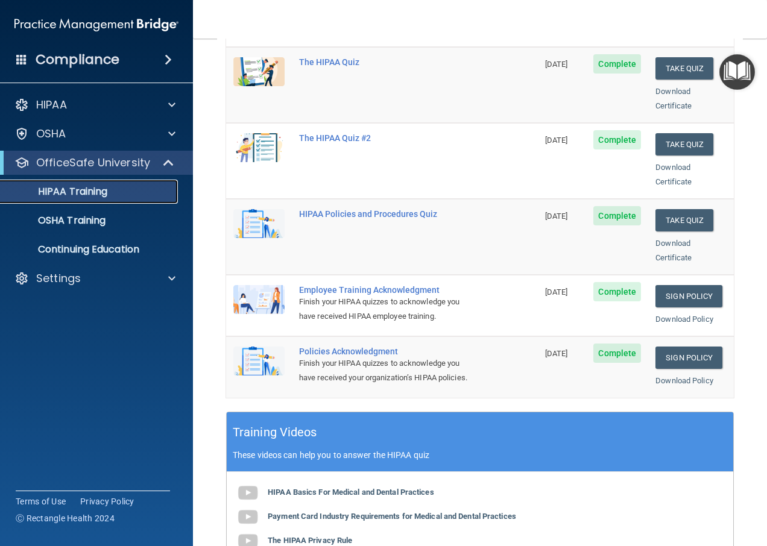
scroll to position [181, 0]
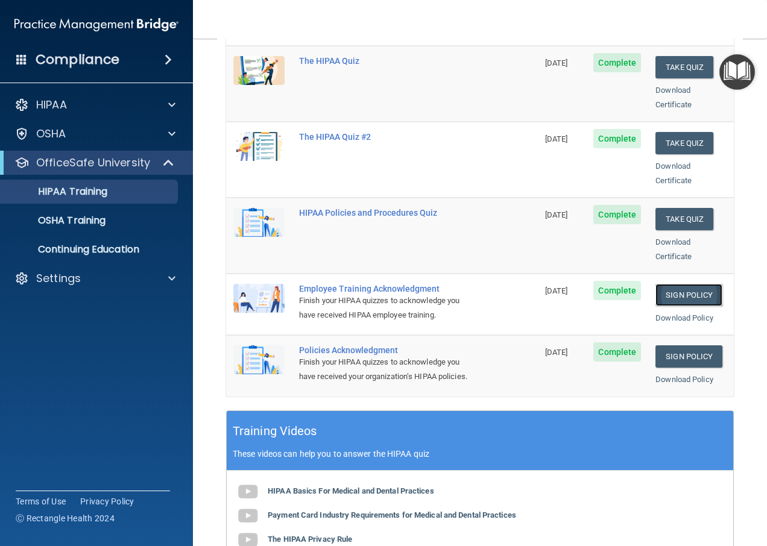
click at [693, 284] on link "Sign Policy" at bounding box center [689, 295] width 67 height 22
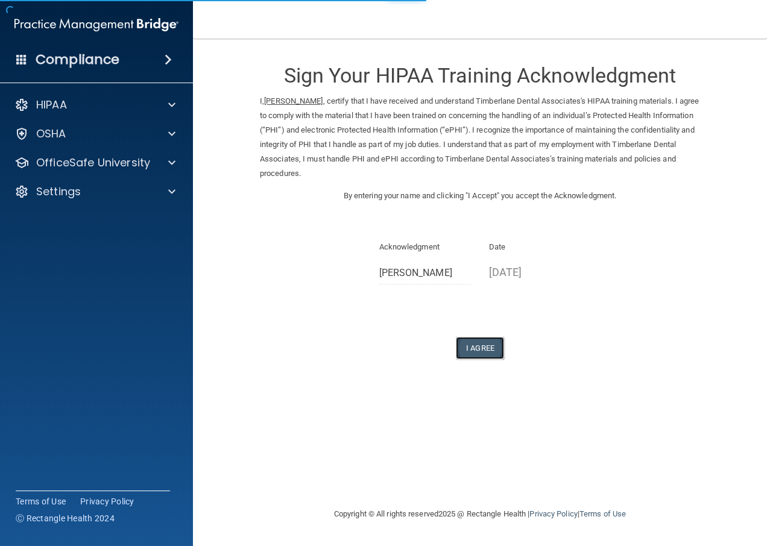
drag, startPoint x: 484, startPoint y: 349, endPoint x: 499, endPoint y: 352, distance: 15.3
click at [484, 349] on button "I Agree" at bounding box center [480, 348] width 48 height 22
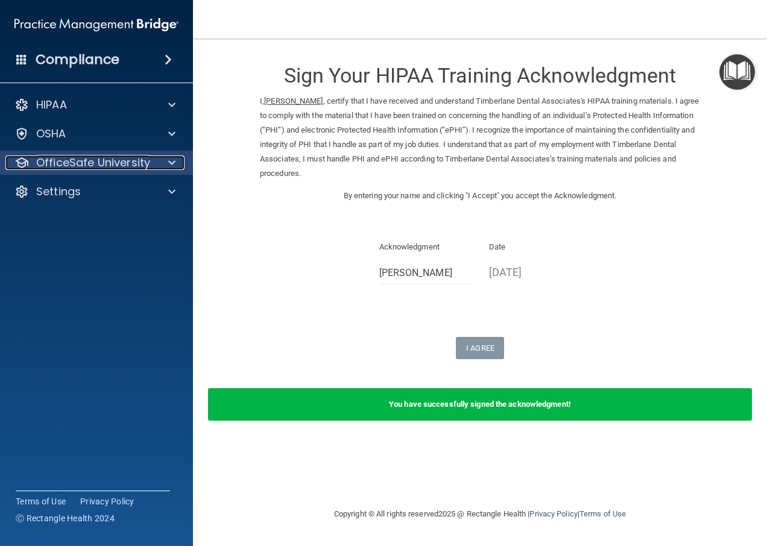
click at [85, 157] on p "OfficeSafe University" at bounding box center [93, 163] width 114 height 14
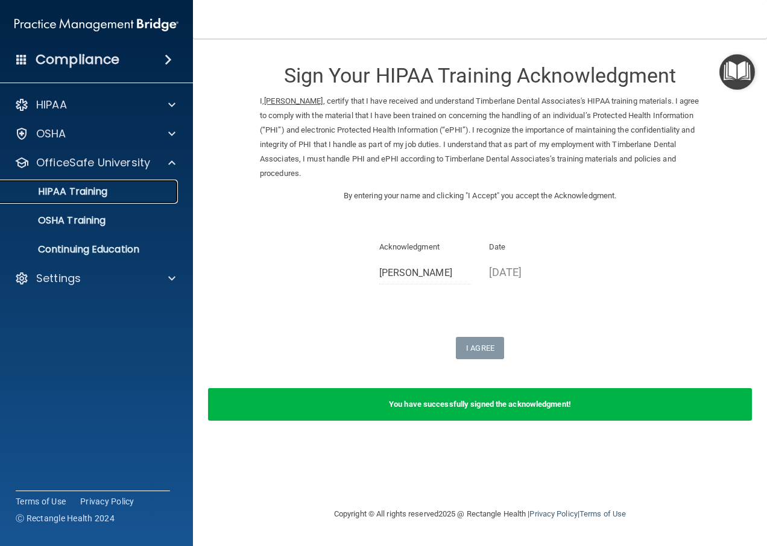
click at [82, 194] on p "HIPAA Training" at bounding box center [58, 192] width 100 height 12
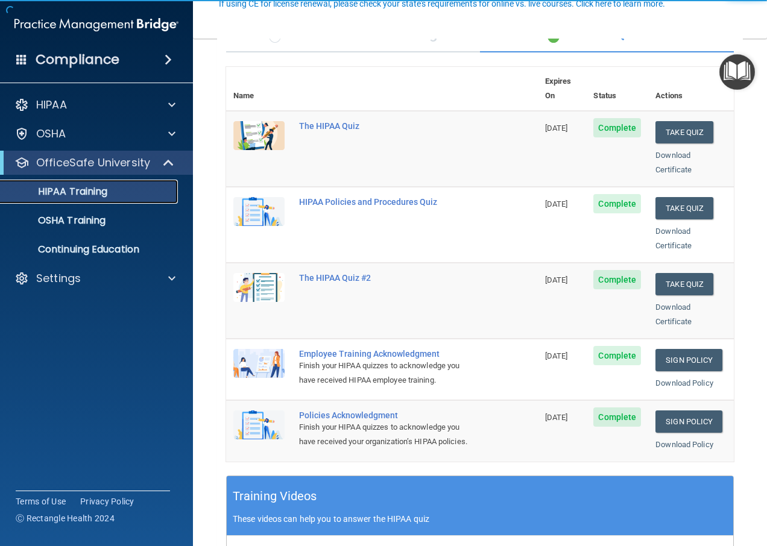
scroll to position [121, 0]
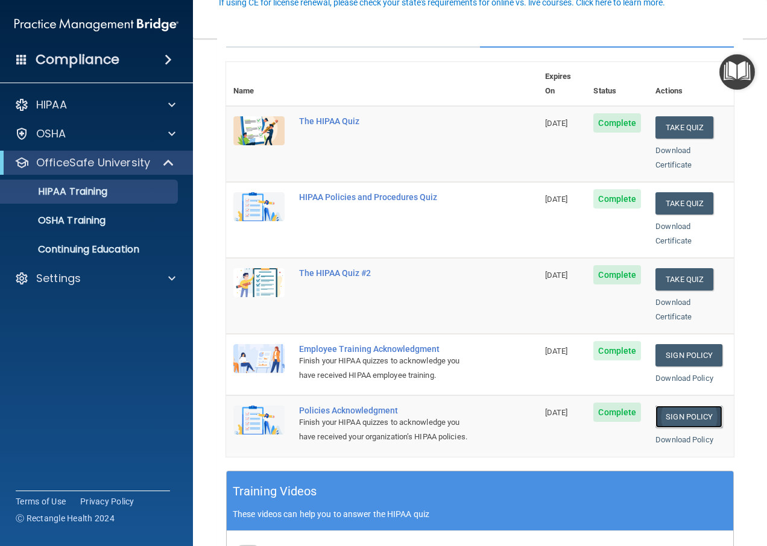
click at [680, 406] on link "Sign Policy" at bounding box center [689, 417] width 67 height 22
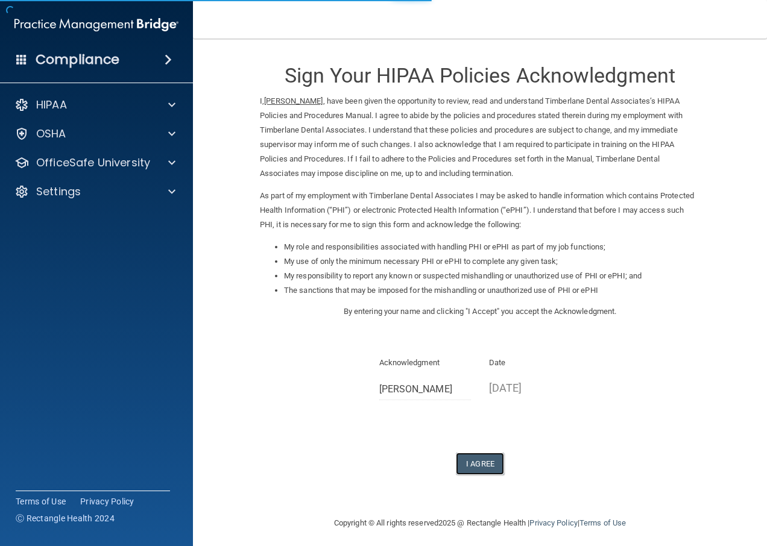
drag, startPoint x: 474, startPoint y: 468, endPoint x: 530, endPoint y: 466, distance: 56.1
click at [474, 469] on button "I Agree" at bounding box center [480, 464] width 48 height 22
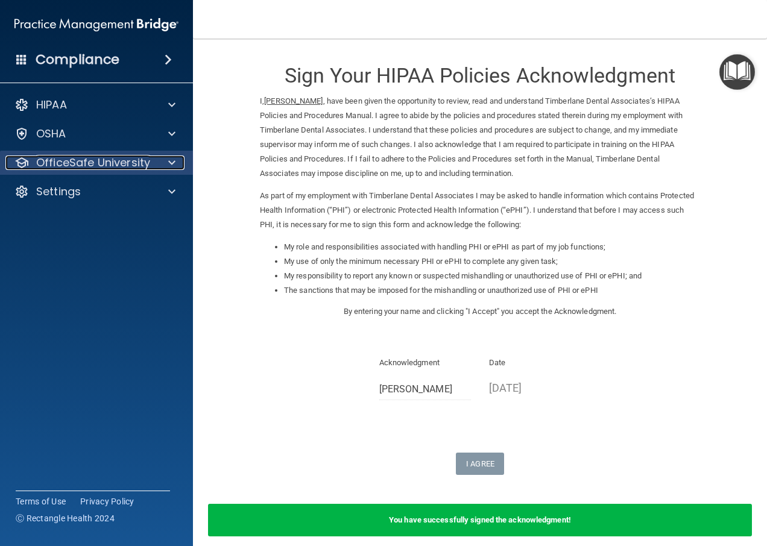
click at [97, 156] on p "OfficeSafe University" at bounding box center [93, 163] width 114 height 14
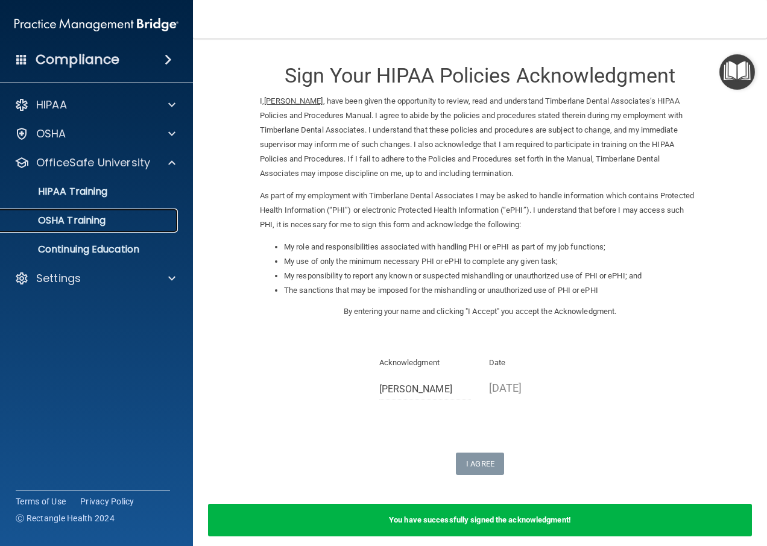
click at [84, 221] on p "OSHA Training" at bounding box center [57, 221] width 98 height 12
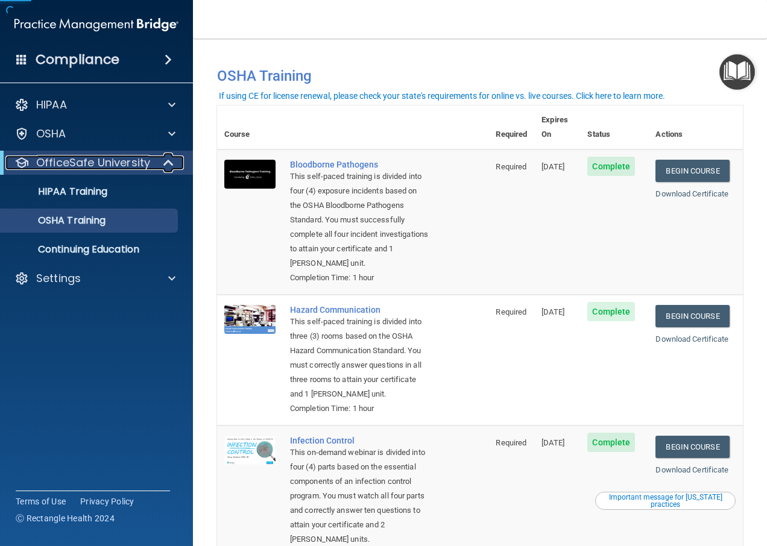
click at [72, 166] on p "OfficeSafe University" at bounding box center [93, 163] width 114 height 14
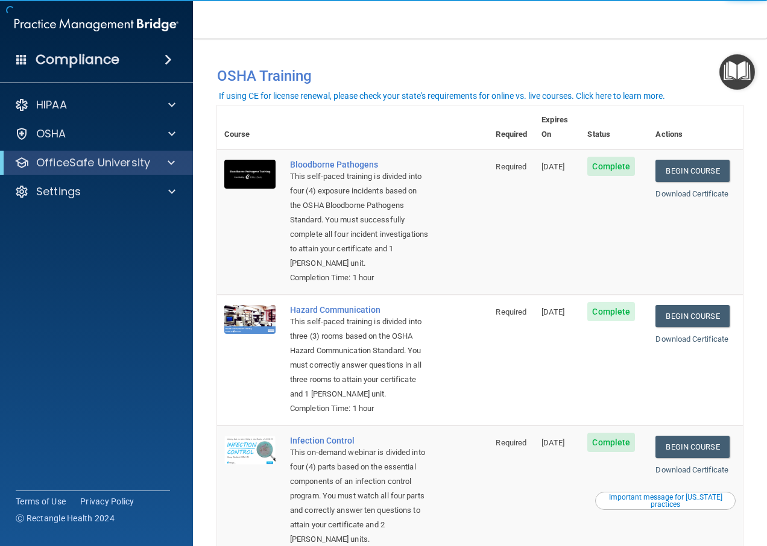
click at [76, 171] on div "OfficeSafe University" at bounding box center [96, 163] width 193 height 24
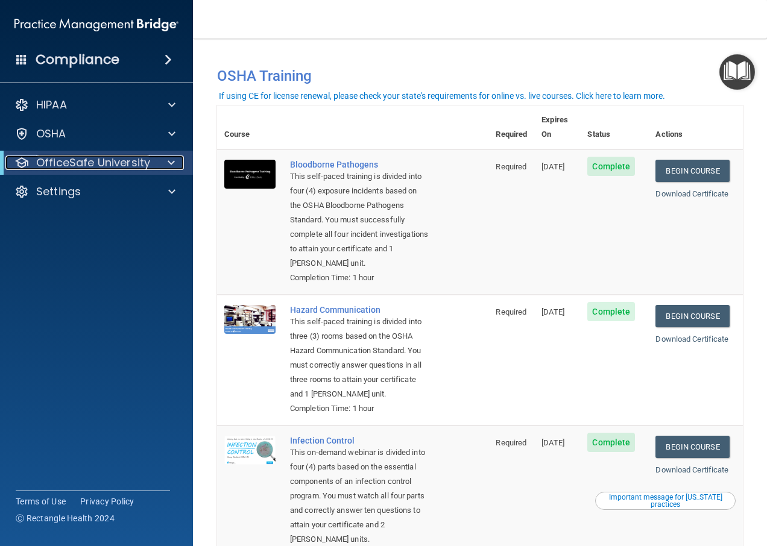
click at [82, 162] on p "OfficeSafe University" at bounding box center [93, 163] width 114 height 14
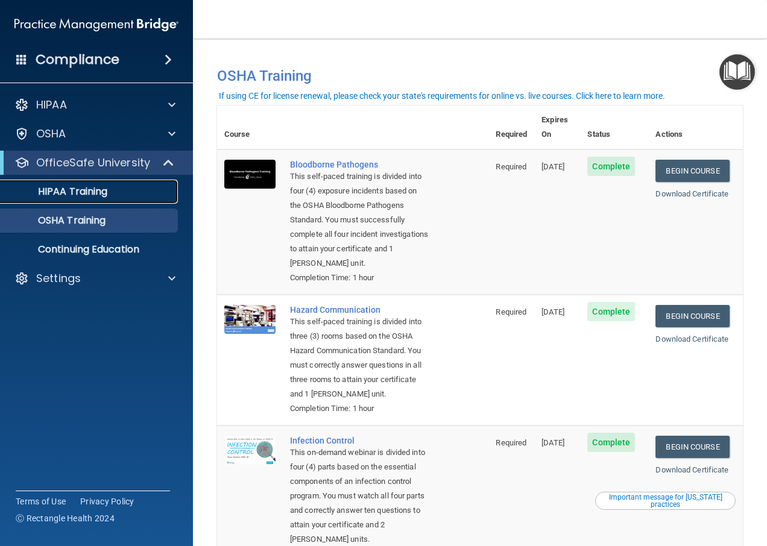
click at [90, 188] on p "HIPAA Training" at bounding box center [58, 192] width 100 height 12
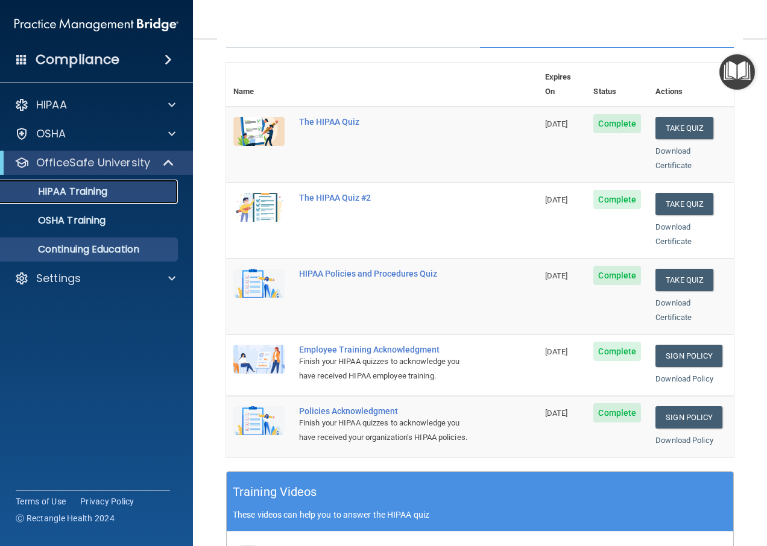
scroll to position [116, 0]
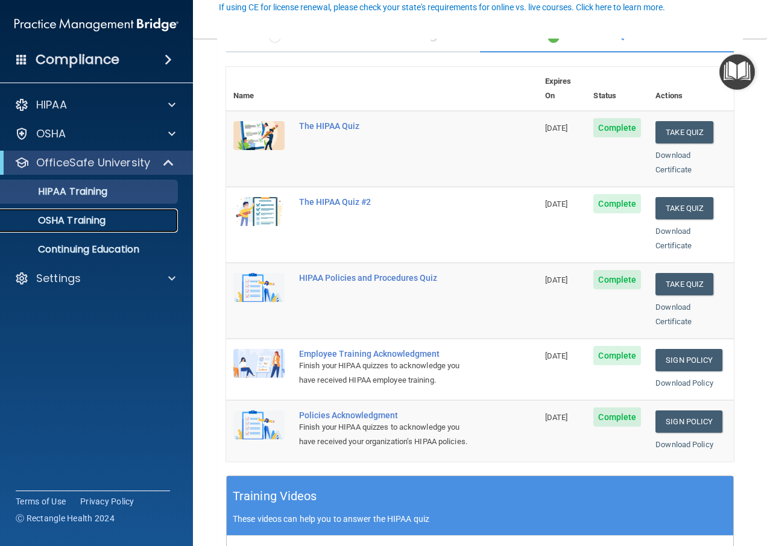
click at [56, 221] on p "OSHA Training" at bounding box center [57, 221] width 98 height 12
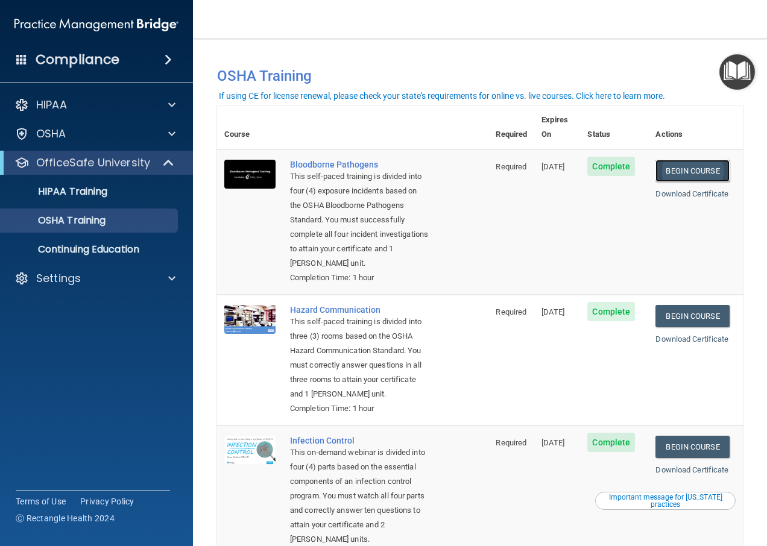
click at [714, 165] on link "Begin Course" at bounding box center [693, 171] width 74 height 22
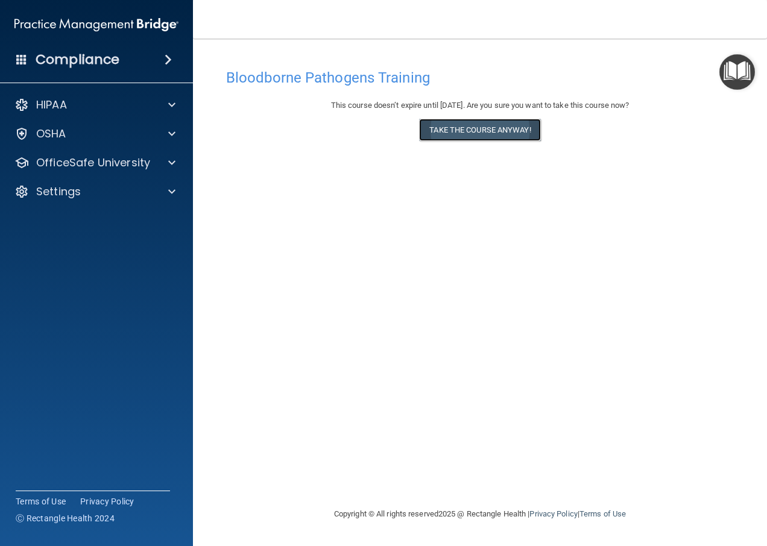
click at [482, 126] on button "Take the course anyway!" at bounding box center [479, 130] width 121 height 22
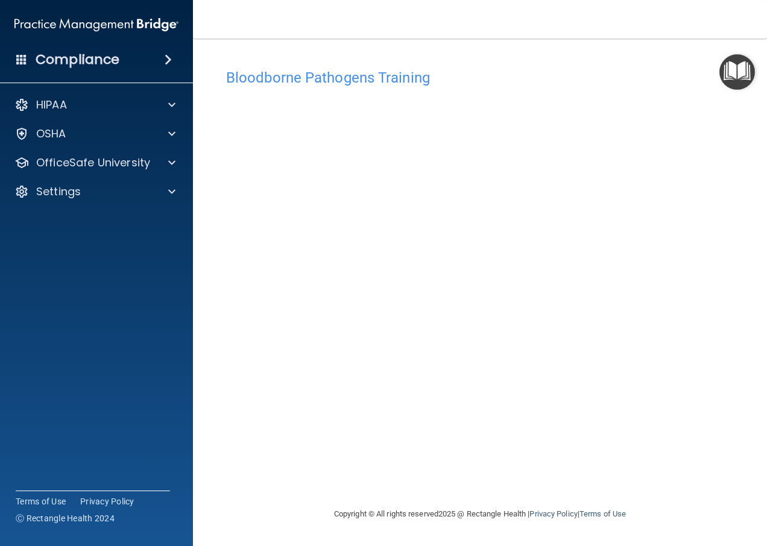
click at [115, 314] on accordion "HIPAA Documents and Policies Report an Incident Business Associates Emergency P…" at bounding box center [97, 239] width 194 height 302
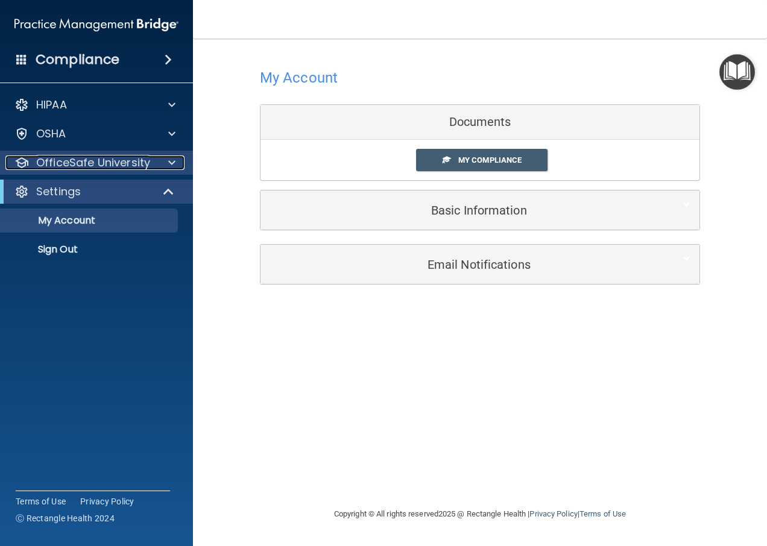
click at [68, 156] on p "OfficeSafe University" at bounding box center [93, 163] width 114 height 14
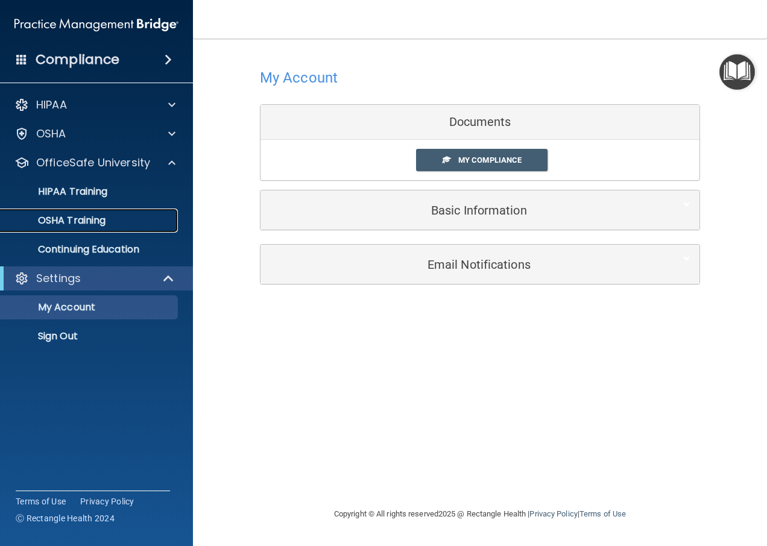
click at [104, 224] on p "OSHA Training" at bounding box center [57, 221] width 98 height 12
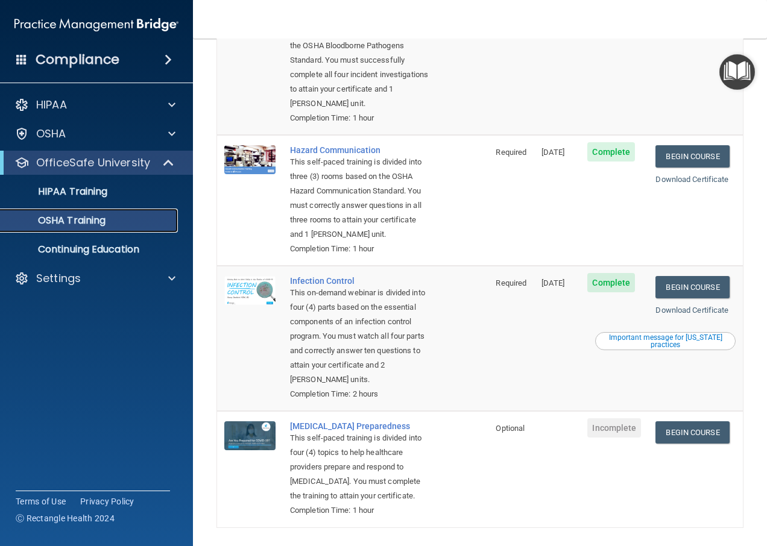
scroll to position [181, 0]
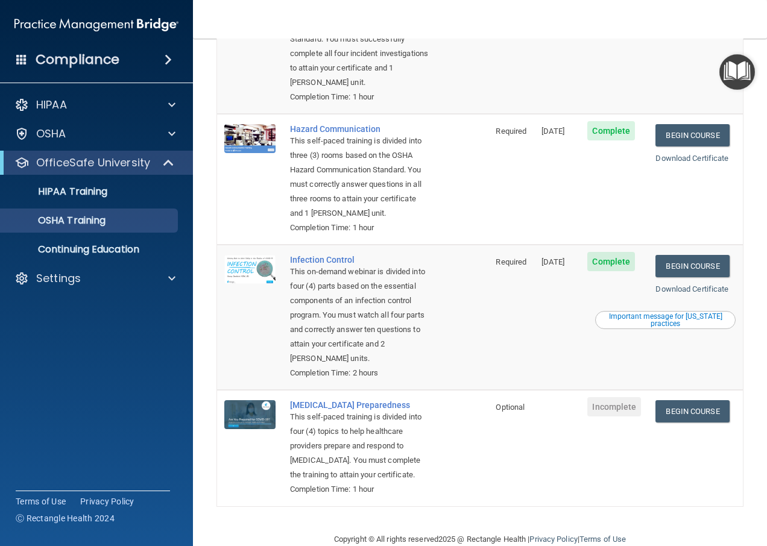
click at [741, 211] on main "You have a course that has expired or is incomplete. Please complete the course…" at bounding box center [480, 293] width 574 height 508
